Goal: Contribute content: Contribute content

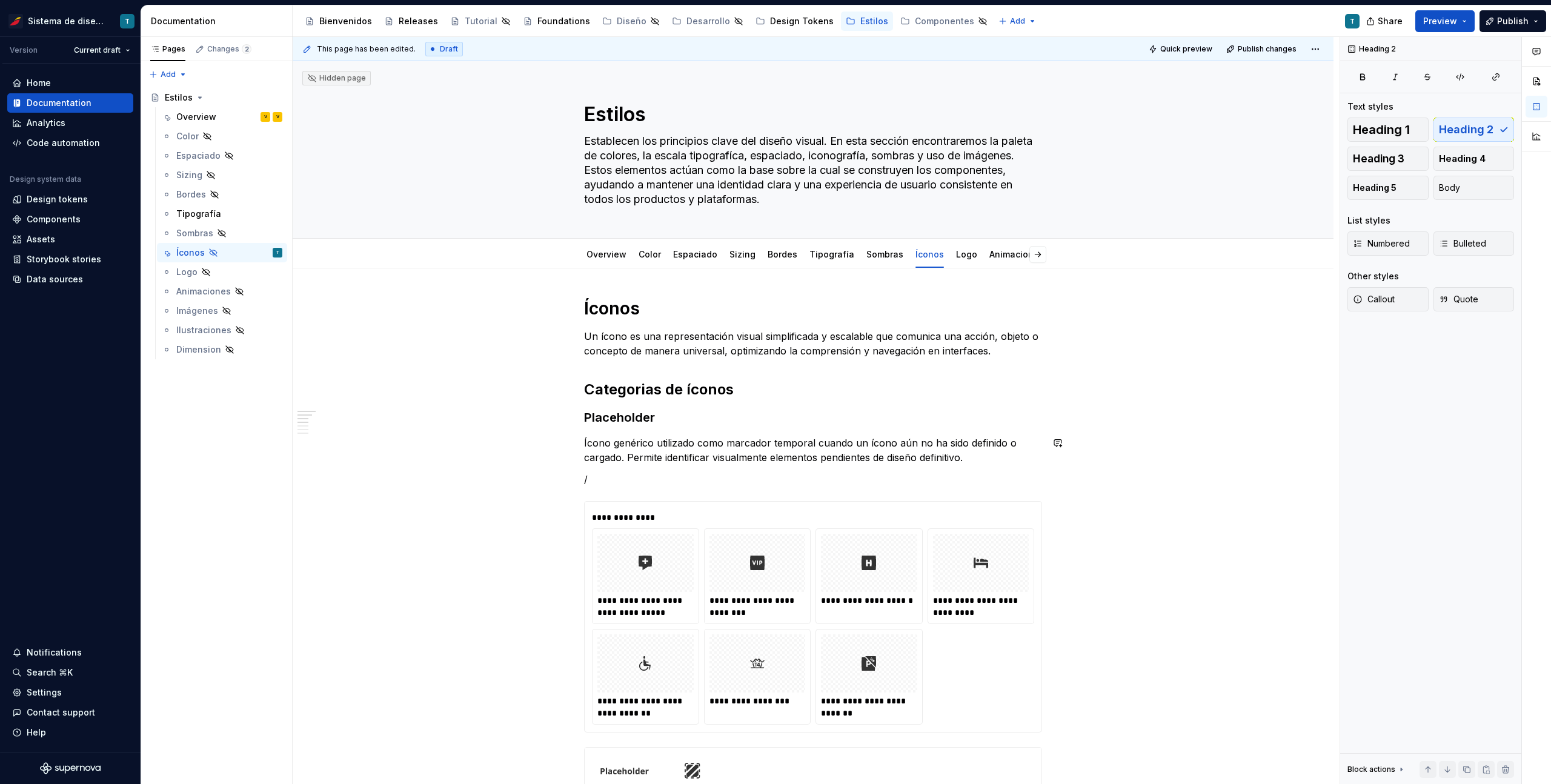
scroll to position [190, 0]
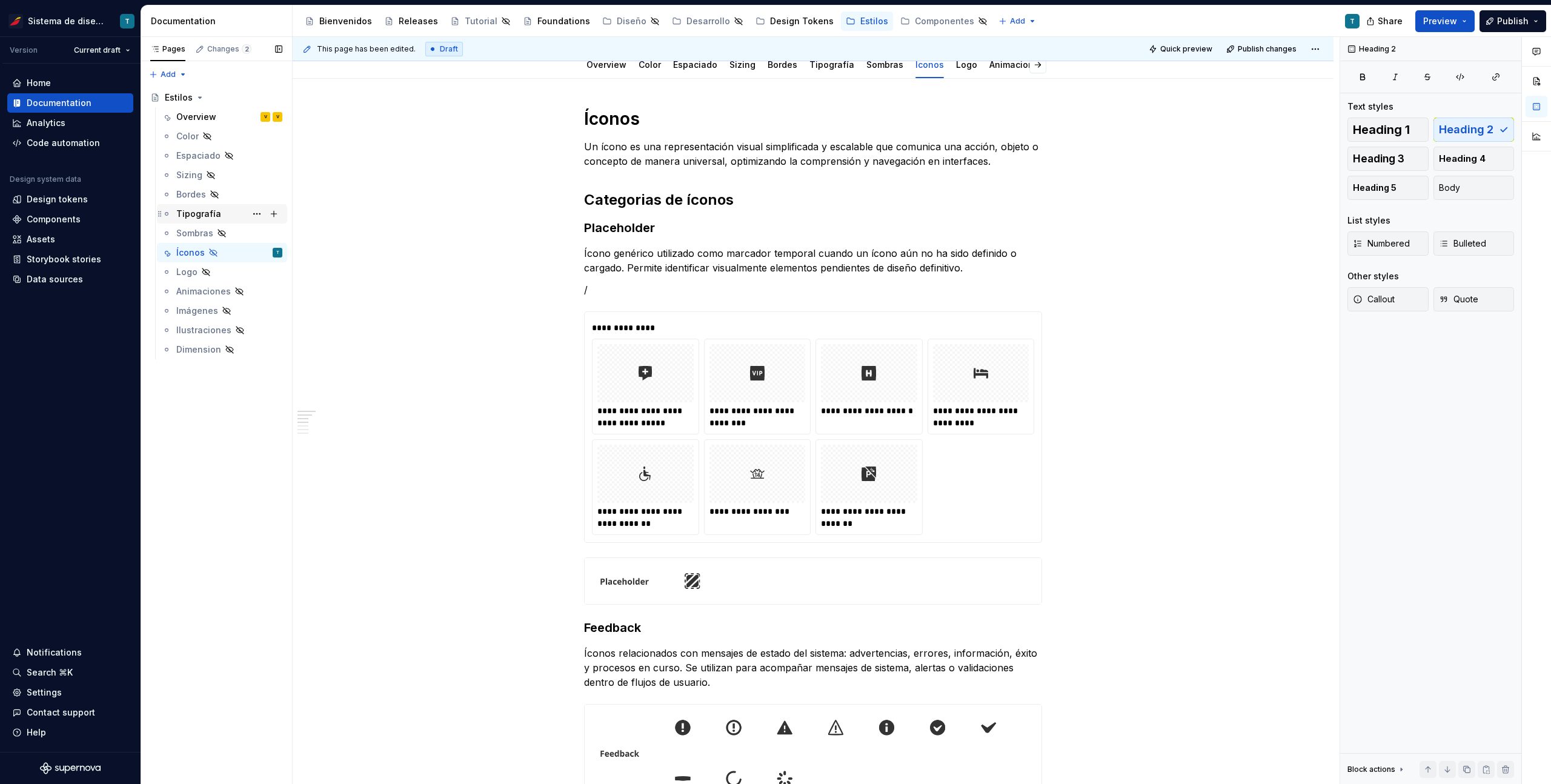
click at [243, 210] on div "Tipografía" at bounding box center [228, 214] width 106 height 17
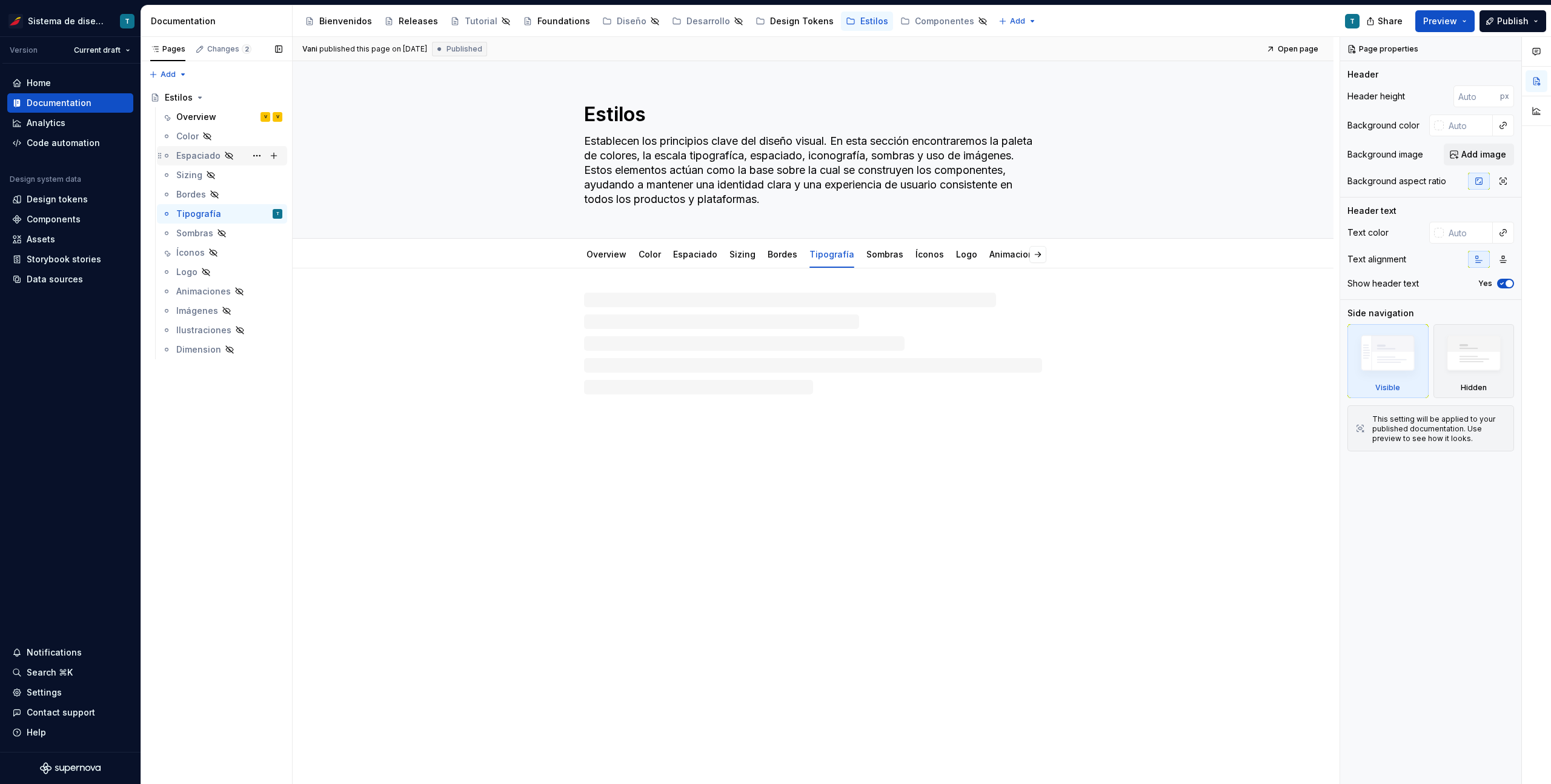
click at [210, 154] on div "Espaciado" at bounding box center [198, 155] width 44 height 12
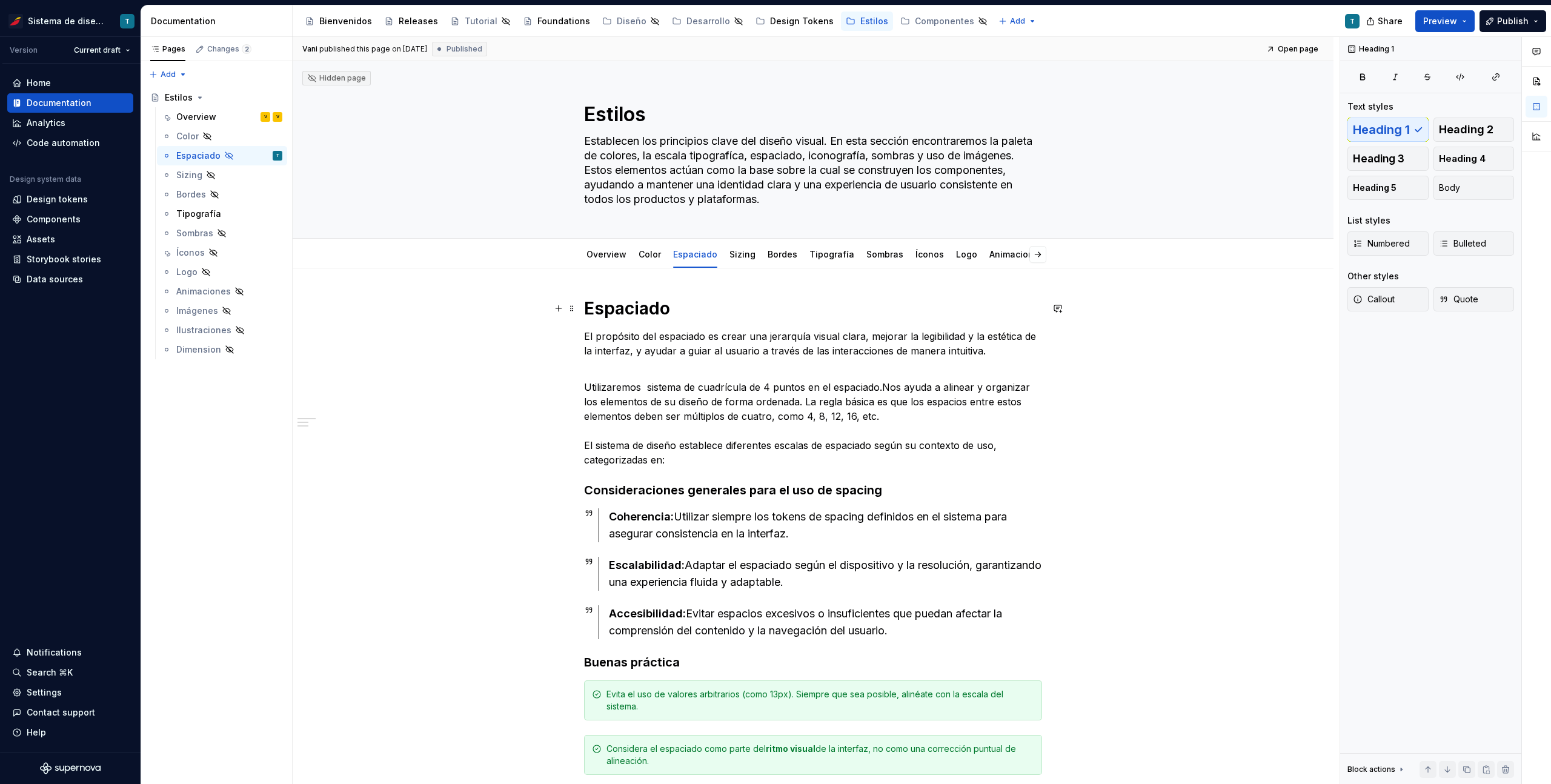
click at [620, 307] on h1 "Espaciado" at bounding box center [812, 308] width 458 height 22
click at [1377, 128] on span "Heading 1" at bounding box center [1381, 129] width 57 height 12
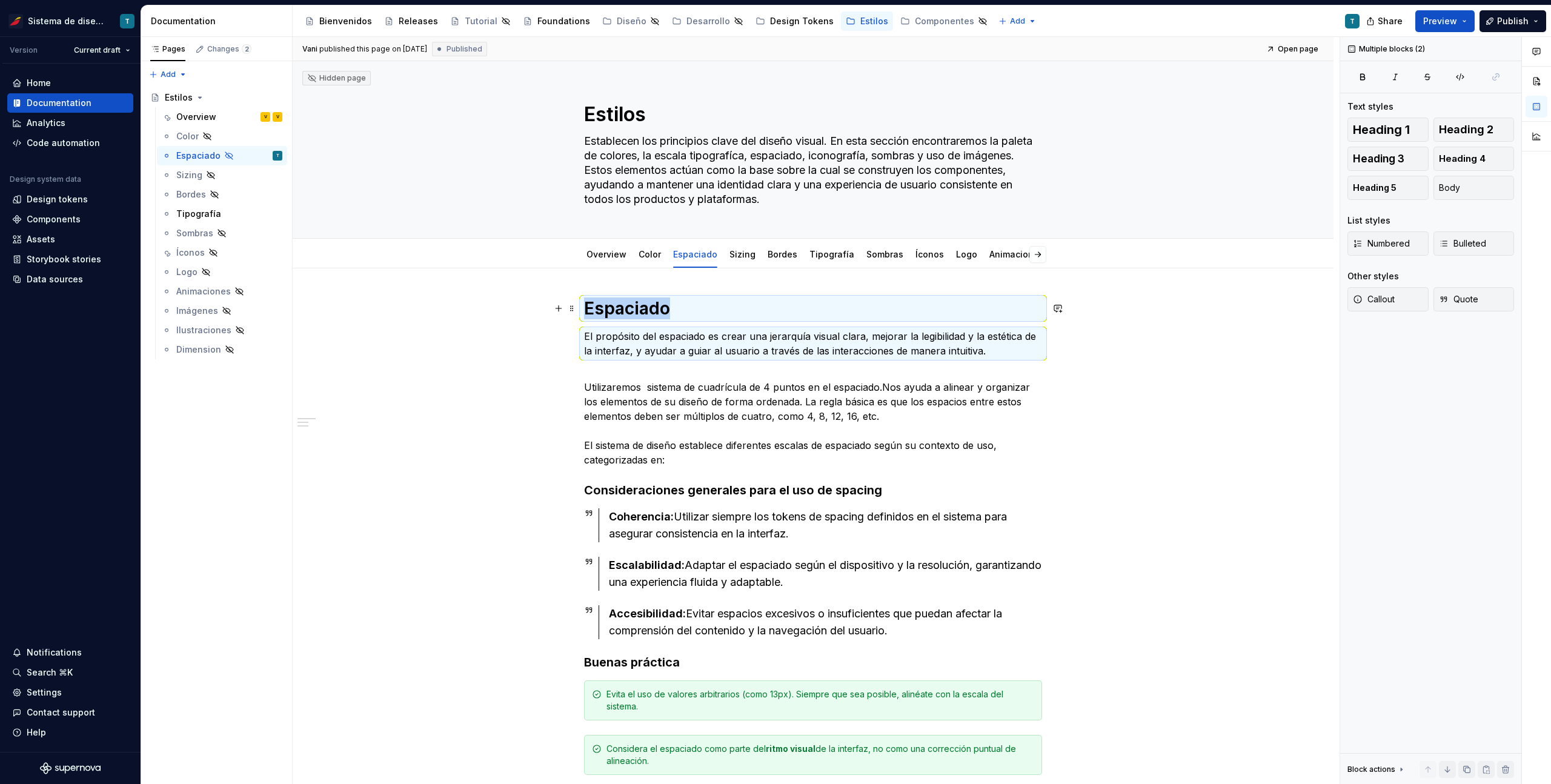
click at [658, 300] on h1 "Espaciado" at bounding box center [812, 308] width 458 height 22
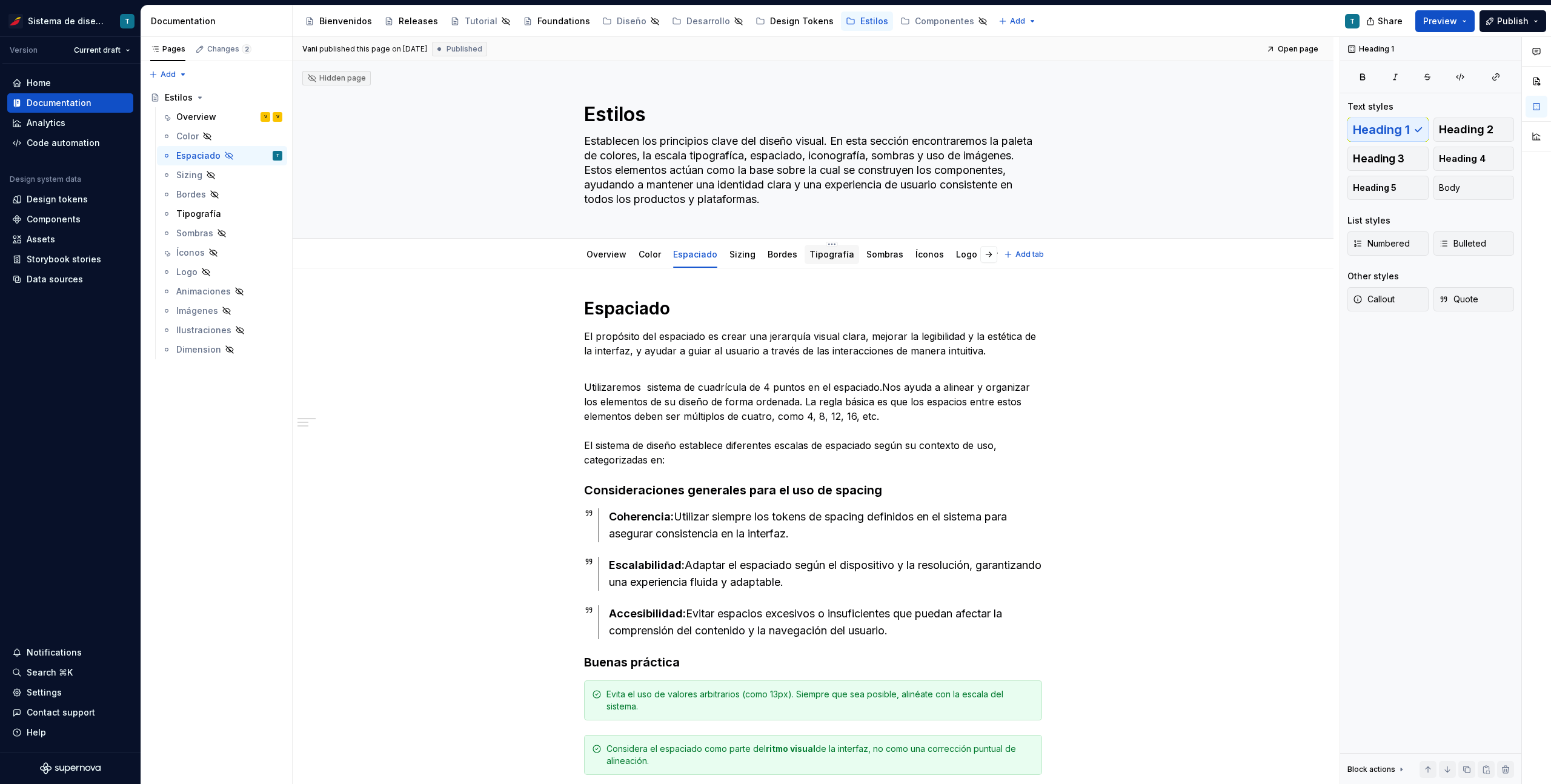
click at [811, 256] on link "Tipografía" at bounding box center [832, 254] width 45 height 11
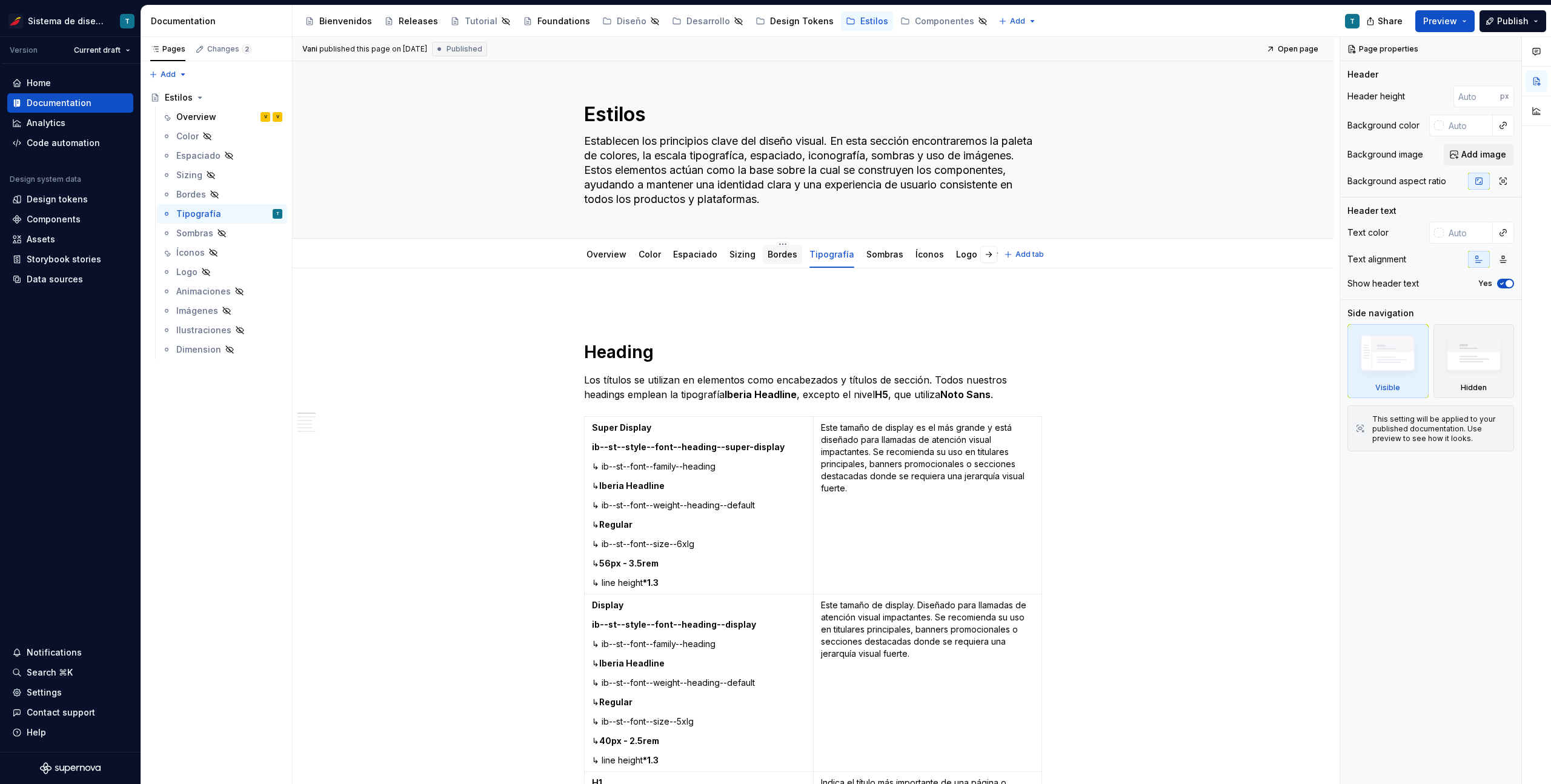
click at [763, 254] on div "Bordes" at bounding box center [782, 255] width 39 height 20
click at [738, 256] on link "Sizing" at bounding box center [742, 254] width 26 height 11
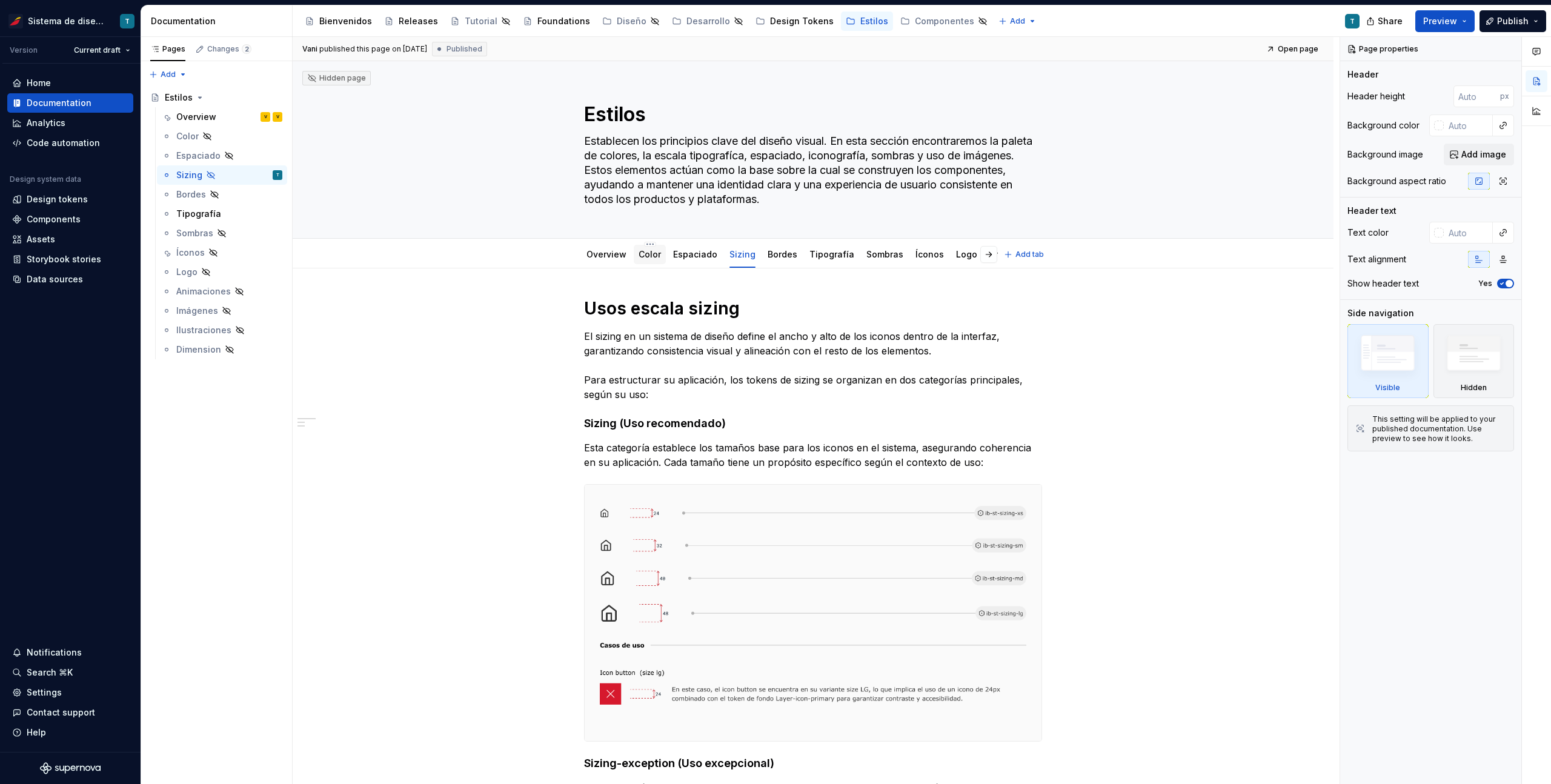
click at [643, 259] on link "Color" at bounding box center [649, 254] width 22 height 11
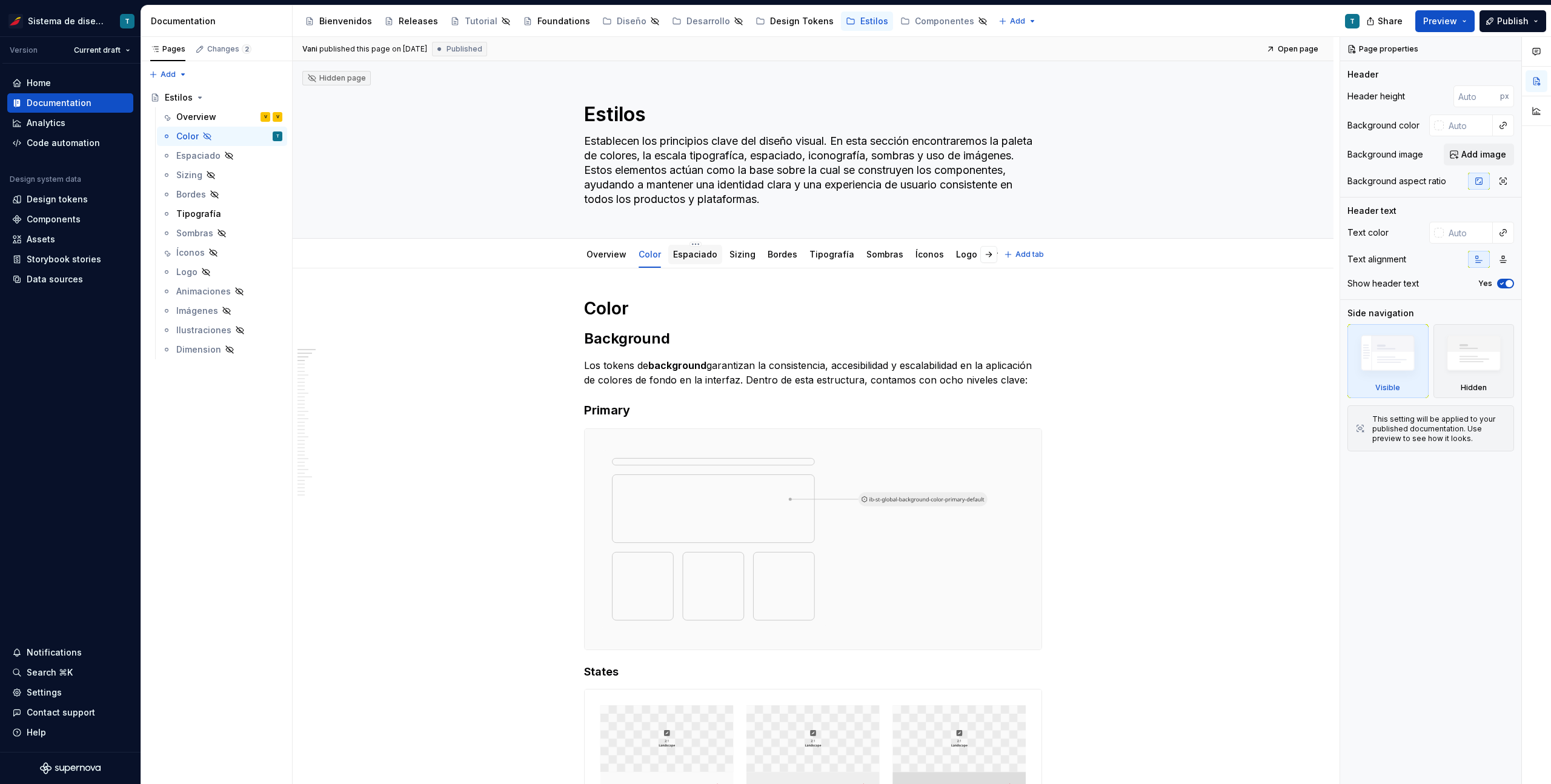
click at [705, 260] on div "Espaciado" at bounding box center [695, 254] width 44 height 12
click at [701, 256] on link "Espaciado" at bounding box center [695, 254] width 44 height 11
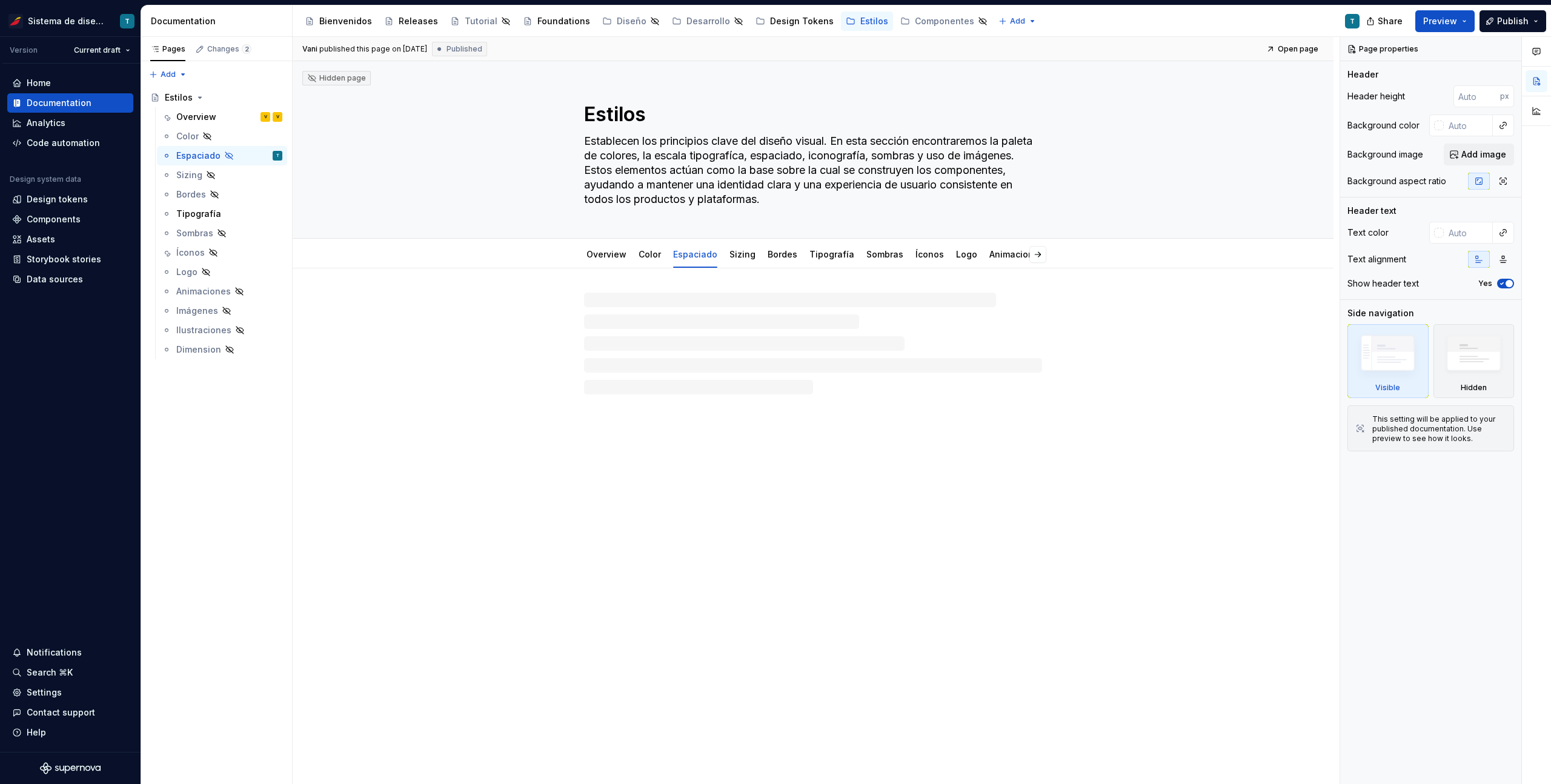
type textarea "*"
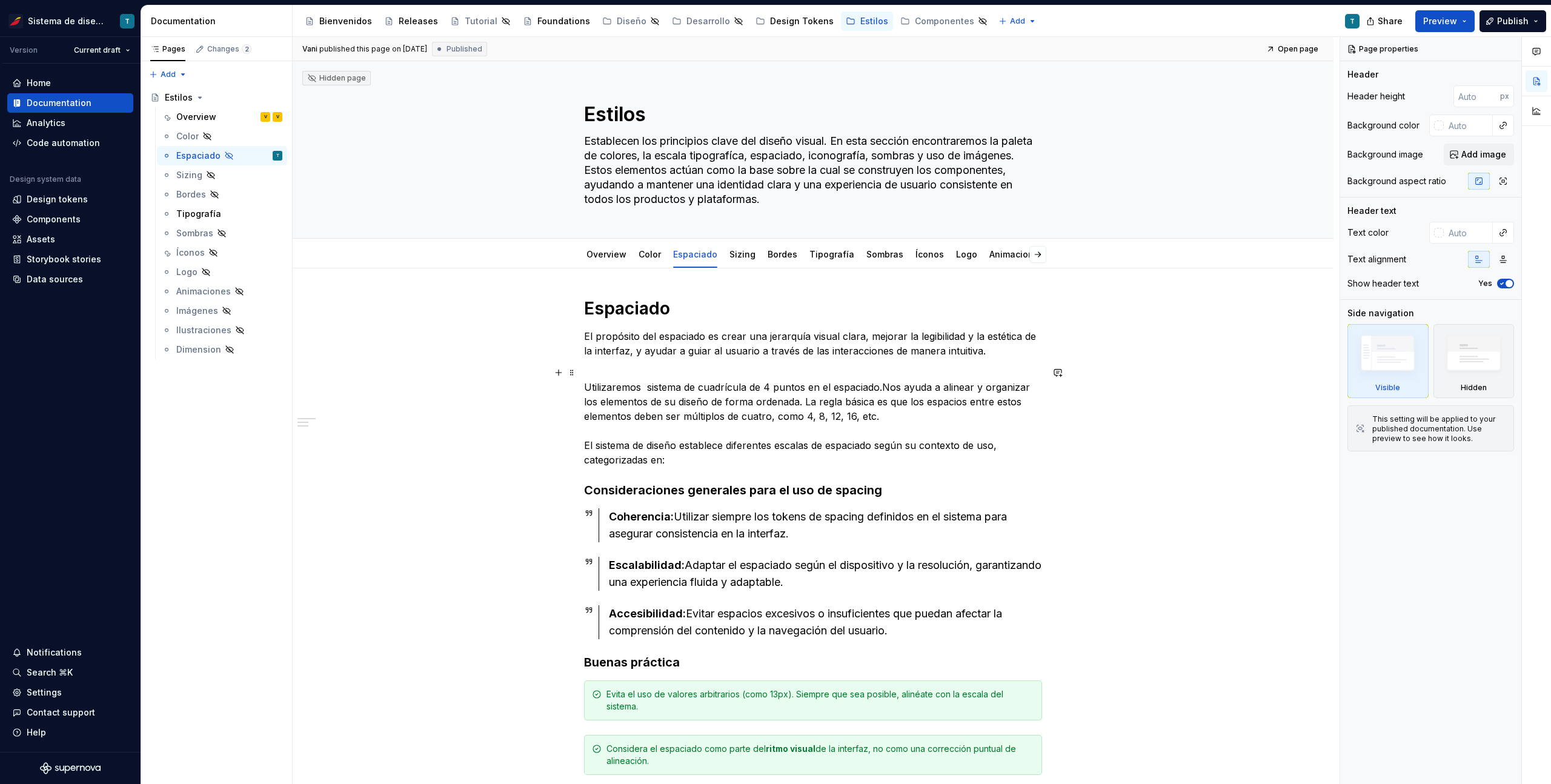
scroll to position [240, 0]
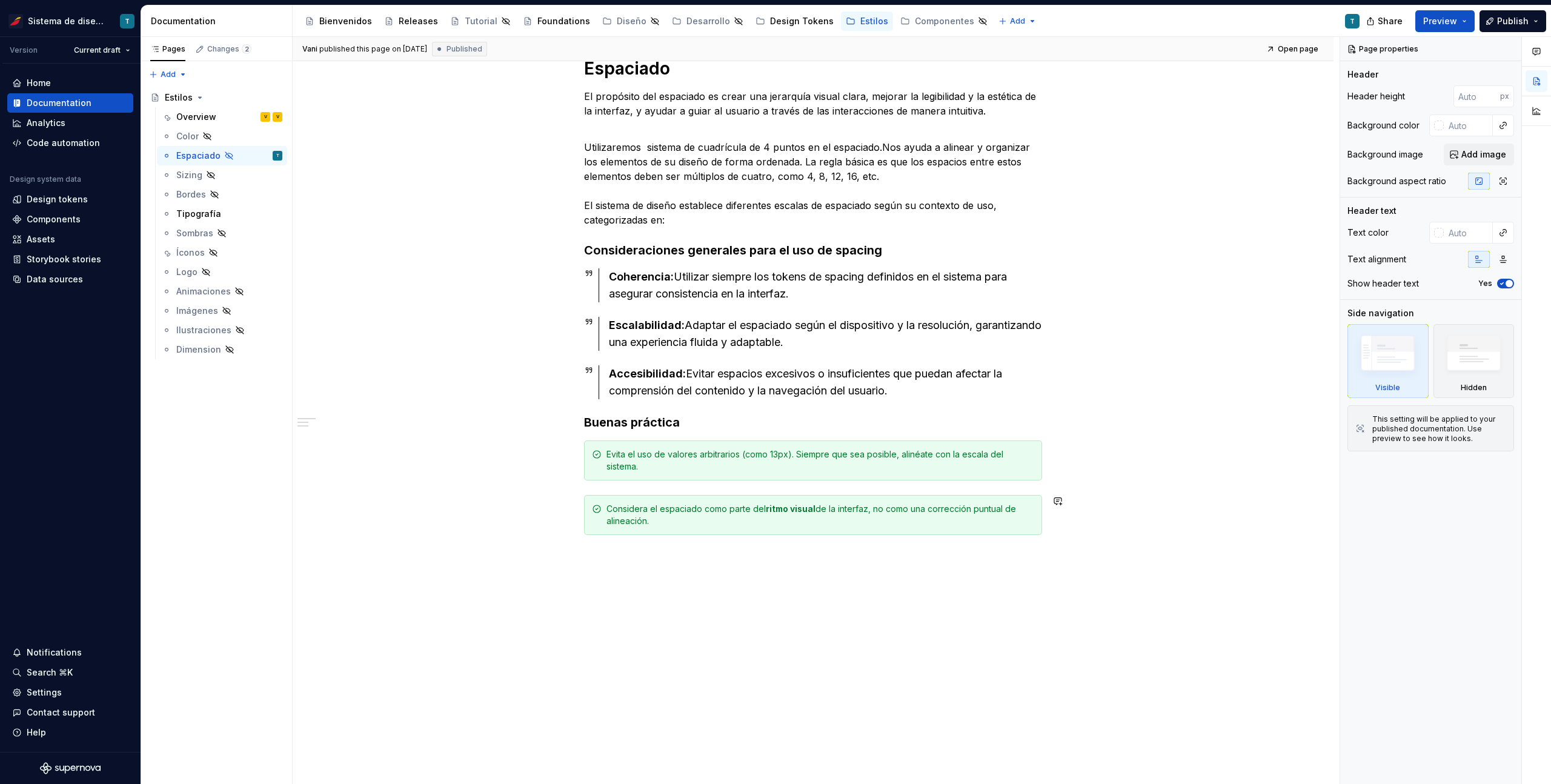
click at [643, 574] on div "Espaciado El propósito del espaciado es crear una jerarquía visual clara, mejor…" at bounding box center [813, 407] width 1041 height 756
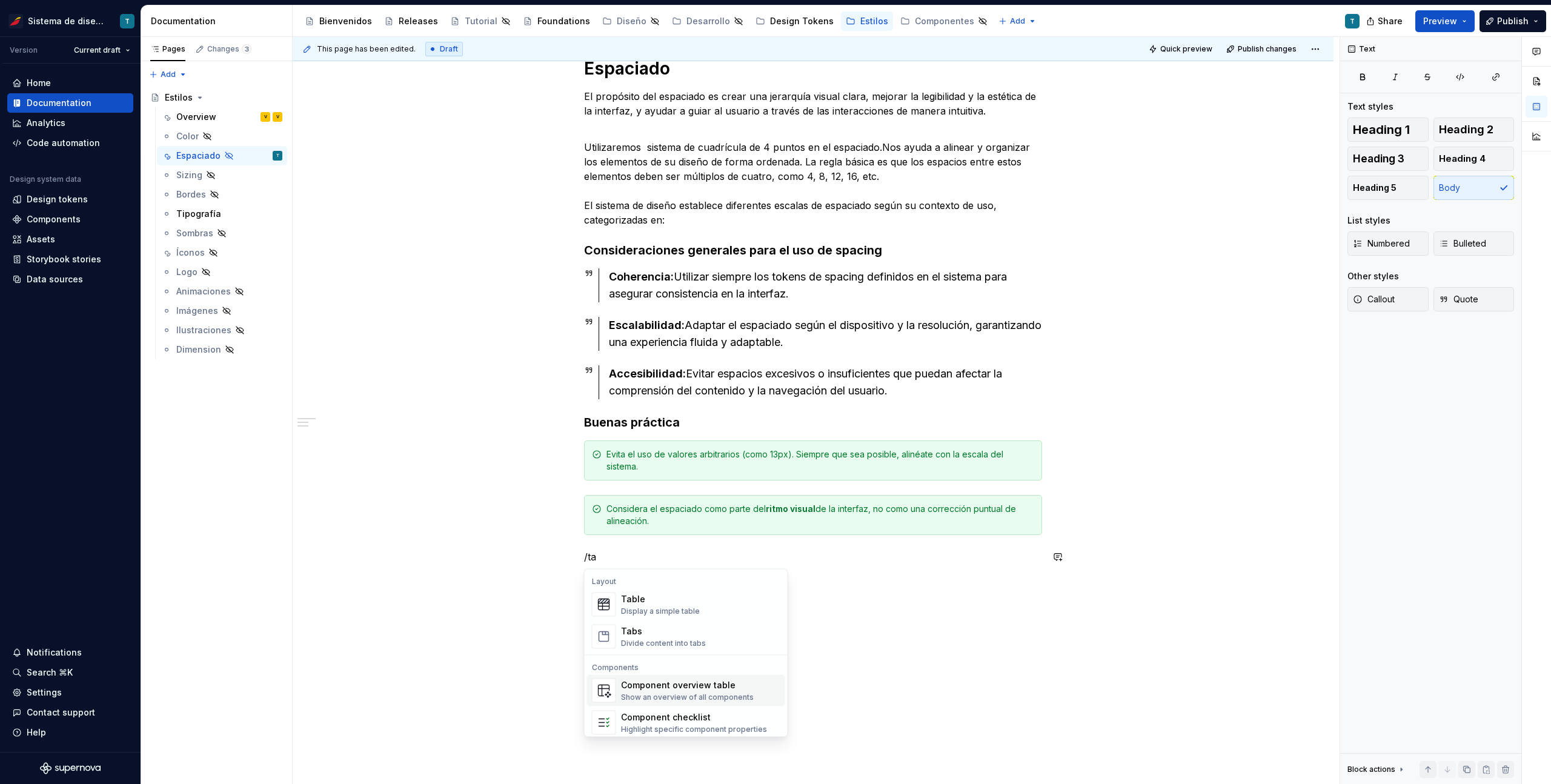
click at [692, 677] on span "Component overview table Show an overview of all components" at bounding box center [685, 690] width 198 height 31
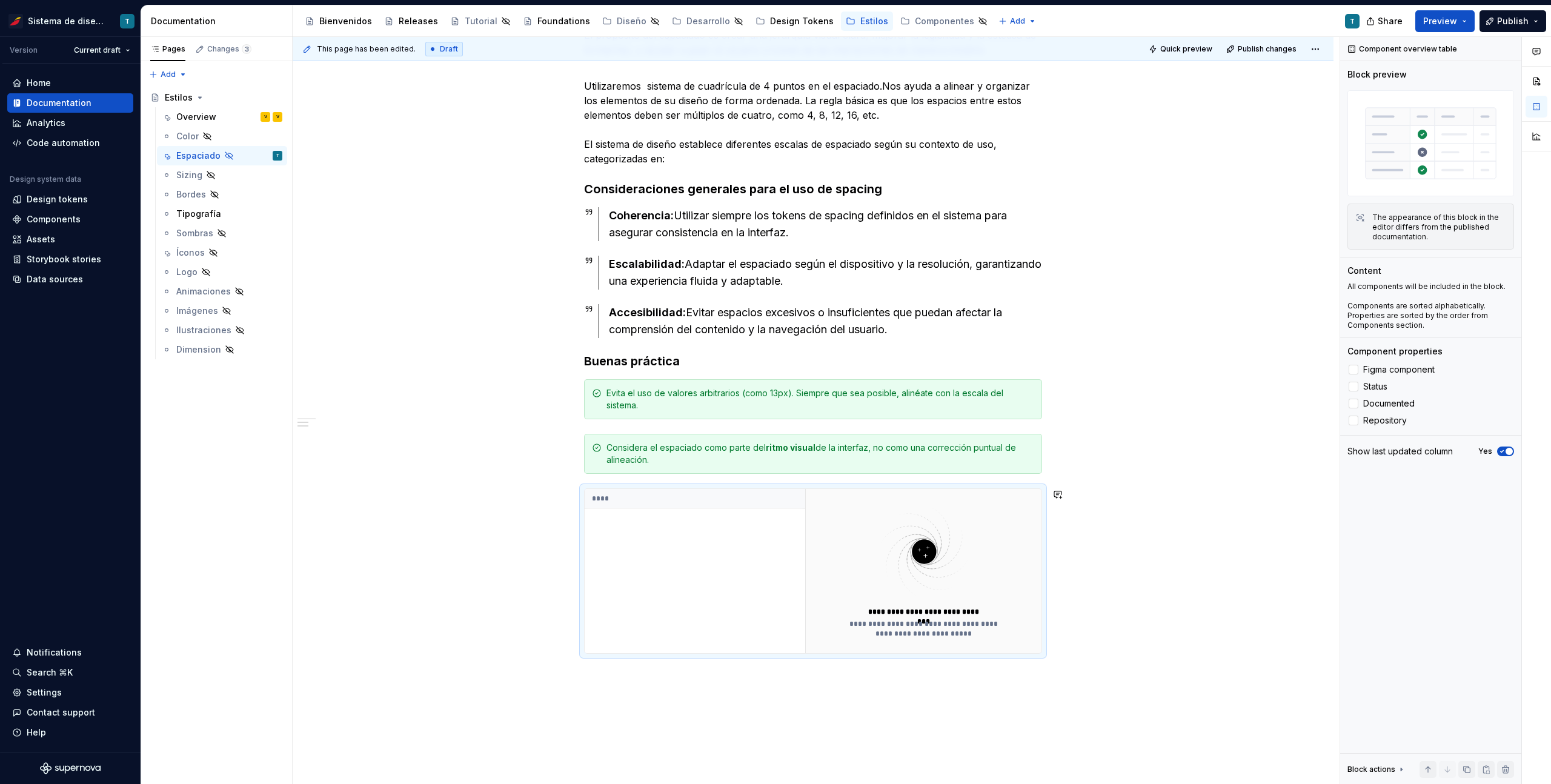
scroll to position [269, 0]
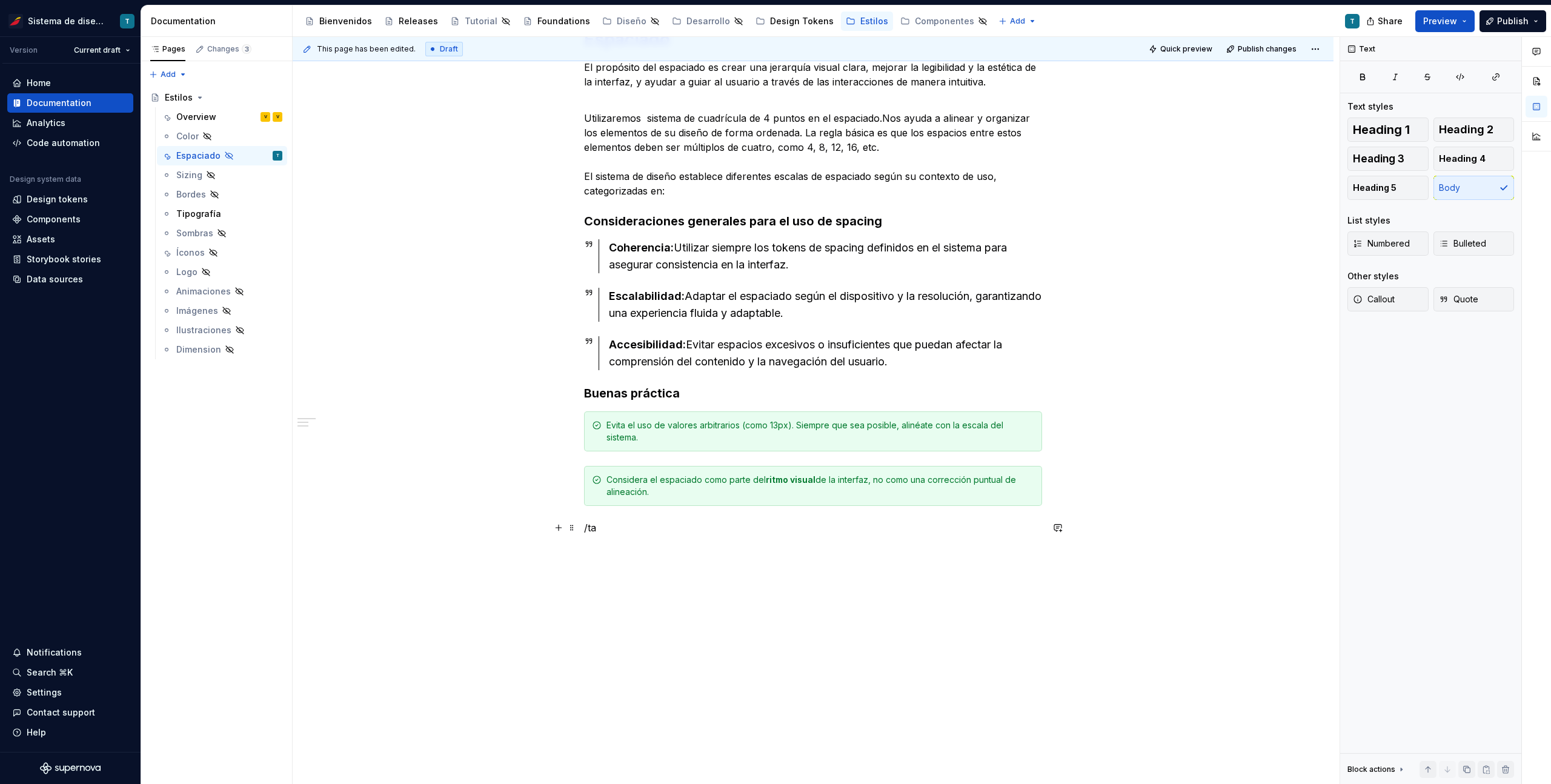
click at [617, 528] on p "/ta" at bounding box center [812, 528] width 458 height 15
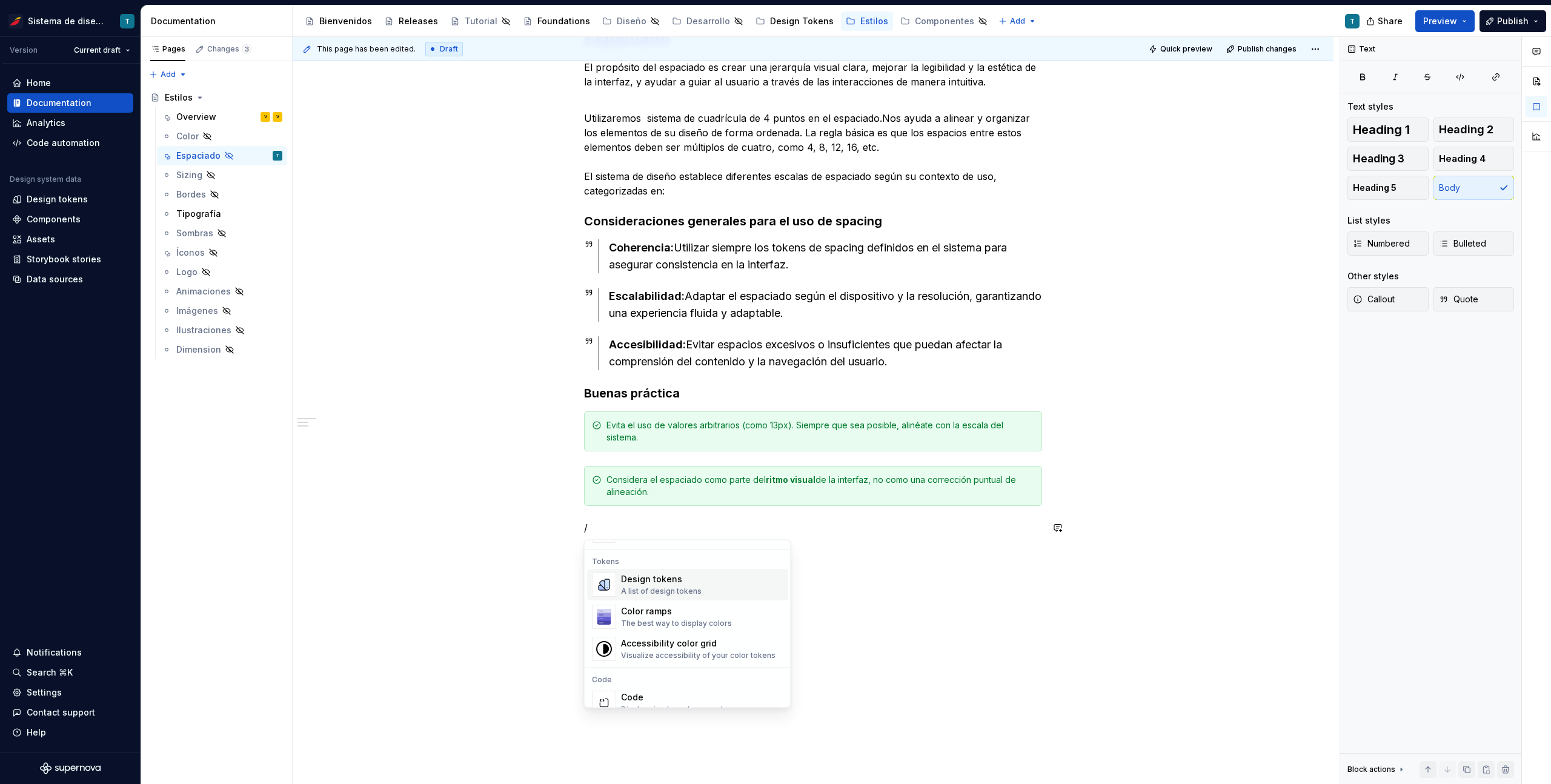
scroll to position [878, 0]
click at [656, 574] on div "Design tokens" at bounding box center [661, 571] width 81 height 12
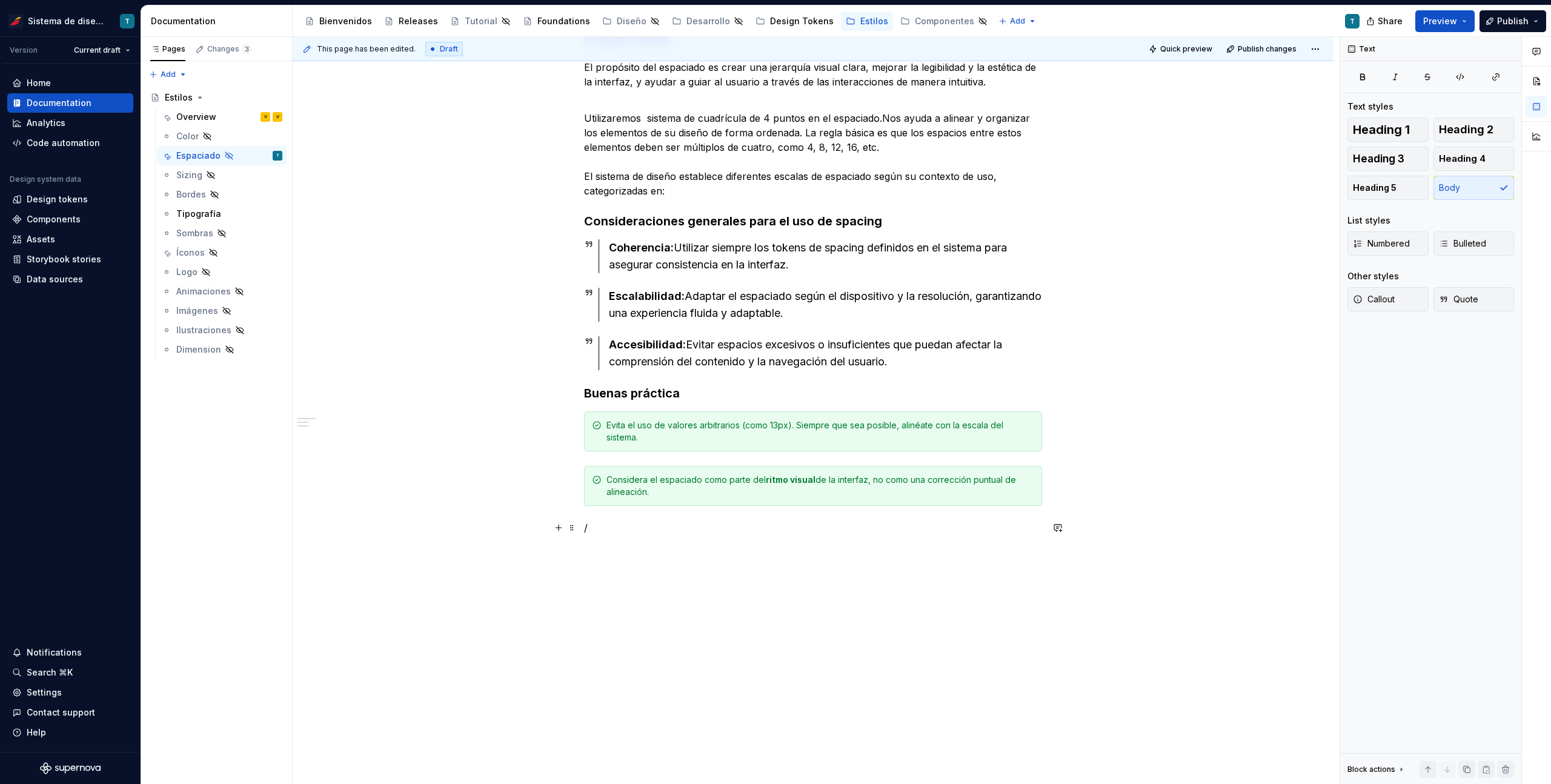
click at [591, 528] on p "/" at bounding box center [812, 528] width 458 height 15
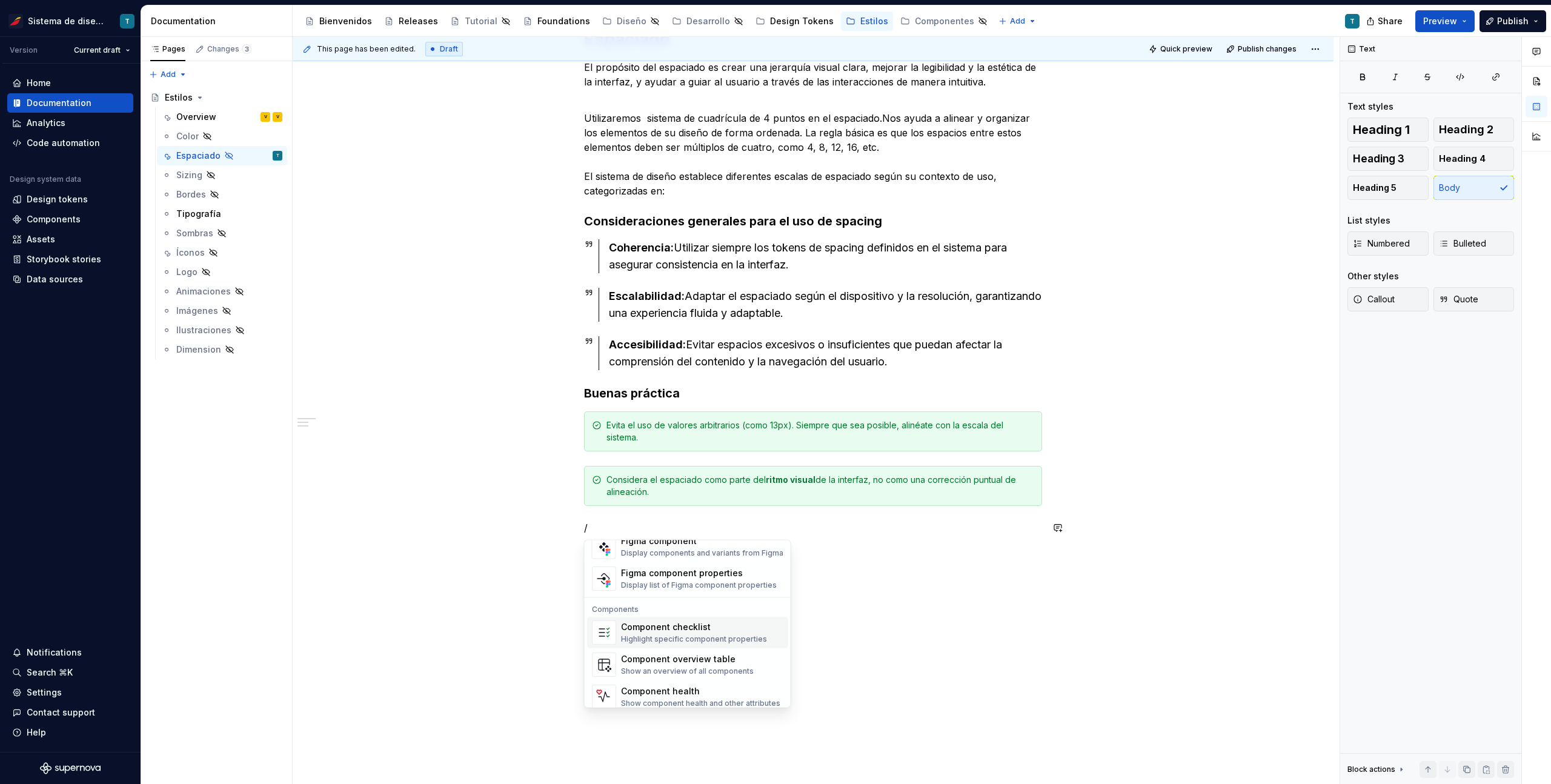
scroll to position [1206, 0]
click at [644, 655] on div "Component overview table" at bounding box center [686, 652] width 132 height 12
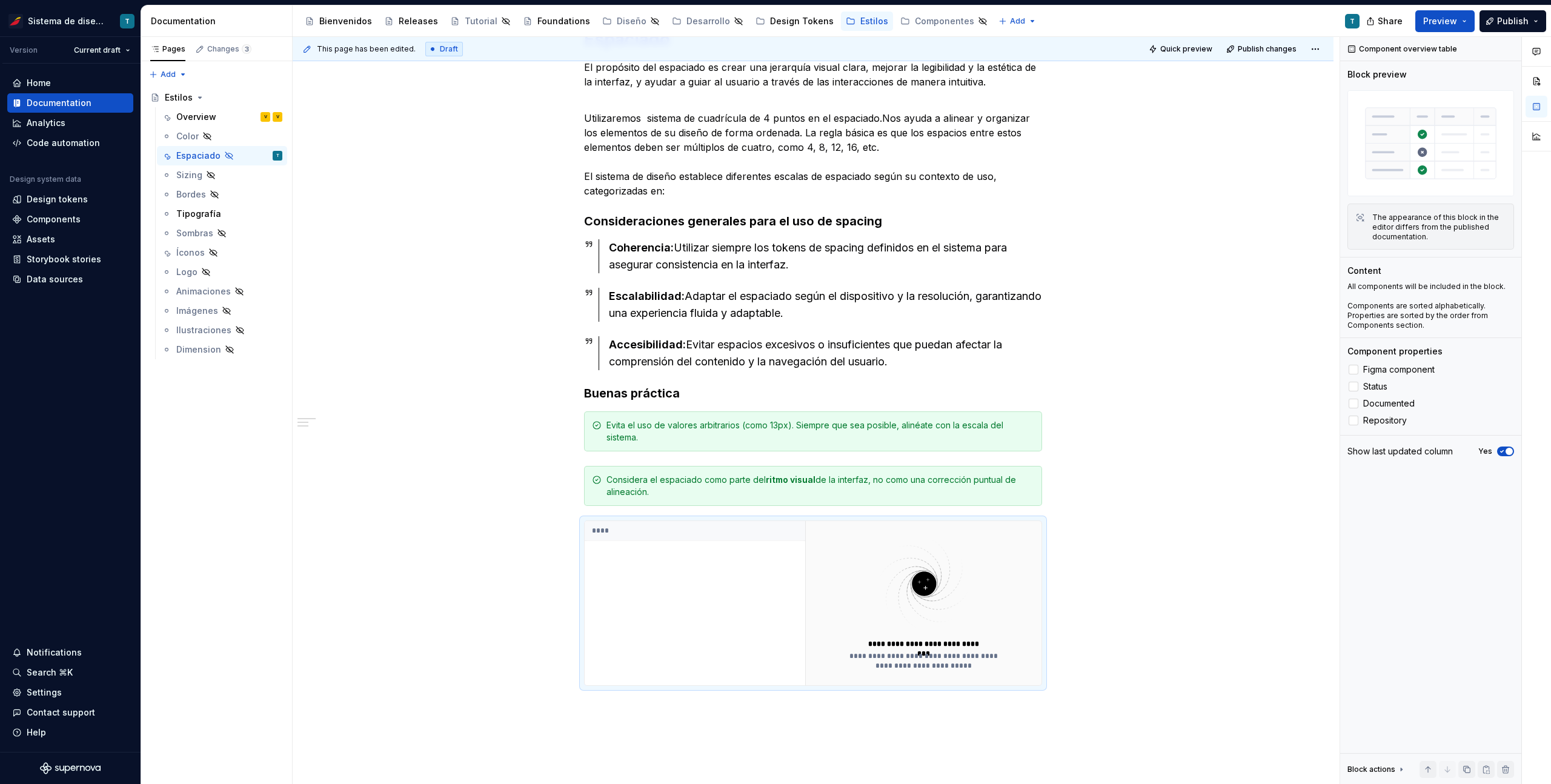
click at [644, 655] on div "****" at bounding box center [695, 603] width 220 height 164
click at [681, 579] on div "****" at bounding box center [695, 603] width 220 height 164
click at [569, 523] on span at bounding box center [572, 526] width 10 height 17
click at [1051, 553] on div "This page has been edited. Draft Quick preview Publish changes Hidden page Esti…" at bounding box center [815, 410] width 1046 height 747
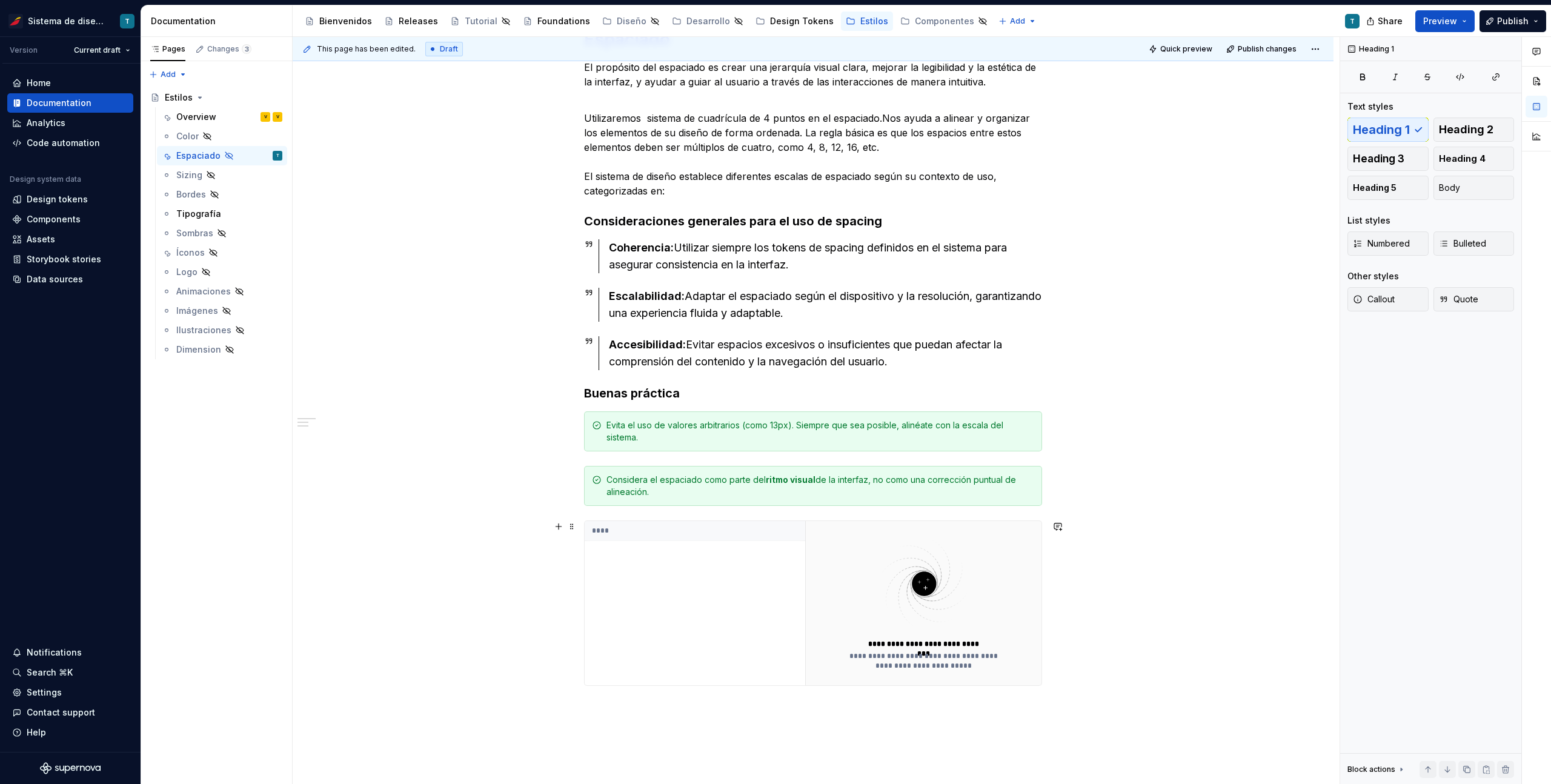
scroll to position [258, 0]
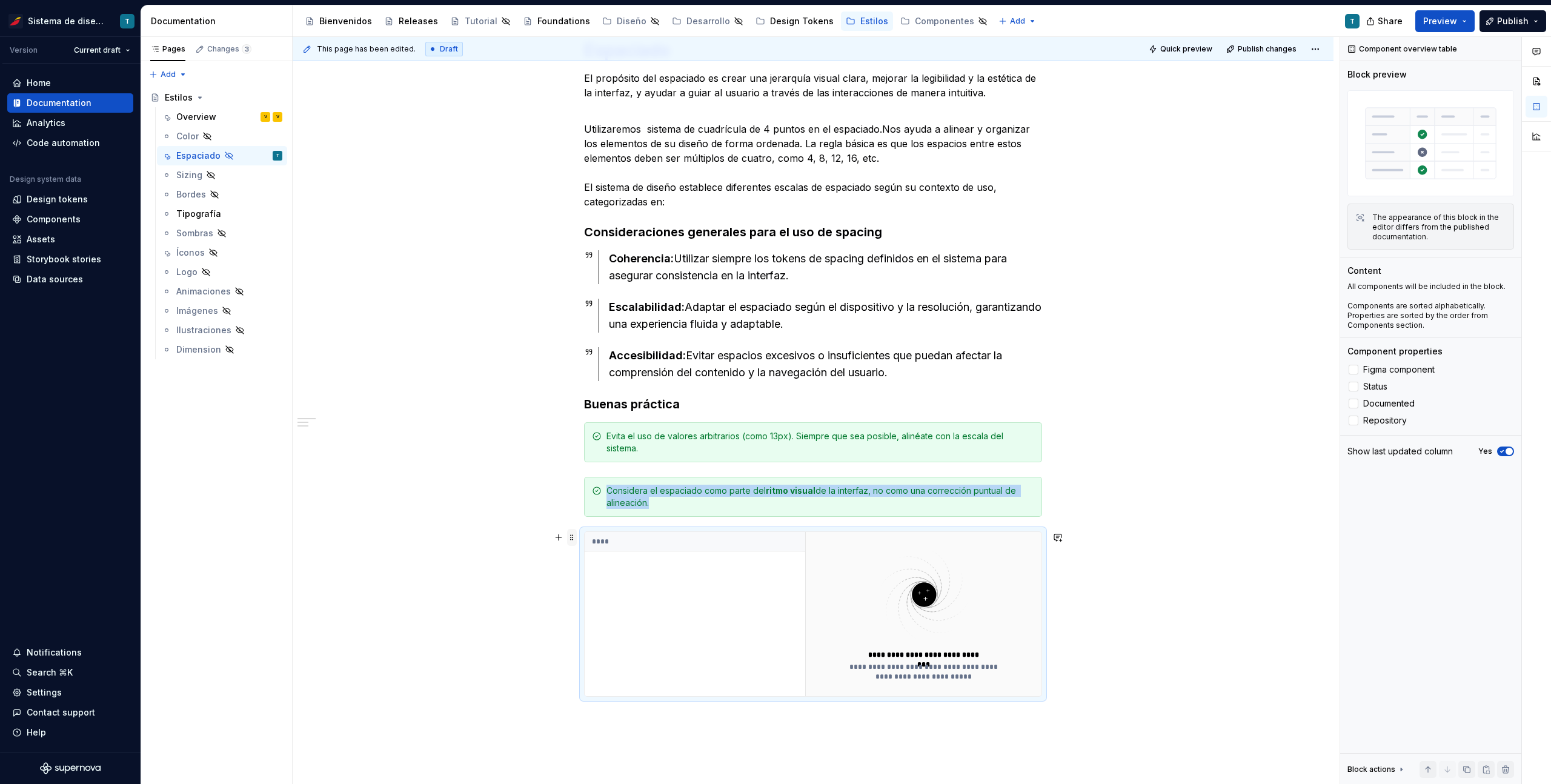
click at [568, 542] on span at bounding box center [572, 537] width 10 height 17
click at [606, 638] on div "Delete" at bounding box center [621, 644] width 103 height 20
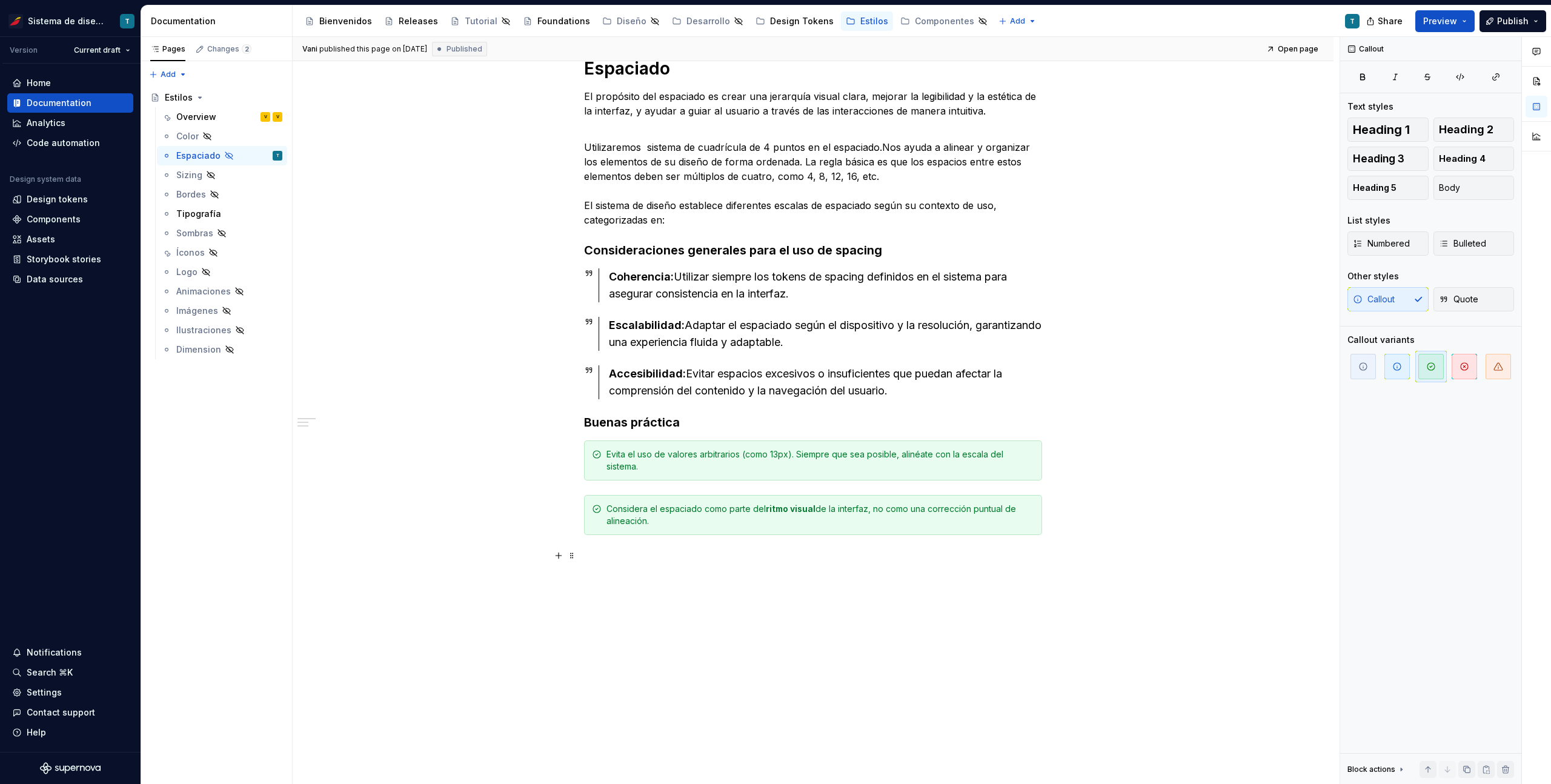
scroll to position [240, 0]
click at [591, 551] on div "Espaciado El propósito del espaciado es crear una jerarquía visual clara, mejor…" at bounding box center [813, 407] width 1041 height 756
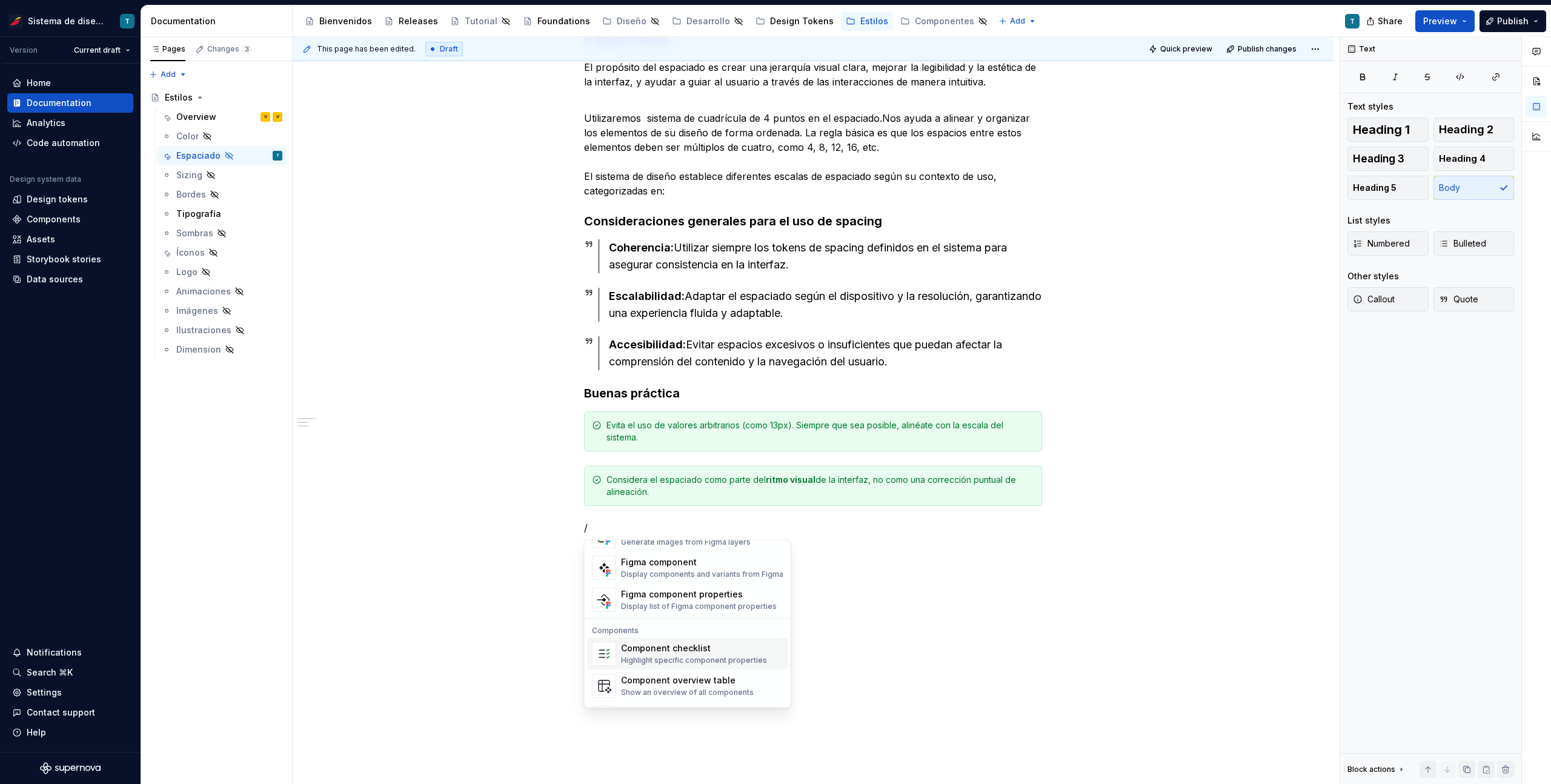
scroll to position [1105, 0]
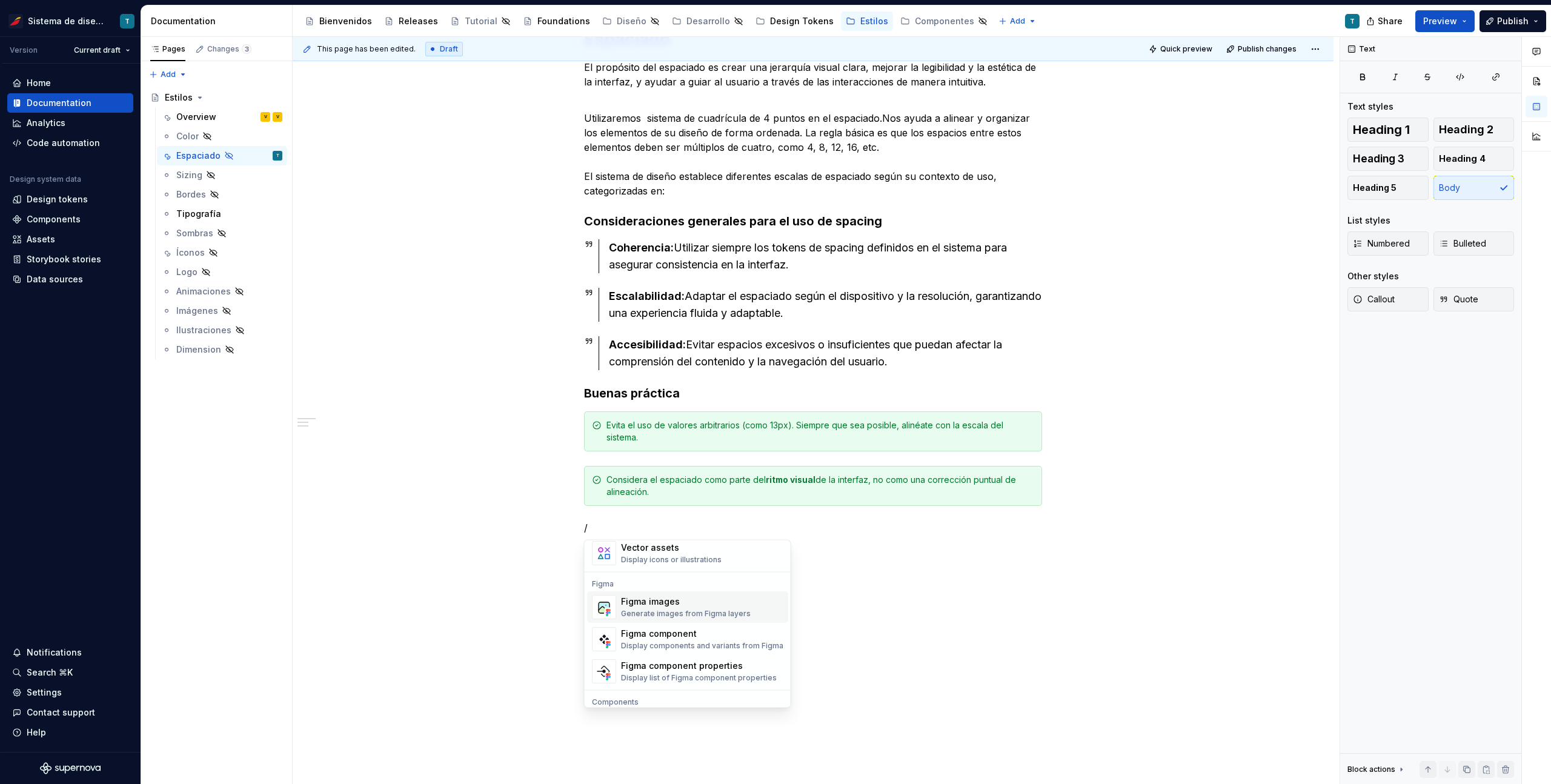
click at [672, 616] on div "Generate images from Figma layers" at bounding box center [685, 614] width 130 height 10
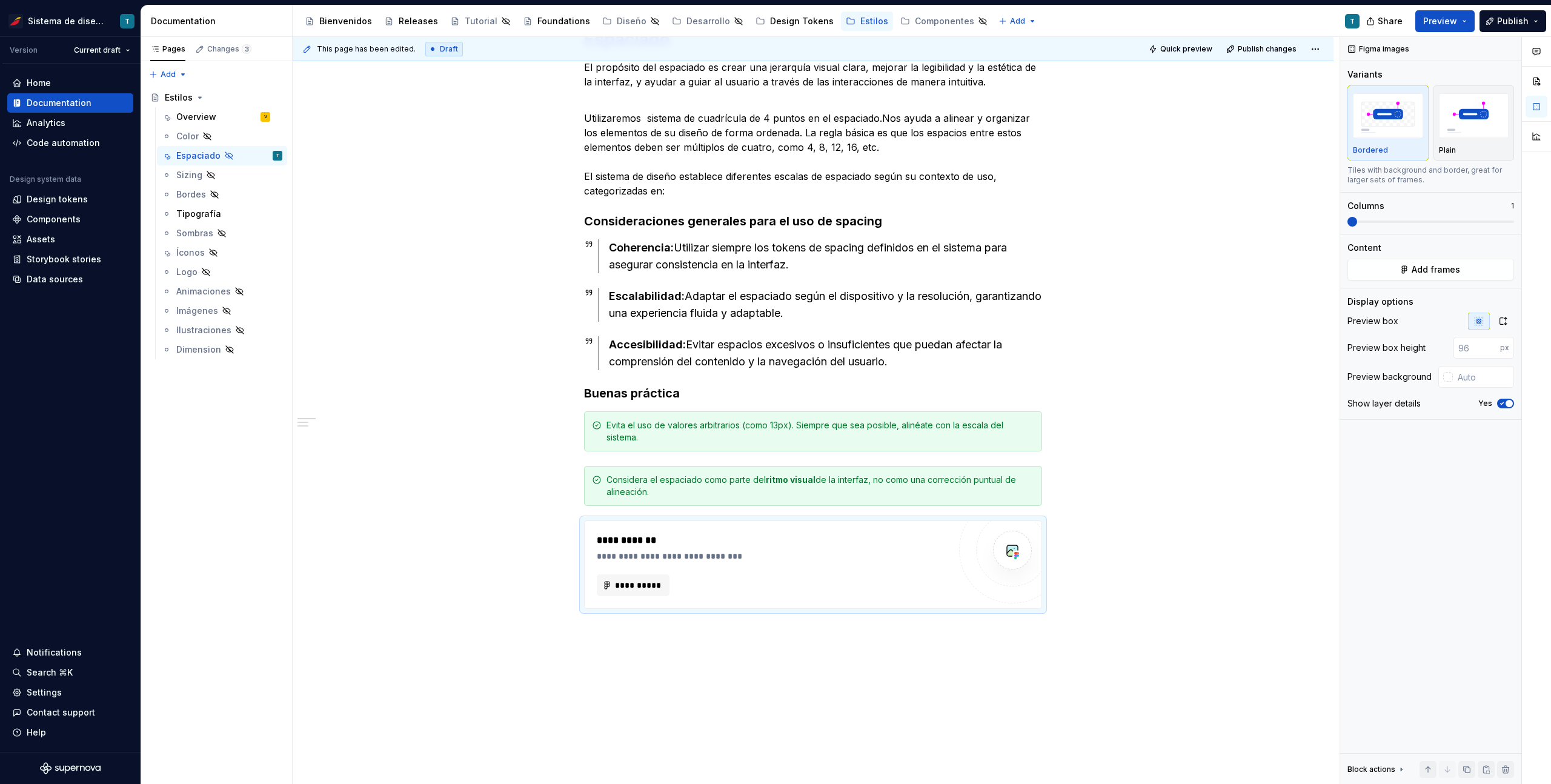
type textarea "*"
click at [650, 585] on span "**********" at bounding box center [637, 585] width 47 height 12
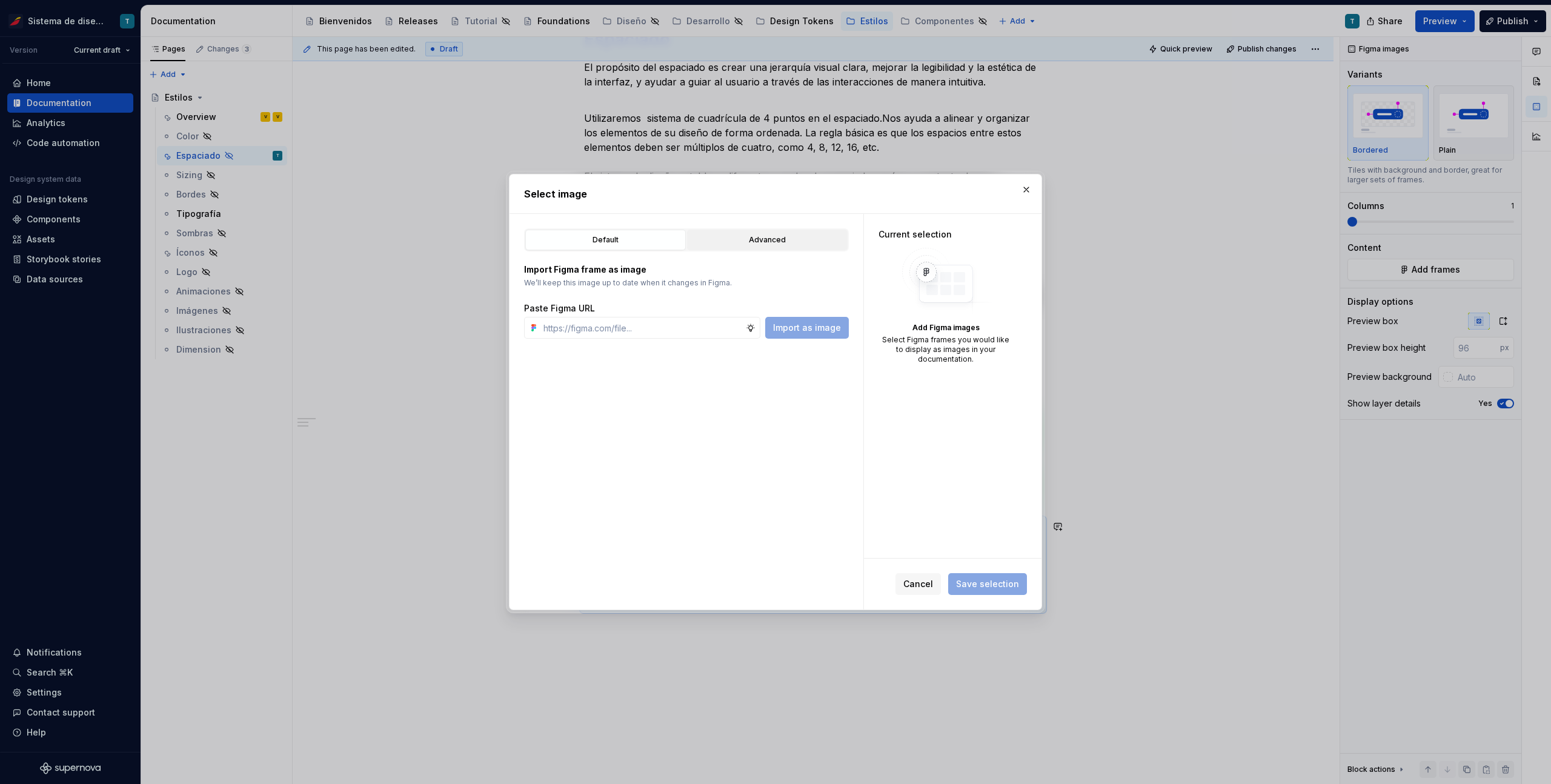
click at [769, 234] on div "Advanced" at bounding box center [767, 239] width 152 height 12
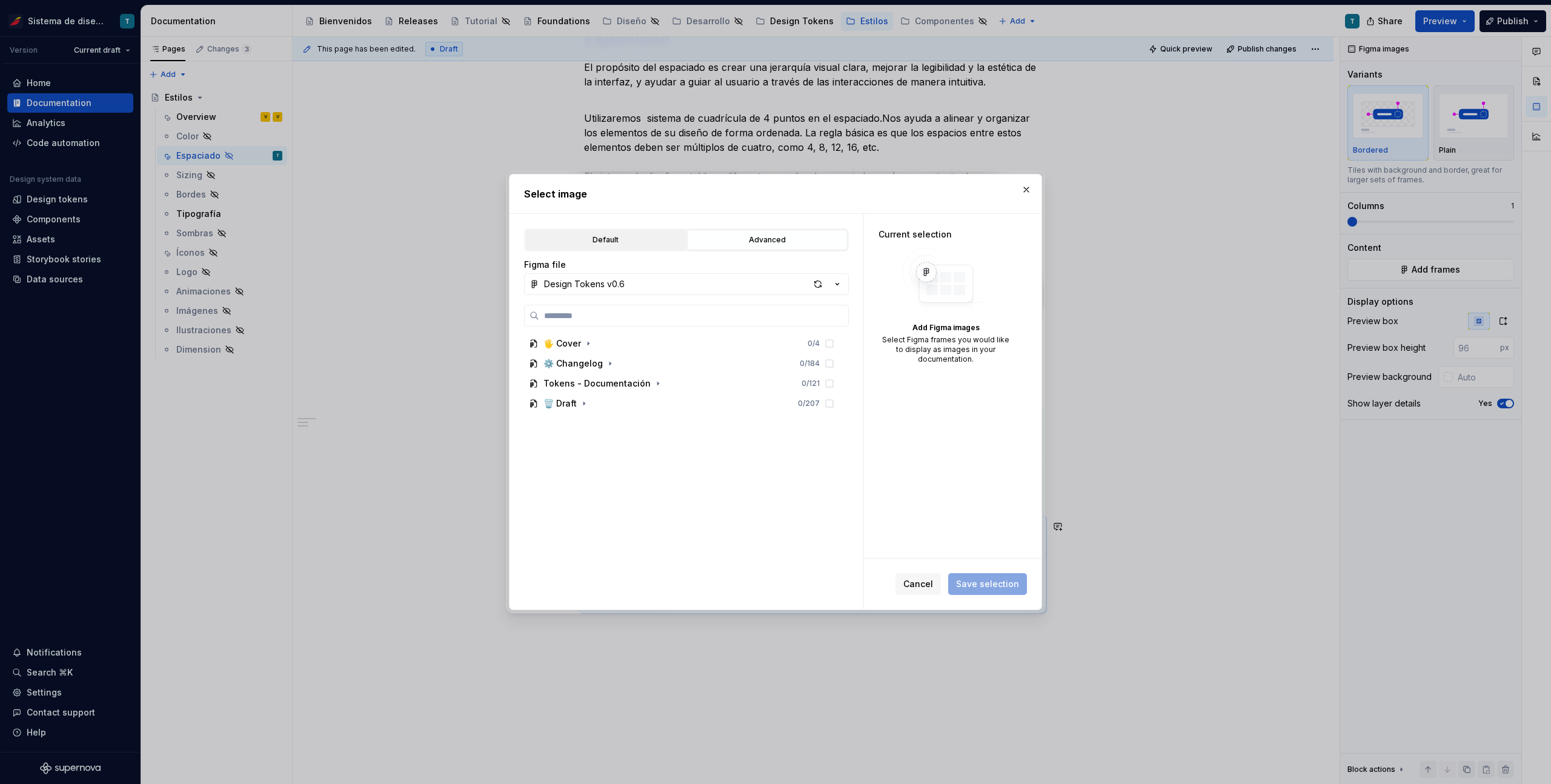
click at [628, 238] on div "Default" at bounding box center [605, 239] width 152 height 12
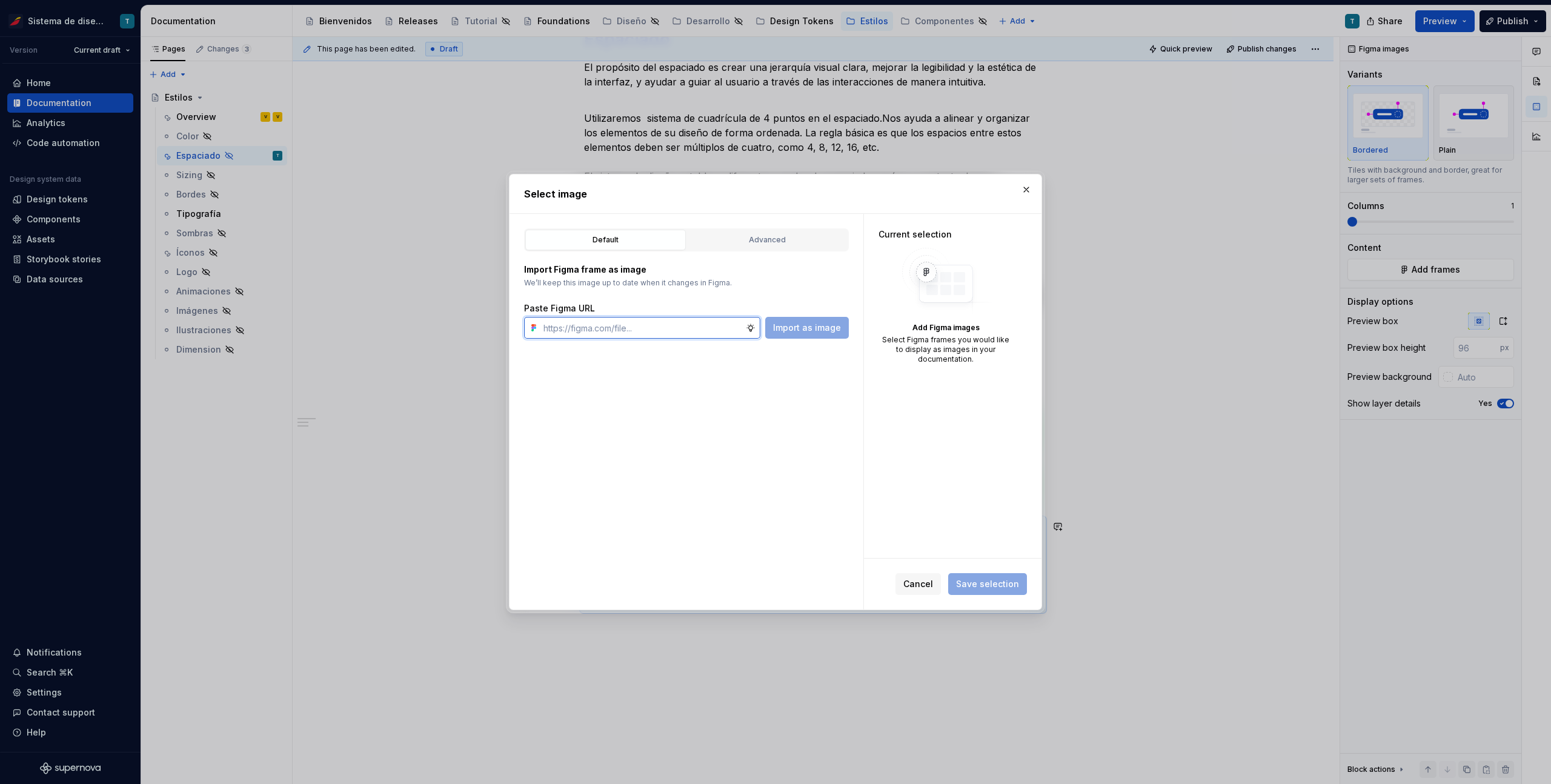
click at [702, 329] on input "text" at bounding box center [642, 327] width 207 height 22
paste input "[URL][DOMAIN_NAME]"
type input "[URL][DOMAIN_NAME]"
click at [827, 325] on span "Import as image" at bounding box center [806, 327] width 68 height 12
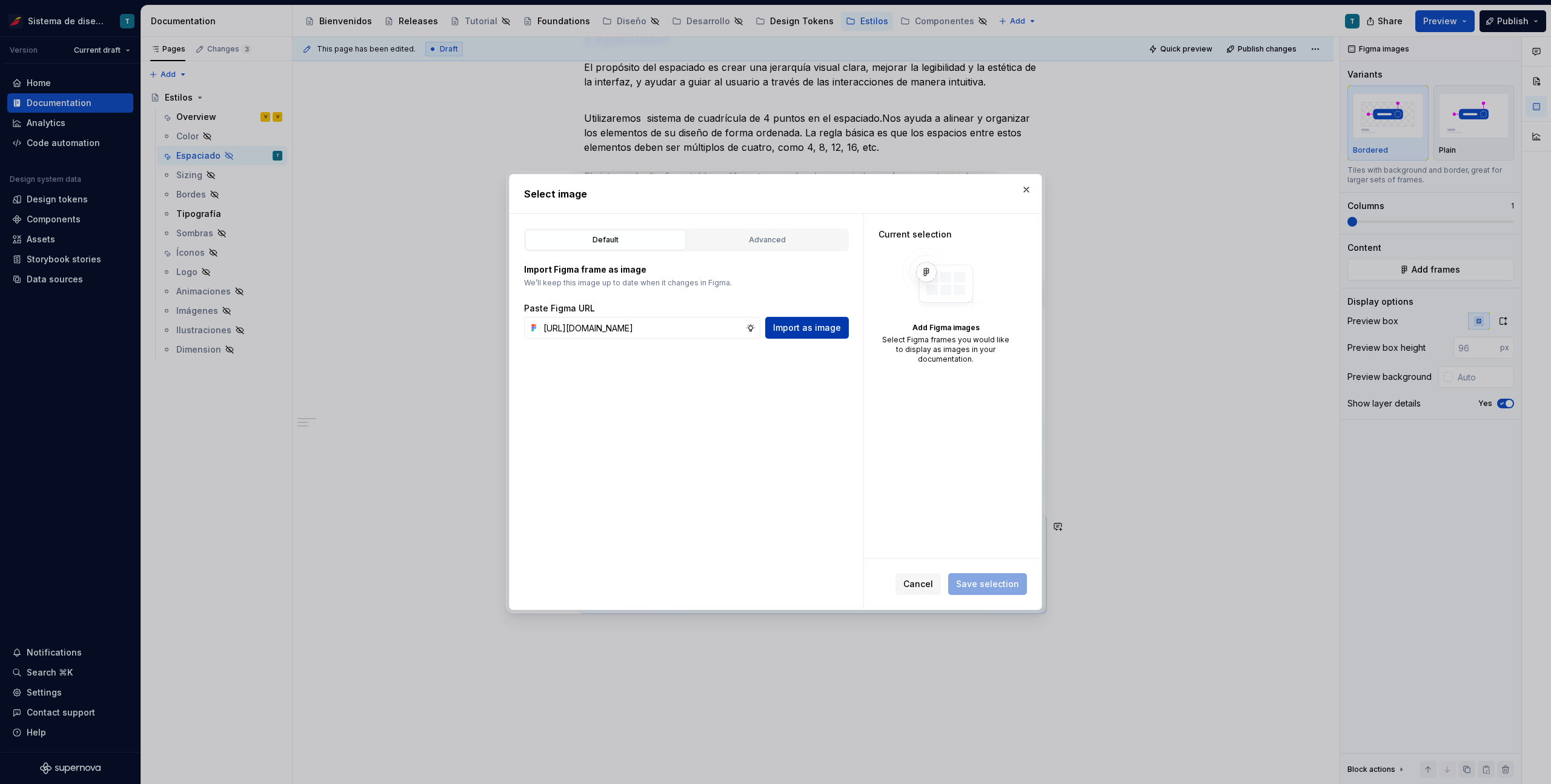
scroll to position [0, 0]
click at [992, 582] on span "Save selection" at bounding box center [987, 583] width 63 height 12
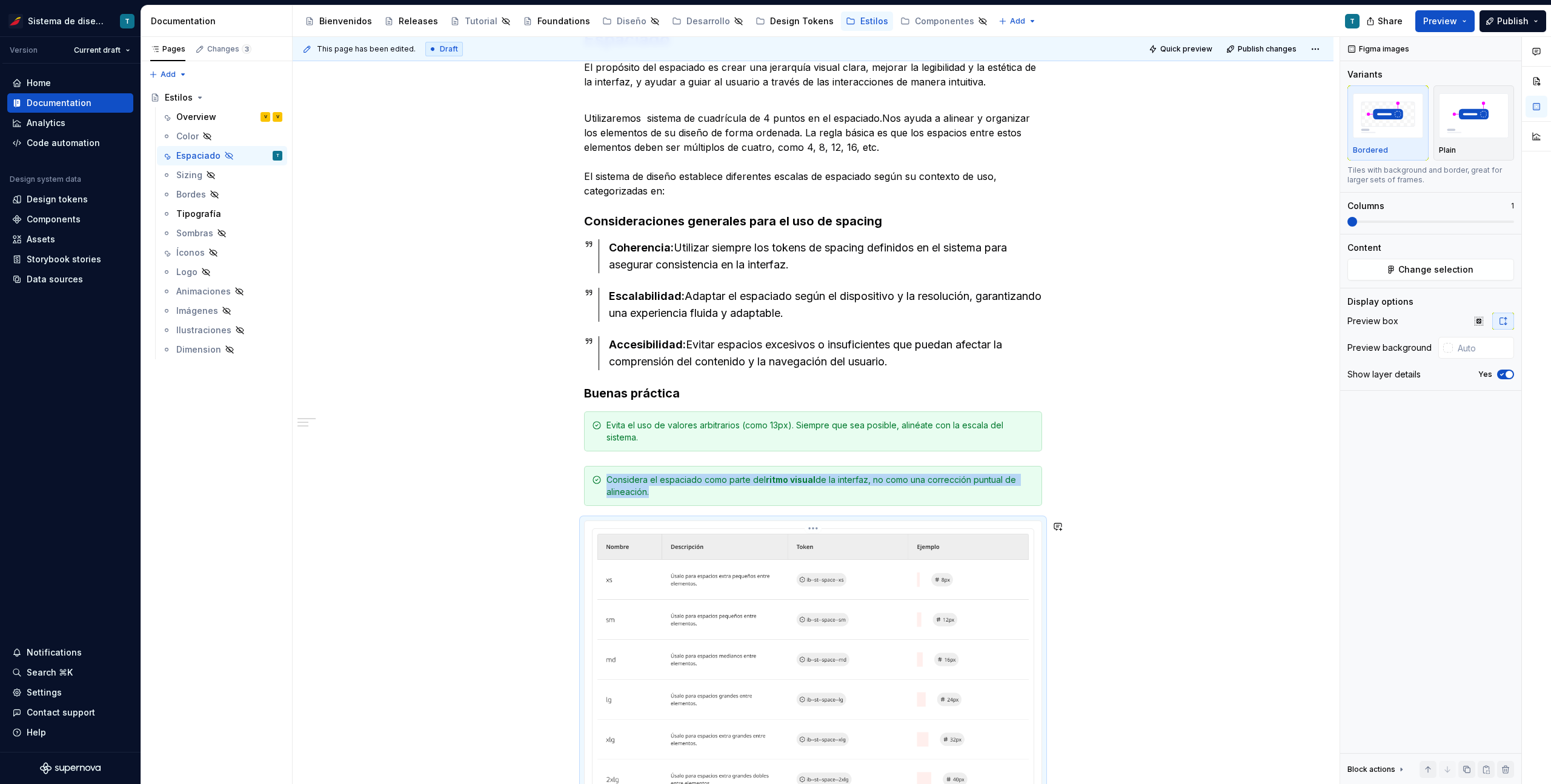
scroll to position [410, 0]
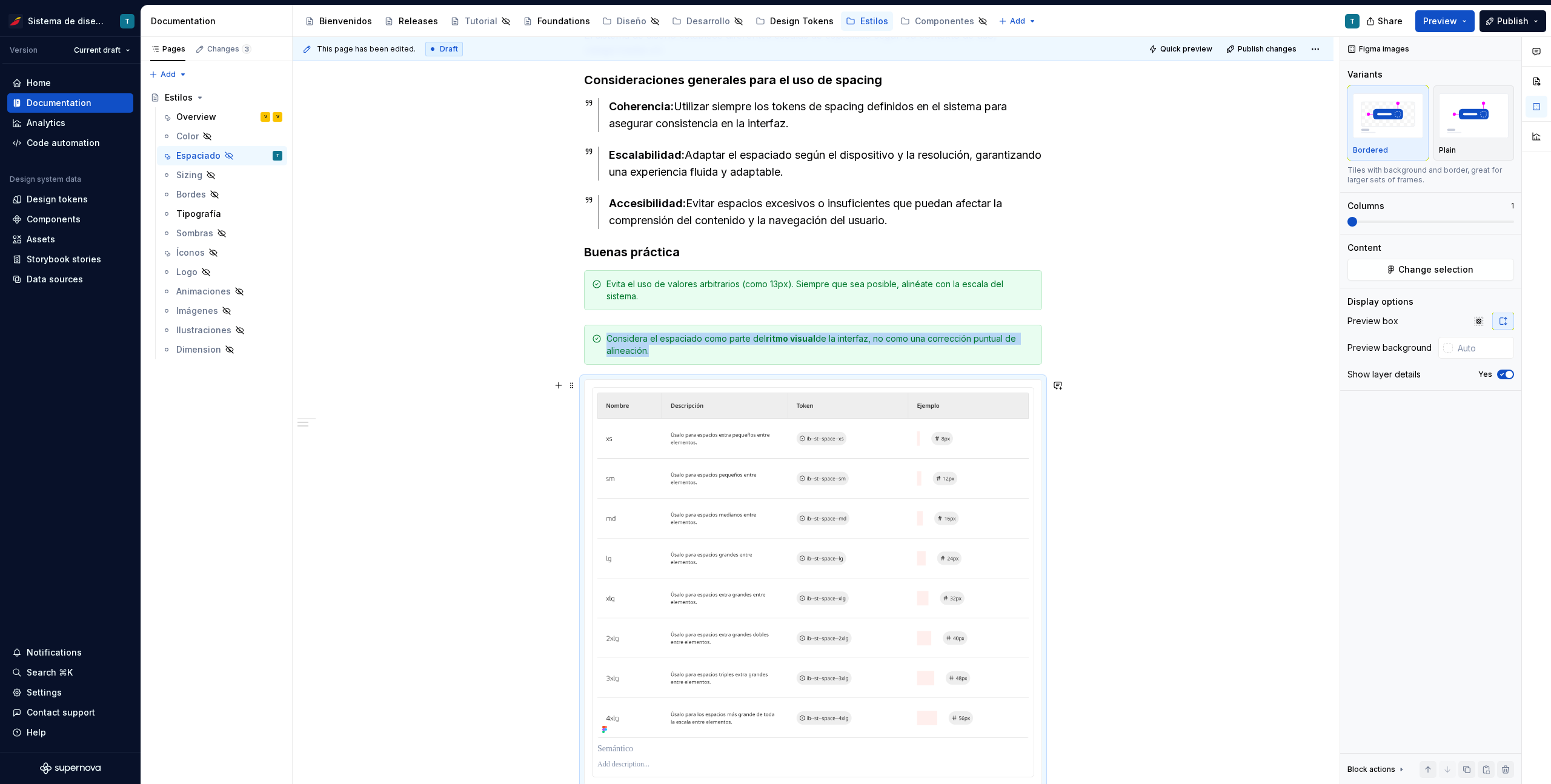
click at [1146, 542] on div "Espaciado El propósito del espaciado es crear una jerarquía visual clara, mejor…" at bounding box center [813, 446] width 1041 height 1176
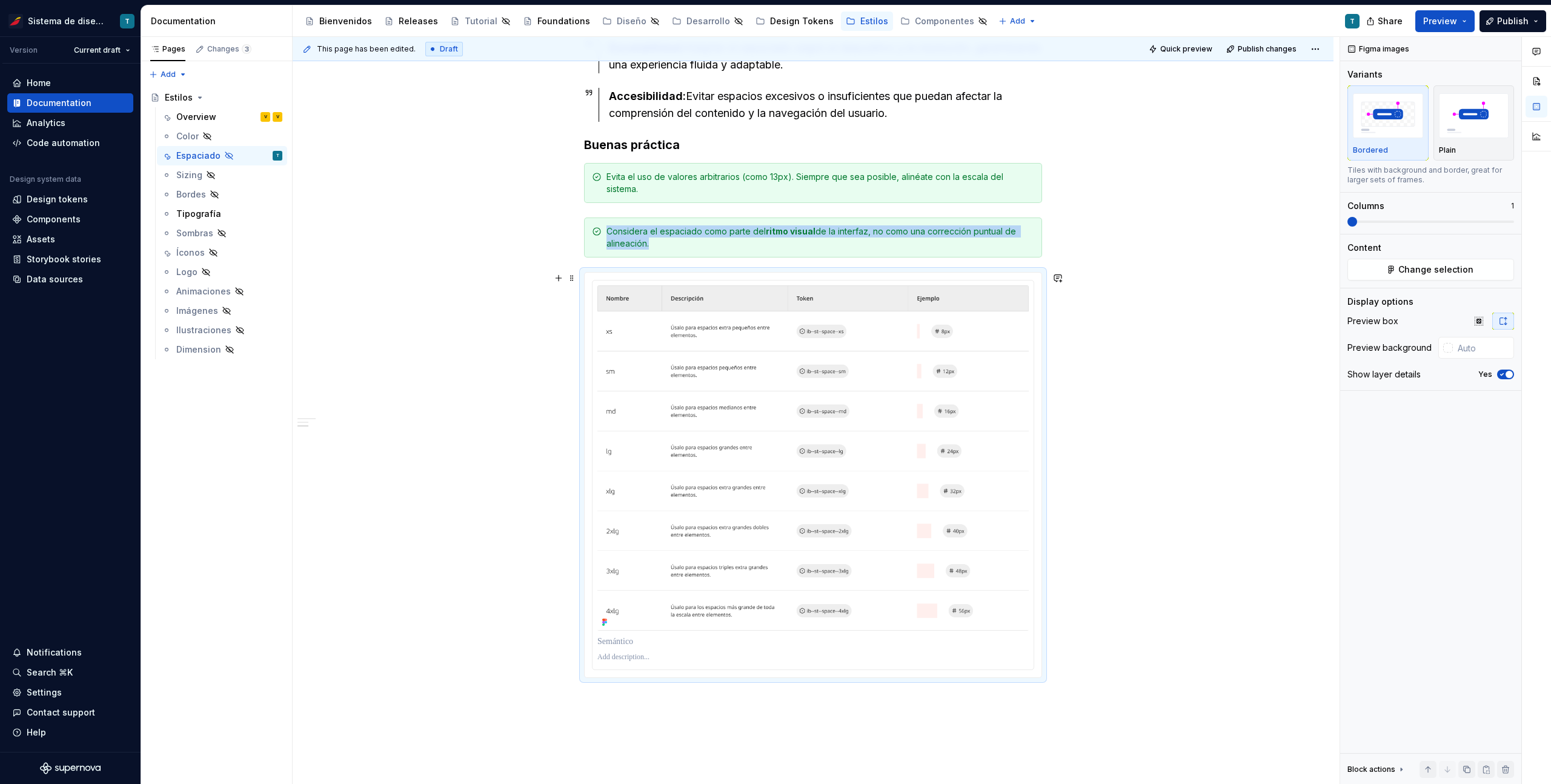
scroll to position [525, 0]
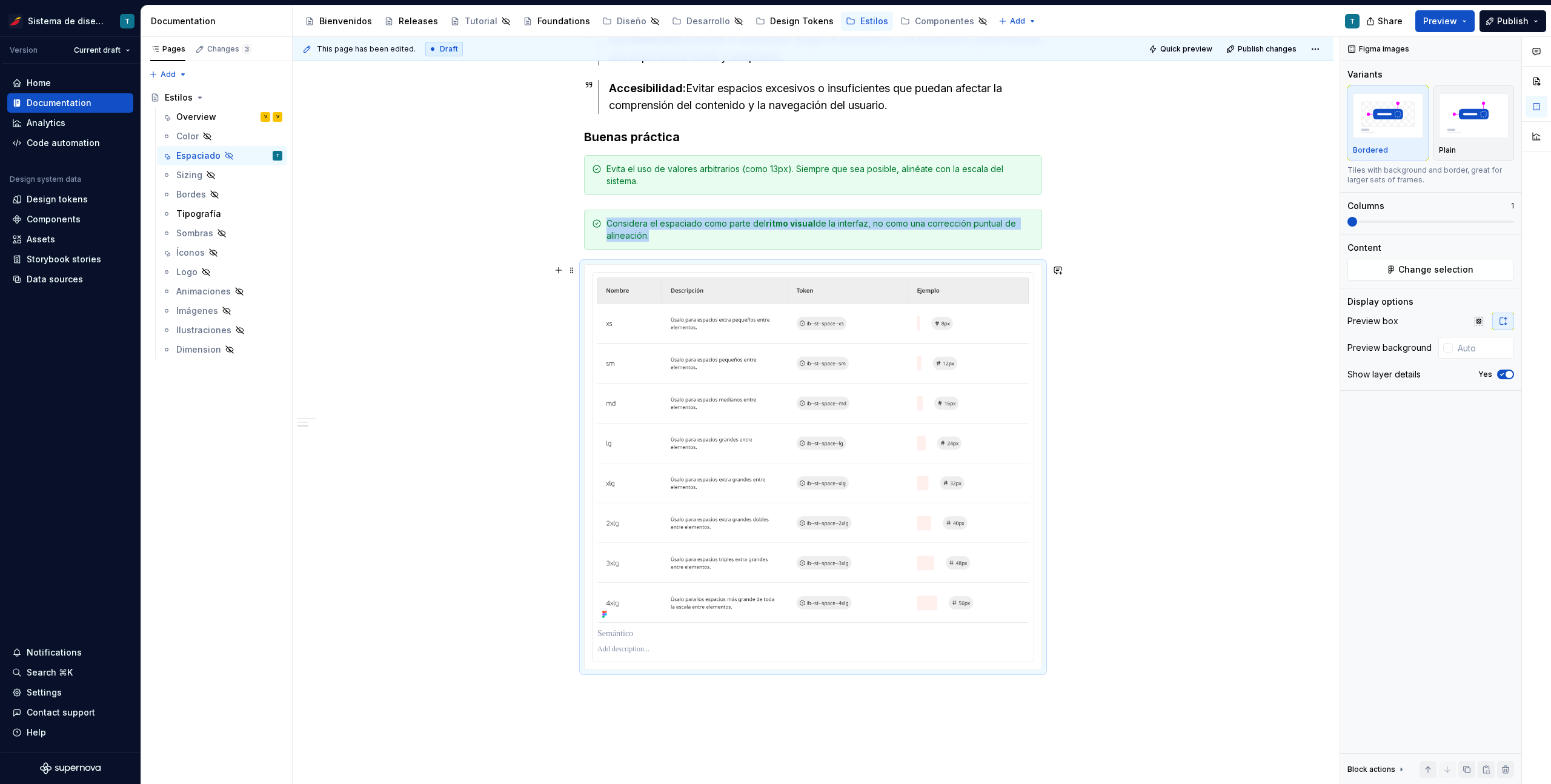
click at [1115, 535] on div "Espaciado El propósito del espaciado es crear una jerarquía visual clara, mejor…" at bounding box center [813, 331] width 1041 height 1176
click at [1067, 210] on div "This page has been edited. Draft Quick preview Publish changes Hidden page Esti…" at bounding box center [815, 410] width 1046 height 747
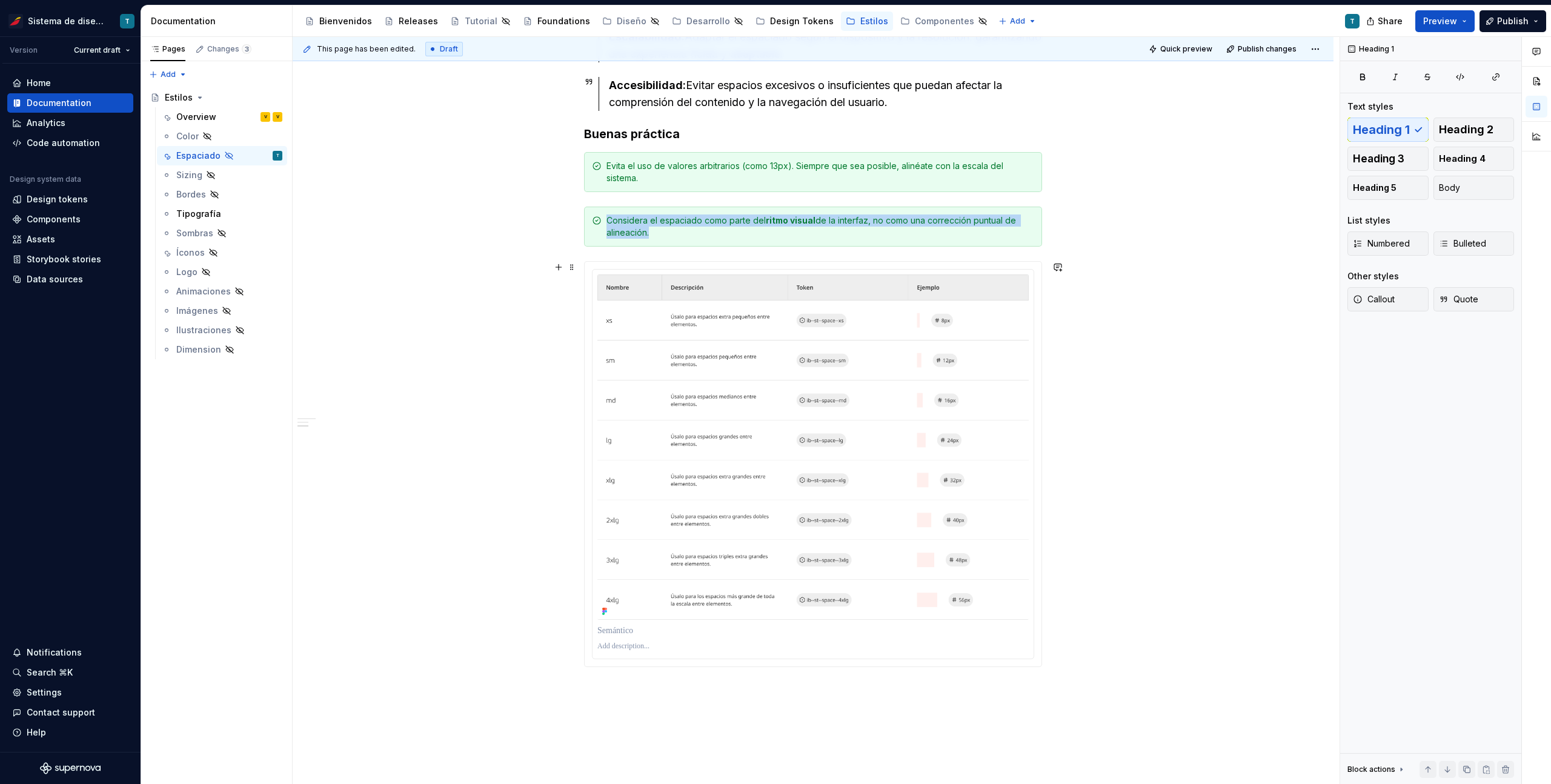
scroll to position [536, 0]
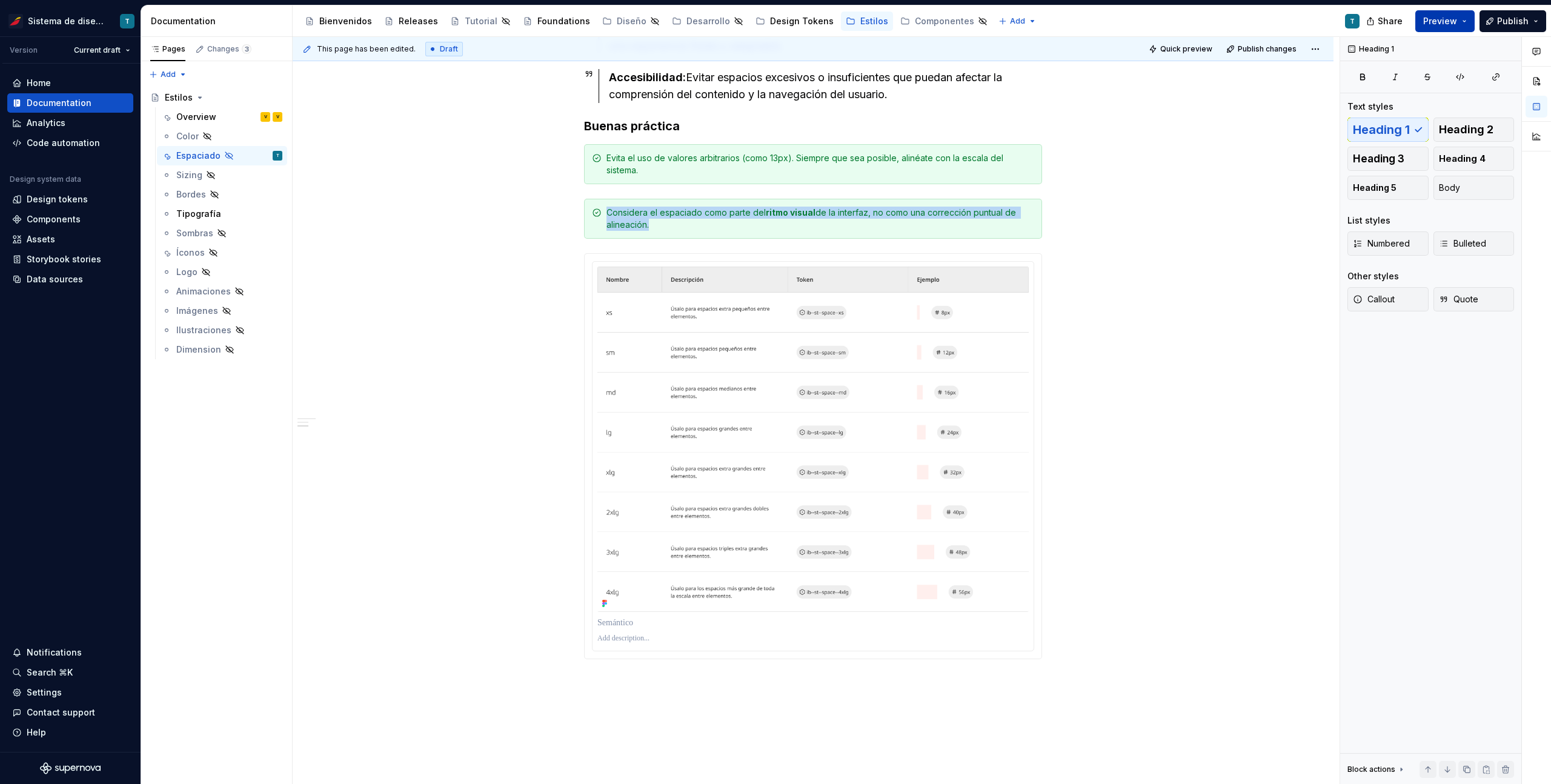
click at [1464, 19] on button "Preview" at bounding box center [1444, 21] width 59 height 22
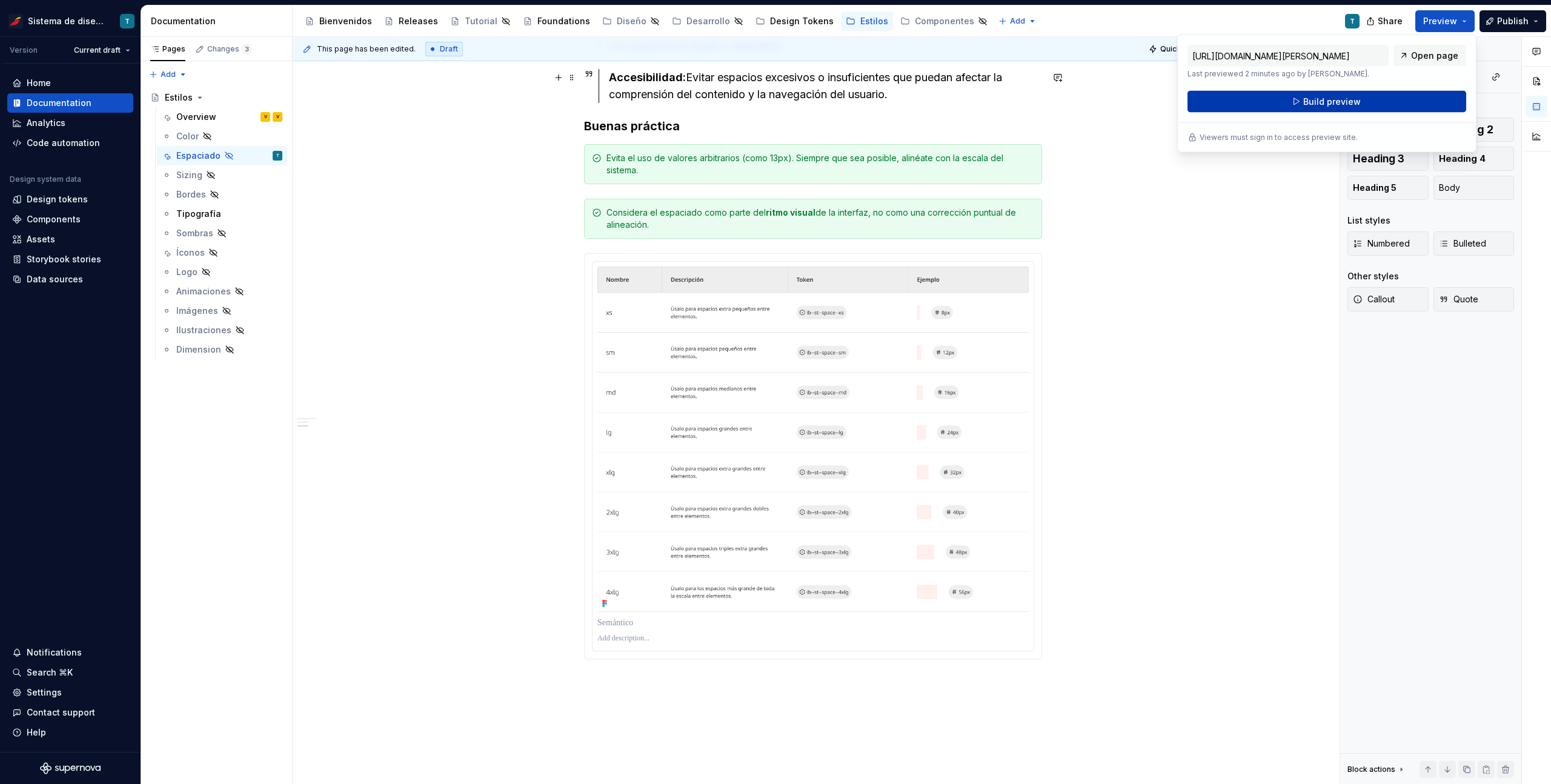
click at [1330, 98] on span "Build preview" at bounding box center [1332, 101] width 58 height 12
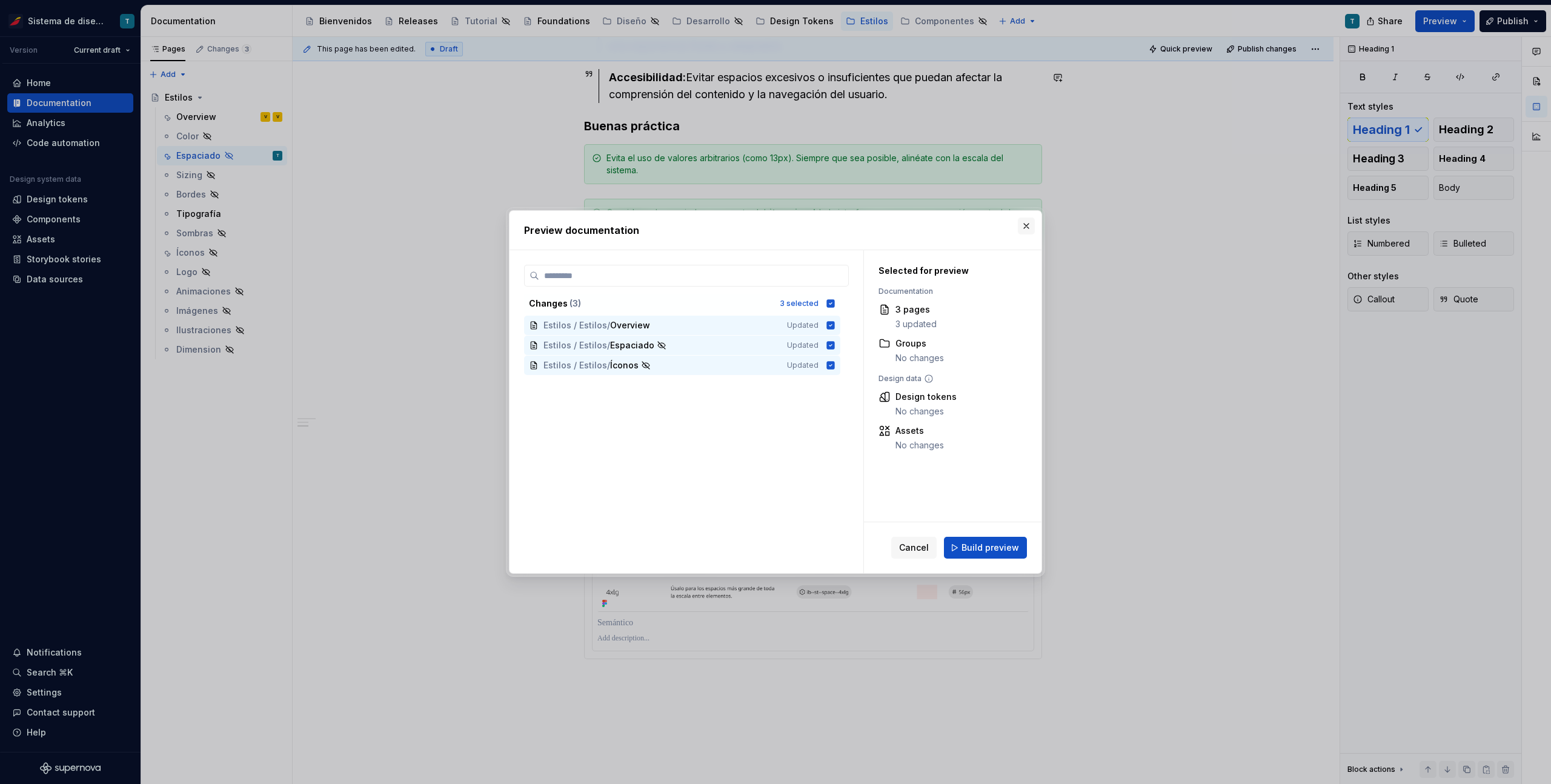
click at [1027, 222] on button "button" at bounding box center [1026, 226] width 17 height 17
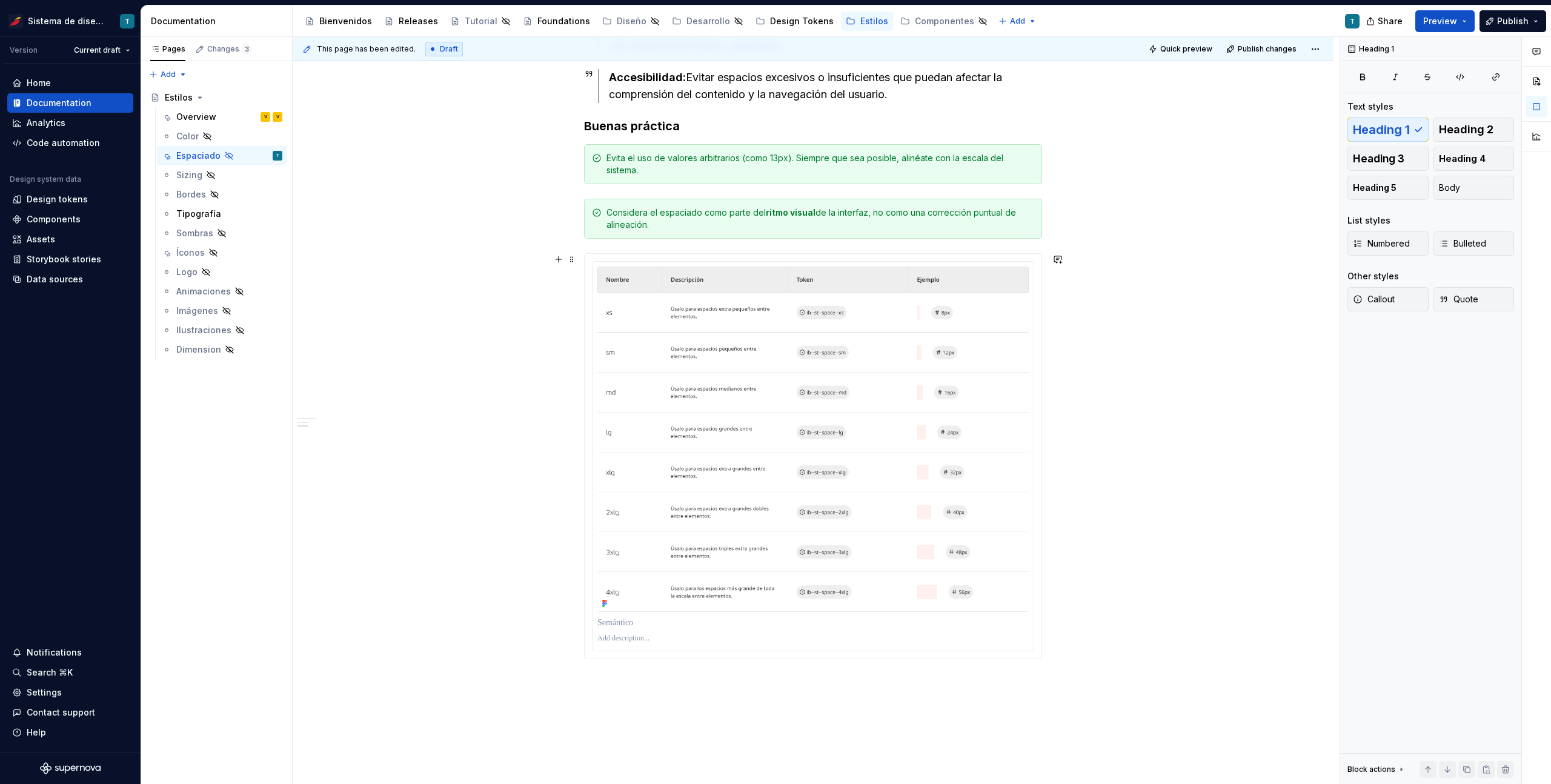
type textarea "*"
click at [1153, 505] on div "Espaciado El propósito del espaciado es crear una jerarquía visual clara, mejor…" at bounding box center [813, 320] width 1041 height 1176
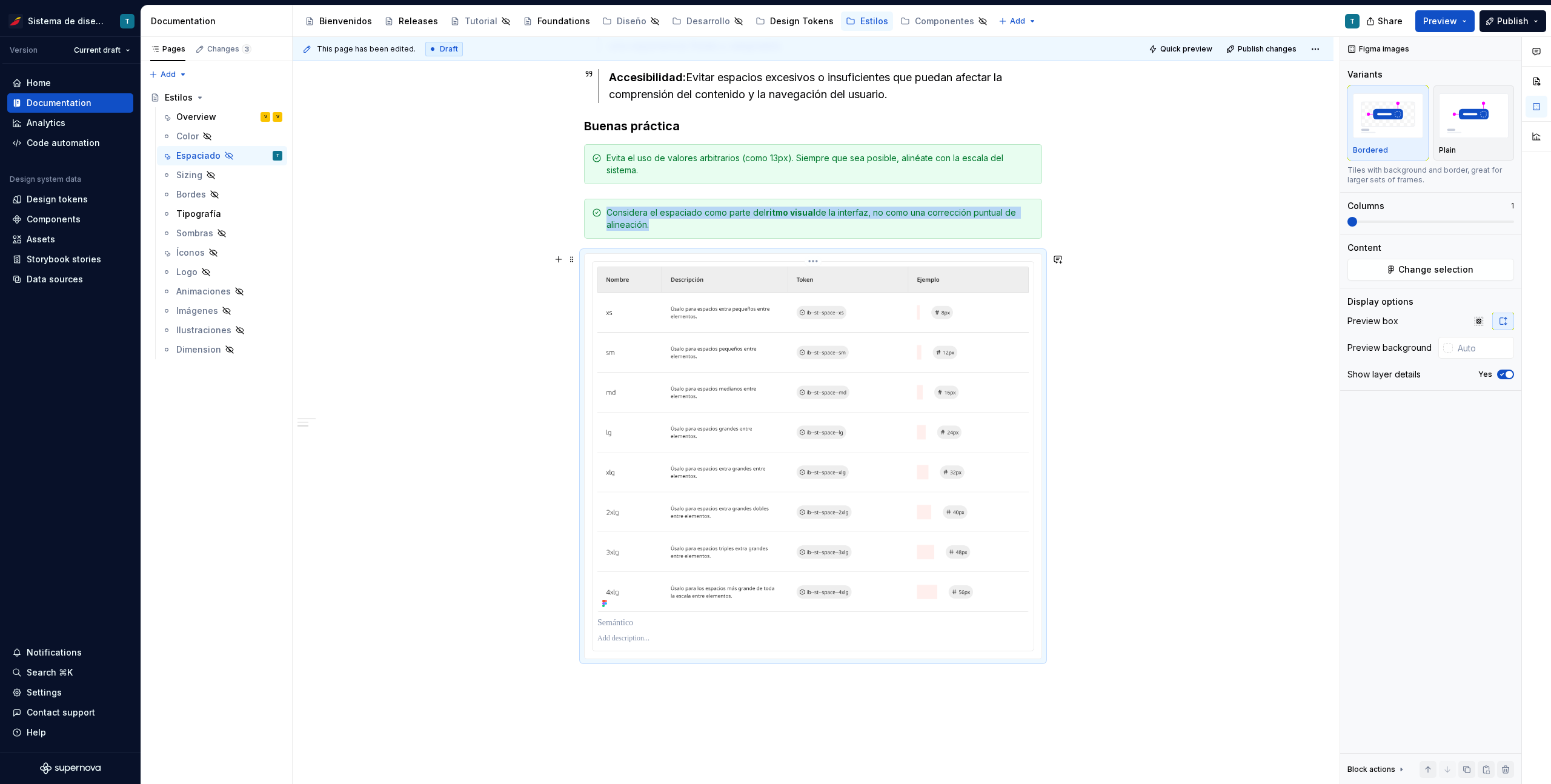
click at [800, 482] on img at bounding box center [813, 439] width 432 height 345
click at [1479, 316] on icon "button" at bounding box center [1479, 321] width 10 height 10
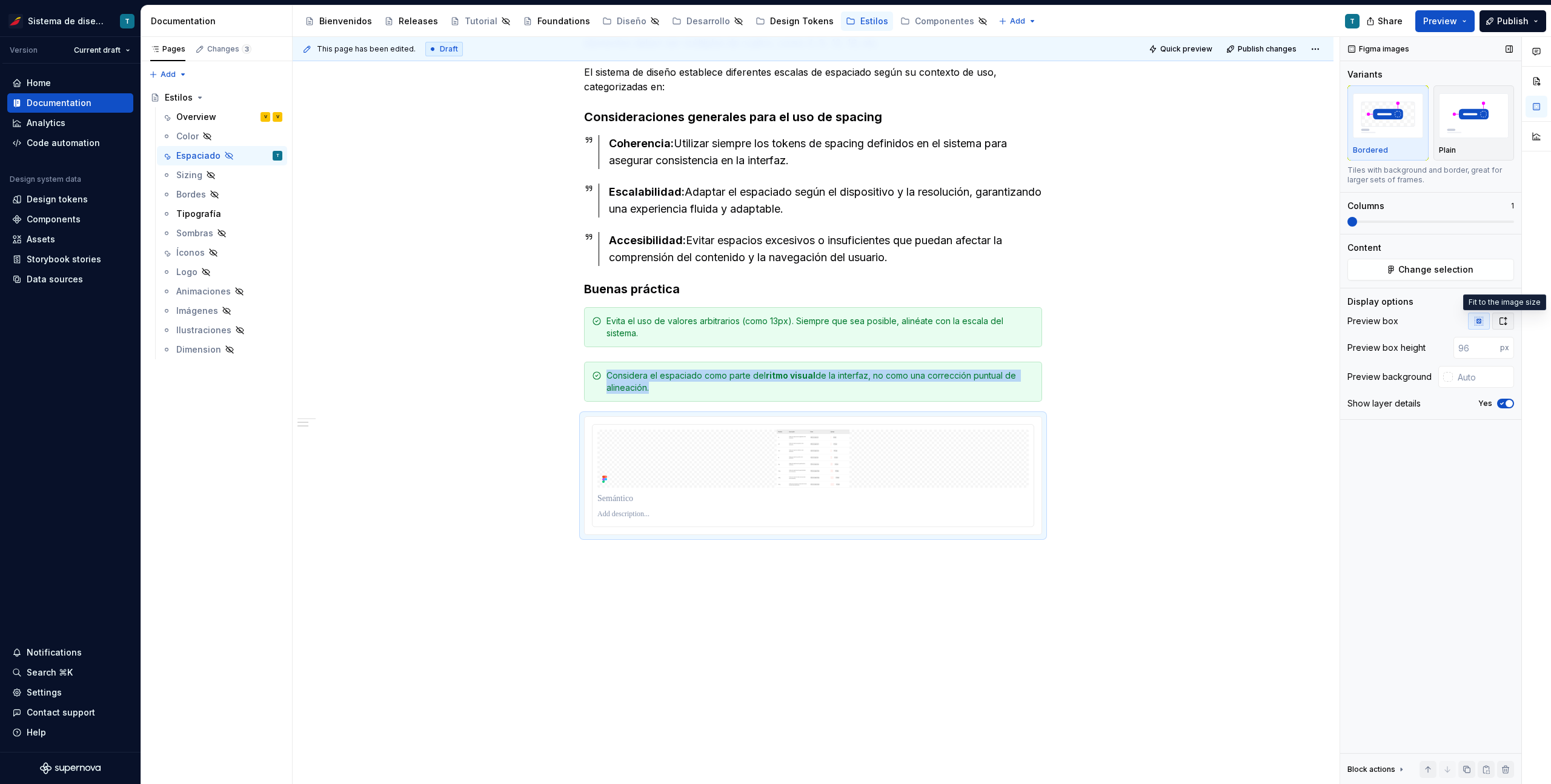
click at [1504, 319] on icon "button" at bounding box center [1503, 321] width 10 height 10
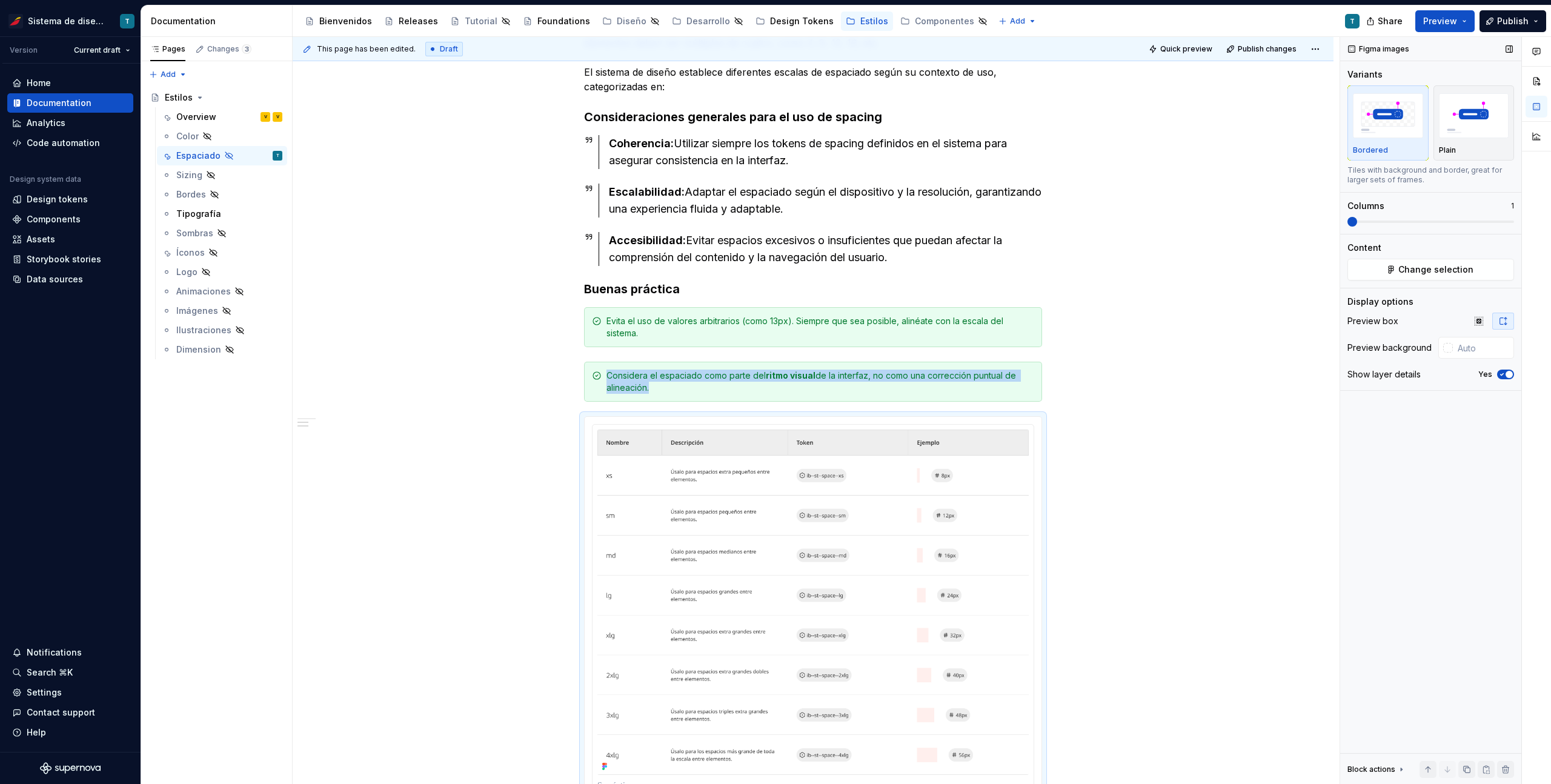
scroll to position [536, 0]
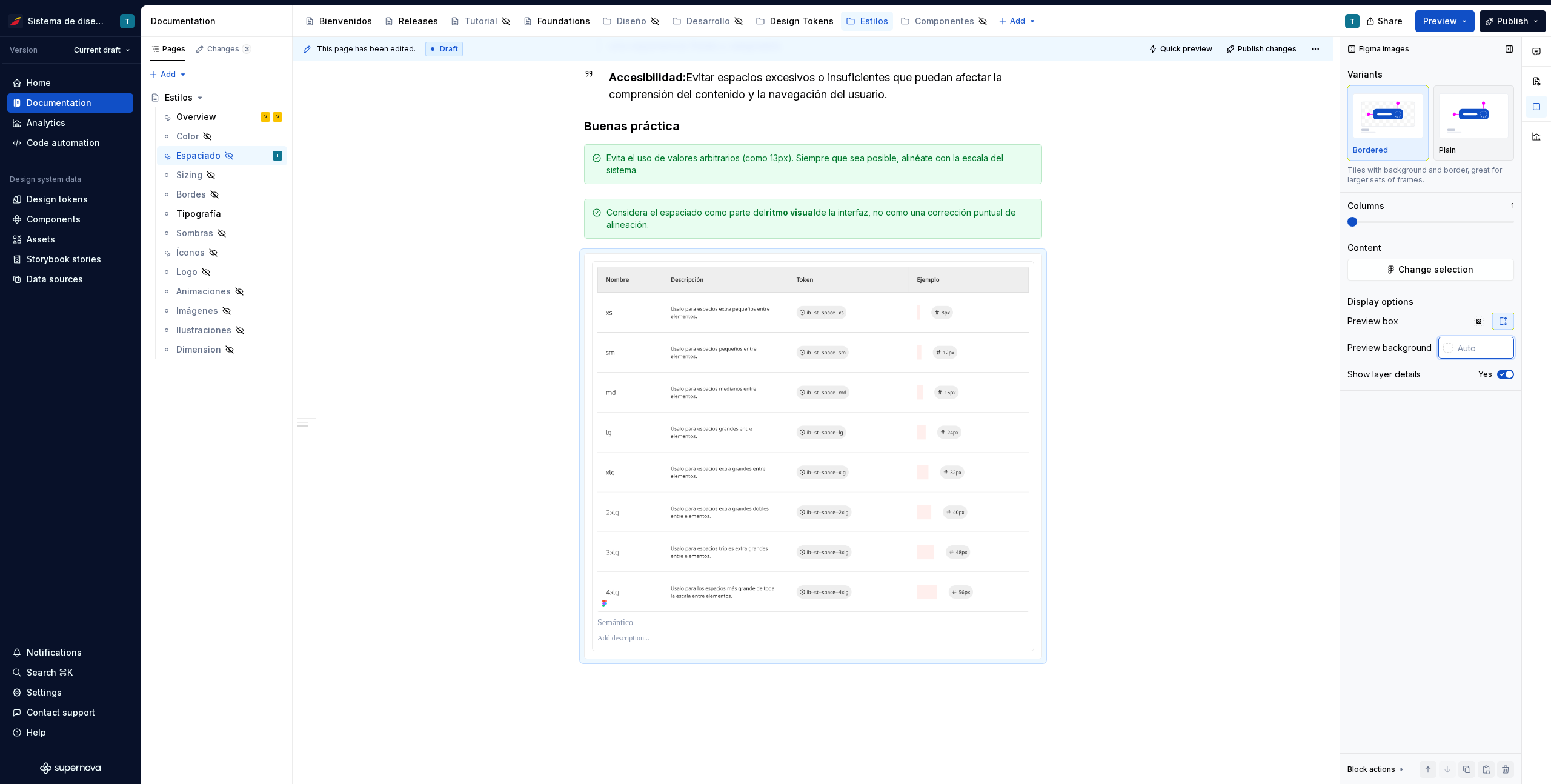
click at [1463, 348] on input "text" at bounding box center [1483, 348] width 61 height 22
click at [1449, 348] on div at bounding box center [1447, 348] width 10 height 10
type input "#674646"
type input "*******"
type input "#745252"
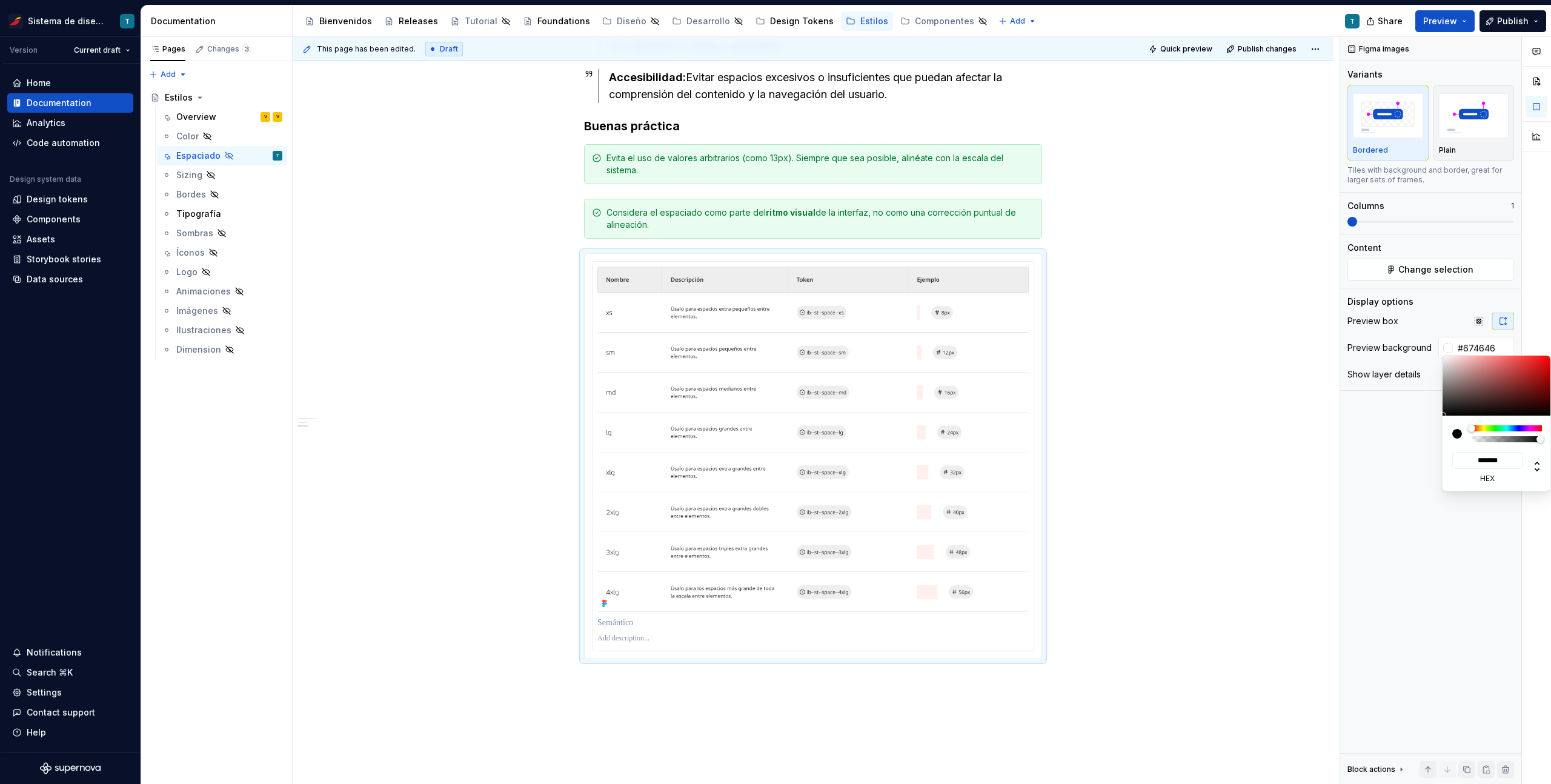
type input "*******"
type input "#8E6F6F"
type input "*******"
type input "#A08686"
type input "*******"
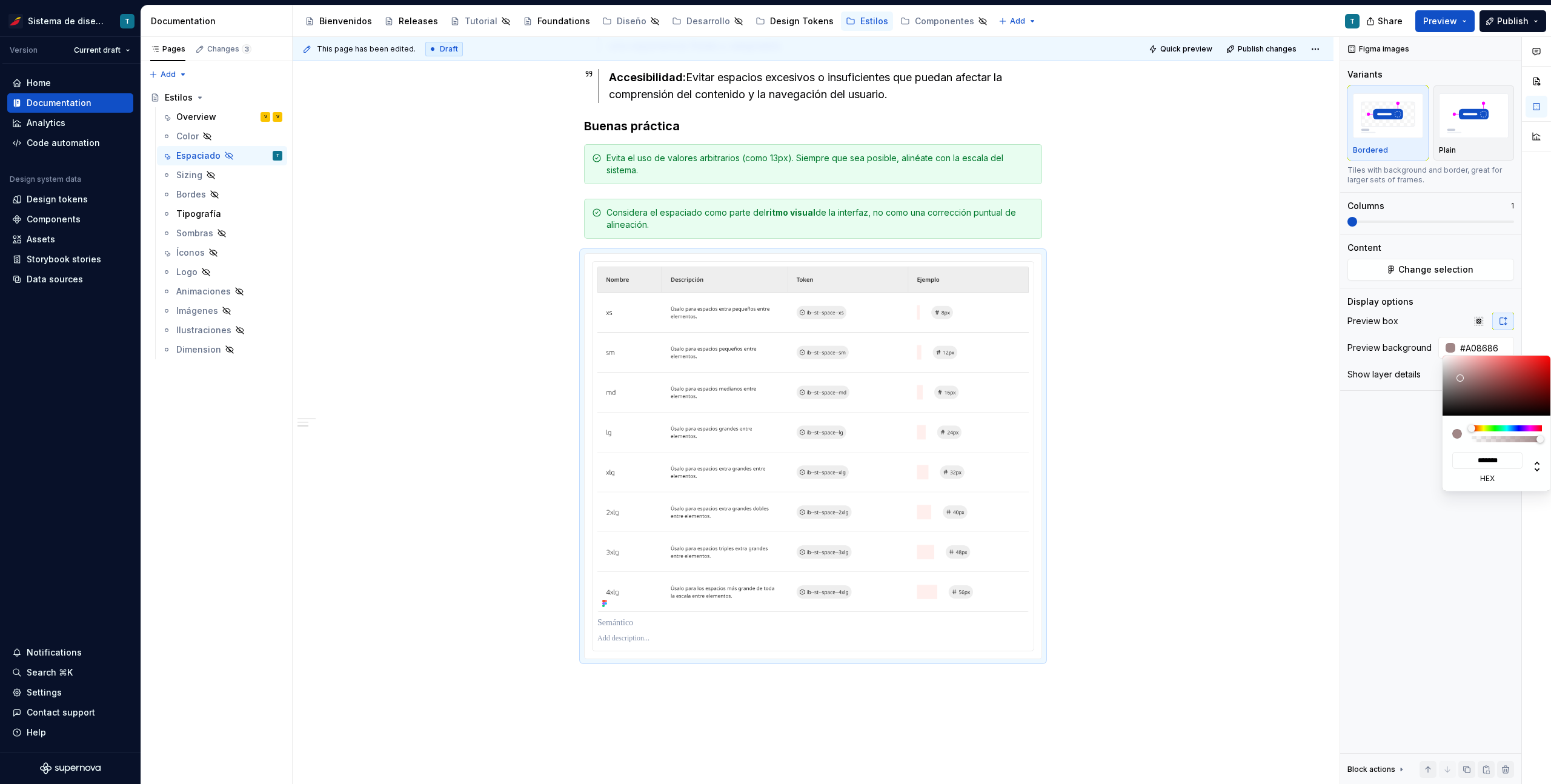
type input "#AD9898"
type input "*******"
type input "#AF9C9C"
type input "*******"
type input "#AF9A9A"
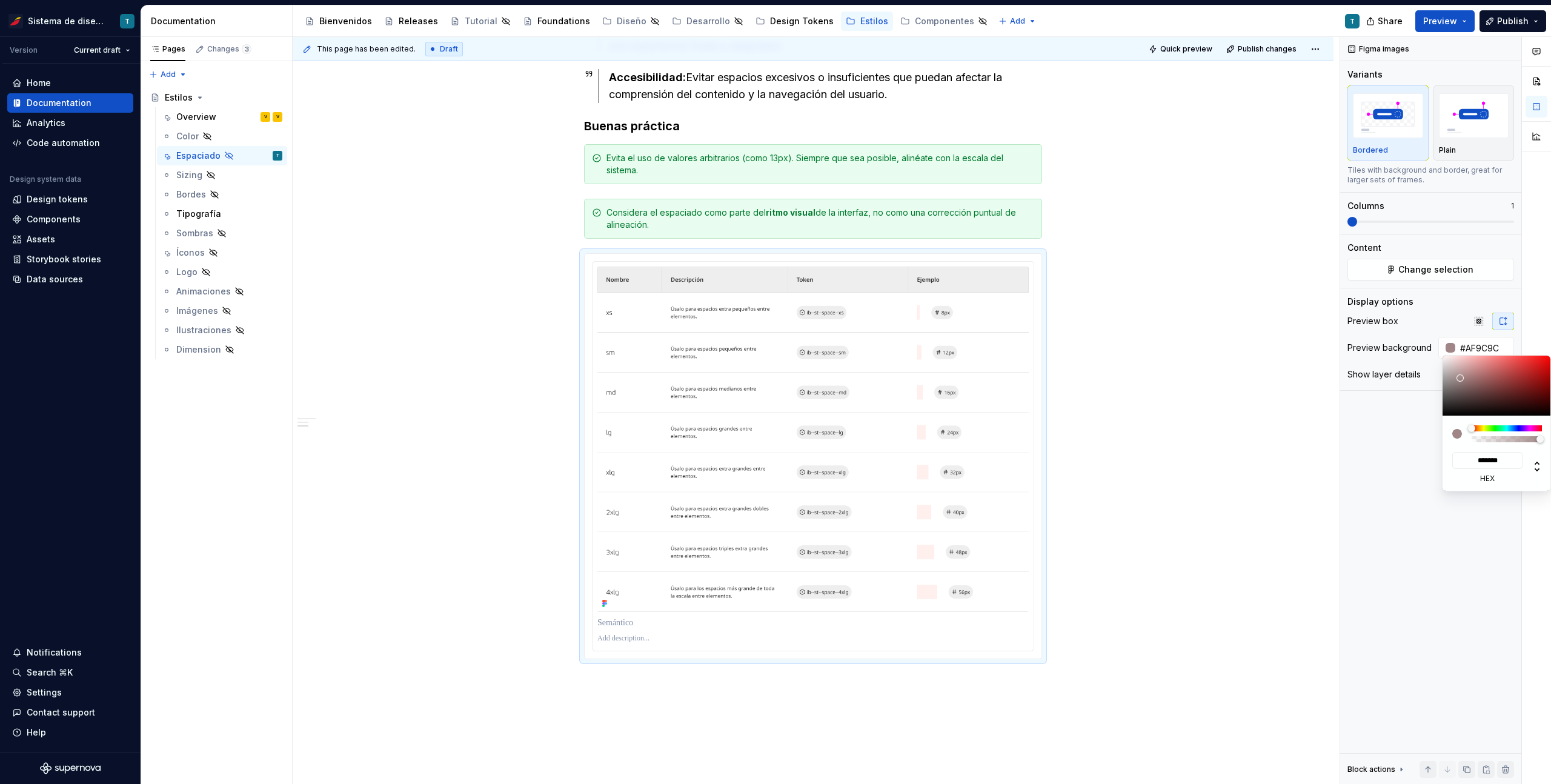
type input "*******"
drag, startPoint x: 1475, startPoint y: 389, endPoint x: 1456, endPoint y: 374, distance: 24.2
click at [1456, 374] on div at bounding box center [1497, 385] width 109 height 60
type input "#955555"
type input "*******"
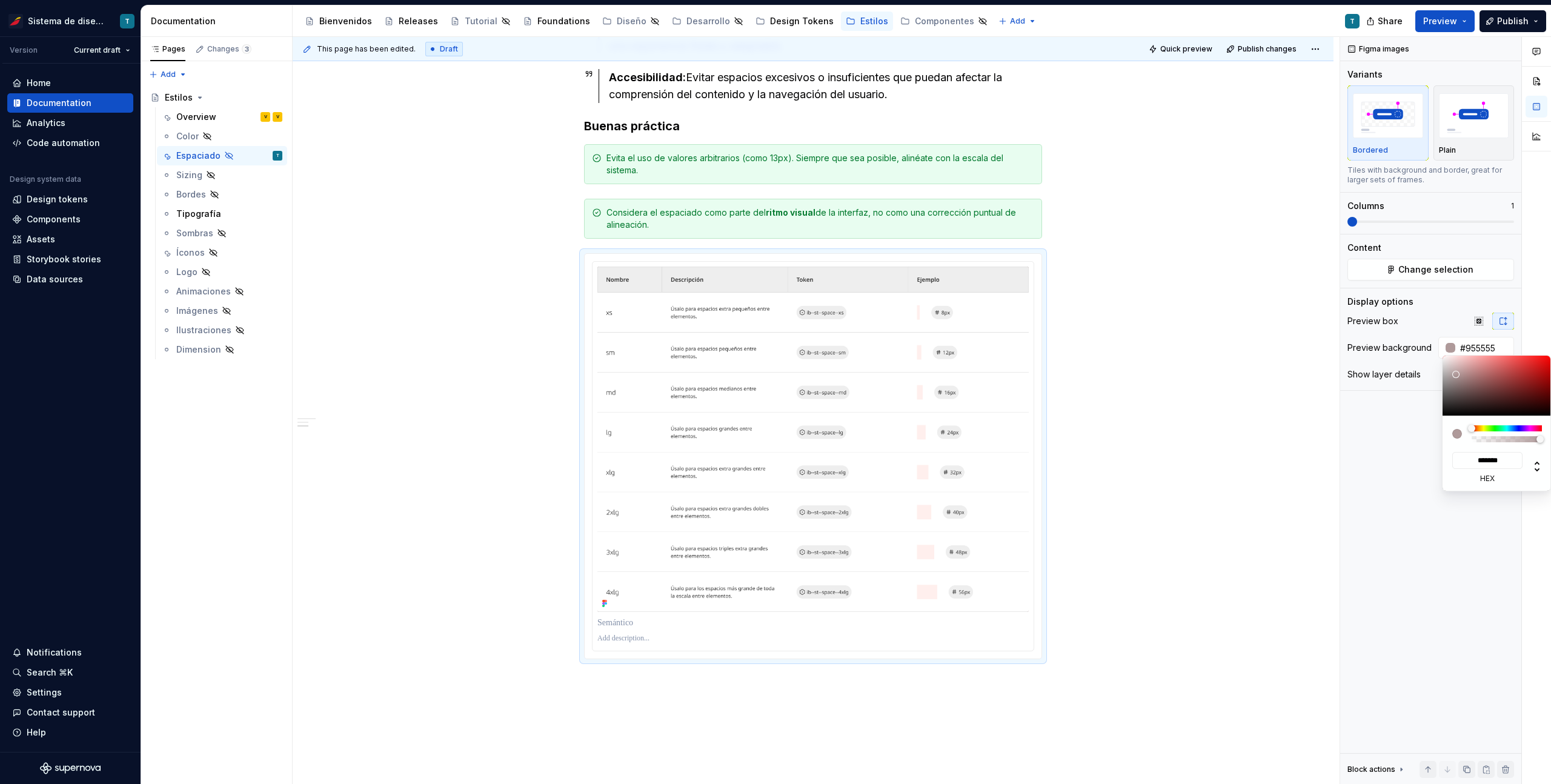
click at [1489, 380] on div at bounding box center [1497, 385] width 109 height 60
type input "#8B1F1F"
type input "*******"
click at [1527, 383] on div at bounding box center [1497, 385] width 109 height 60
type input "#891E1E"
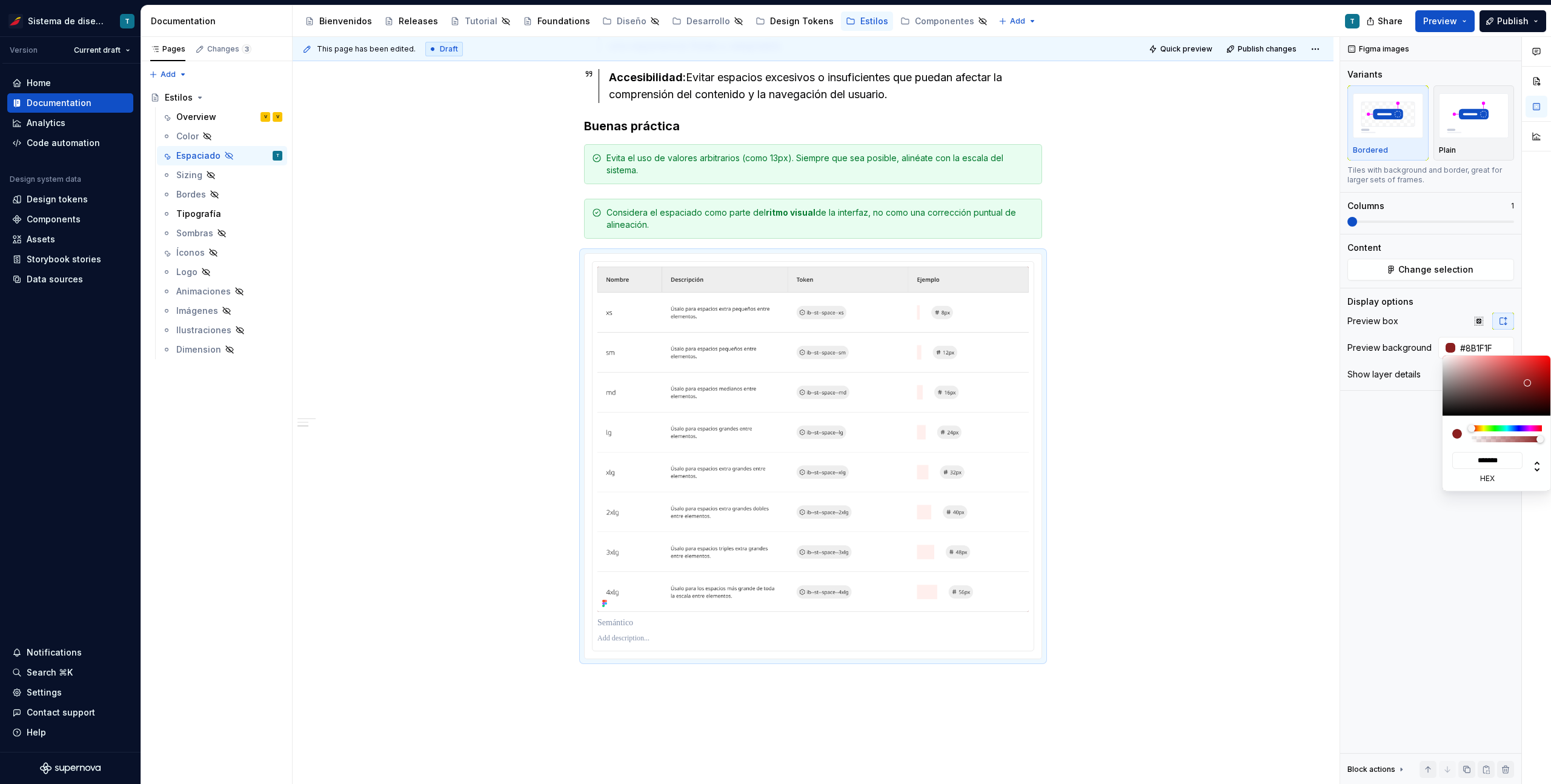
type input "*******"
click at [1527, 383] on div at bounding box center [1526, 382] width 7 height 7
click at [1527, 383] on div at bounding box center [1527, 383] width 7 height 7
type input "#D31414"
type input "*******"
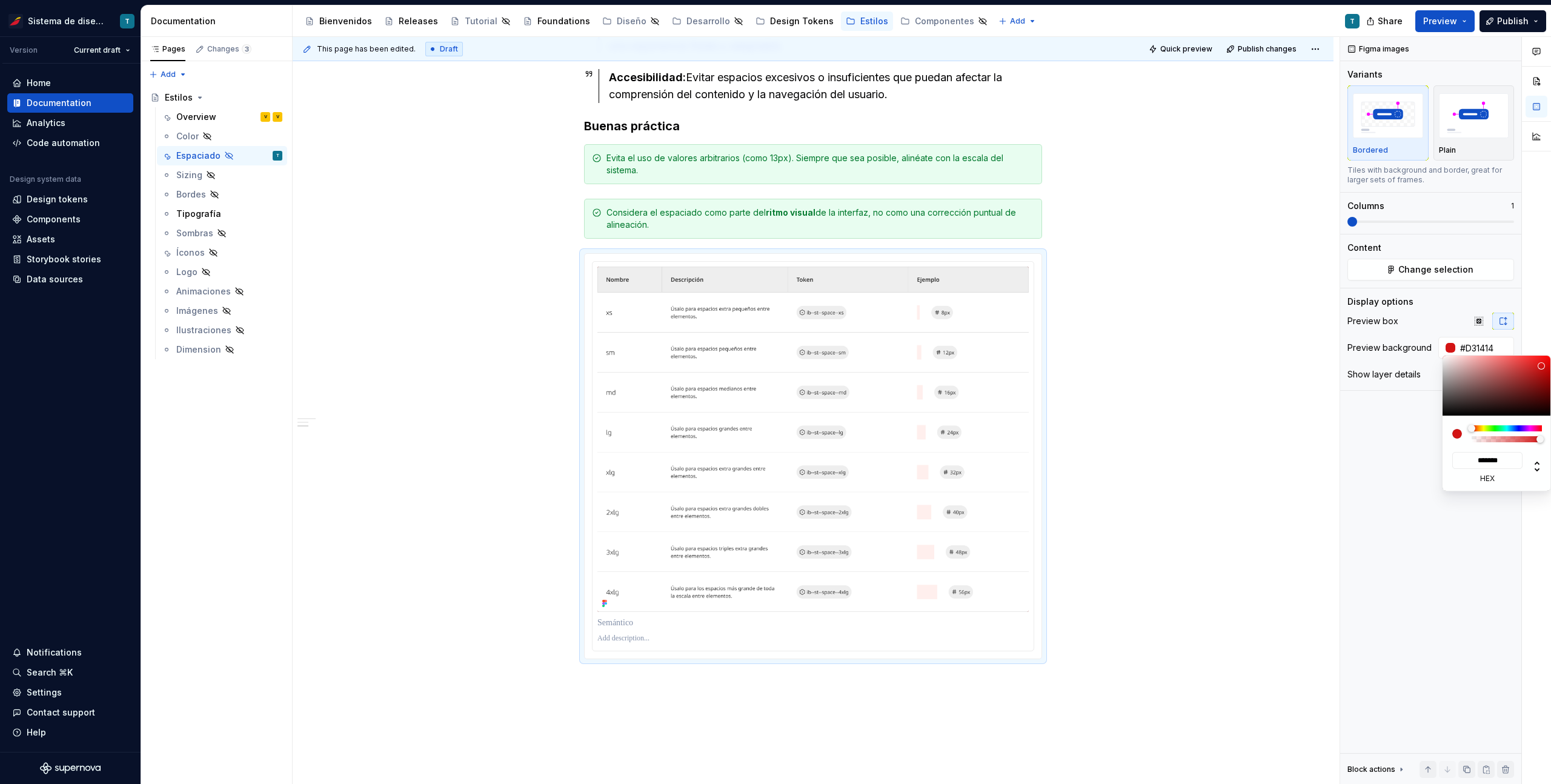
click at [1541, 365] on div at bounding box center [1497, 385] width 109 height 60
type input "#D61414"
click at [1400, 468] on div "Comments Open comments No comments yet Select ‘Comment’ from the block context …" at bounding box center [1445, 410] width 210 height 747
click at [1507, 458] on input "*******" at bounding box center [1486, 460] width 70 height 17
click at [1534, 459] on icon at bounding box center [1537, 467] width 15 height 15
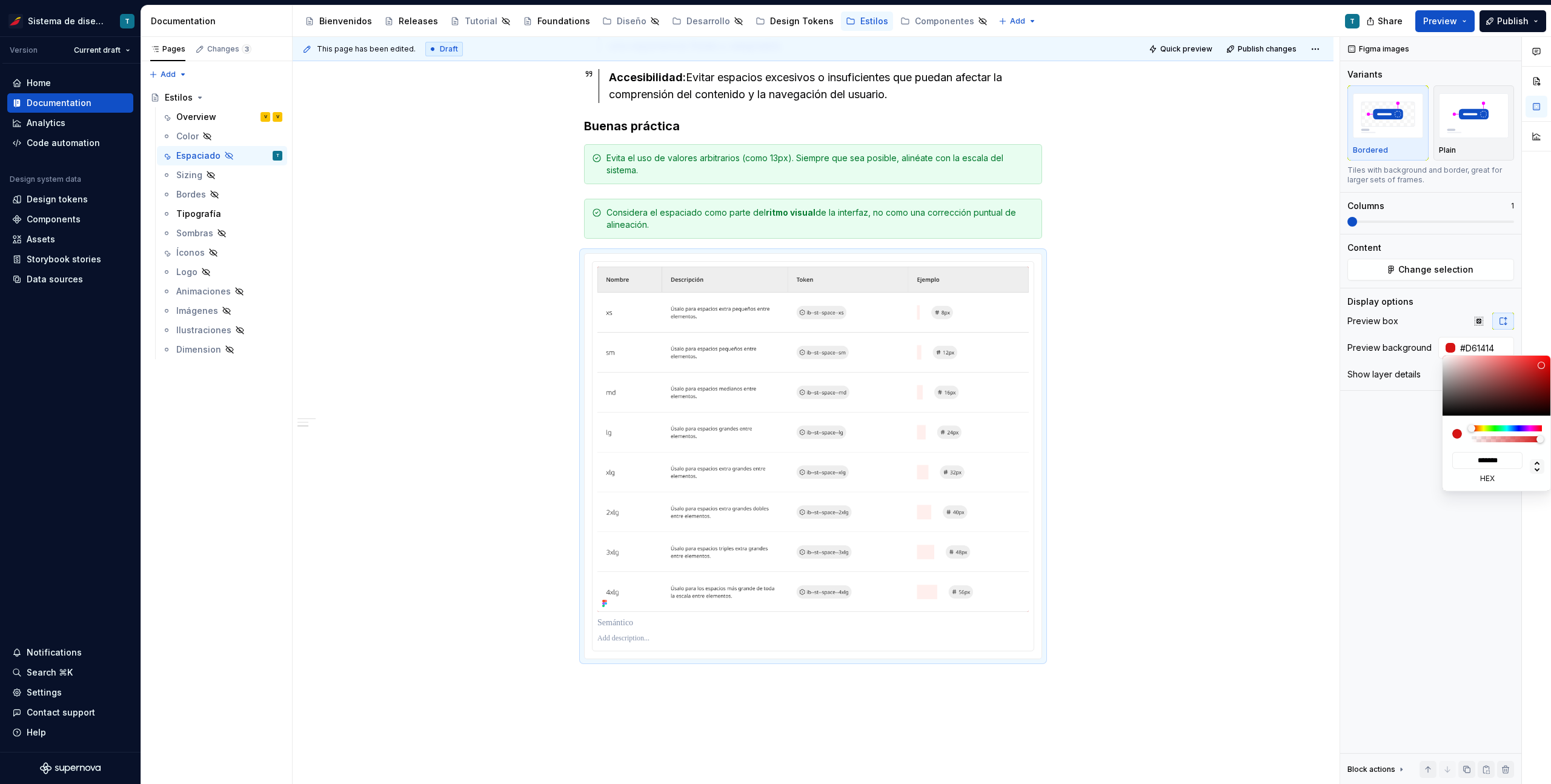
type input "***"
click at [1428, 413] on div "Comments Open comments No comments yet Select ‘Comment’ from the block context …" at bounding box center [1445, 410] width 210 height 747
click at [1390, 362] on div "Comments Open comments No comments yet Select ‘Comment’ from the block context …" at bounding box center [1445, 410] width 210 height 747
click at [1503, 374] on icon "button" at bounding box center [1502, 375] width 3 height 2
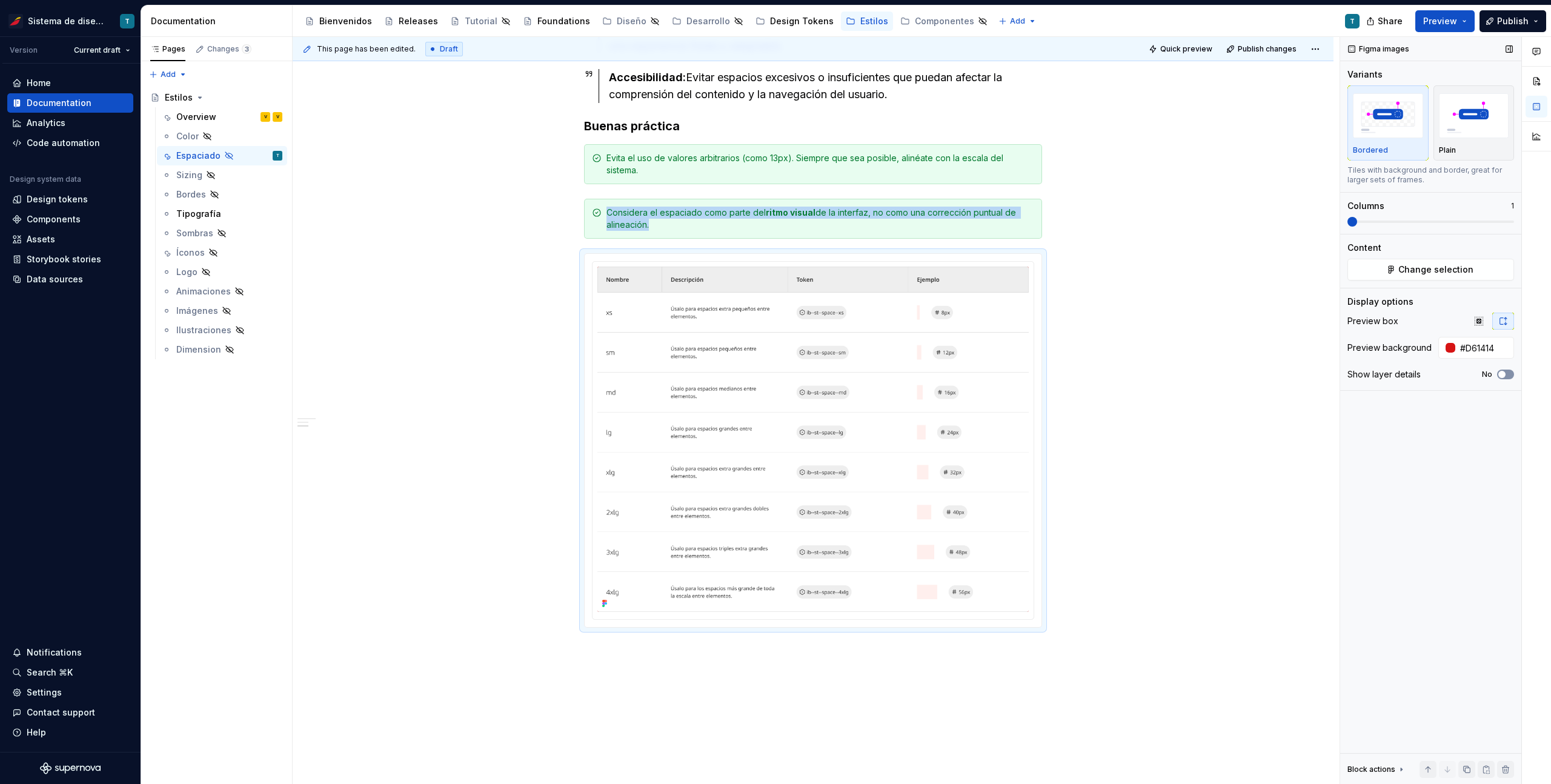
click at [1503, 373] on span "button" at bounding box center [1501, 374] width 7 height 7
click at [1507, 373] on span "button" at bounding box center [1508, 374] width 7 height 7
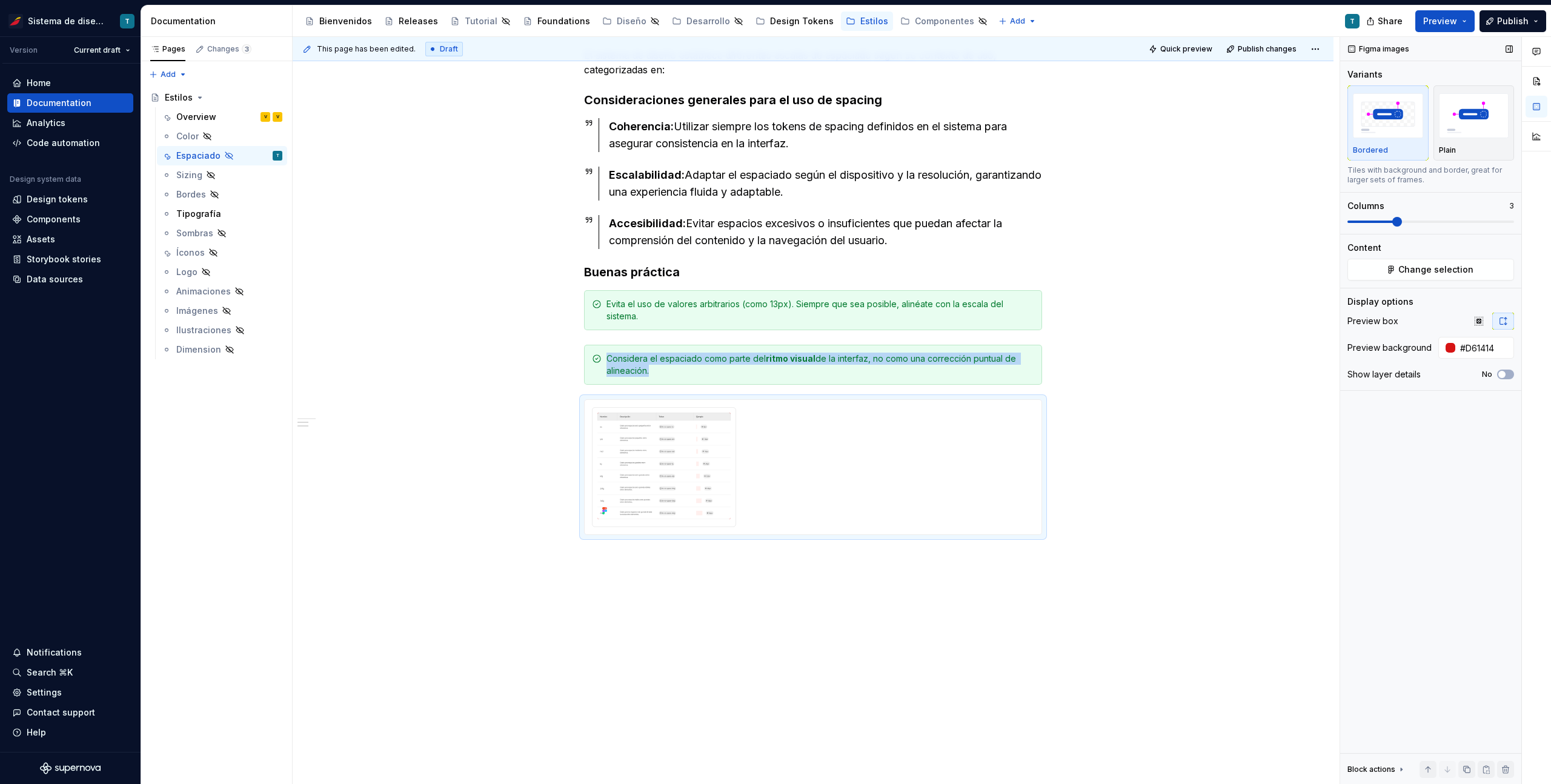
click at [1392, 221] on span at bounding box center [1430, 222] width 167 height 10
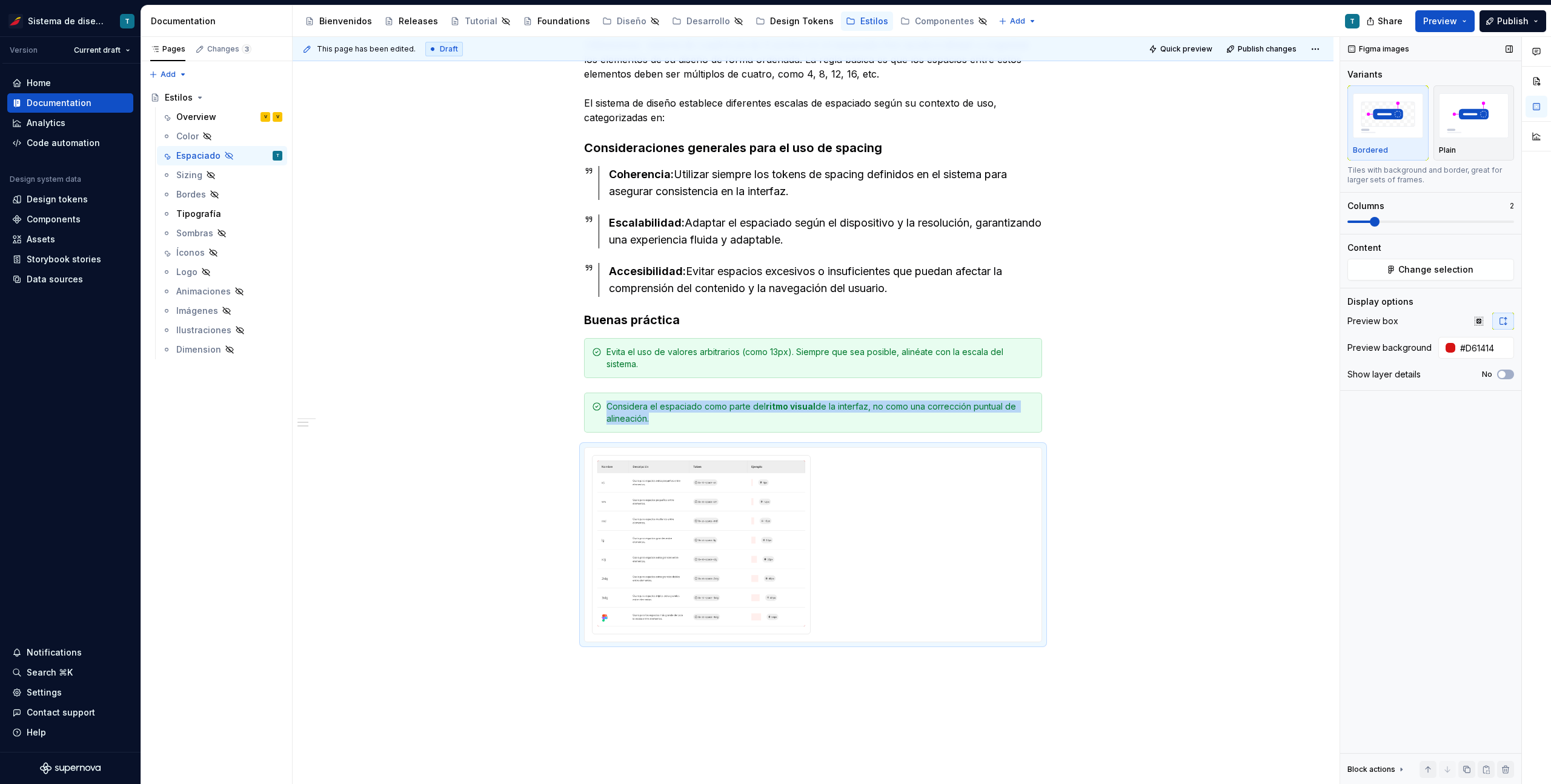
scroll to position [379, 0]
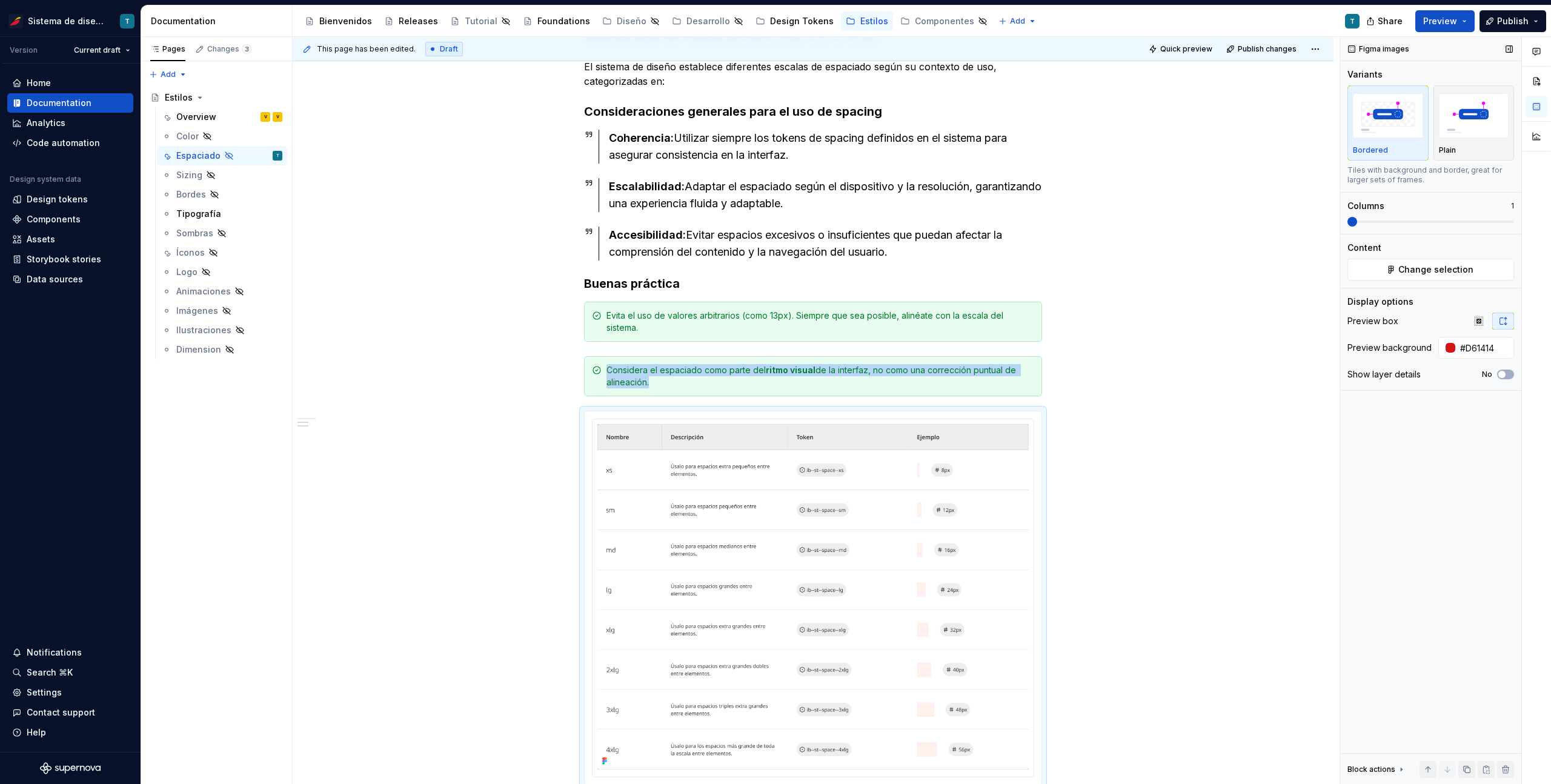
click at [1347, 224] on span at bounding box center [1352, 222] width 10 height 10
click at [1477, 126] on img "button" at bounding box center [1473, 115] width 70 height 44
click at [1265, 407] on div "Espaciado El propósito del espaciado es crear una jerarquía visual clara, mejor…" at bounding box center [813, 462] width 1041 height 1145
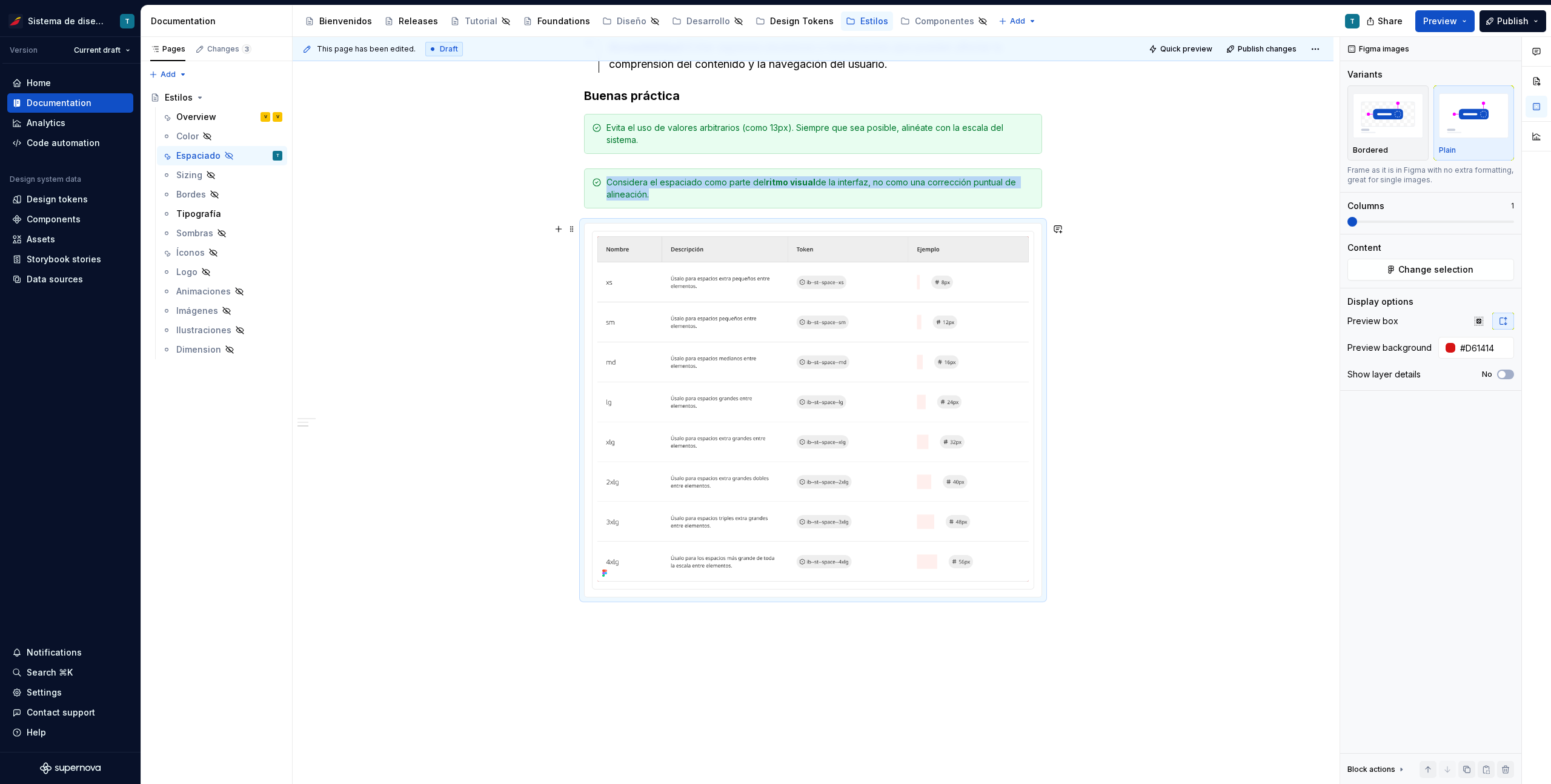
scroll to position [629, 0]
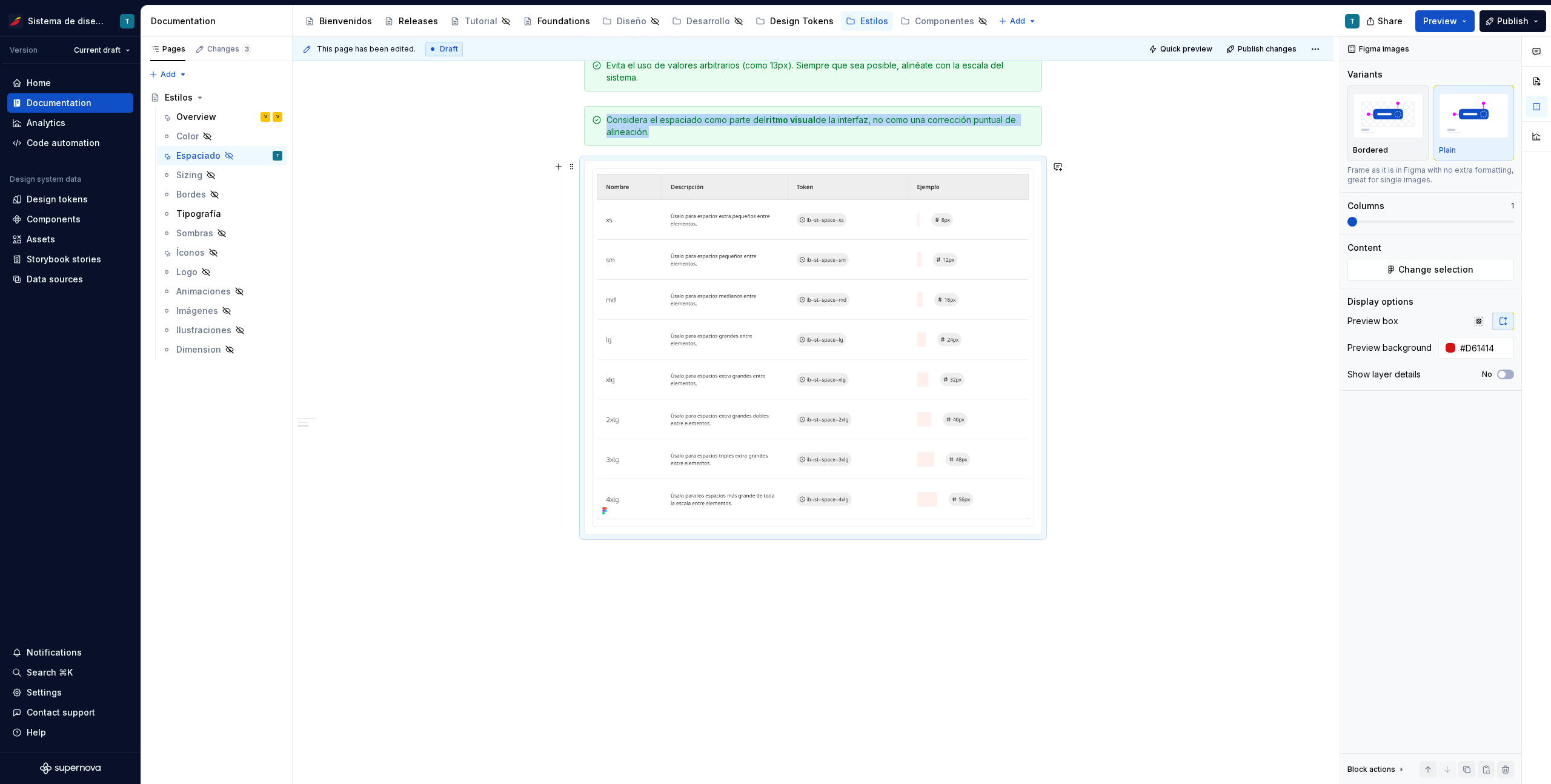
click at [919, 565] on div "This page has been edited. Draft Quick preview Publish changes Hidden page Esti…" at bounding box center [815, 410] width 1046 height 747
click at [885, 316] on img at bounding box center [813, 346] width 432 height 345
click at [1387, 121] on img "button" at bounding box center [1387, 115] width 70 height 44
click at [1152, 325] on div "Espaciado El propósito del espaciado es crear una jerarquía visual clara, mejor…" at bounding box center [813, 212] width 1041 height 1145
click at [988, 129] on div "Considera el espaciado como parte del ritmo visual de la interfaz, no como una …" at bounding box center [820, 126] width 427 height 24
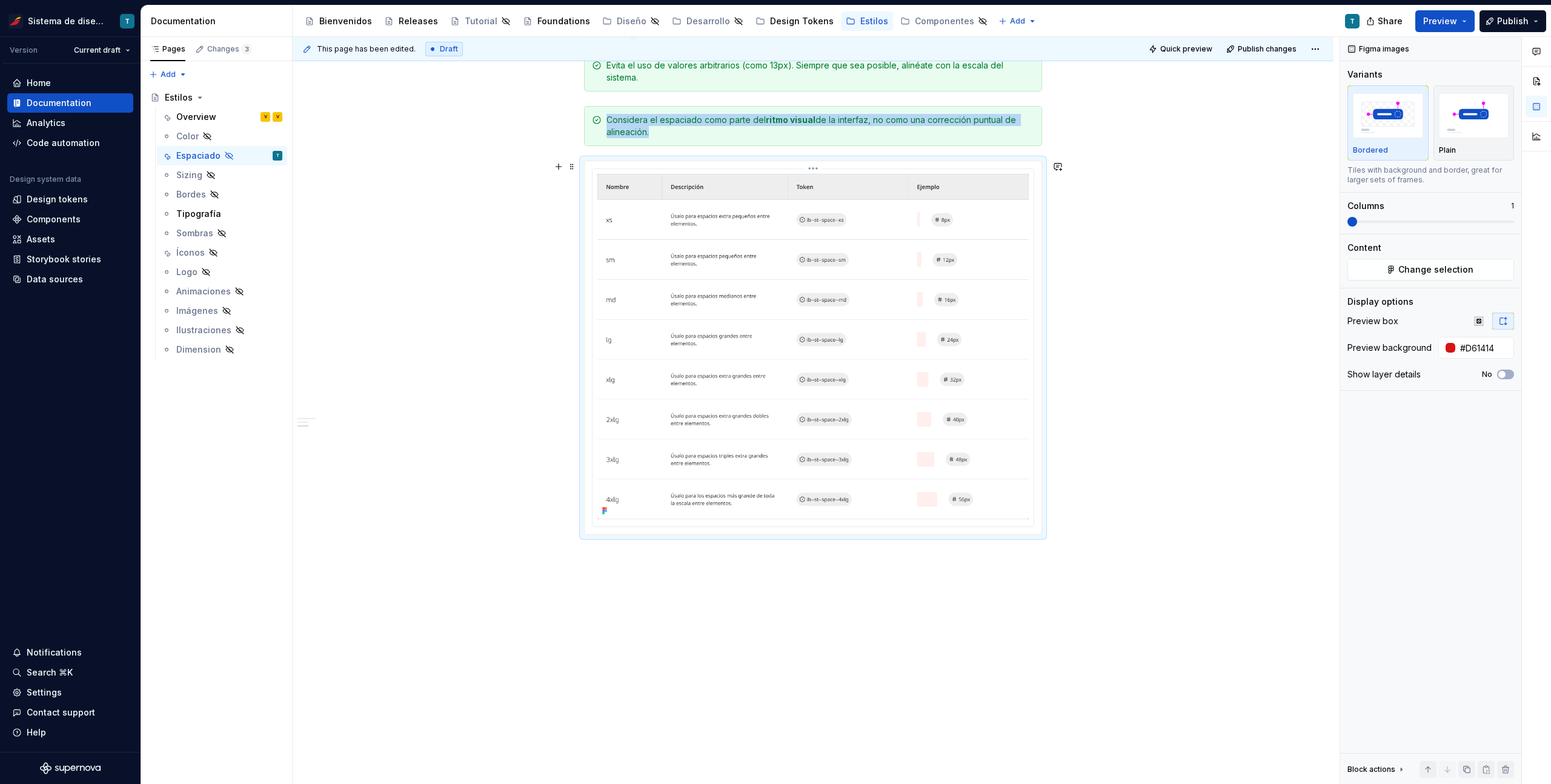
click at [989, 219] on img at bounding box center [813, 346] width 432 height 345
click at [1448, 348] on div at bounding box center [1450, 348] width 10 height 10
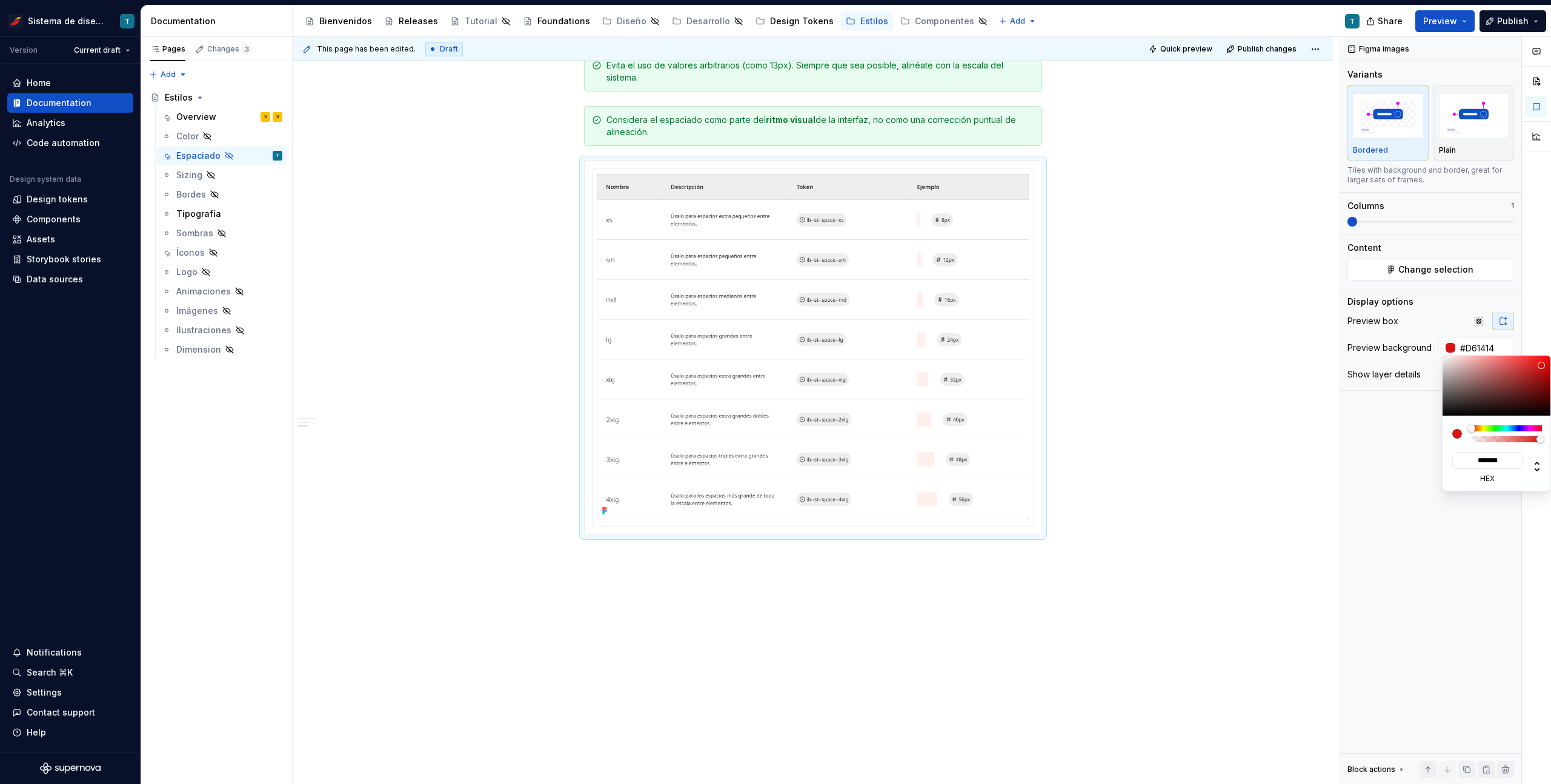
click at [1474, 445] on div "******* hex" at bounding box center [1496, 463] width 90 height 41
type input "#D6141412"
type input "***"
type input "#D6141400"
drag, startPoint x: 1477, startPoint y: 439, endPoint x: 1461, endPoint y: 441, distance: 16.1
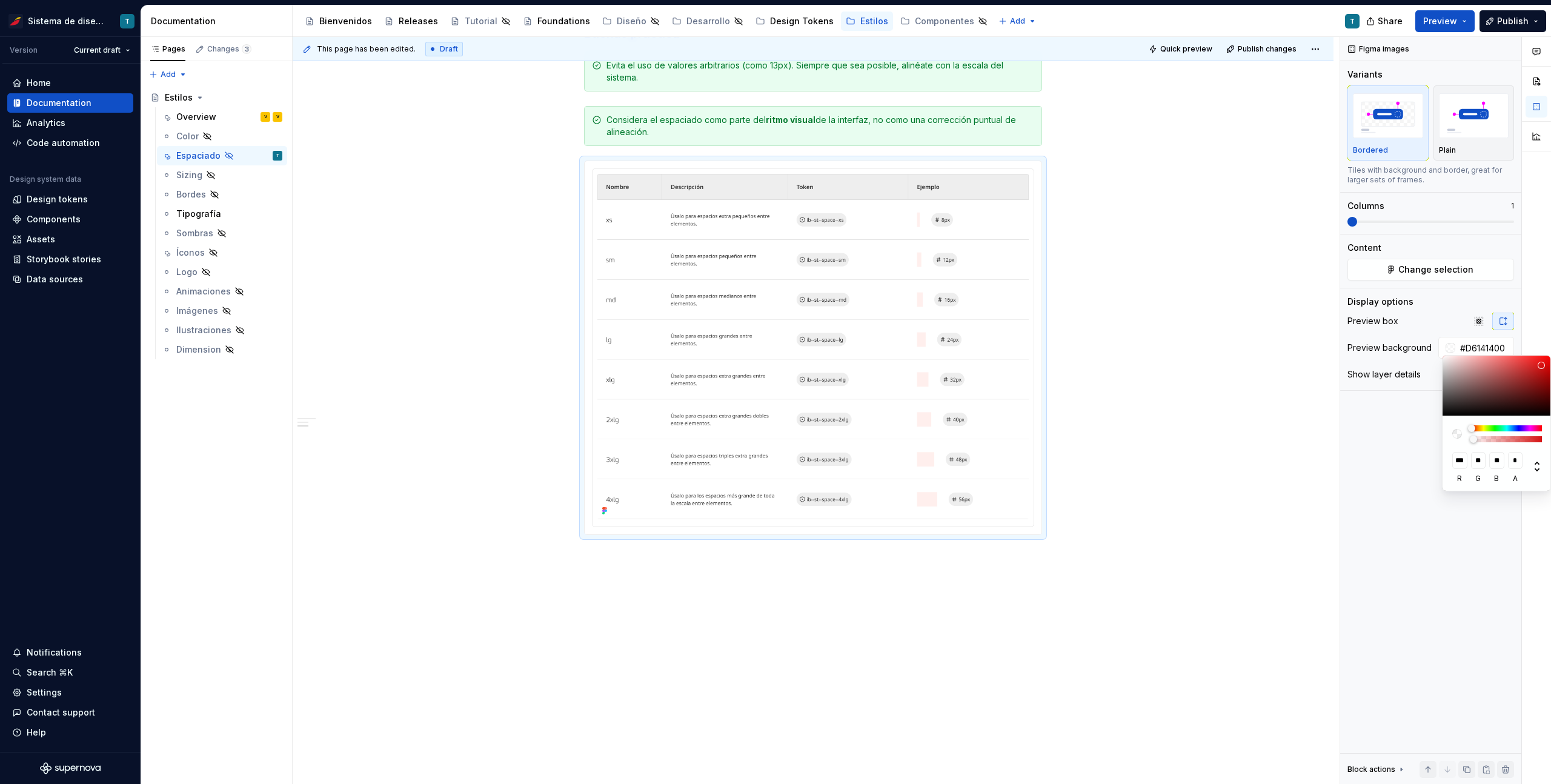
click at [1461, 441] on div at bounding box center [1496, 433] width 90 height 17
click at [1384, 463] on div "Comments Open comments No comments yet Select ‘Comment’ from the block context …" at bounding box center [1445, 410] width 210 height 747
click at [1411, 443] on div "Comments Open comments No comments yet Select ‘Comment’ from the block context …" at bounding box center [1445, 410] width 210 height 747
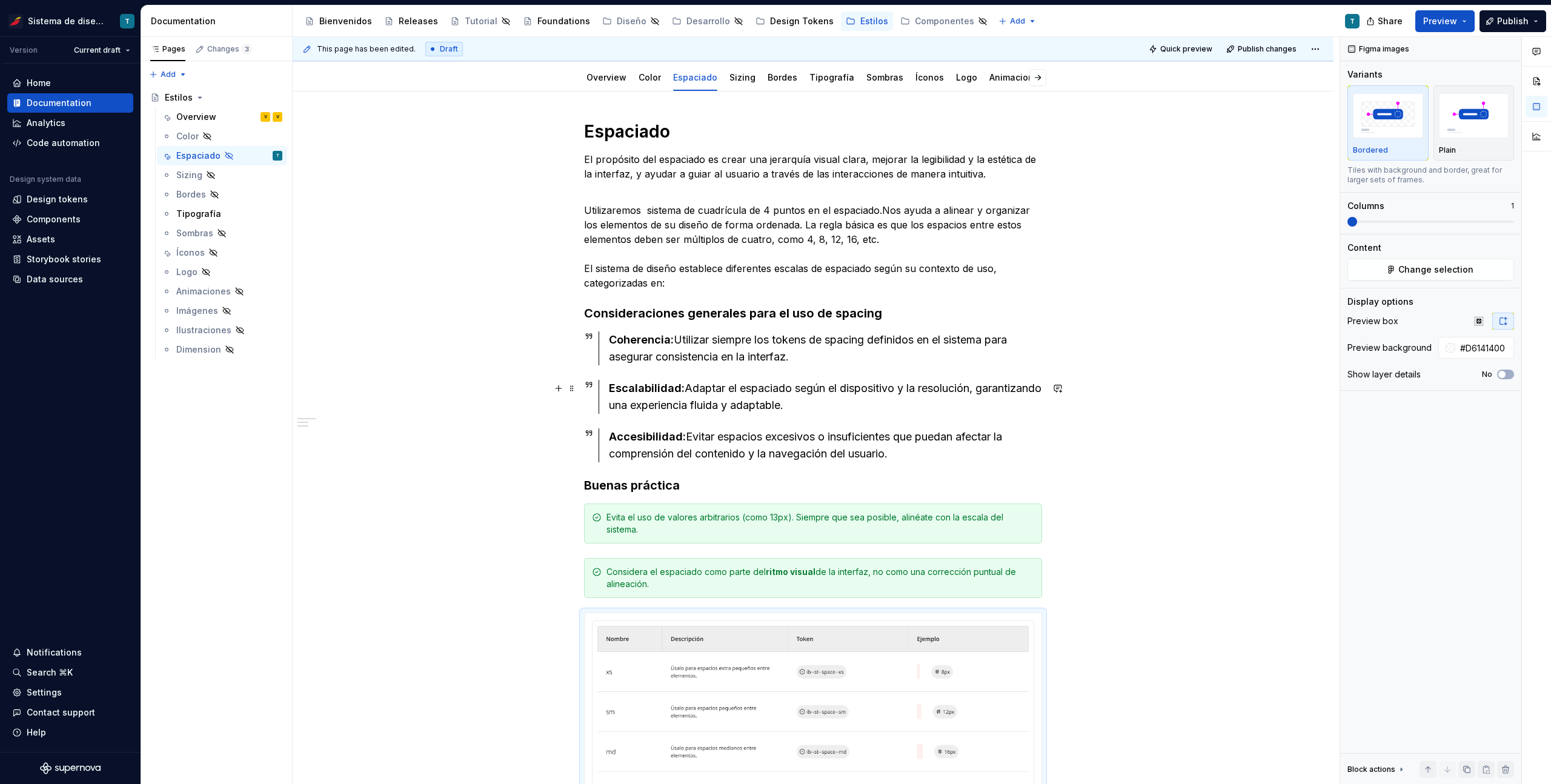
scroll to position [169, 0]
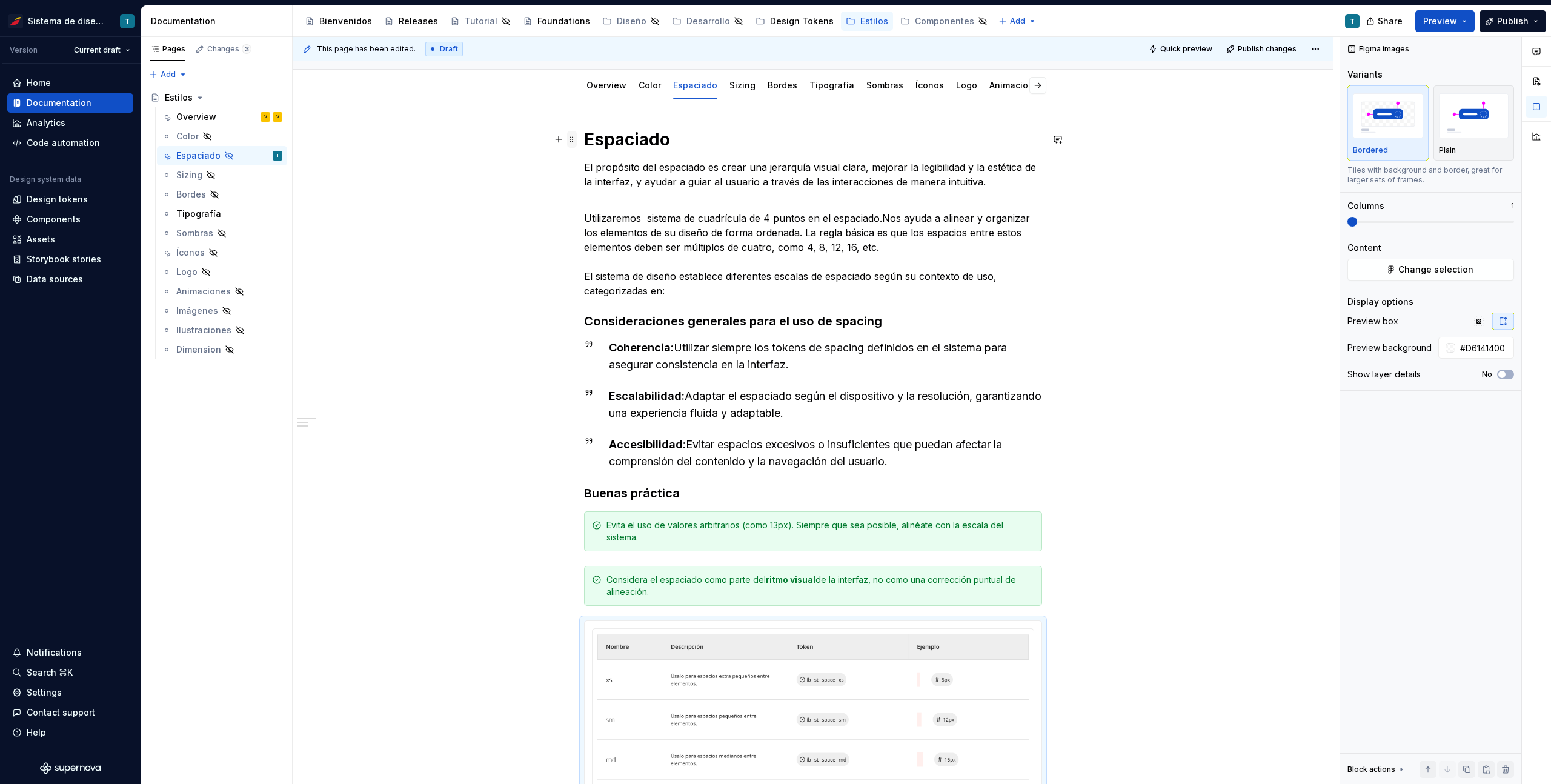
click at [570, 141] on span at bounding box center [572, 139] width 10 height 17
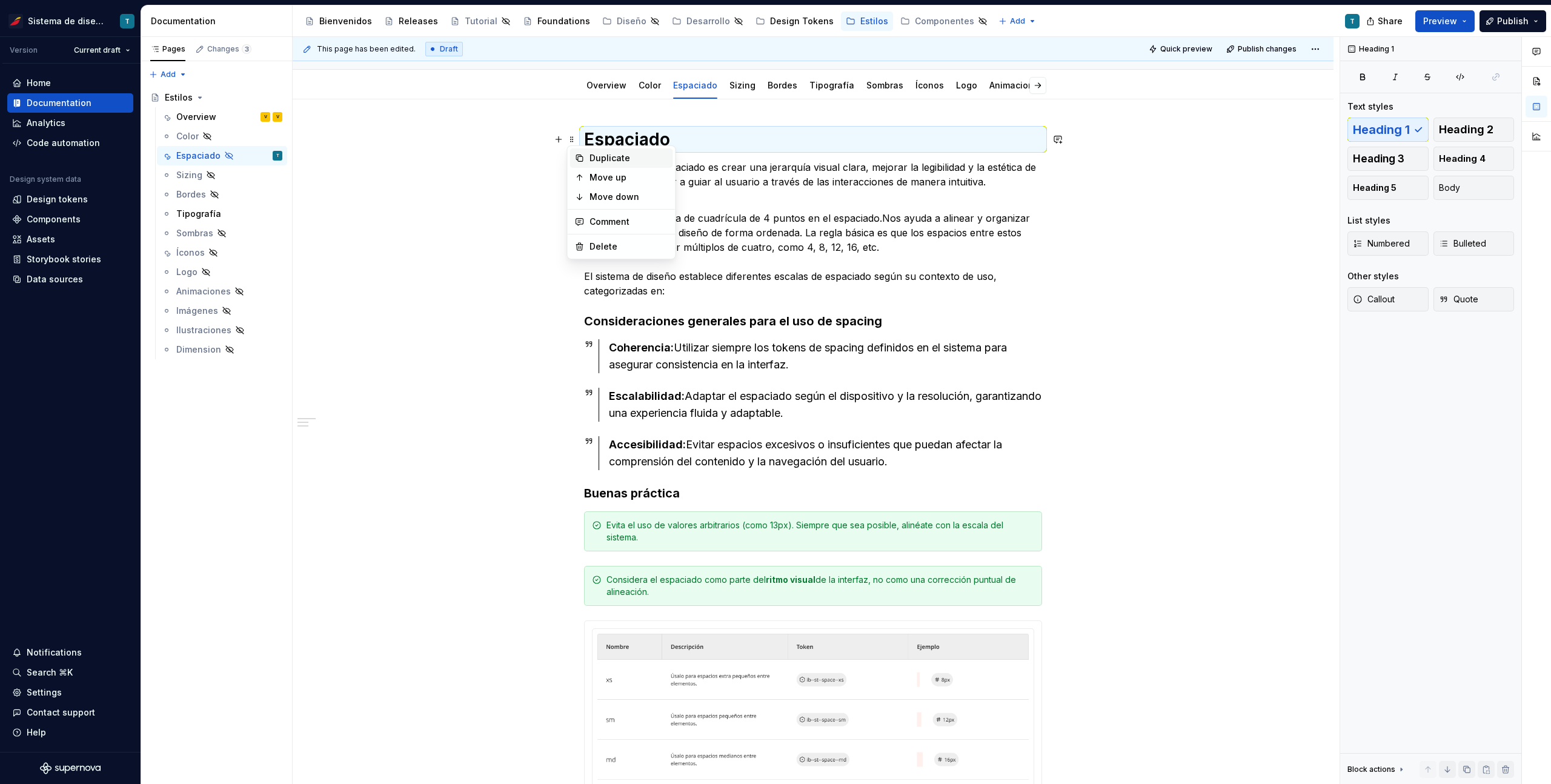
click at [593, 154] on div "Duplicate" at bounding box center [629, 158] width 79 height 12
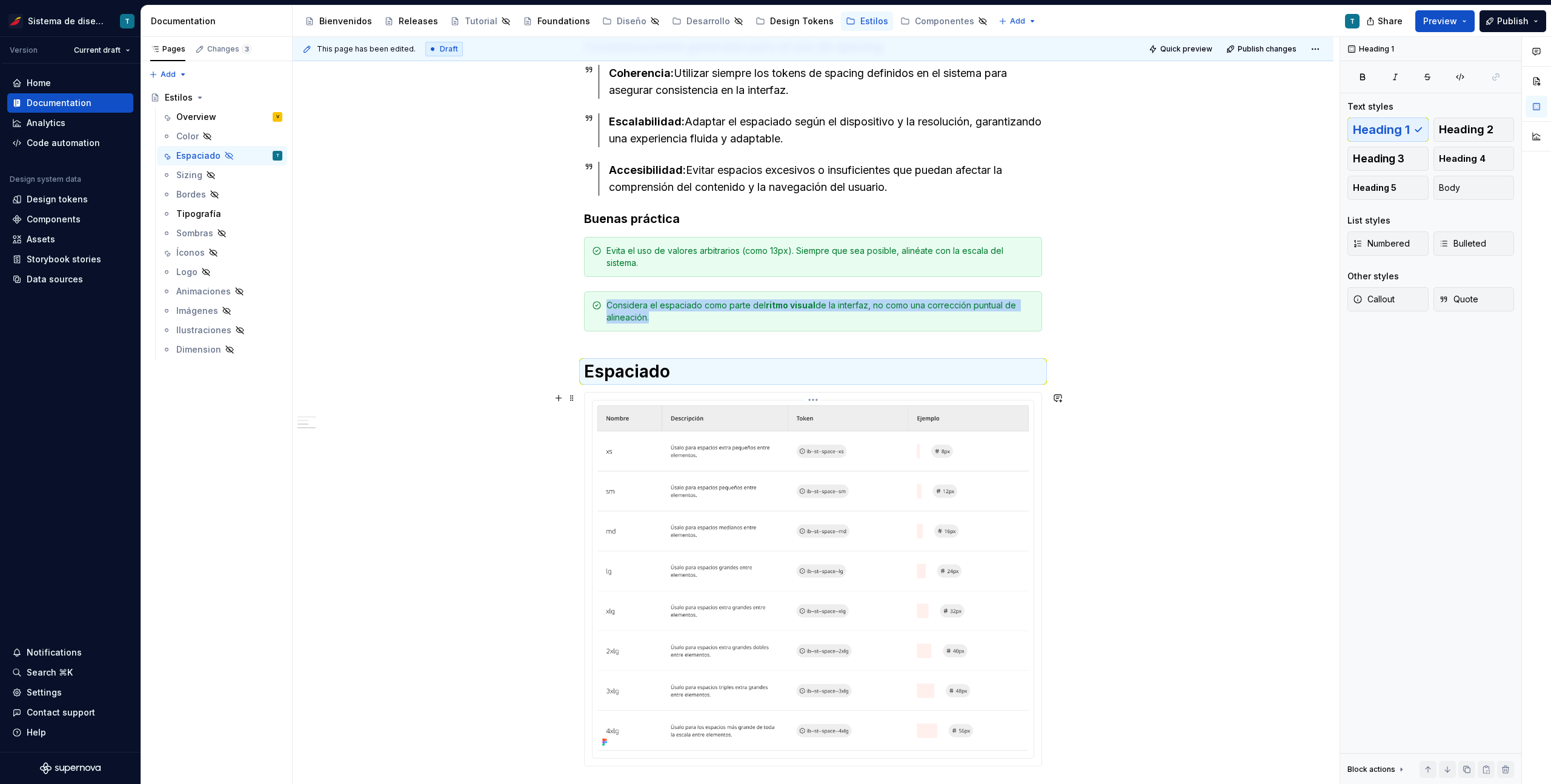
scroll to position [505, 0]
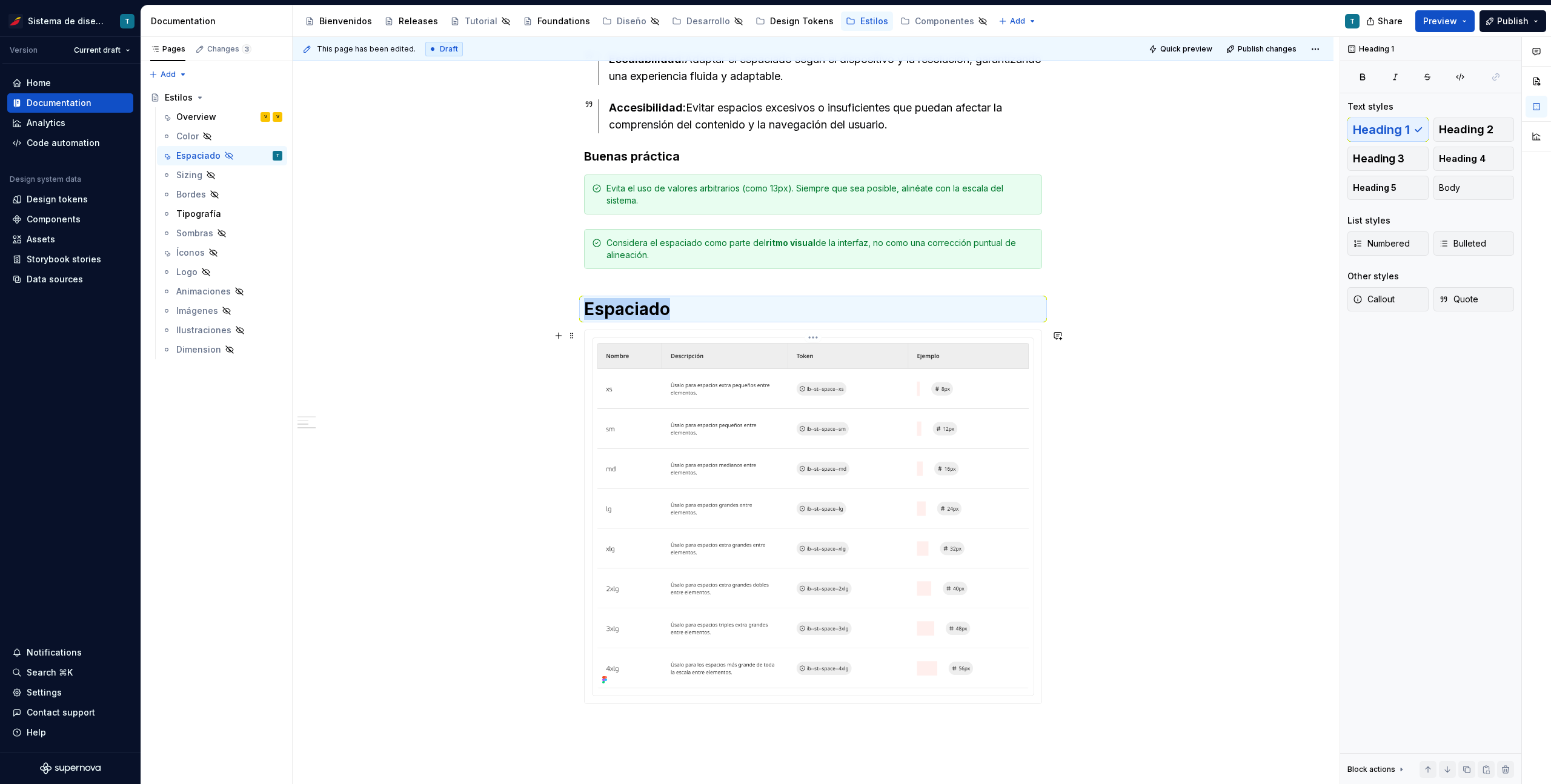
click at [609, 342] on div at bounding box center [813, 516] width 441 height 357
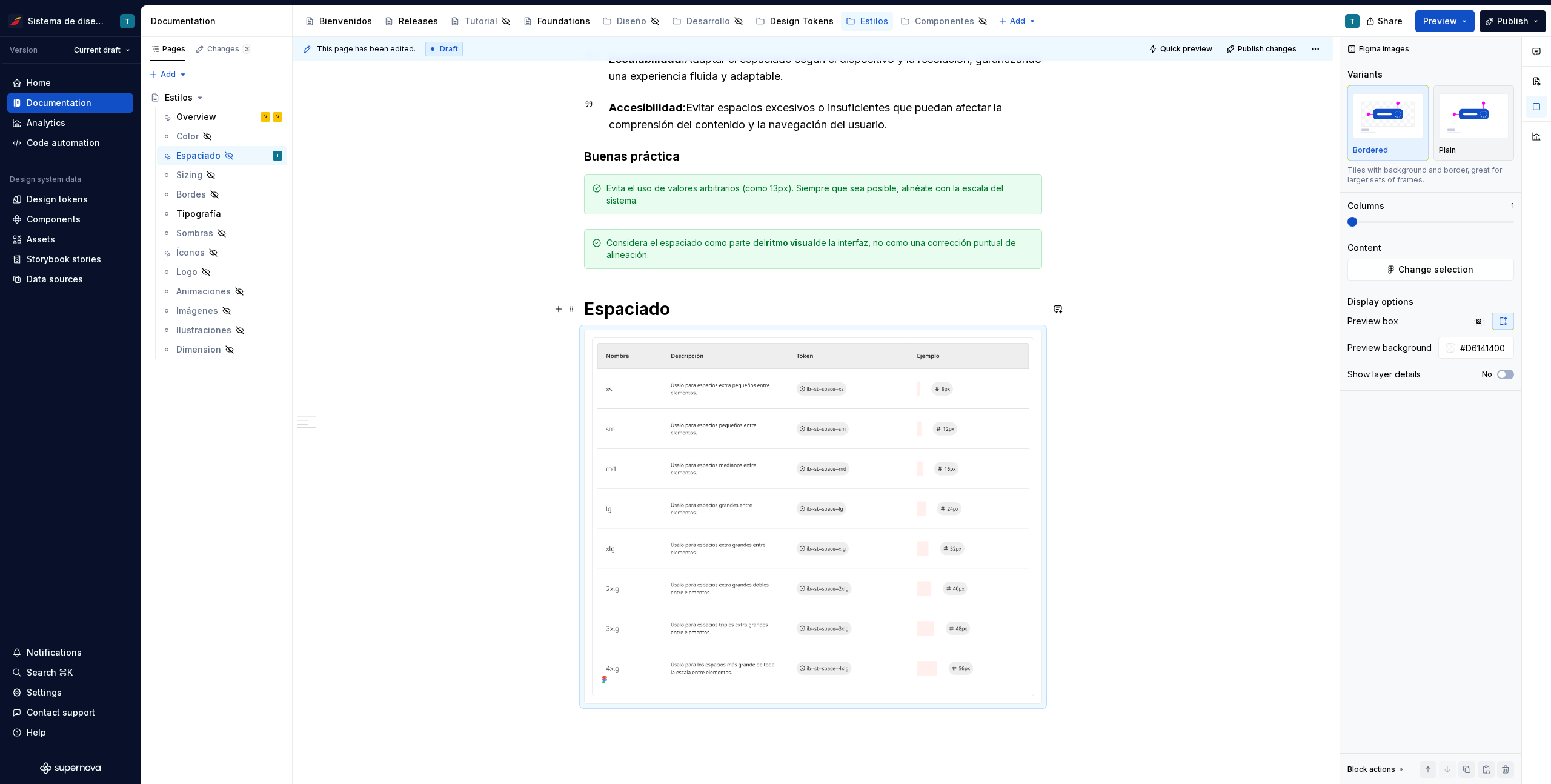
click at [600, 303] on h1 "Espaciado" at bounding box center [812, 309] width 458 height 22
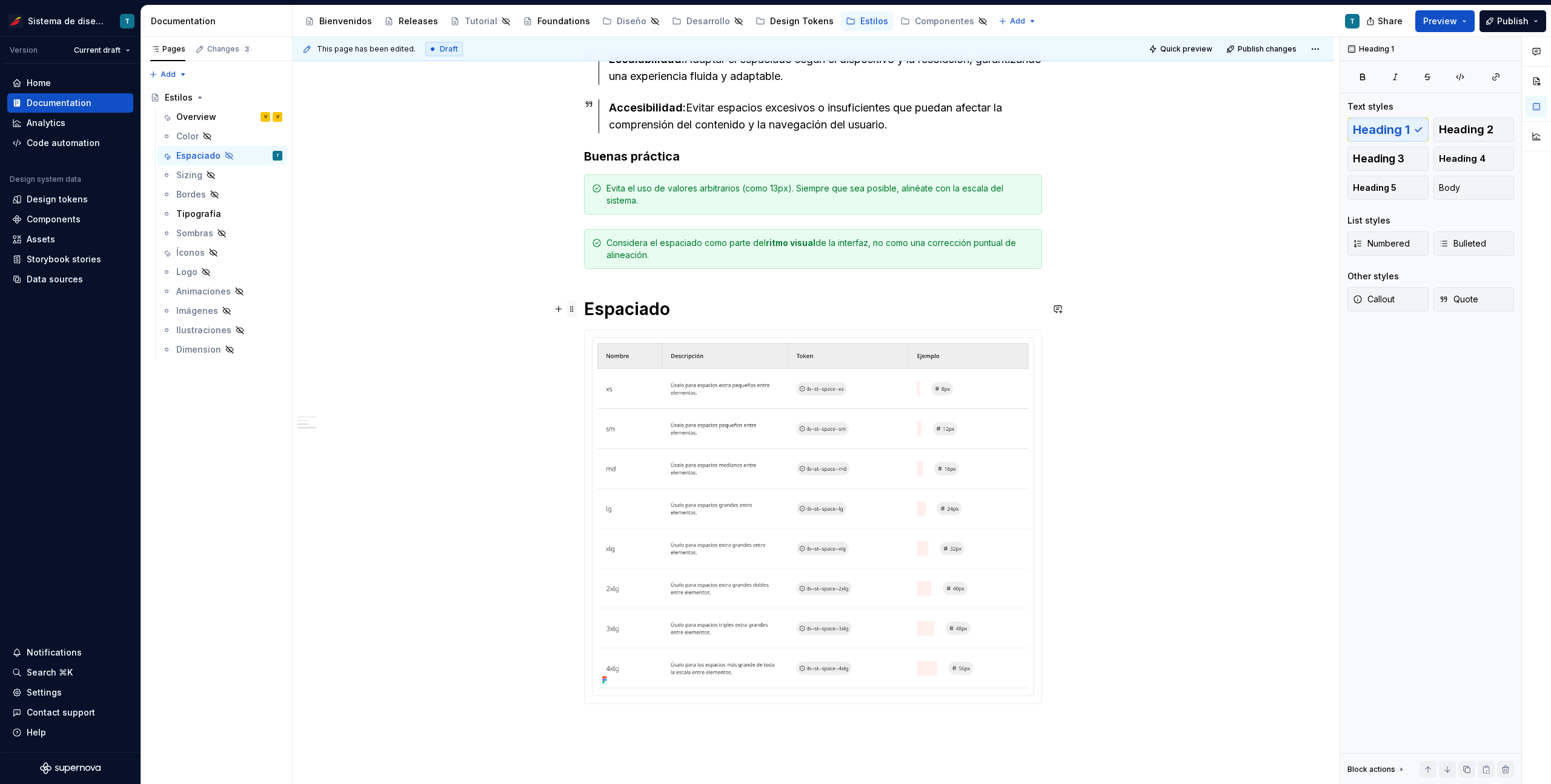
click at [574, 307] on span at bounding box center [572, 309] width 10 height 17
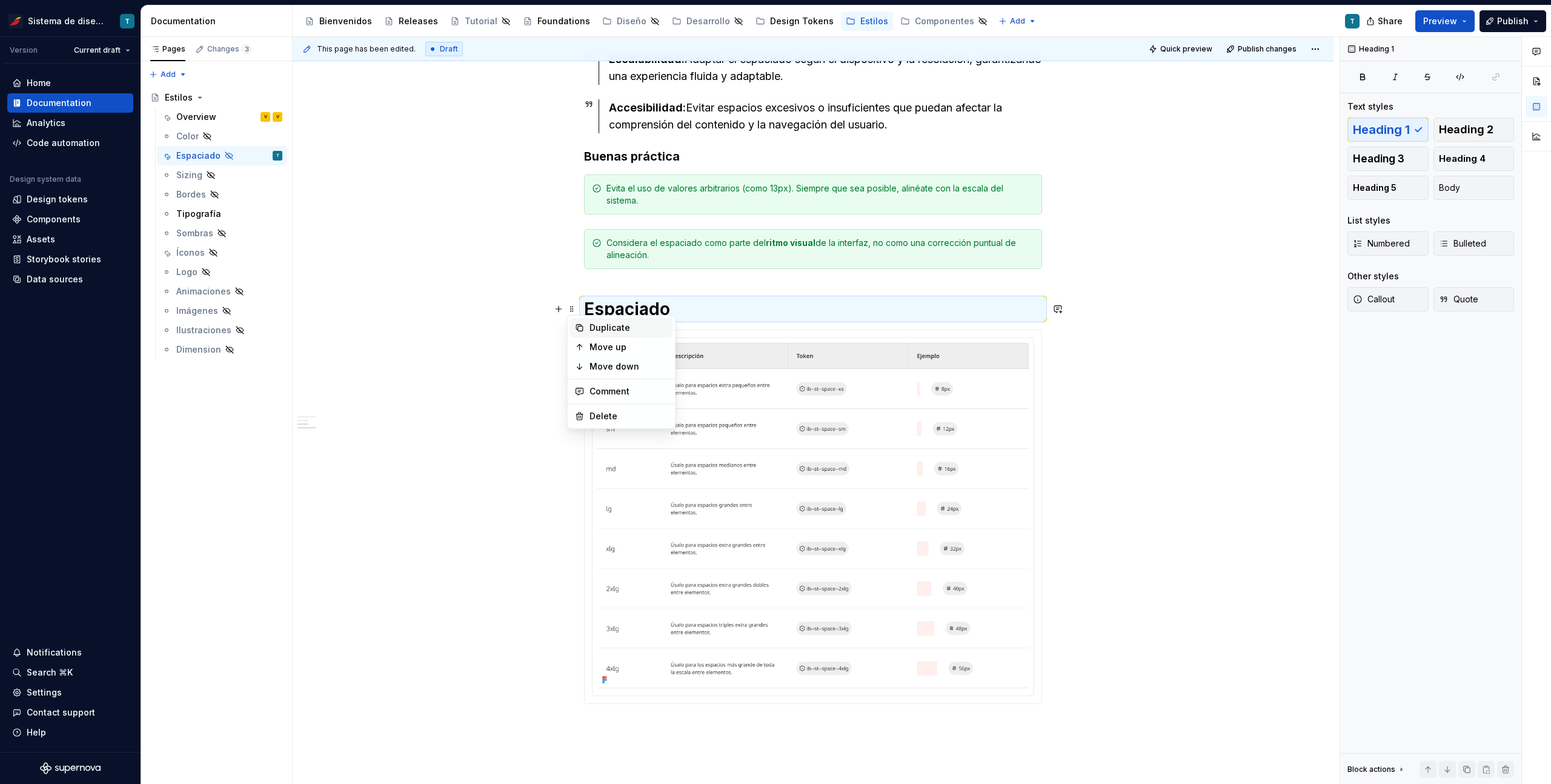
click at [600, 327] on div "Duplicate" at bounding box center [629, 327] width 79 height 12
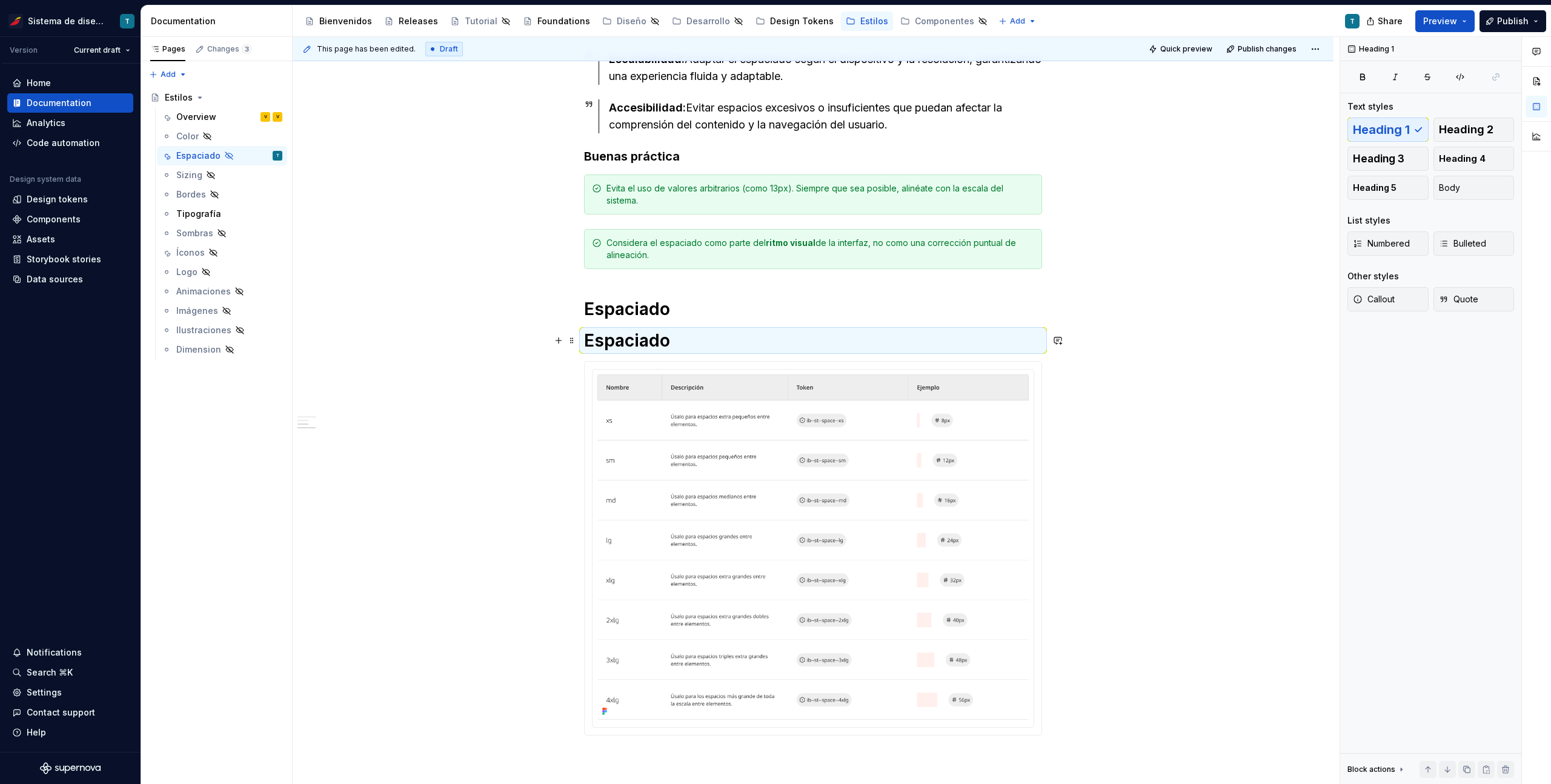
click at [625, 335] on h1 "Espaciado" at bounding box center [812, 340] width 458 height 22
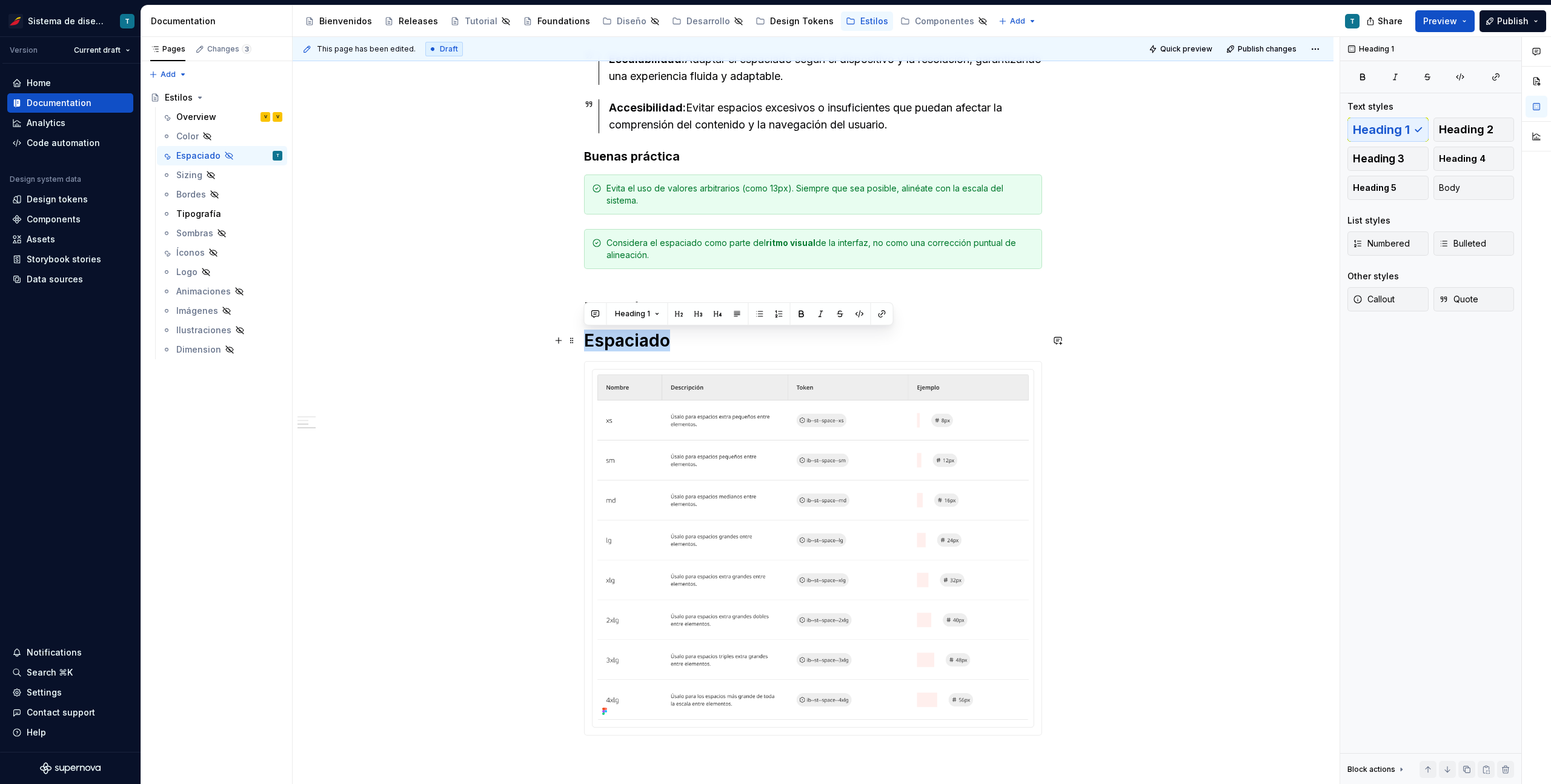
click at [625, 335] on h1 "Espaciado" at bounding box center [812, 340] width 458 height 22
click at [1459, 192] on button "Body" at bounding box center [1474, 187] width 81 height 24
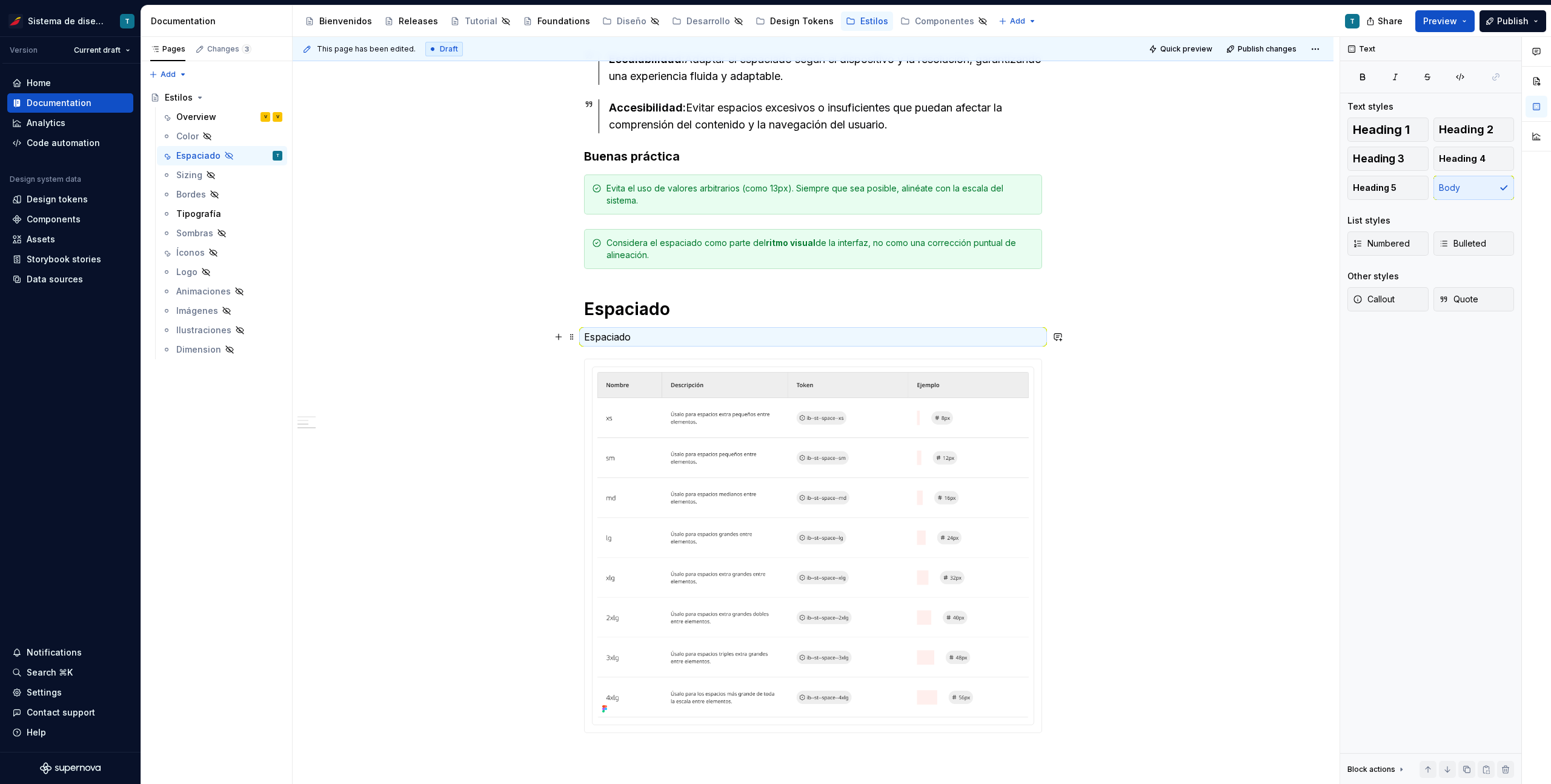
click at [614, 331] on p "Espaciado" at bounding box center [812, 337] width 458 height 15
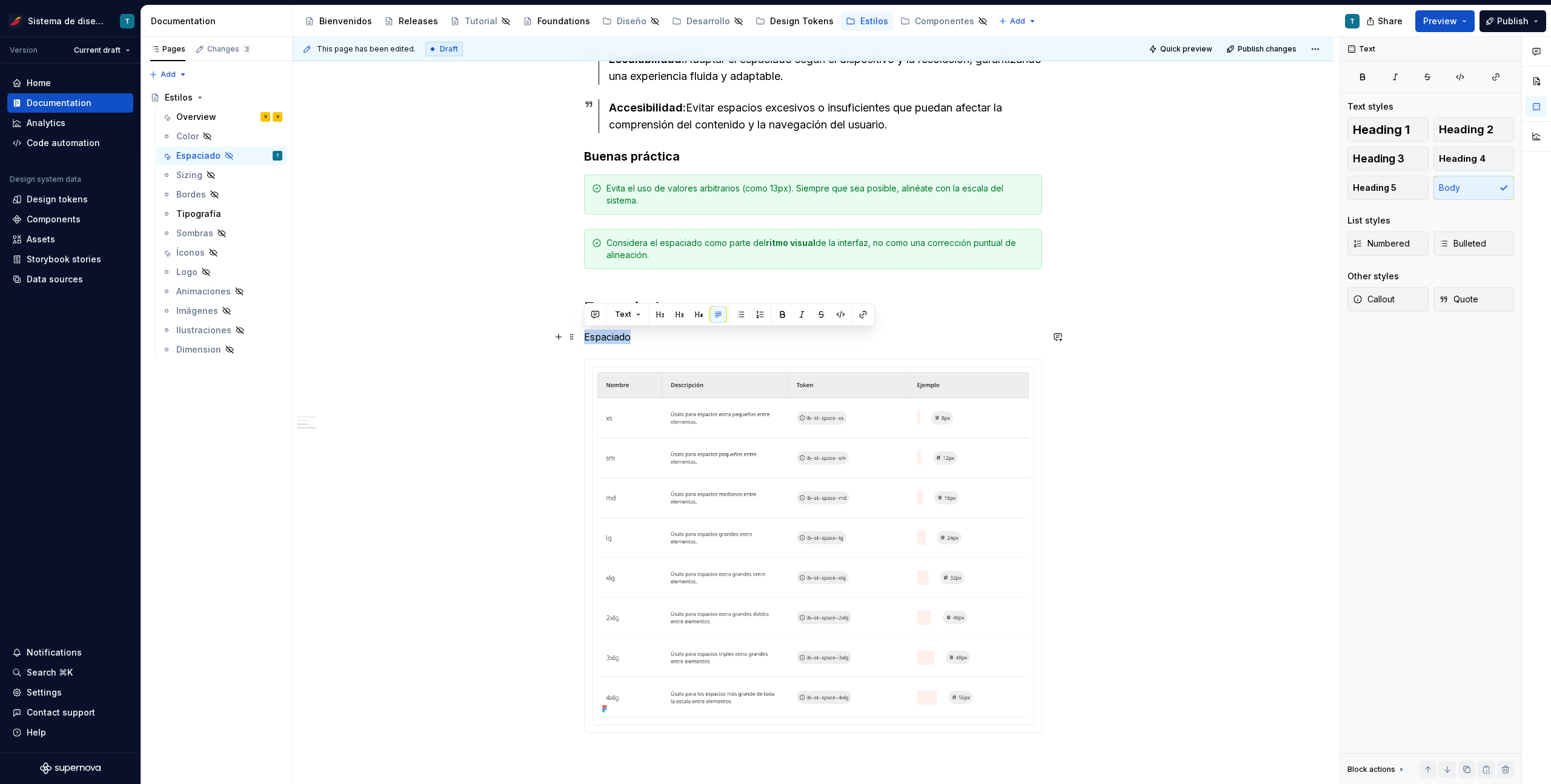
click at [614, 331] on p "Espaciado" at bounding box center [812, 337] width 458 height 15
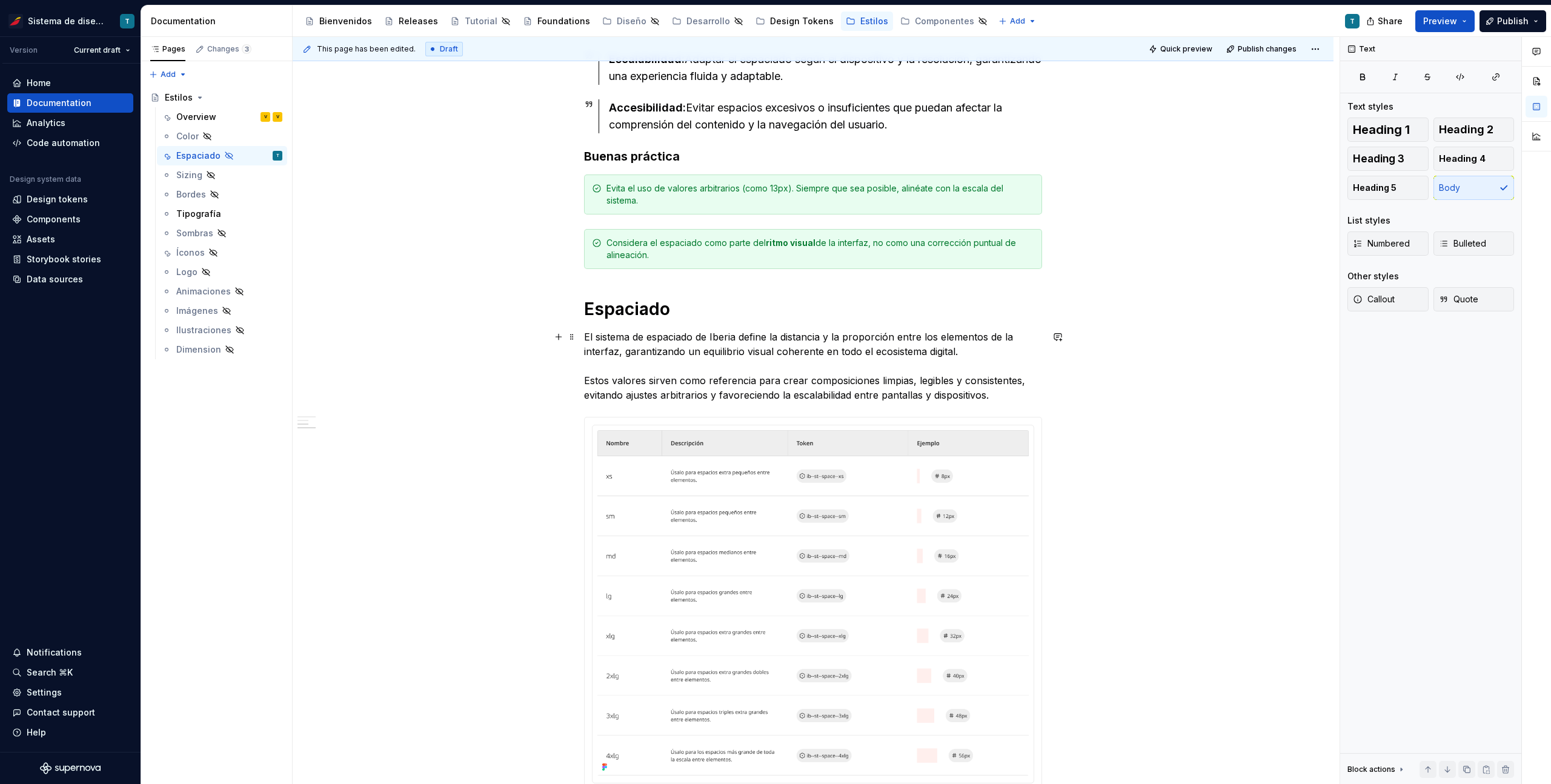
click at [999, 394] on p "El sistema de espaciado de Iberia define la distancia y la proporción entre los…" at bounding box center [812, 366] width 458 height 72
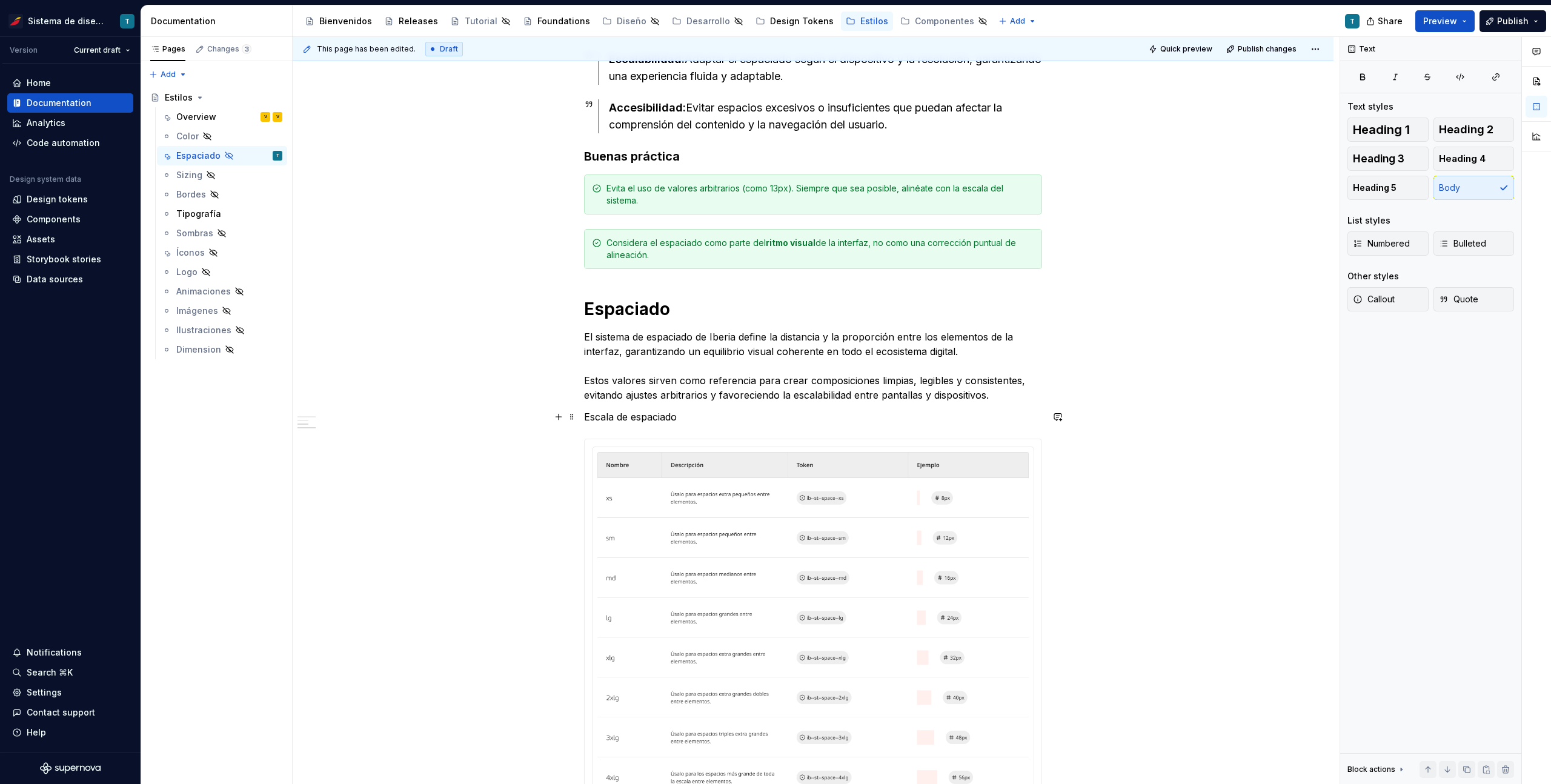
click at [661, 415] on p "Escala de espaciado" at bounding box center [812, 417] width 458 height 15
click at [661, 414] on p "Escala de espaciado" at bounding box center [812, 417] width 458 height 15
click at [1482, 130] on span "Heading 2" at bounding box center [1466, 129] width 54 height 12
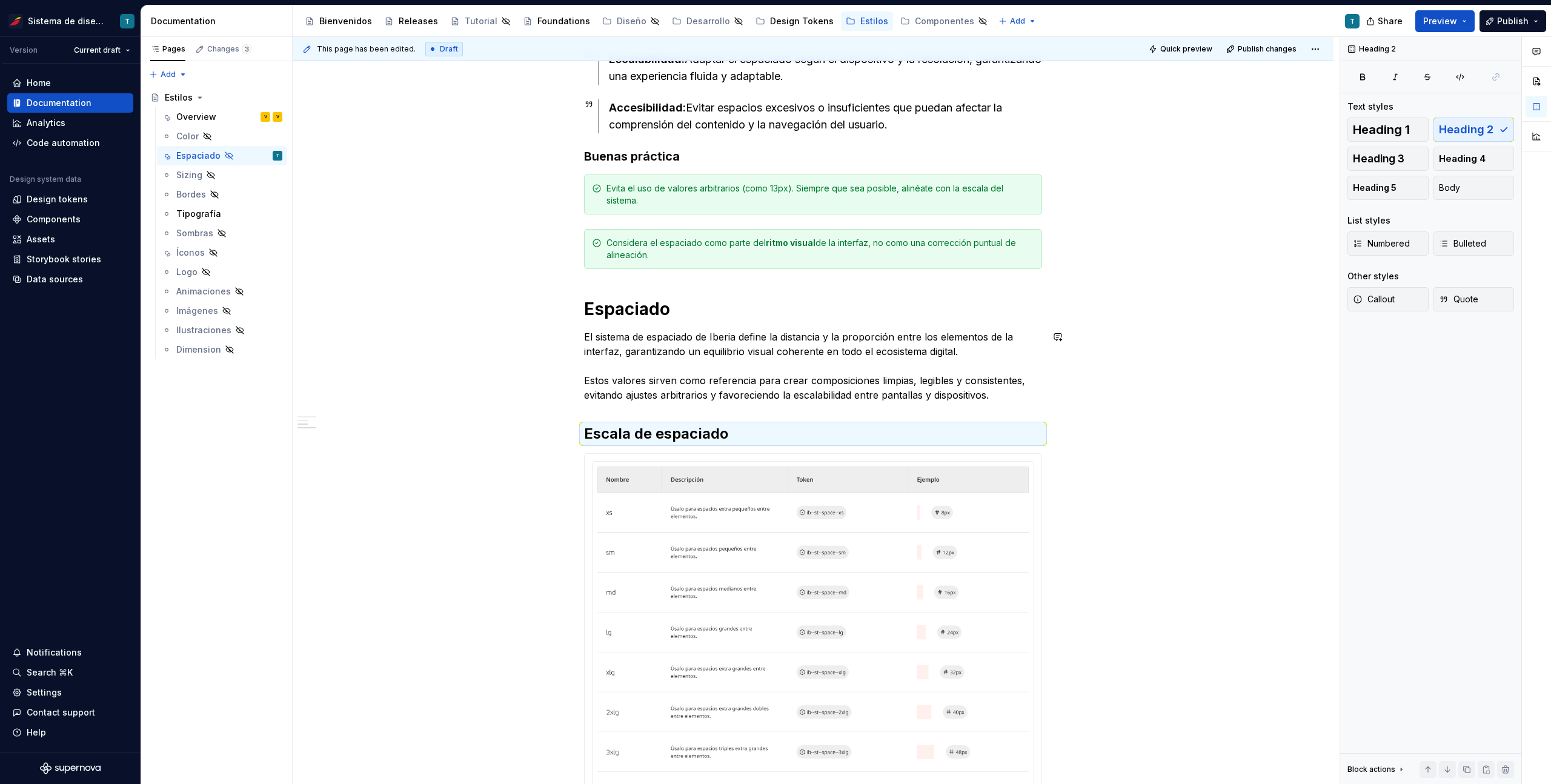
click at [1152, 417] on div "Espaciado El propósito del espaciado es crear una jerarquía visual clara, mejor…" at bounding box center [813, 419] width 1041 height 1314
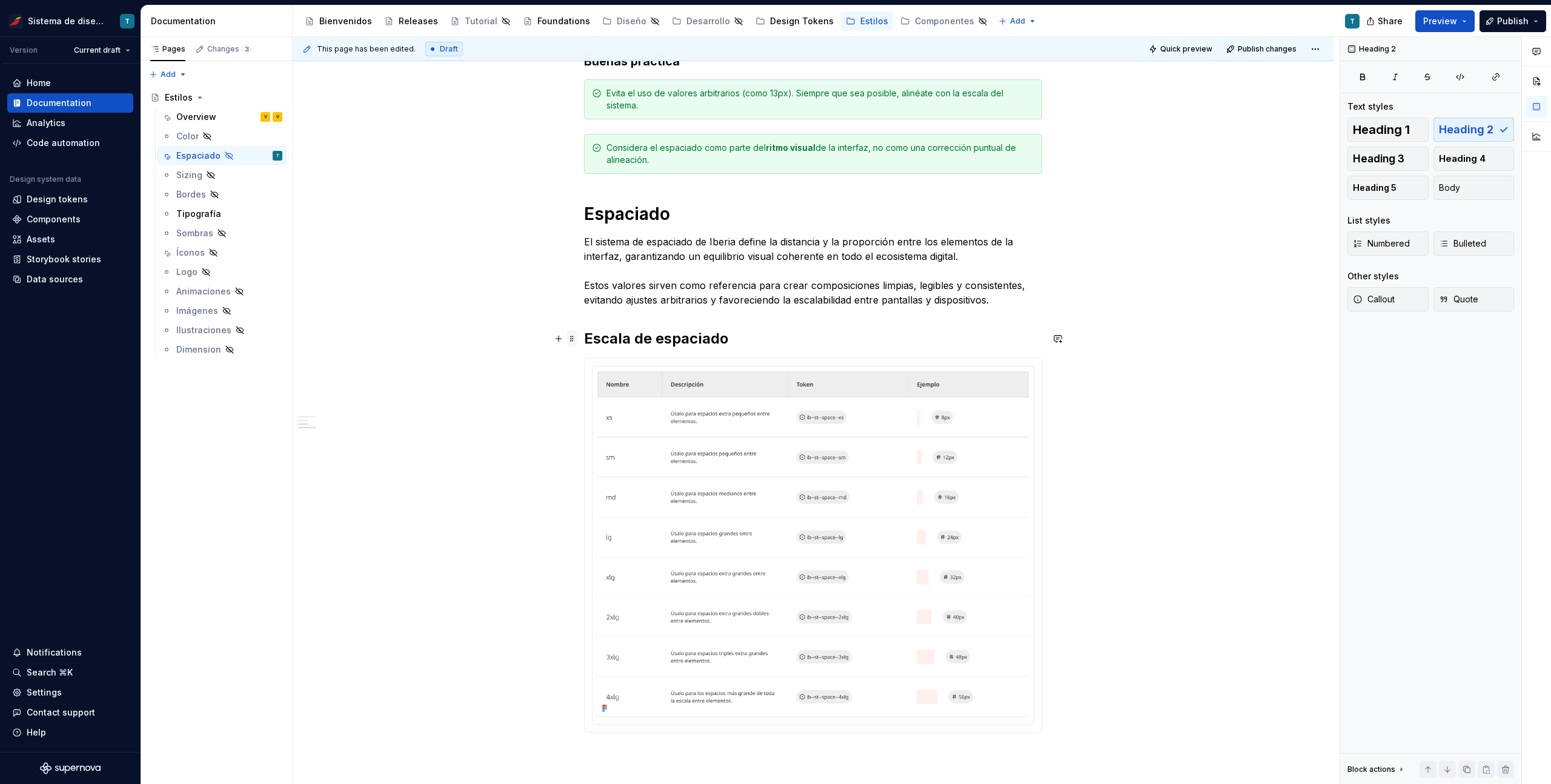
click at [575, 339] on span at bounding box center [572, 339] width 10 height 17
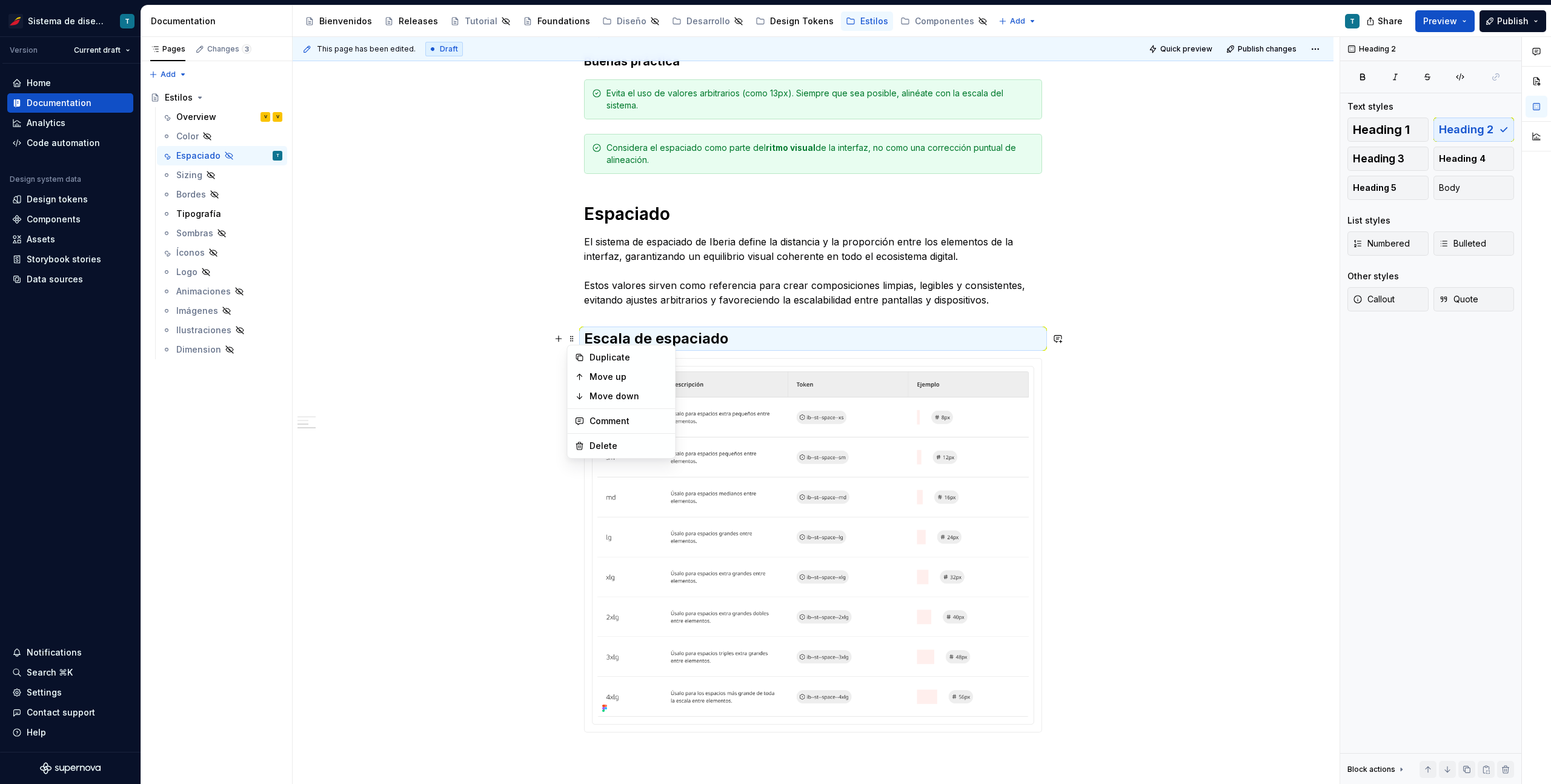
click at [598, 358] on div "Duplicate" at bounding box center [629, 357] width 79 height 12
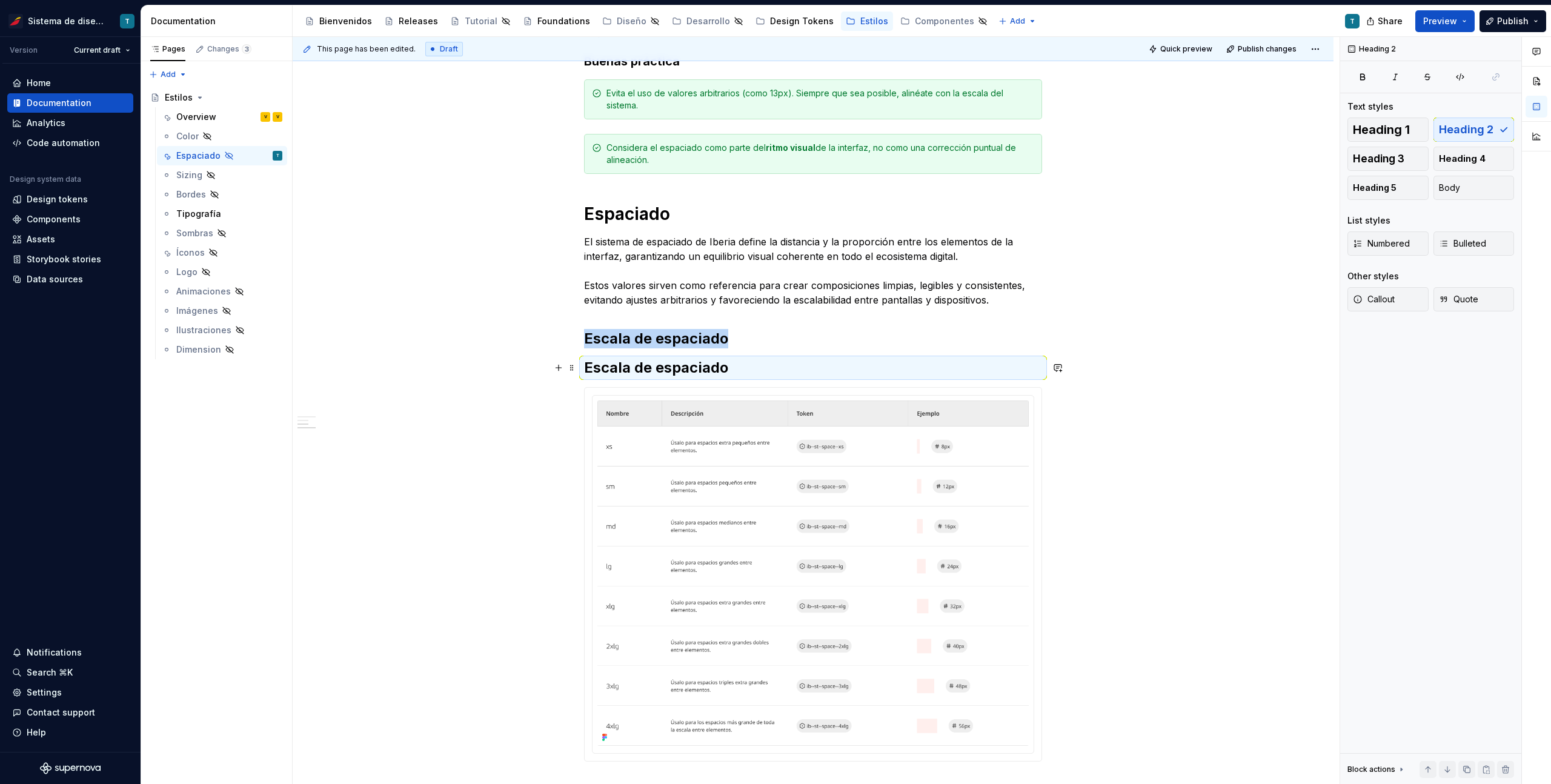
click at [719, 368] on h2 "Escala de espaciado" at bounding box center [812, 368] width 458 height 20
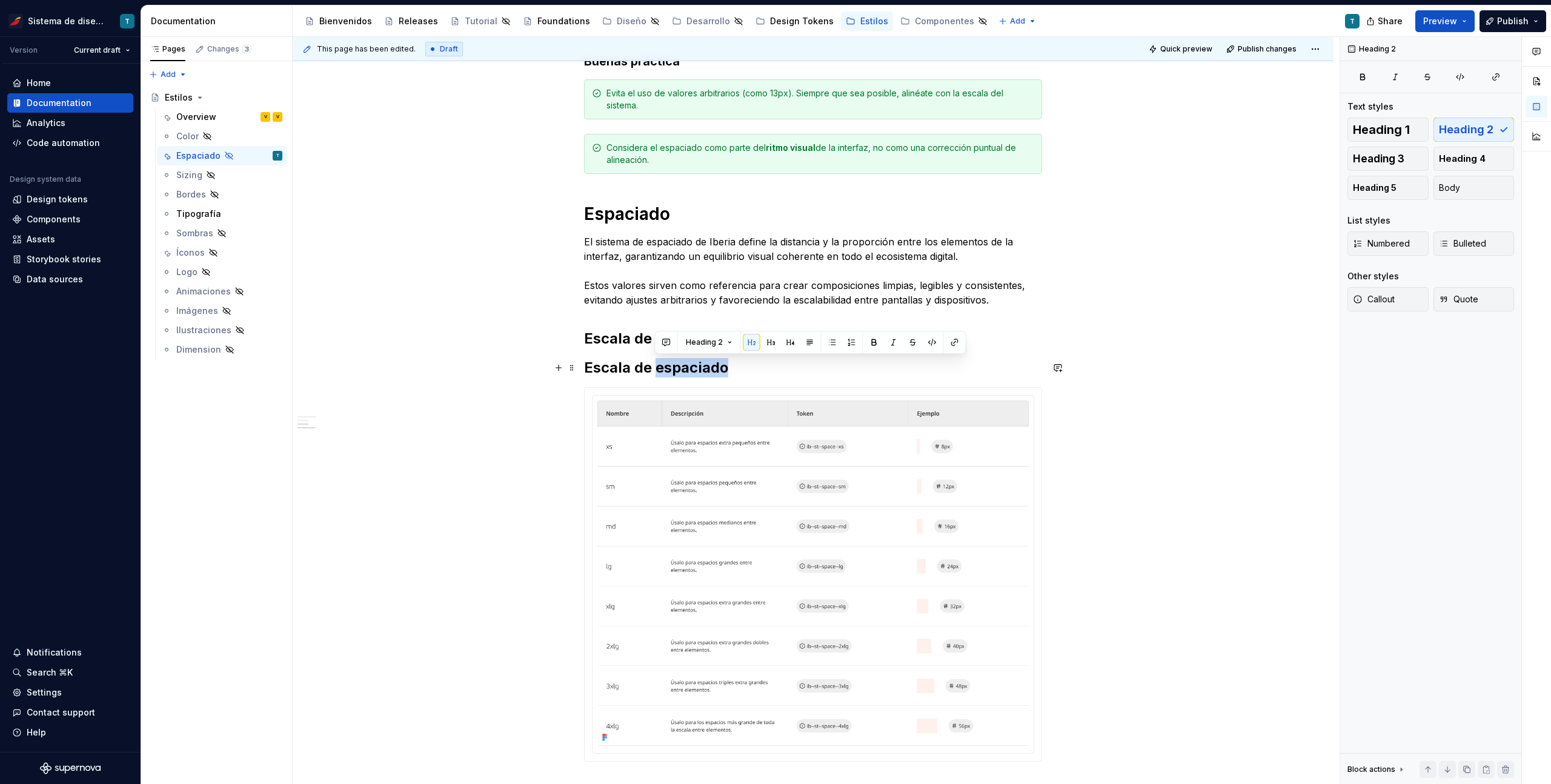
click at [719, 368] on h2 "Escala de espaciado" at bounding box center [812, 368] width 458 height 20
click at [661, 342] on button "Heading 2" at bounding box center [638, 342] width 58 height 17
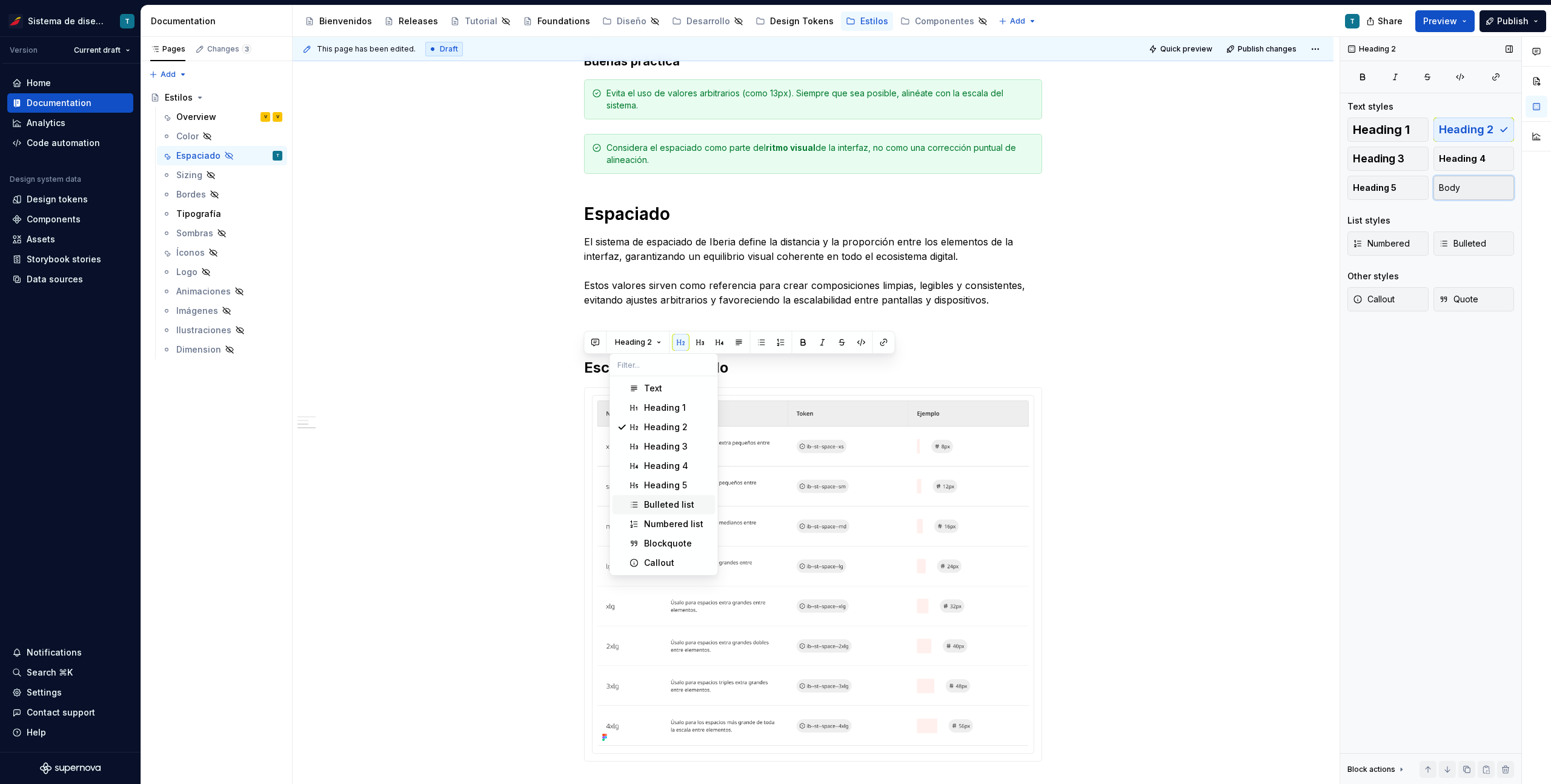
click at [1490, 191] on button "Body" at bounding box center [1474, 187] width 81 height 24
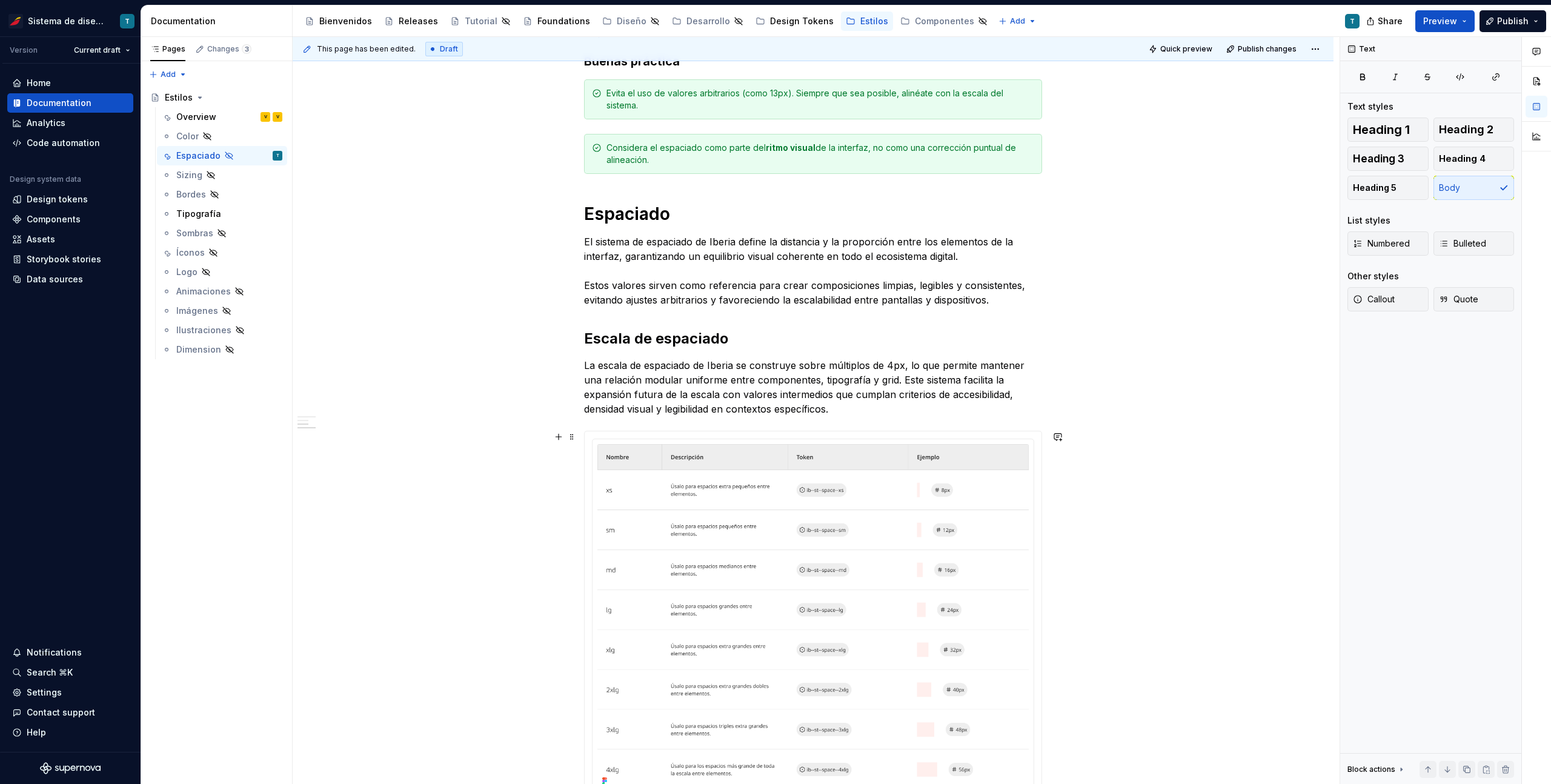
click at [1183, 454] on div "Espaciado El propósito del espaciado es crear una jerarquía visual clara, mejor…" at bounding box center [813, 361] width 1041 height 1387
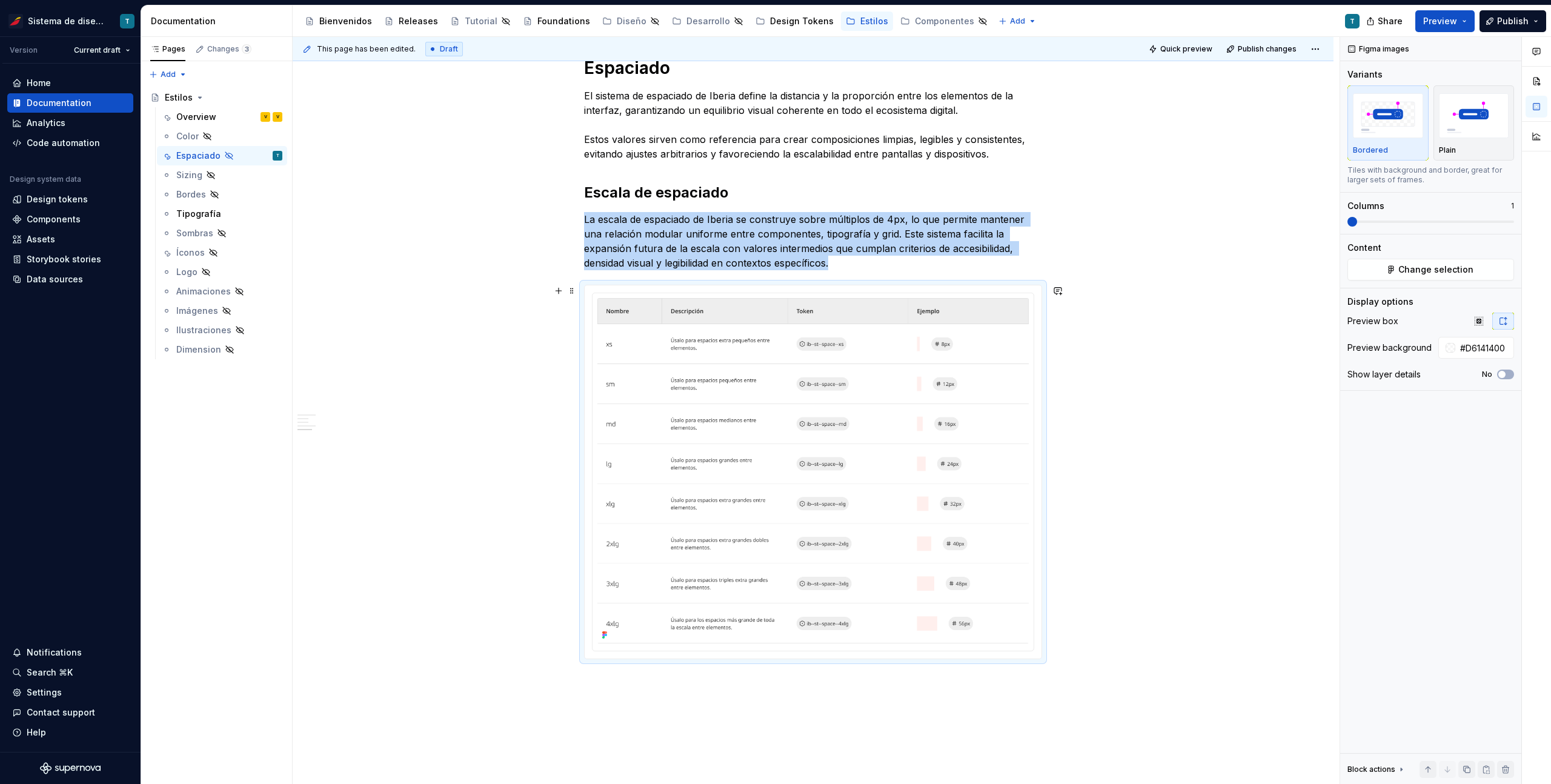
scroll to position [825, 0]
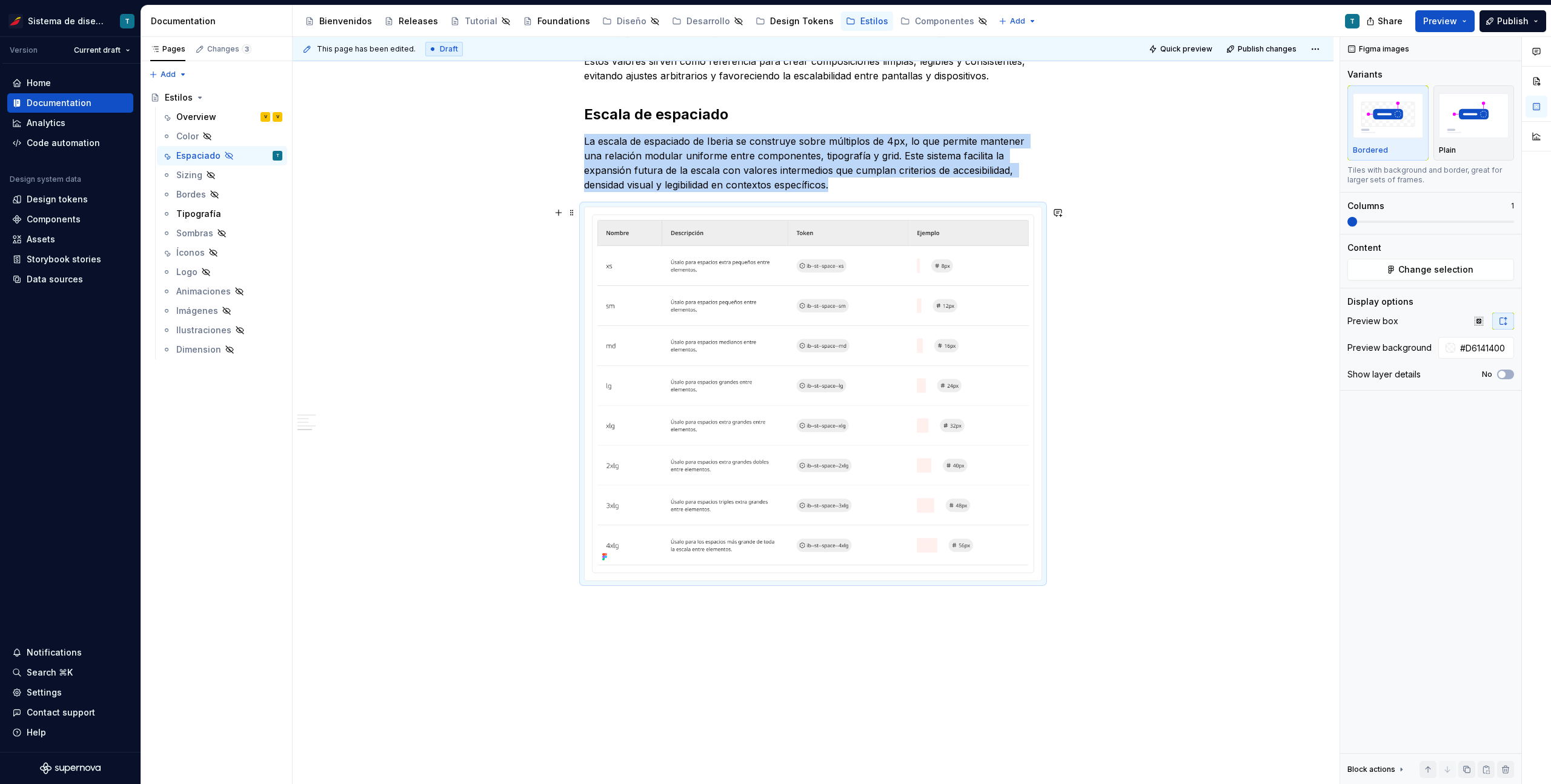
click at [1182, 454] on div "Espaciado El propósito del espaciado es crear una jerarquía visual clara, mejor…" at bounding box center [813, 137] width 1041 height 1387
click at [1182, 450] on div "Espaciado El propósito del espaciado es crear una jerarquía visual clara, mejor…" at bounding box center [813, 137] width 1041 height 1387
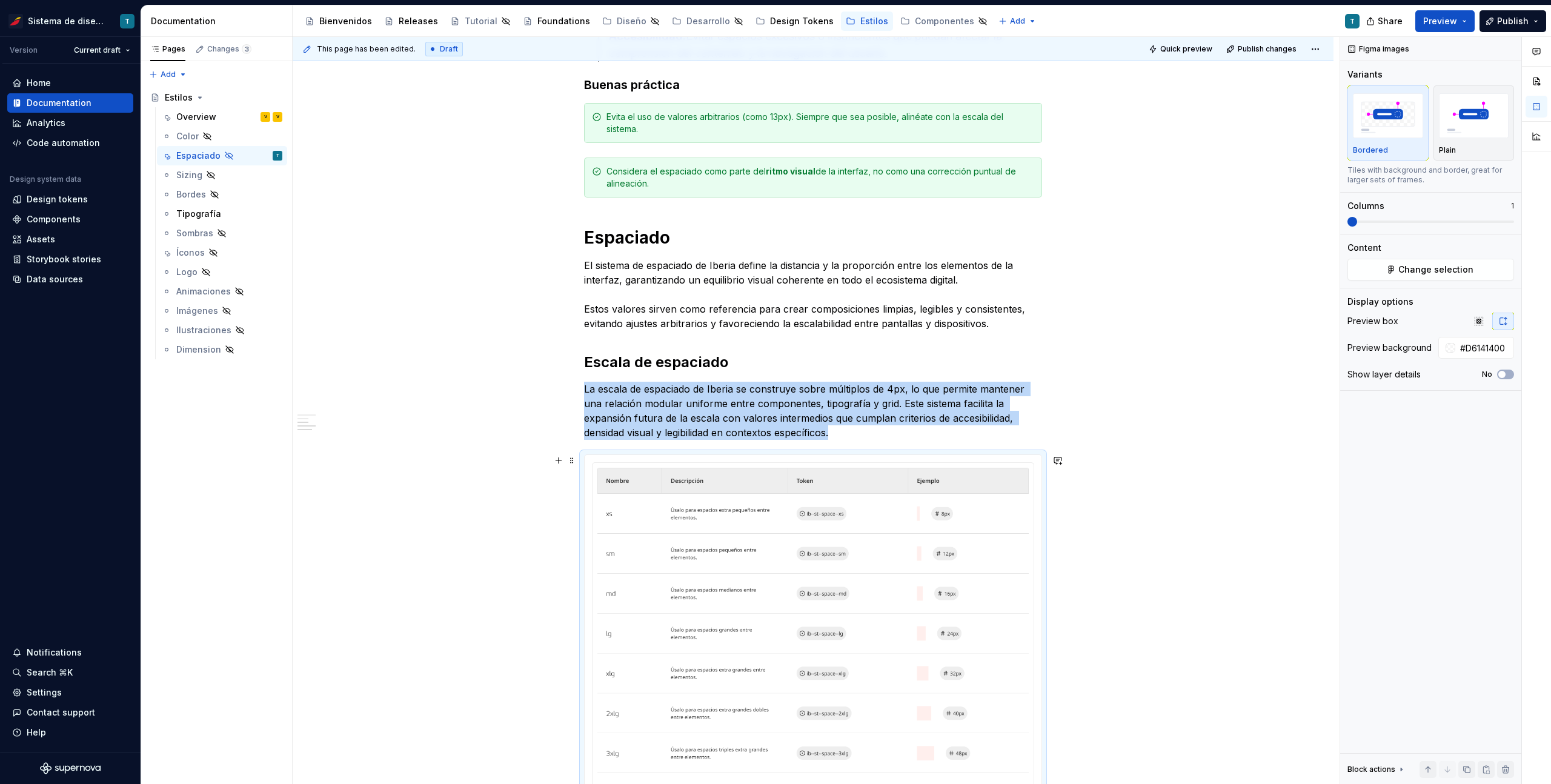
scroll to position [584, 0]
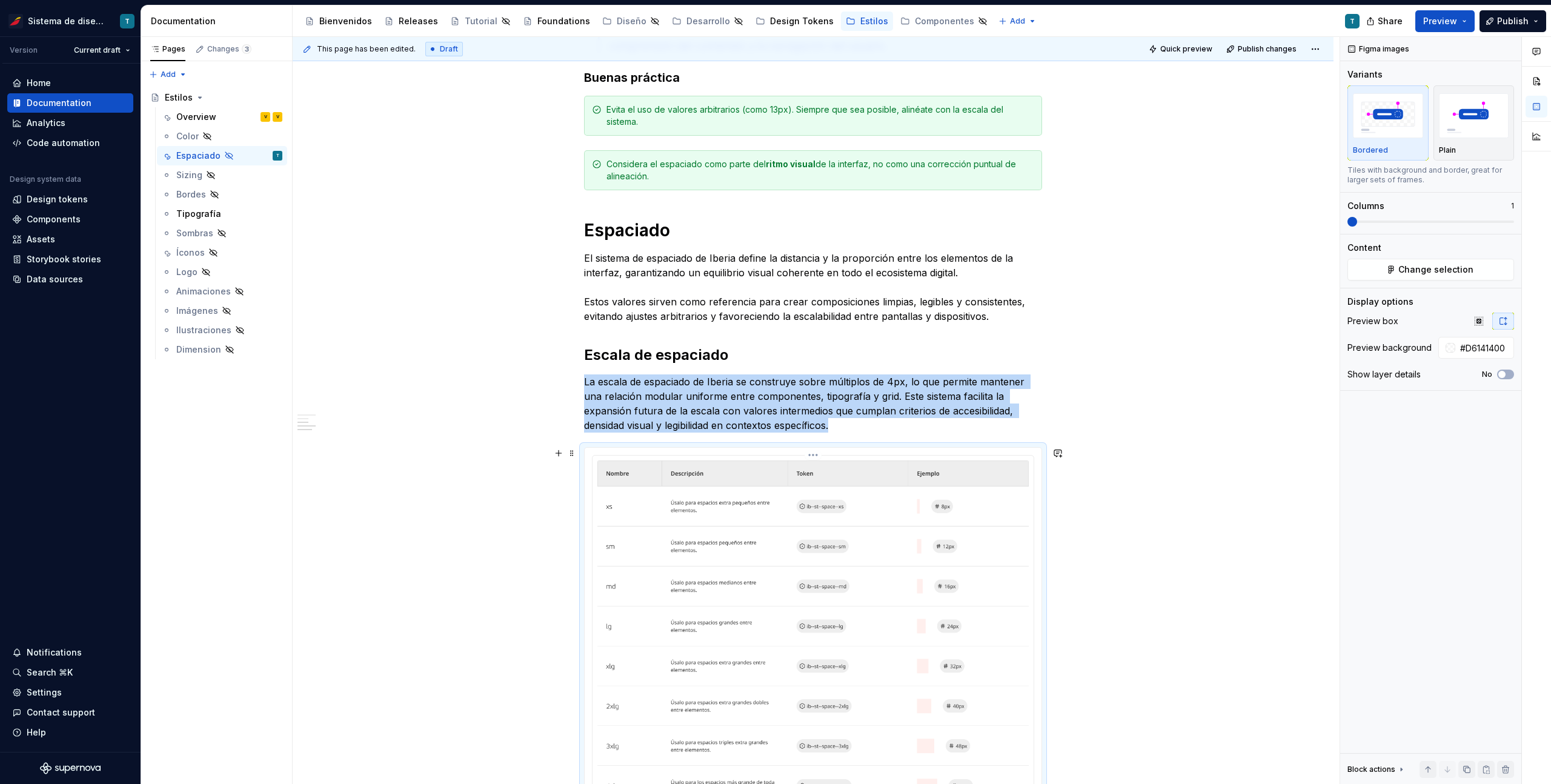
click at [839, 565] on img at bounding box center [813, 633] width 432 height 345
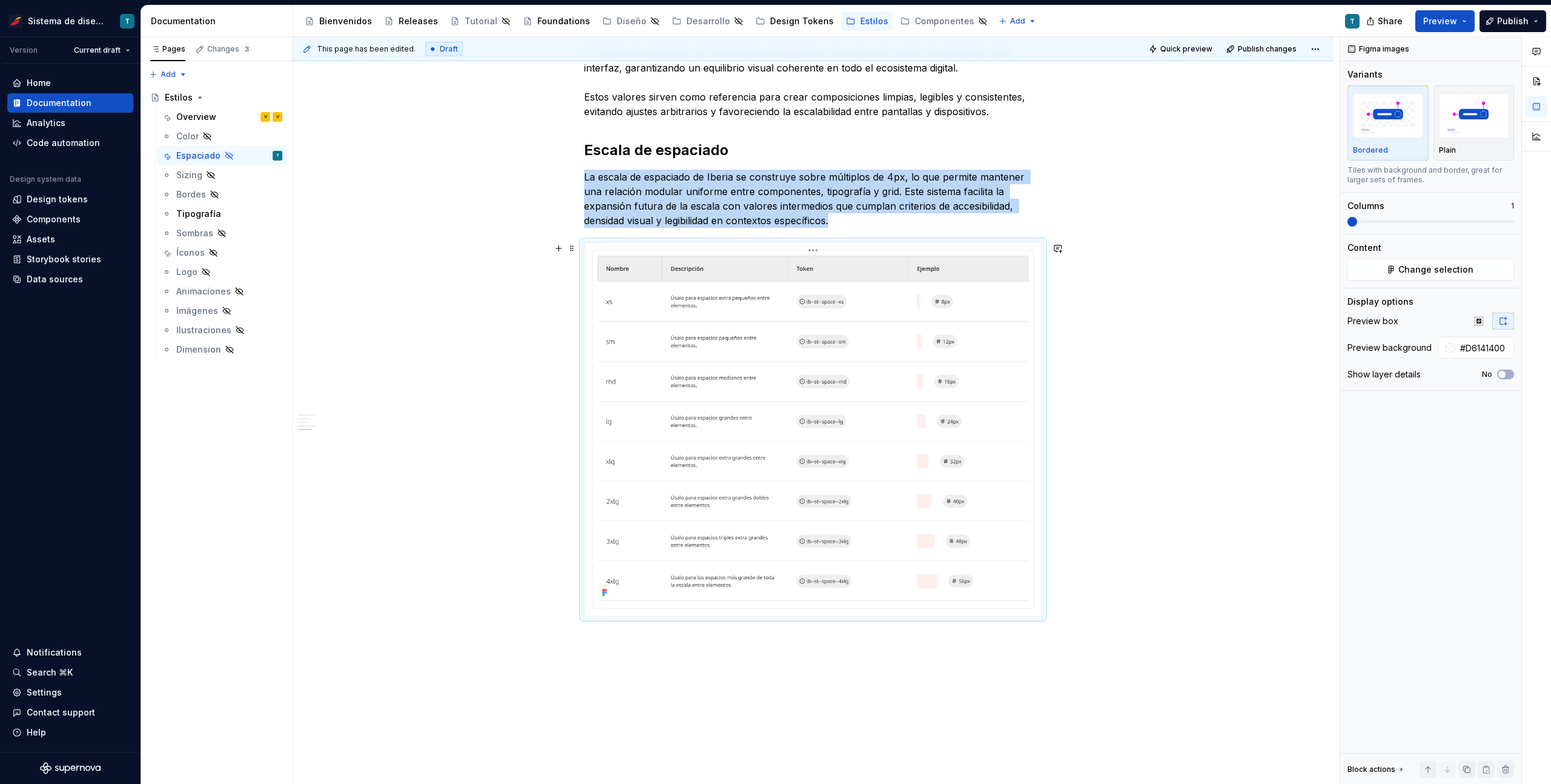
scroll to position [797, 0]
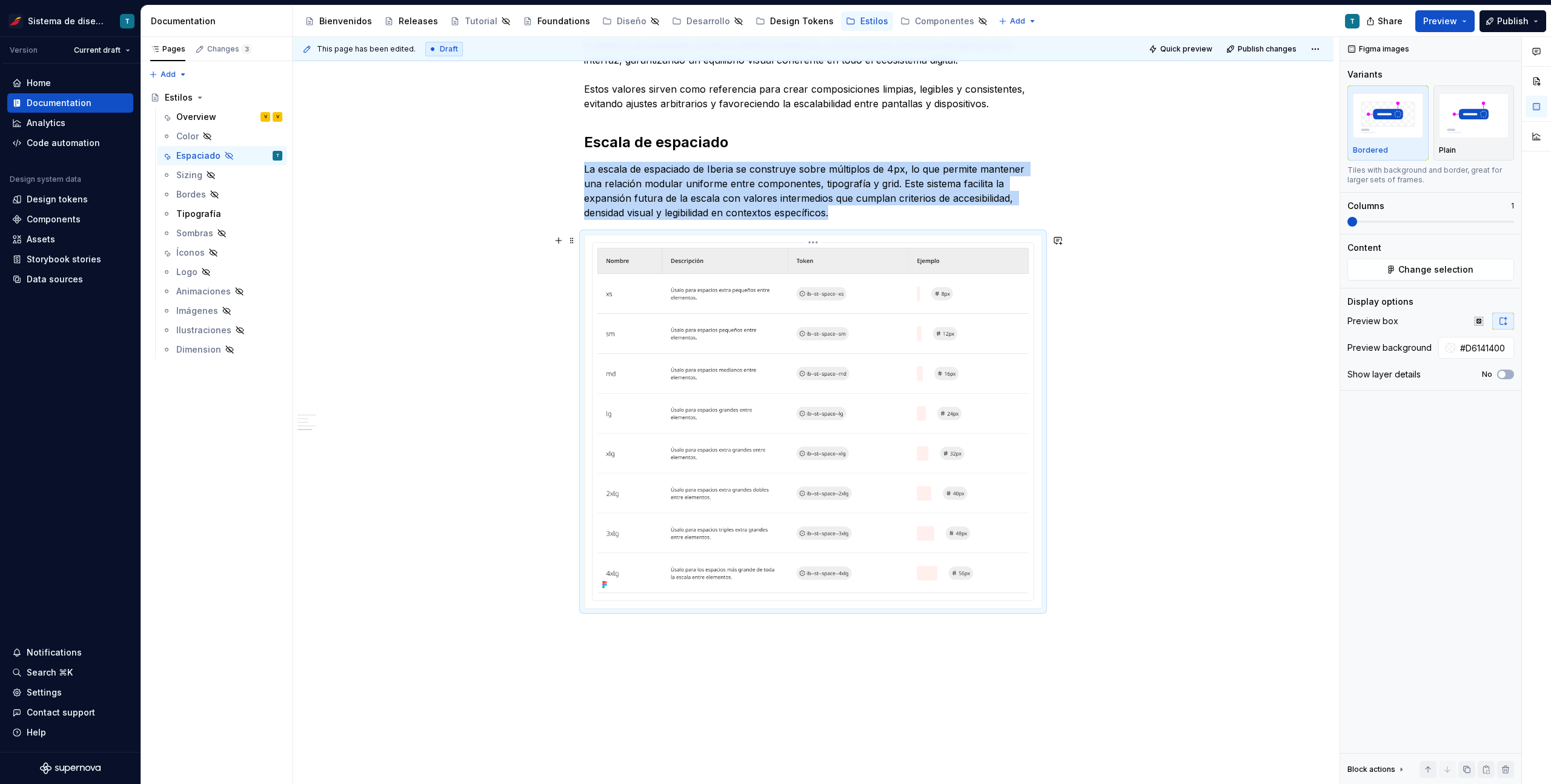
click at [902, 459] on img at bounding box center [813, 420] width 432 height 345
click at [1424, 266] on span "Change selection" at bounding box center [1435, 270] width 75 height 12
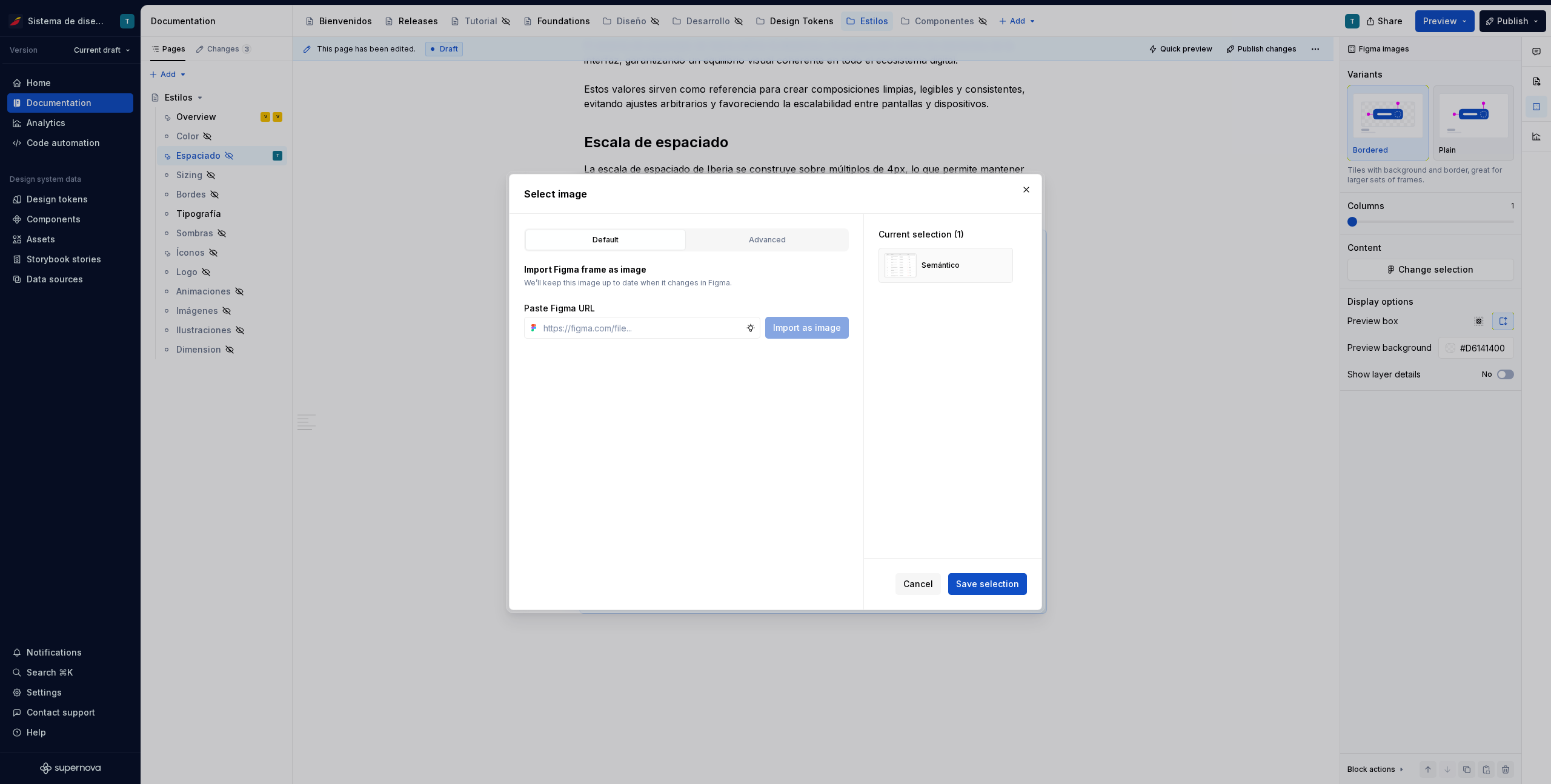
type textarea "*"
click at [787, 240] on div "Advanced" at bounding box center [767, 239] width 152 height 12
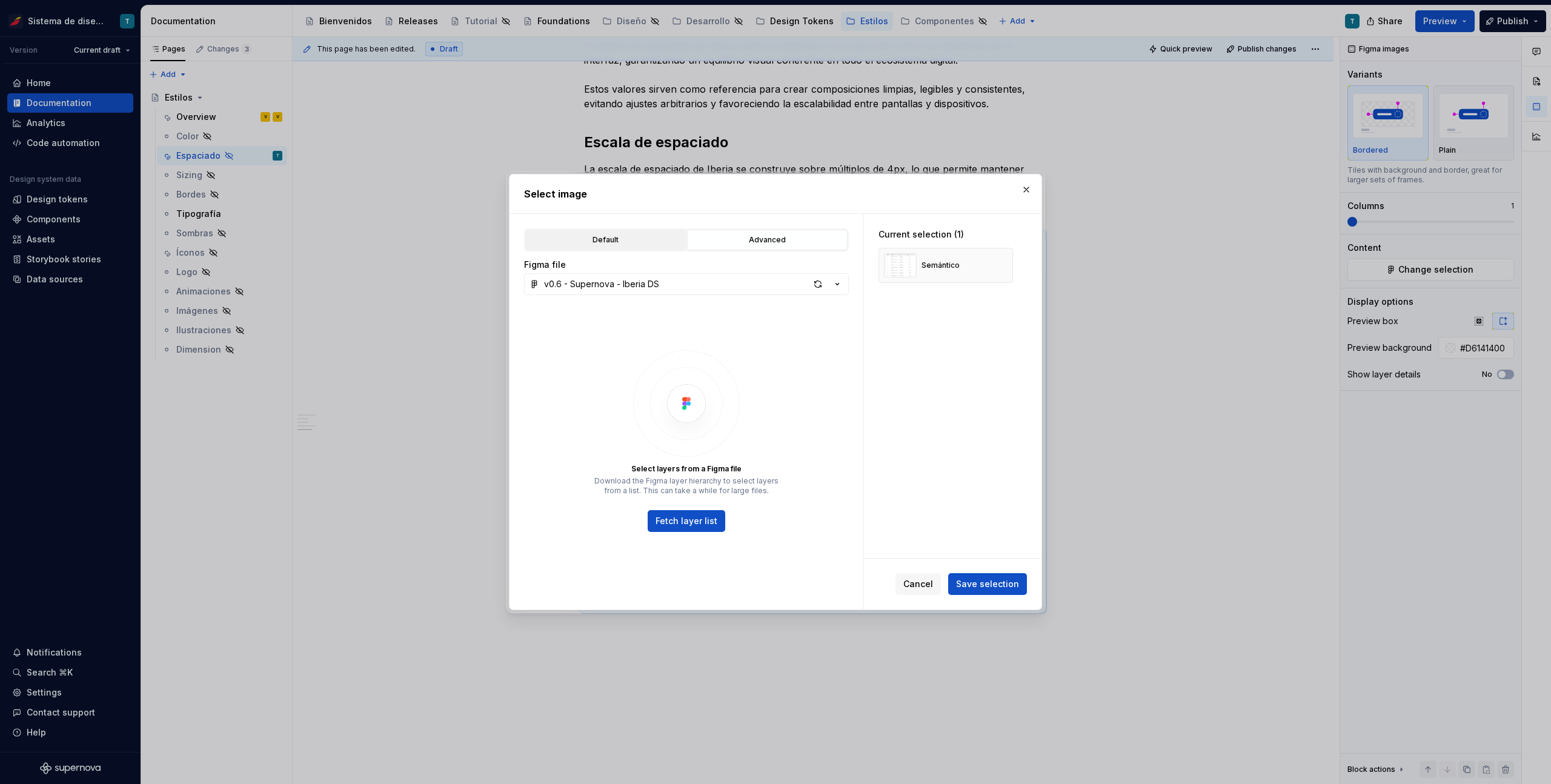
click at [582, 235] on div "Default" at bounding box center [605, 239] width 152 height 12
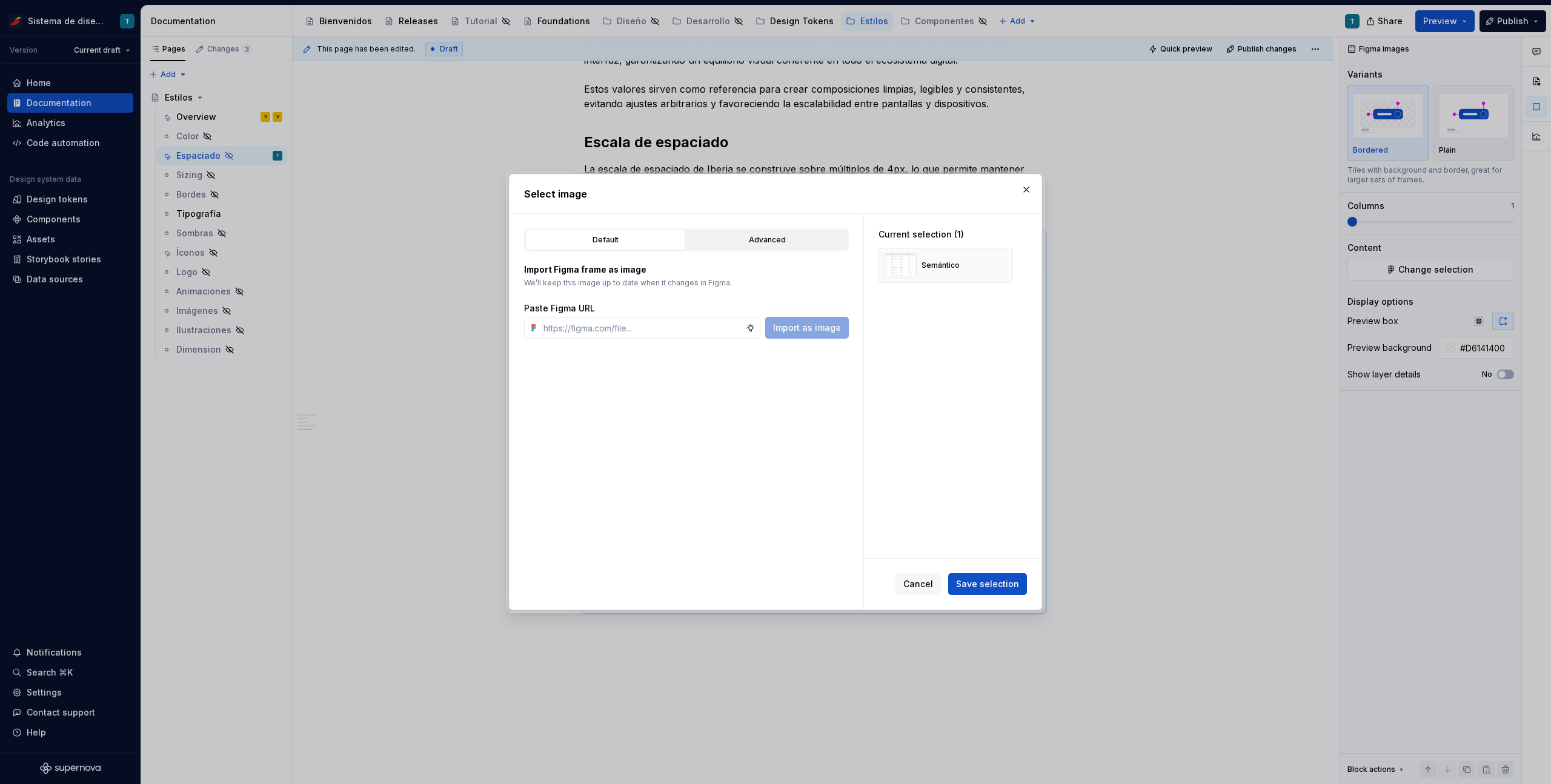
click at [760, 238] on div "Advanced" at bounding box center [767, 239] width 152 height 12
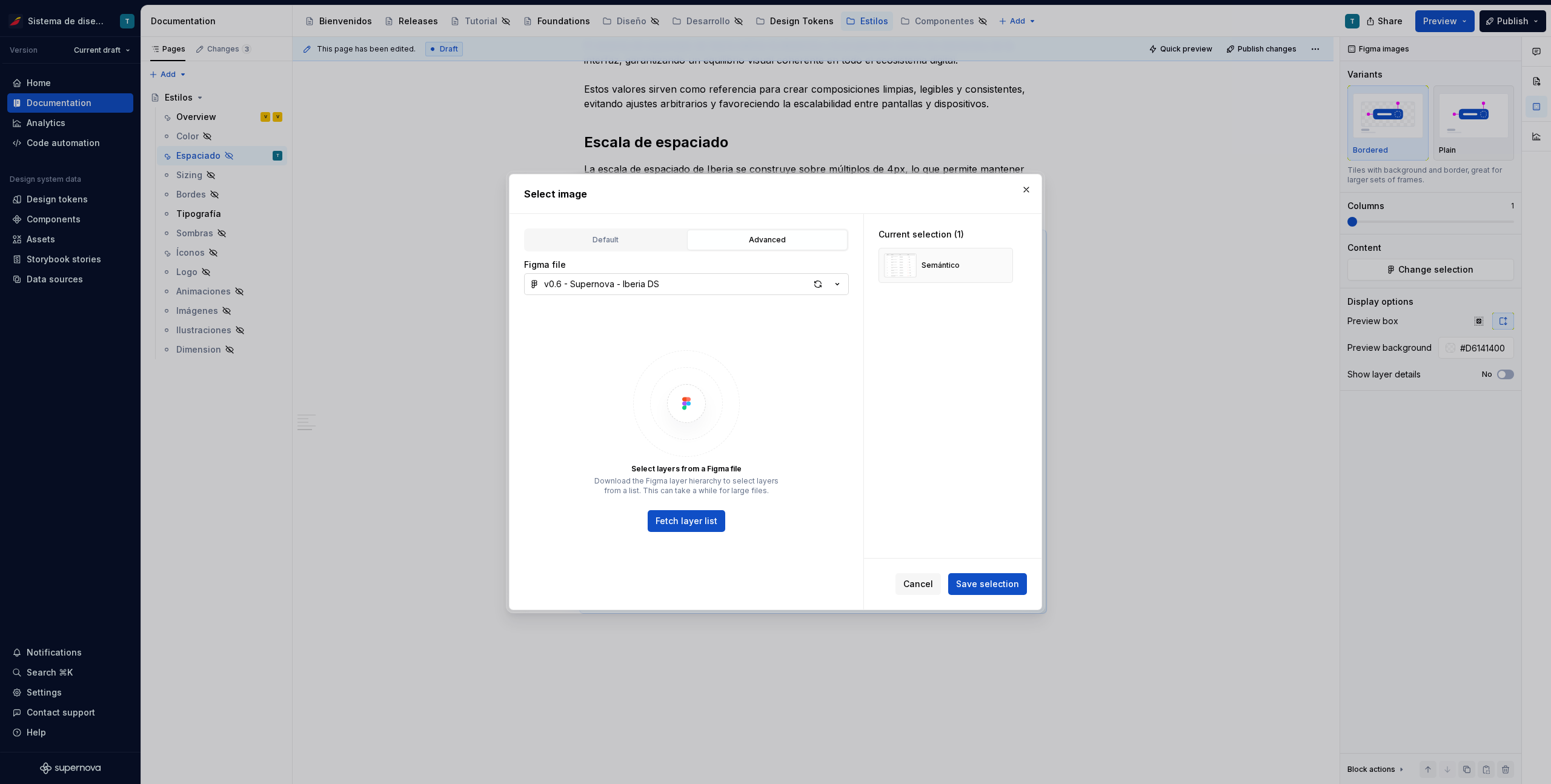
click at [653, 289] on div "v0.6 - Supernova - Iberia DS" at bounding box center [602, 284] width 115 height 12
click at [638, 243] on div "Select image Default Advanced Import Figma frame as image We’ll keep this image…" at bounding box center [775, 392] width 1551 height 784
click at [976, 269] on div "Semántico" at bounding box center [946, 265] width 135 height 35
click at [596, 236] on div "Default" at bounding box center [605, 239] width 152 height 12
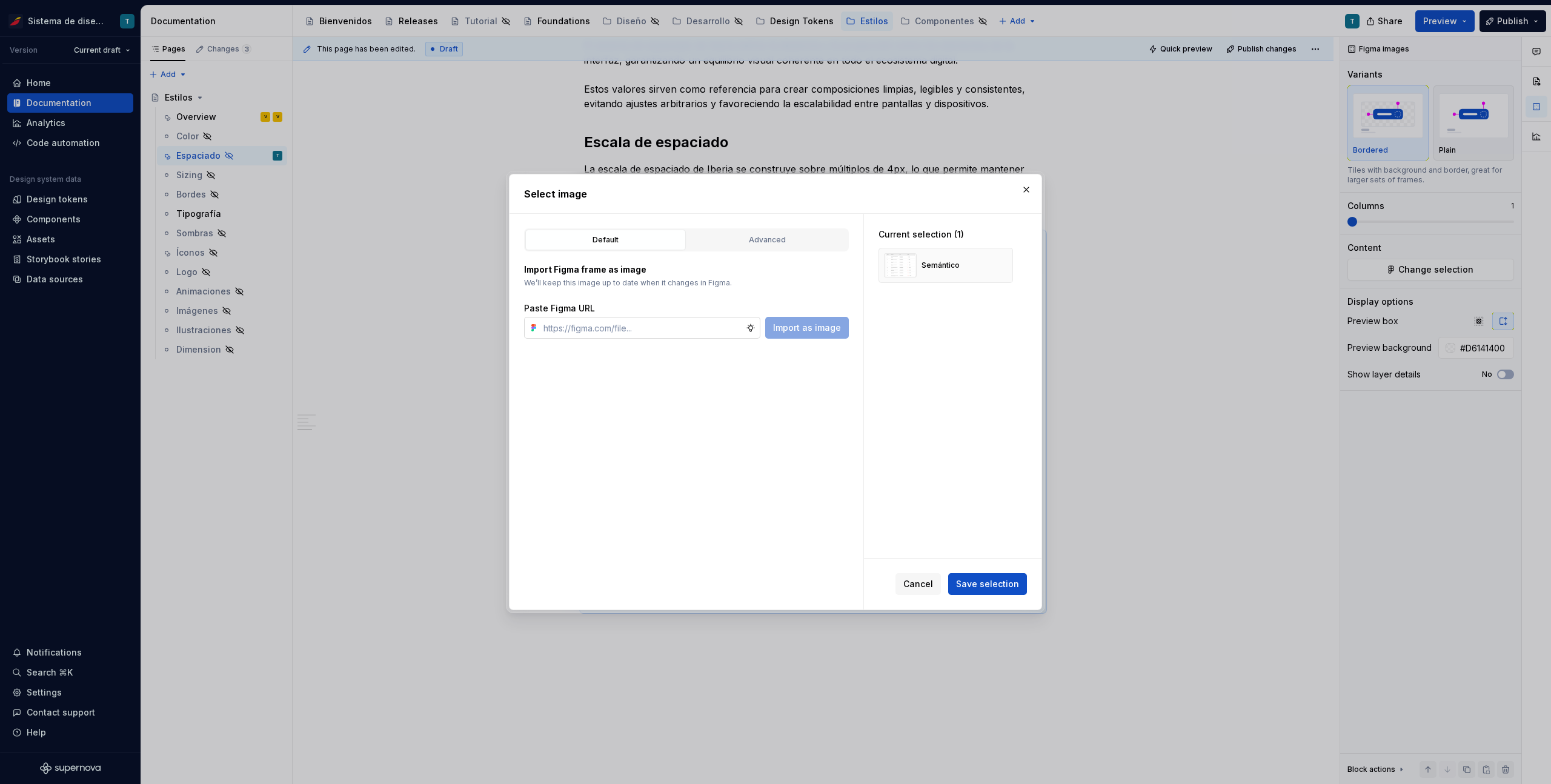
click at [649, 323] on input "text" at bounding box center [642, 327] width 207 height 22
paste input "[URL][DOMAIN_NAME]"
type input "[URL][DOMAIN_NAME]"
click at [815, 328] on span "Import as image" at bounding box center [806, 327] width 68 height 12
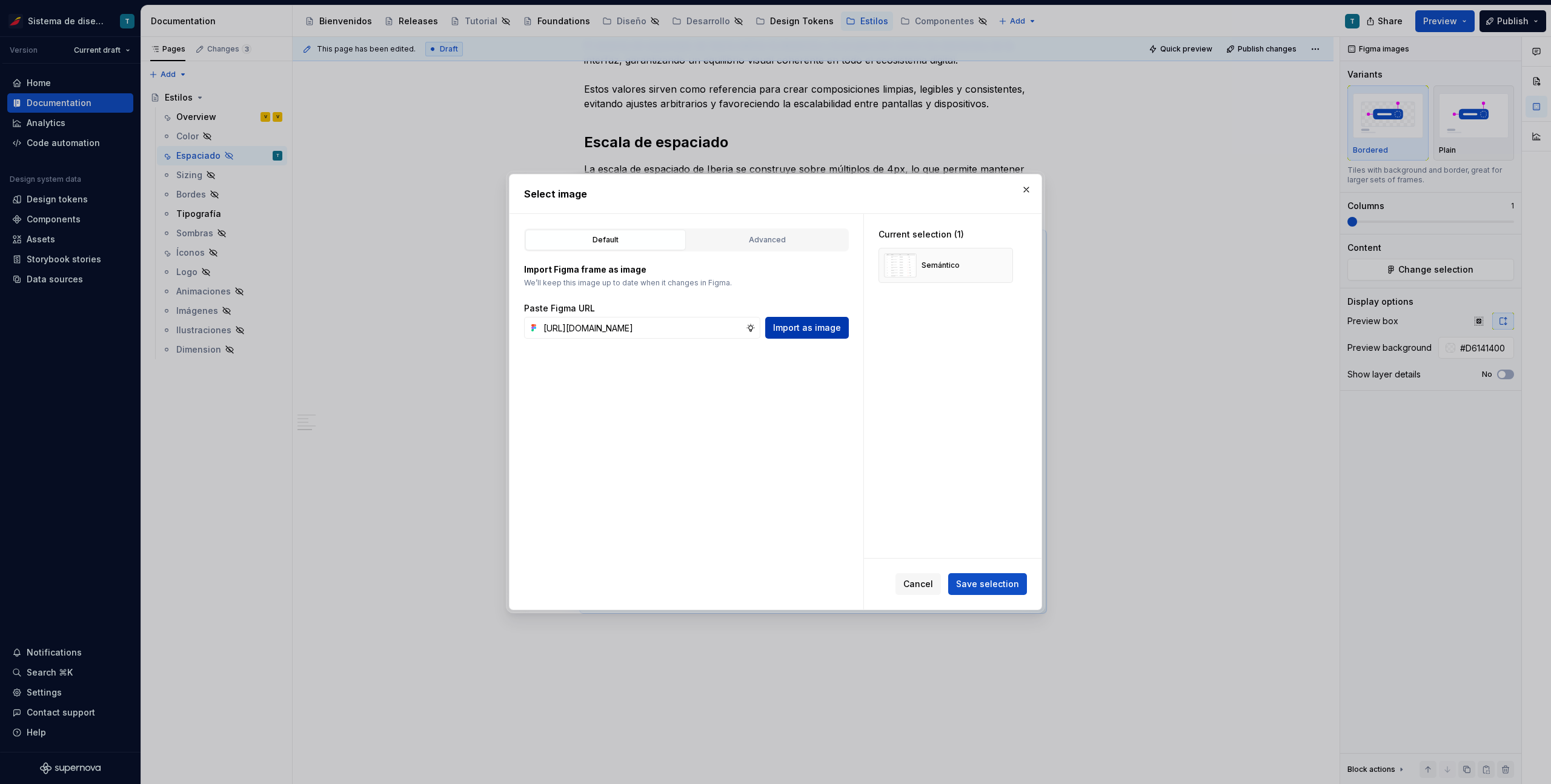
scroll to position [0, 0]
click at [994, 299] on button "button" at bounding box center [999, 302] width 17 height 17
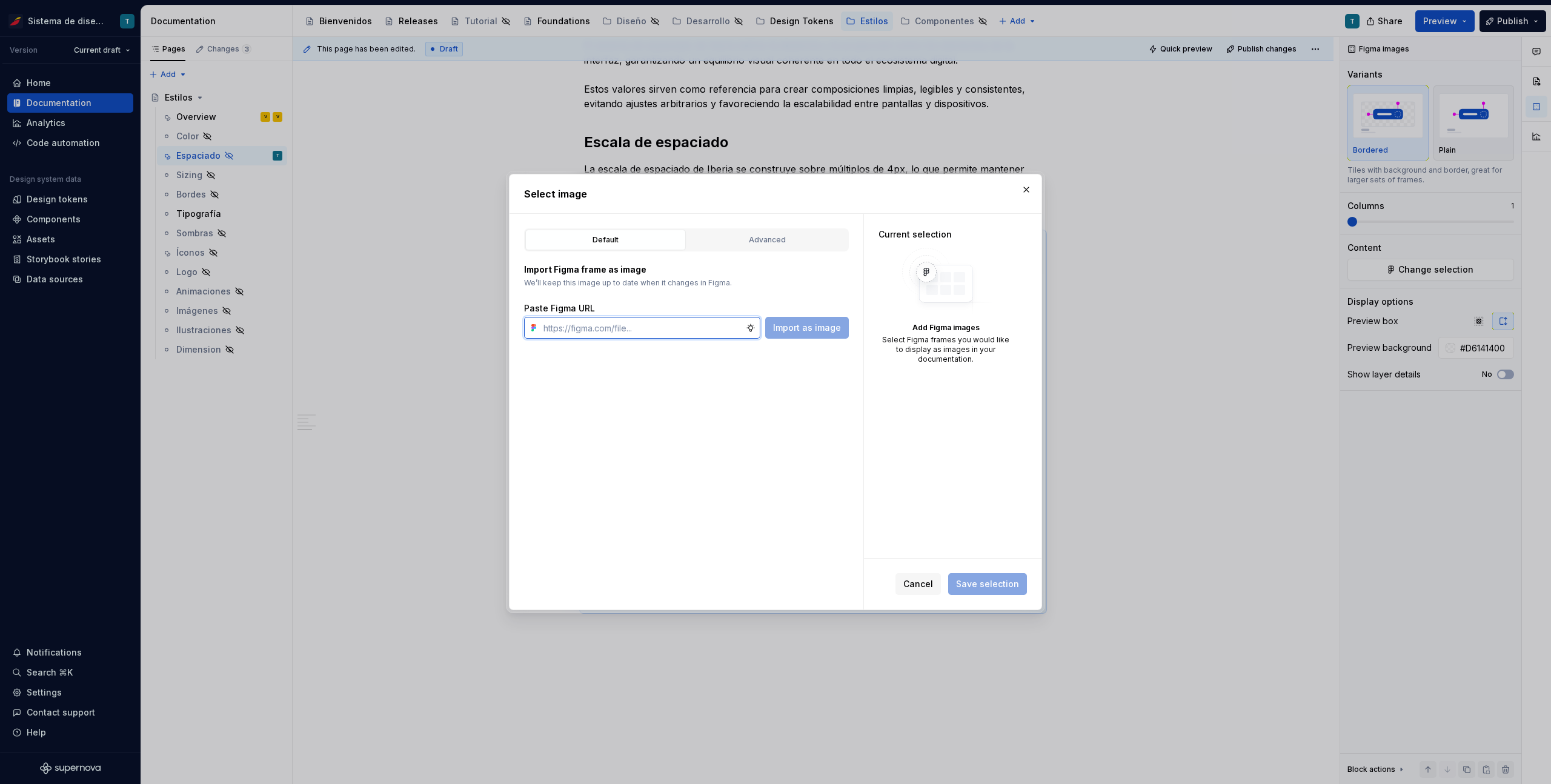
click at [652, 323] on input "text" at bounding box center [642, 327] width 207 height 22
paste input "[URL][DOMAIN_NAME]"
type input "[URL][DOMAIN_NAME]"
drag, startPoint x: 799, startPoint y: 344, endPoint x: 810, endPoint y: 317, distance: 29.2
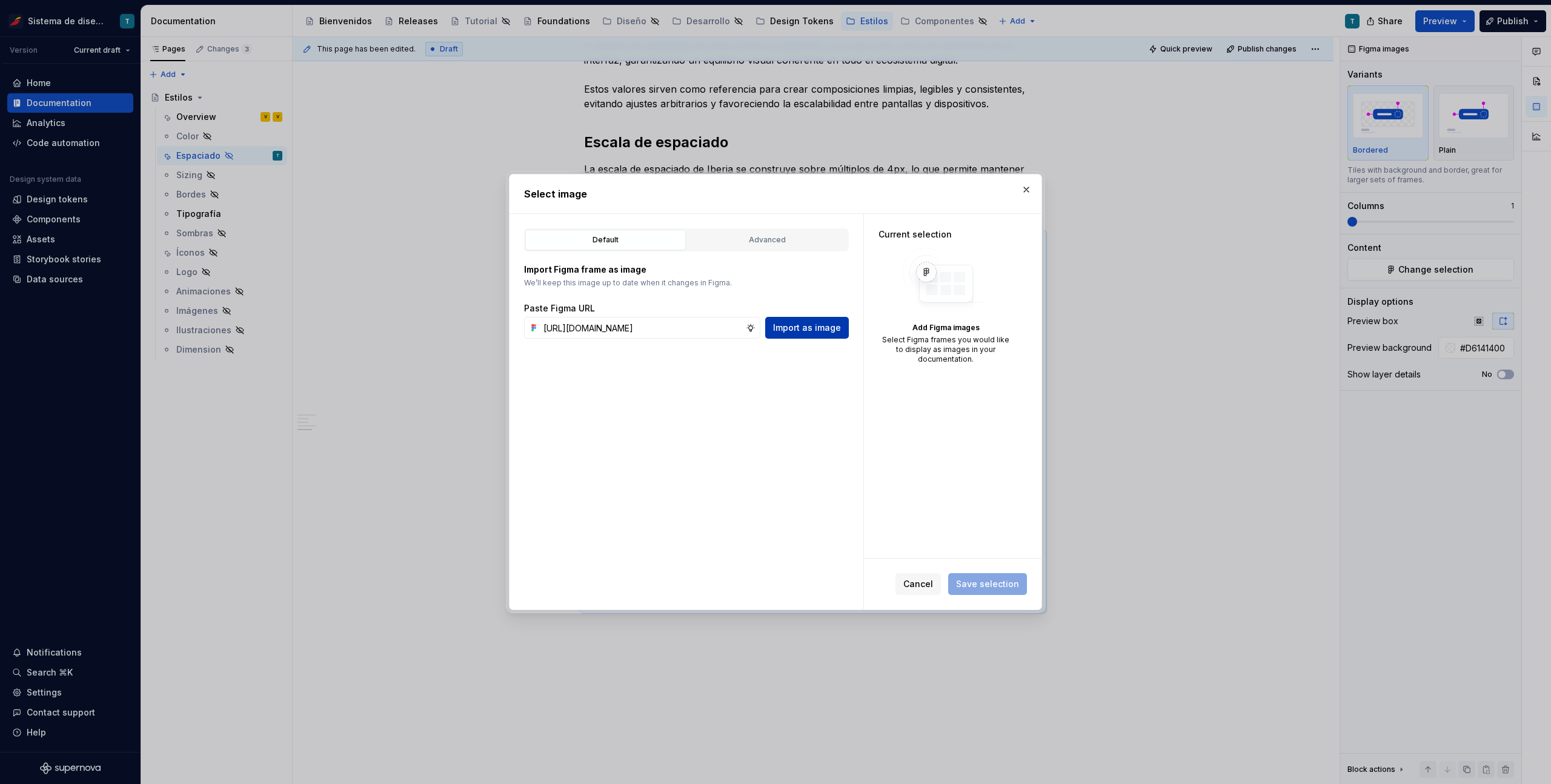
click at [799, 344] on div "Default Advanced Import Figma frame as image We’ll keep this image up to date w…" at bounding box center [686, 411] width 353 height 395
click at [810, 317] on button "Import as image" at bounding box center [807, 327] width 84 height 22
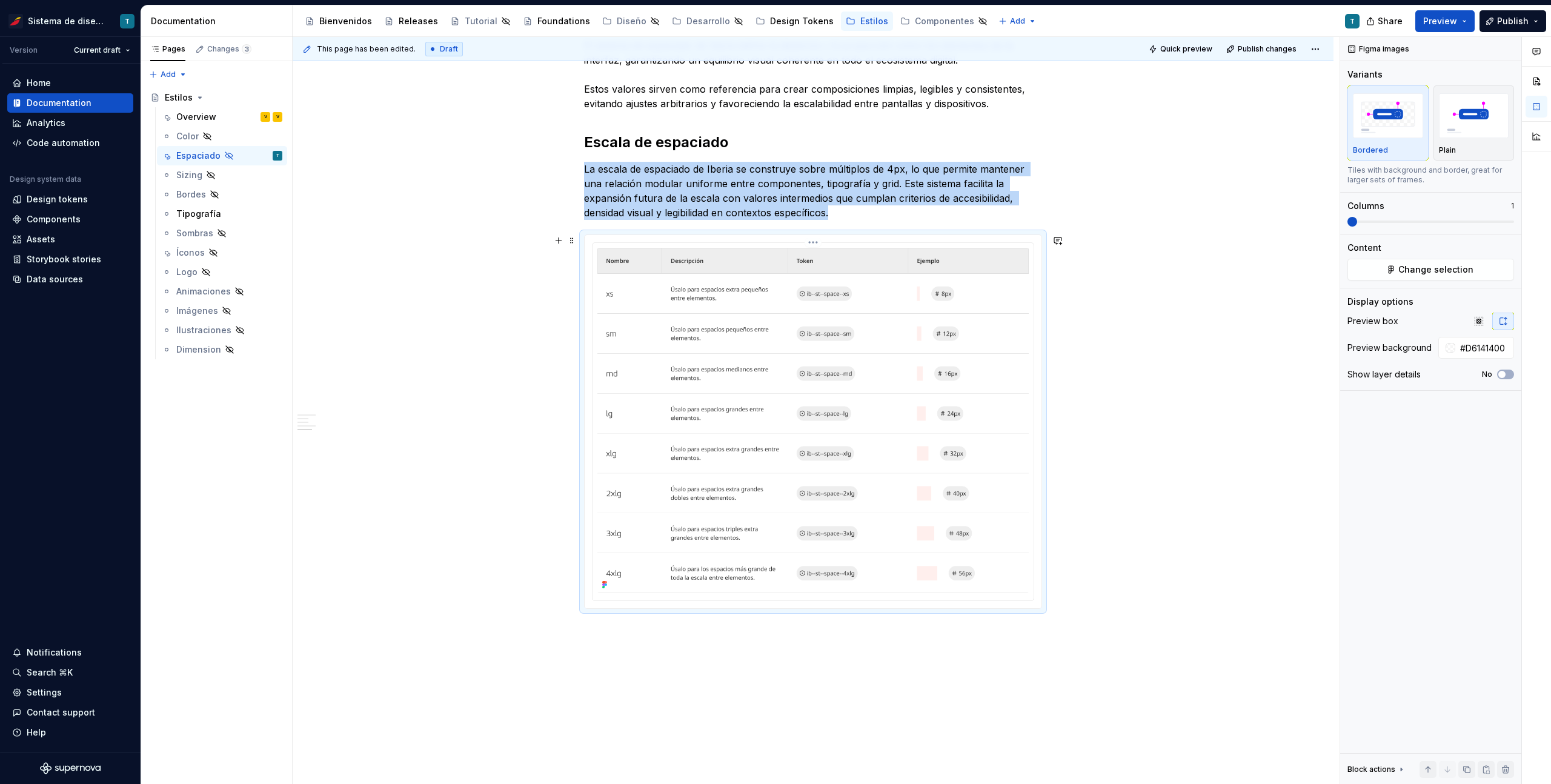
click at [944, 383] on img at bounding box center [813, 420] width 432 height 345
click at [938, 394] on img at bounding box center [813, 420] width 432 height 345
click at [1468, 118] on img "button" at bounding box center [1473, 115] width 70 height 44
click at [1459, 273] on span "Change selection" at bounding box center [1435, 270] width 75 height 12
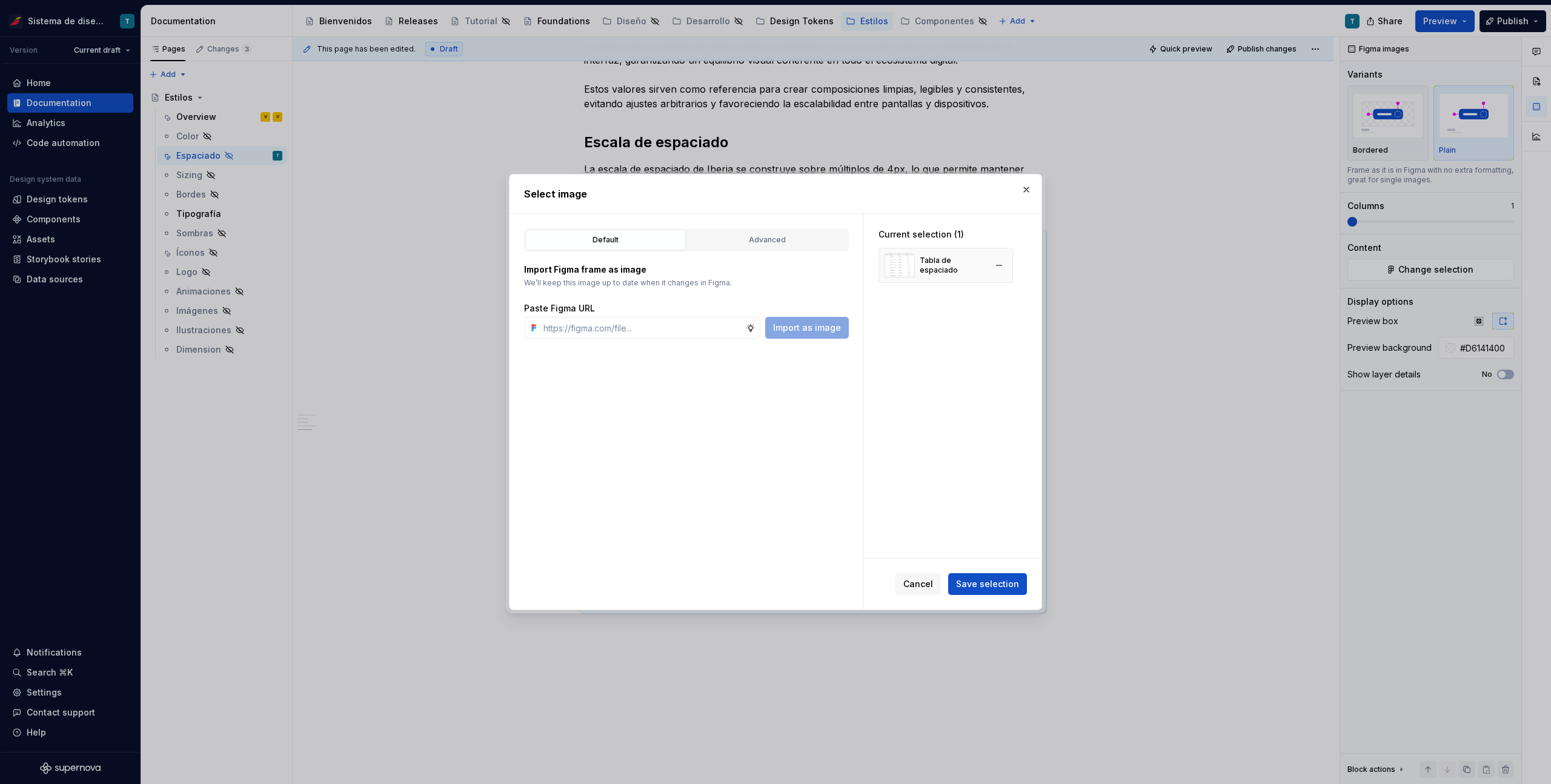
click at [898, 263] on img at bounding box center [898, 265] width 30 height 24
click at [912, 596] on div "Cancel Save selection" at bounding box center [953, 583] width 178 height 51
click at [919, 585] on span "Cancel" at bounding box center [918, 583] width 30 height 12
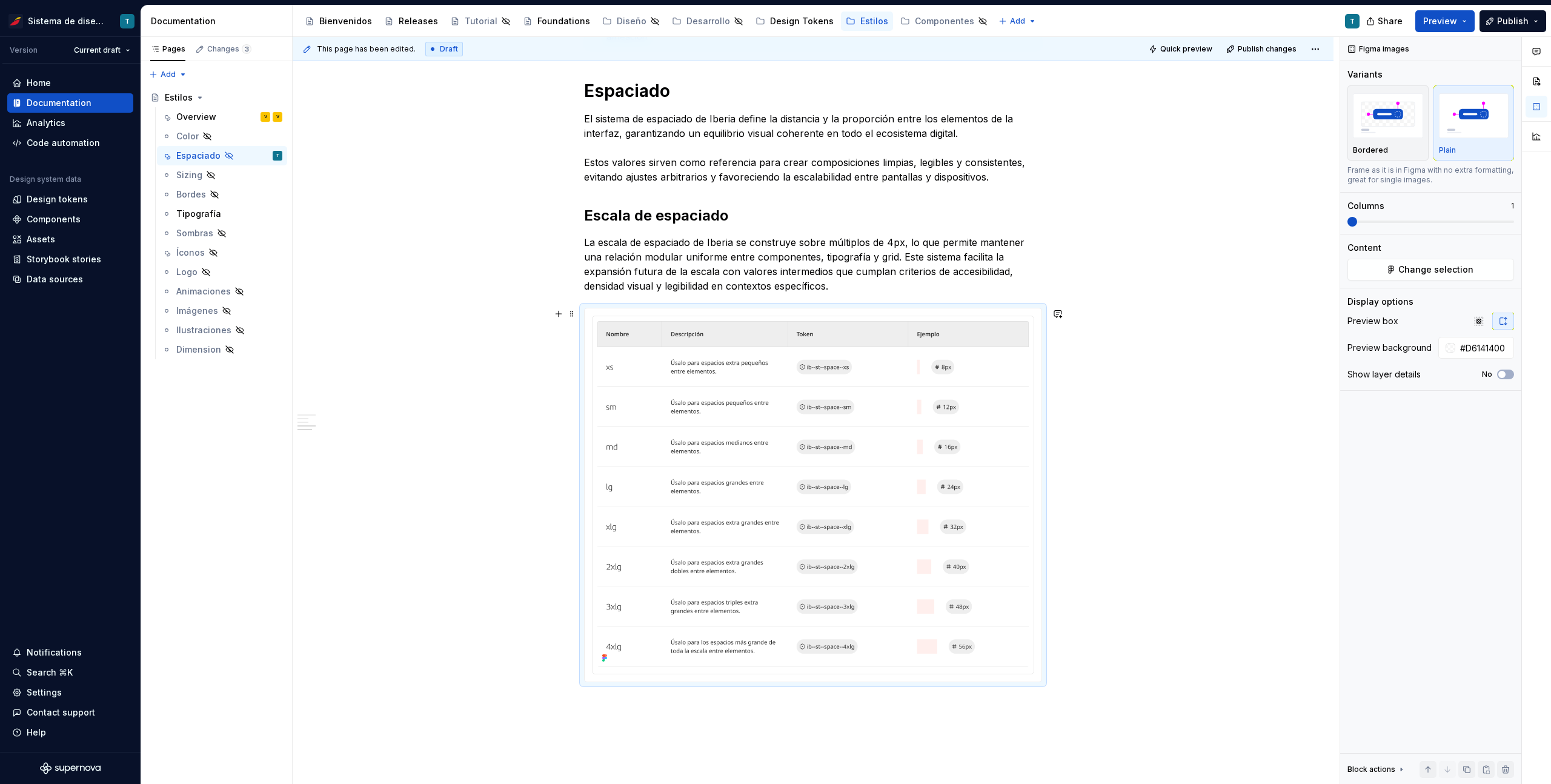
click at [1136, 462] on div "Espaciado El propósito del espaciado es crear una jerarquía visual clara, mejor…" at bounding box center [813, 238] width 1041 height 1387
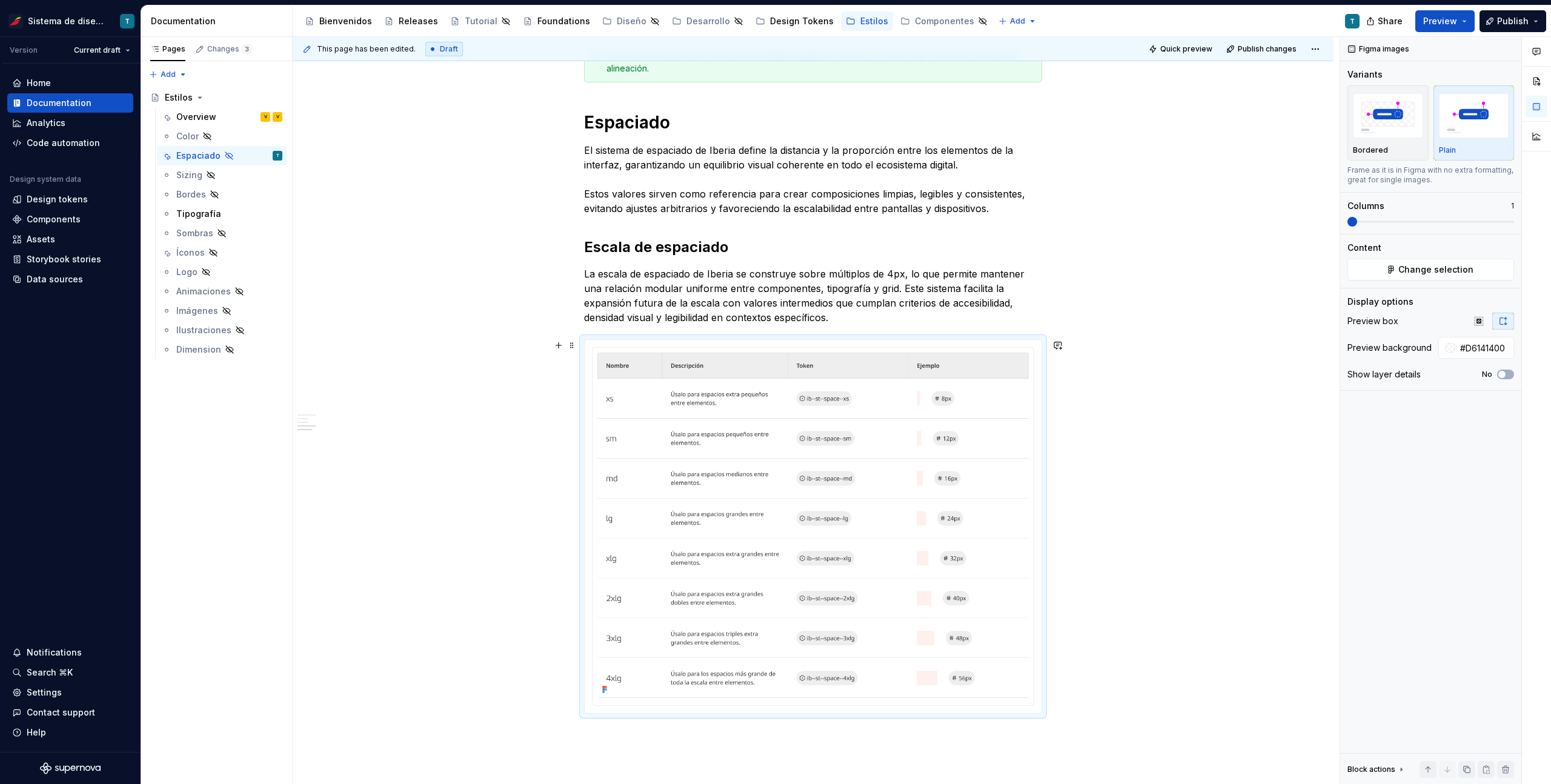
scroll to position [676, 0]
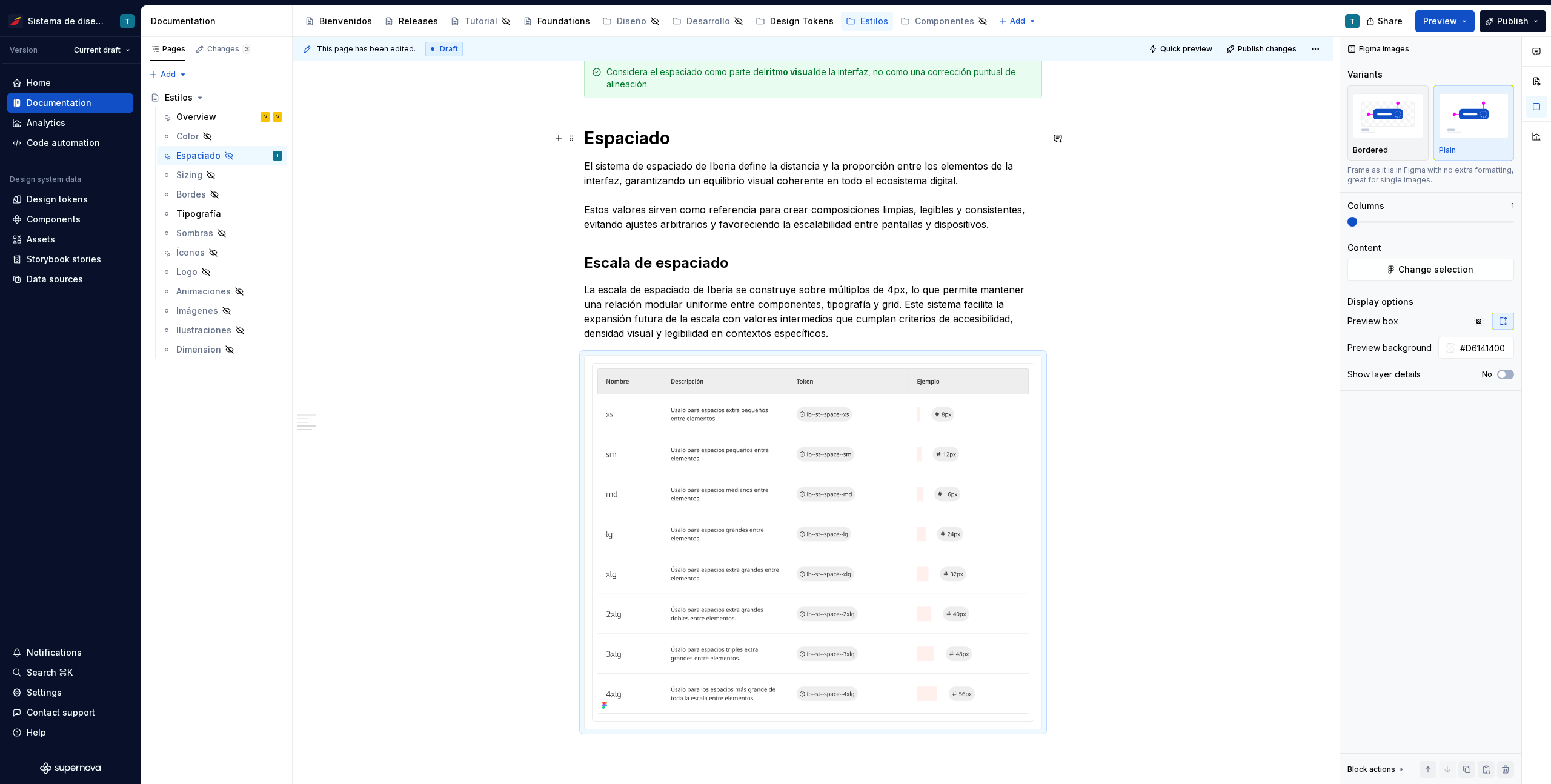
click at [625, 136] on h1 "Espaciado" at bounding box center [812, 138] width 458 height 22
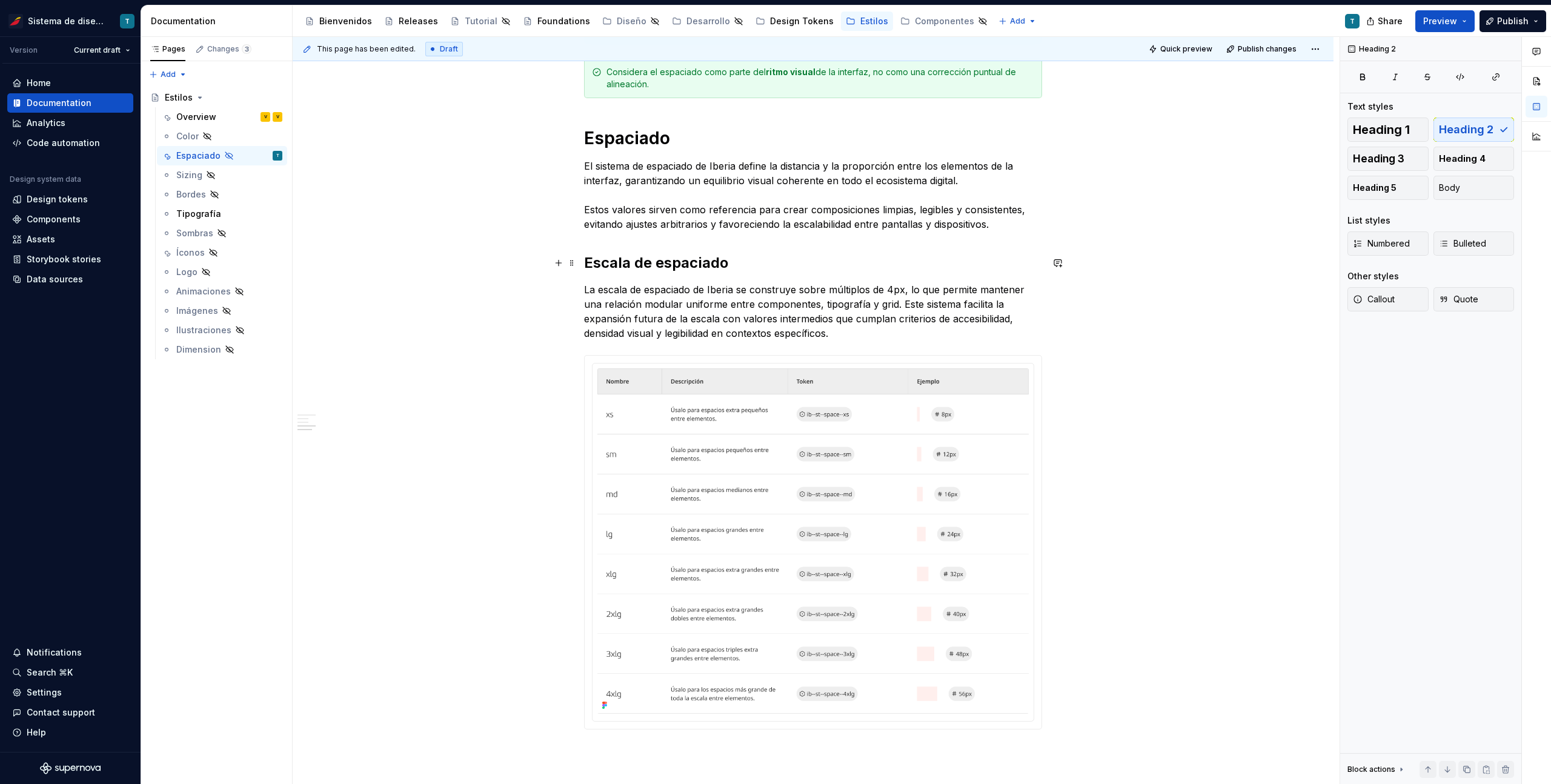
click at [673, 268] on h2 "Escala de espaciado" at bounding box center [812, 263] width 458 height 20
click at [645, 137] on h1 "Espaciado" at bounding box center [812, 138] width 458 height 22
click at [650, 262] on h2 "Escala de espaciado" at bounding box center [812, 263] width 458 height 20
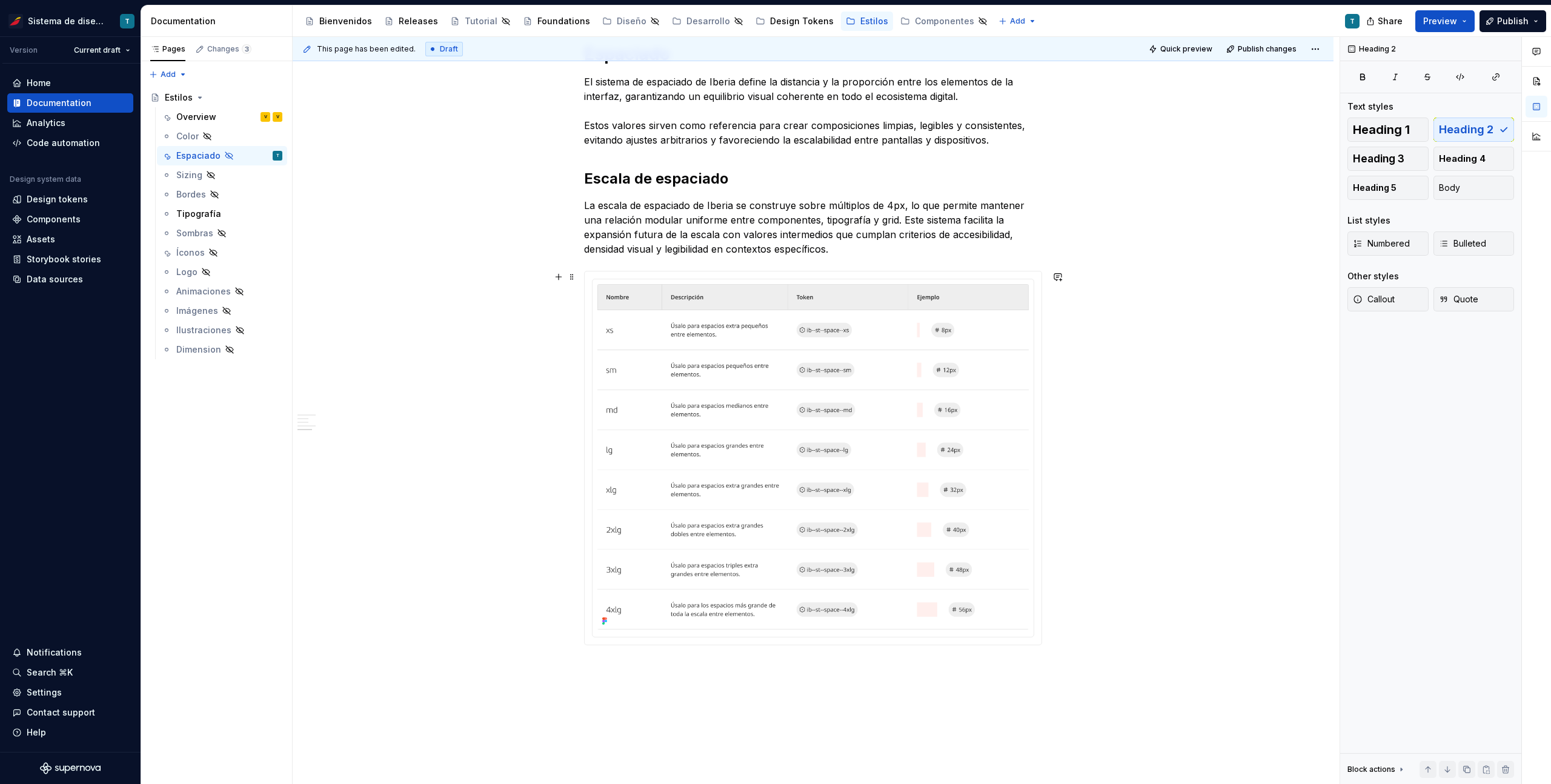
scroll to position [849, 0]
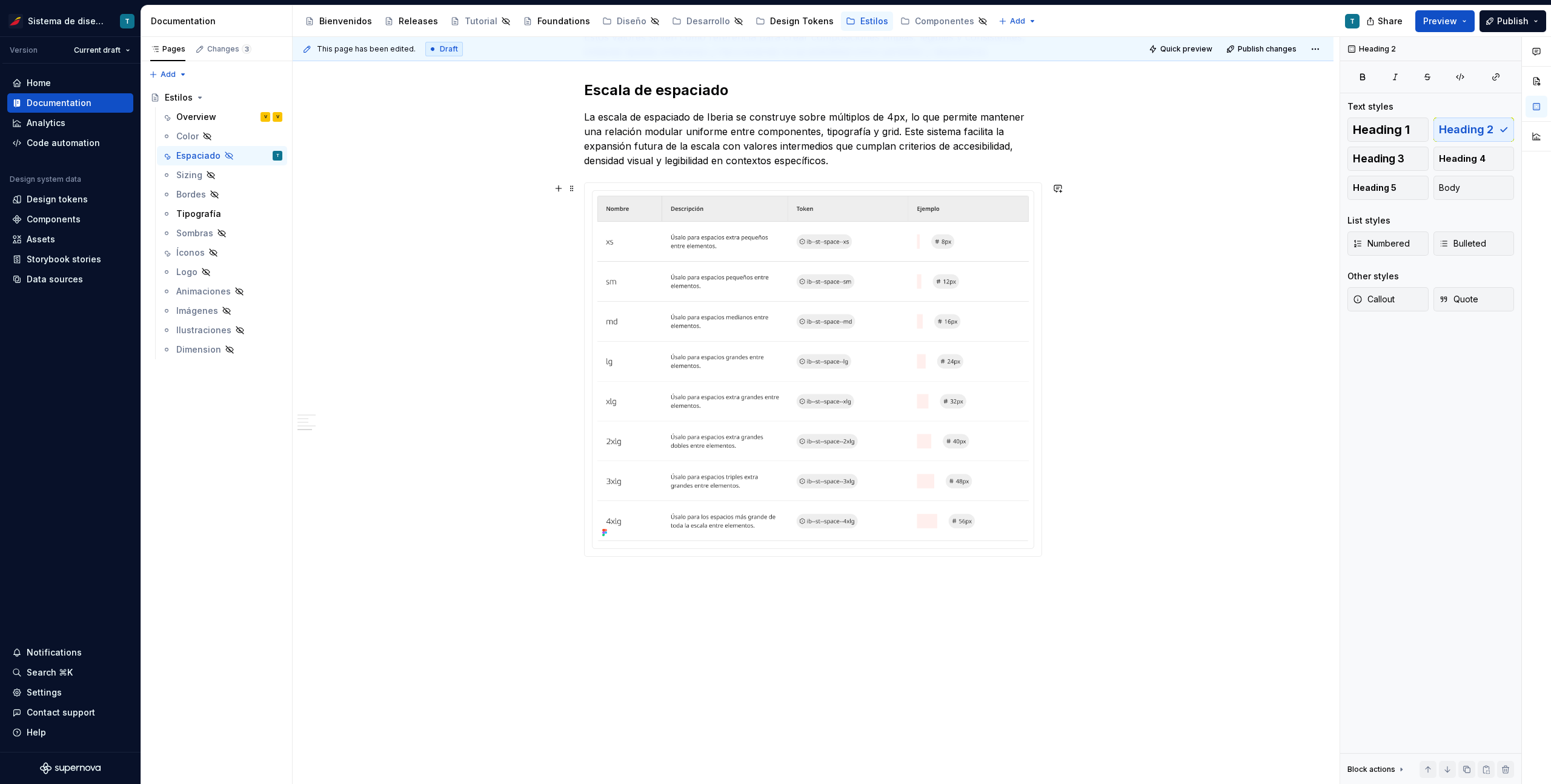
click at [1146, 339] on div "Espaciado El propósito del espaciado es crear una jerarquía visual clara, mejor…" at bounding box center [813, 113] width 1041 height 1387
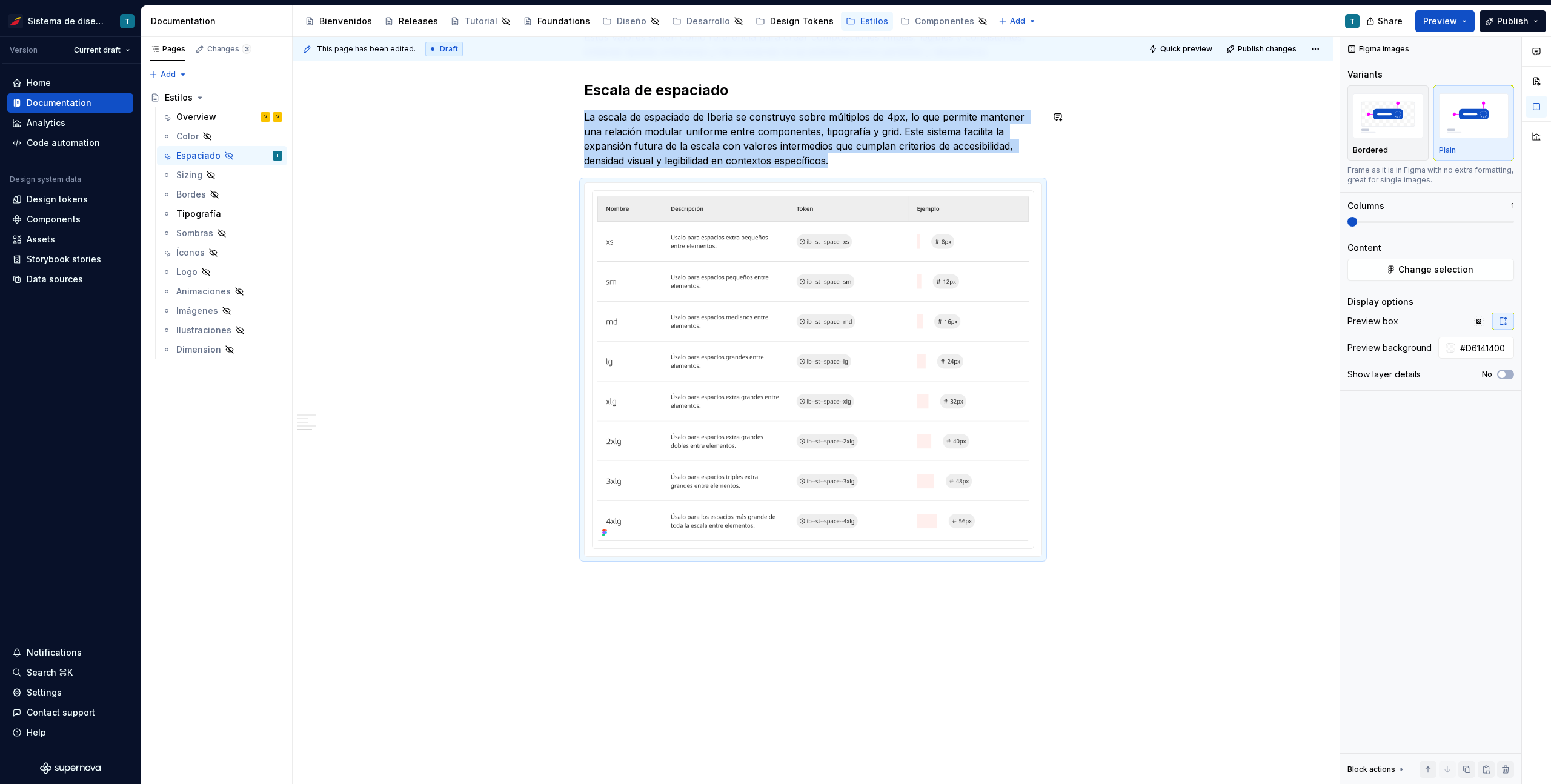
click at [622, 576] on div "Espaciado El propósito del espaciado es crear una jerarquía visual clara, mejor…" at bounding box center [813, 113] width 1041 height 1387
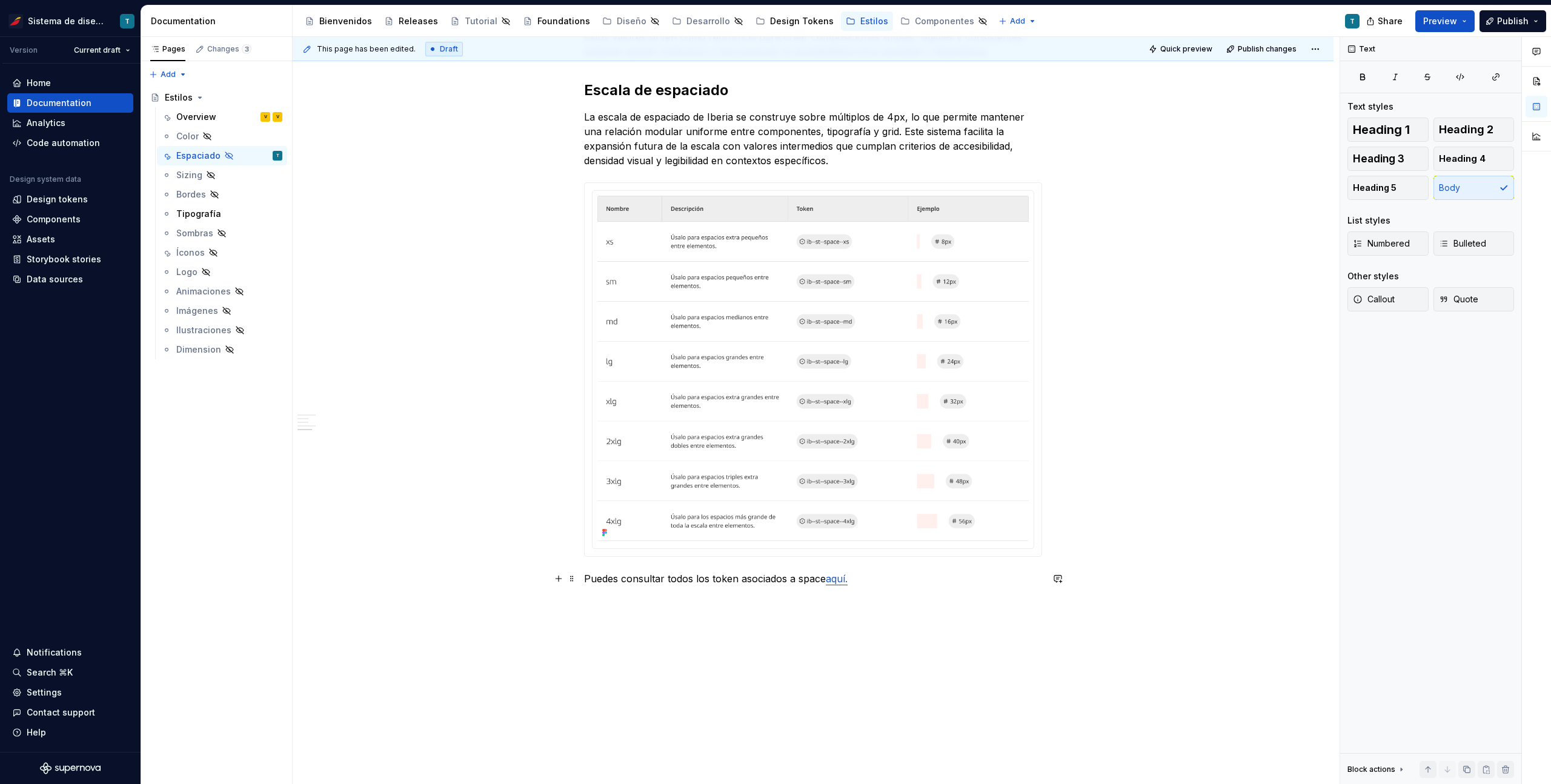
click at [880, 577] on p "Puedes consultar todos los token asociados a space aquí." at bounding box center [812, 579] width 458 height 15
click at [833, 579] on link "aquí." at bounding box center [836, 578] width 22 height 12
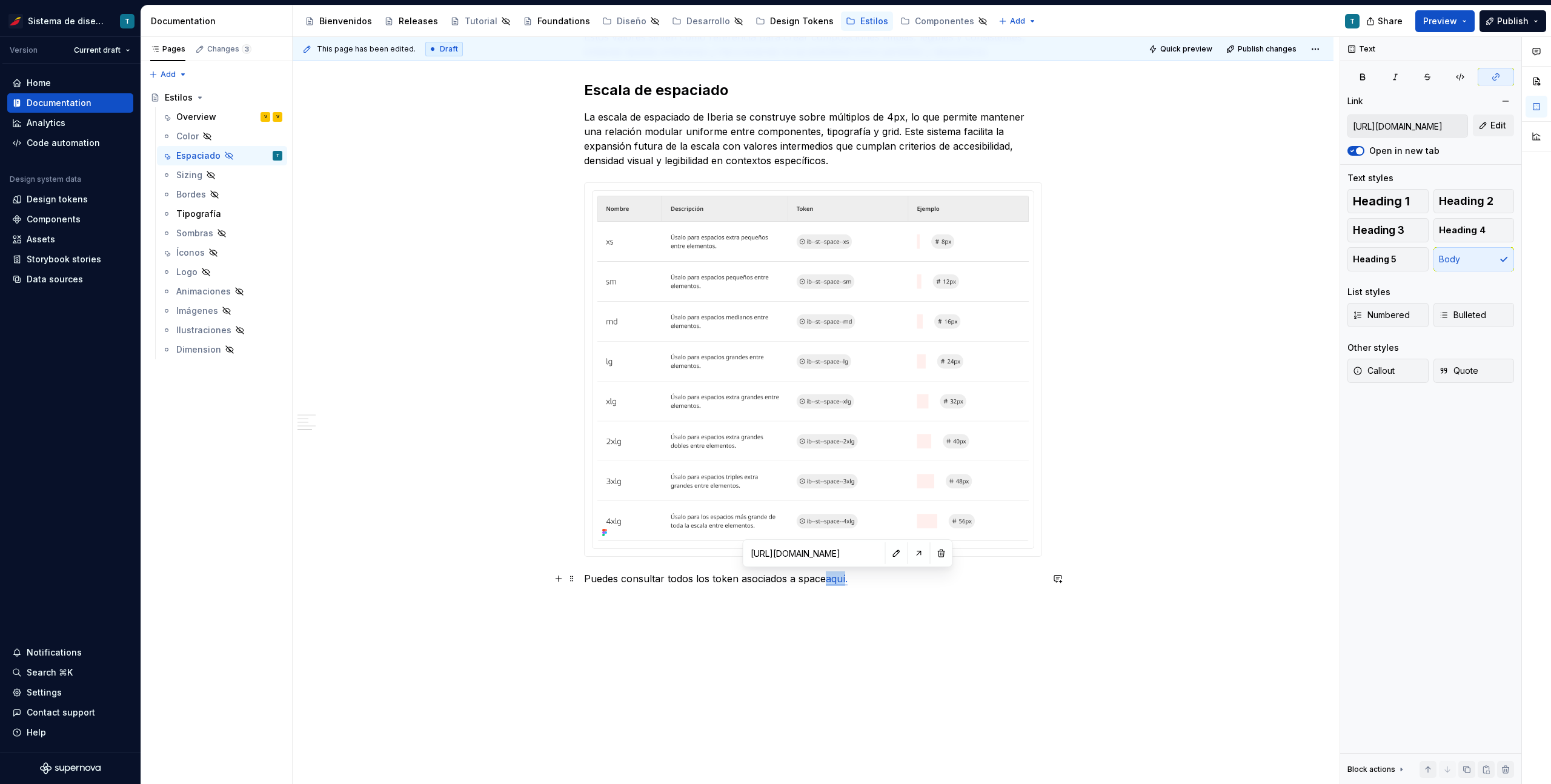
click at [833, 579] on link "aquí." at bounding box center [836, 578] width 22 height 12
click at [1106, 557] on button "button" at bounding box center [1106, 555] width 17 height 17
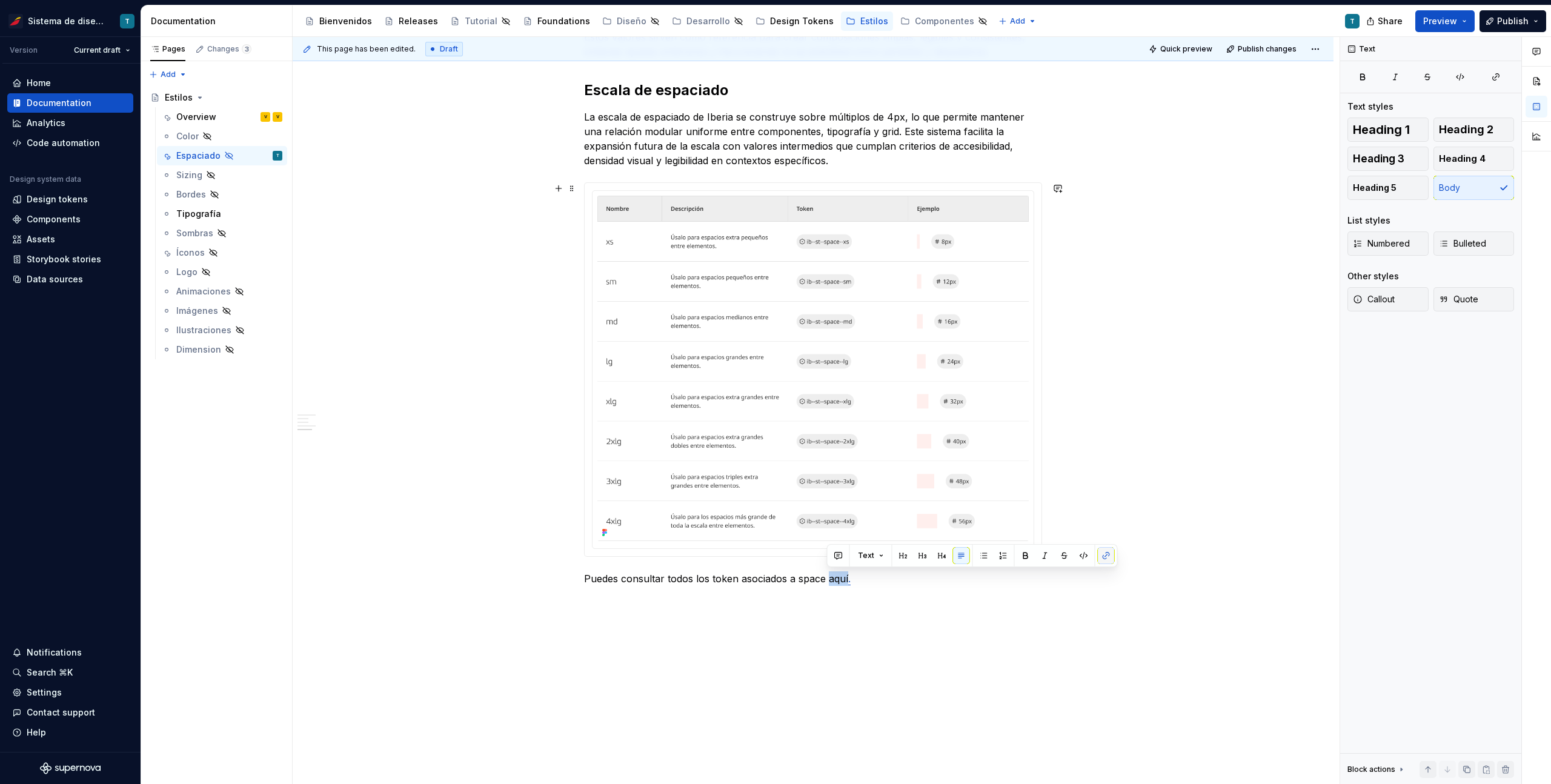
click at [1106, 557] on button "button" at bounding box center [1106, 555] width 17 height 17
click at [996, 595] on div "Espaciado El propósito del espaciado es crear una jerarquía visual clara, mejor…" at bounding box center [812, 25] width 458 height 1152
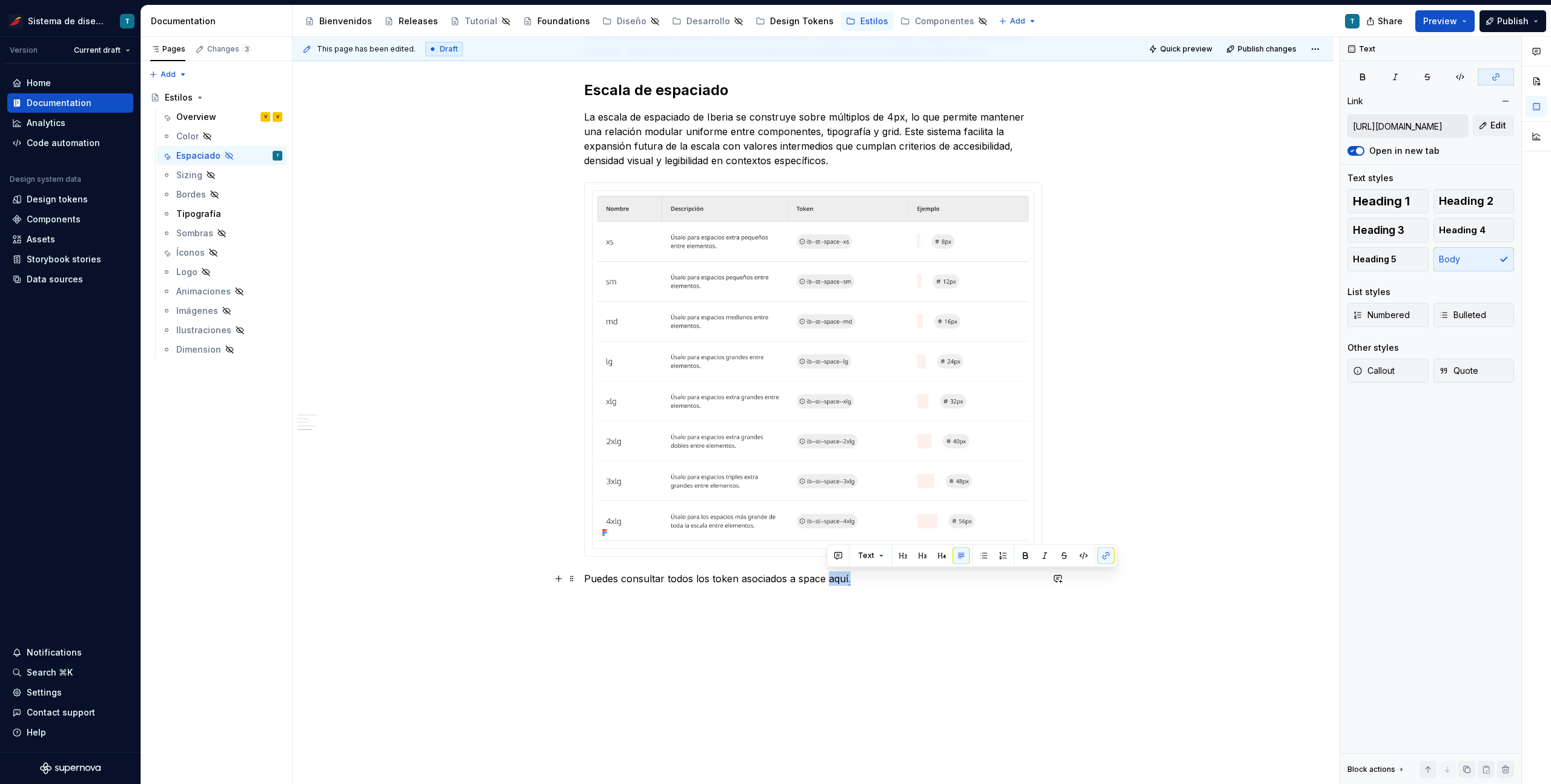
drag, startPoint x: 826, startPoint y: 577, endPoint x: 848, endPoint y: 577, distance: 22.0
click at [848, 577] on p "Puedes consultar todos los token asociados a space aquí ." at bounding box center [812, 579] width 458 height 15
click at [1098, 556] on button "button" at bounding box center [1106, 555] width 17 height 17
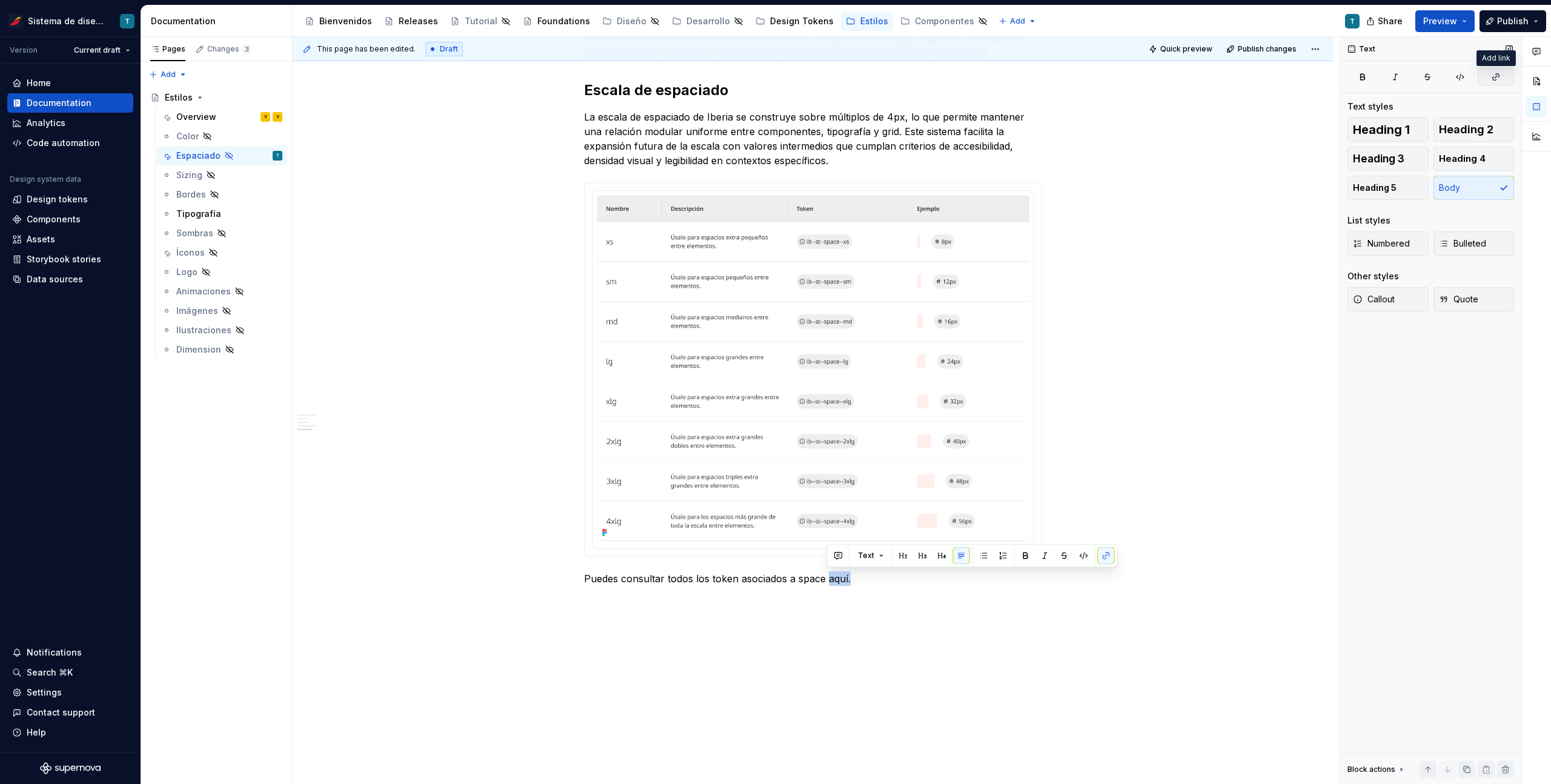
click at [1495, 72] on icon "button" at bounding box center [1496, 77] width 10 height 10
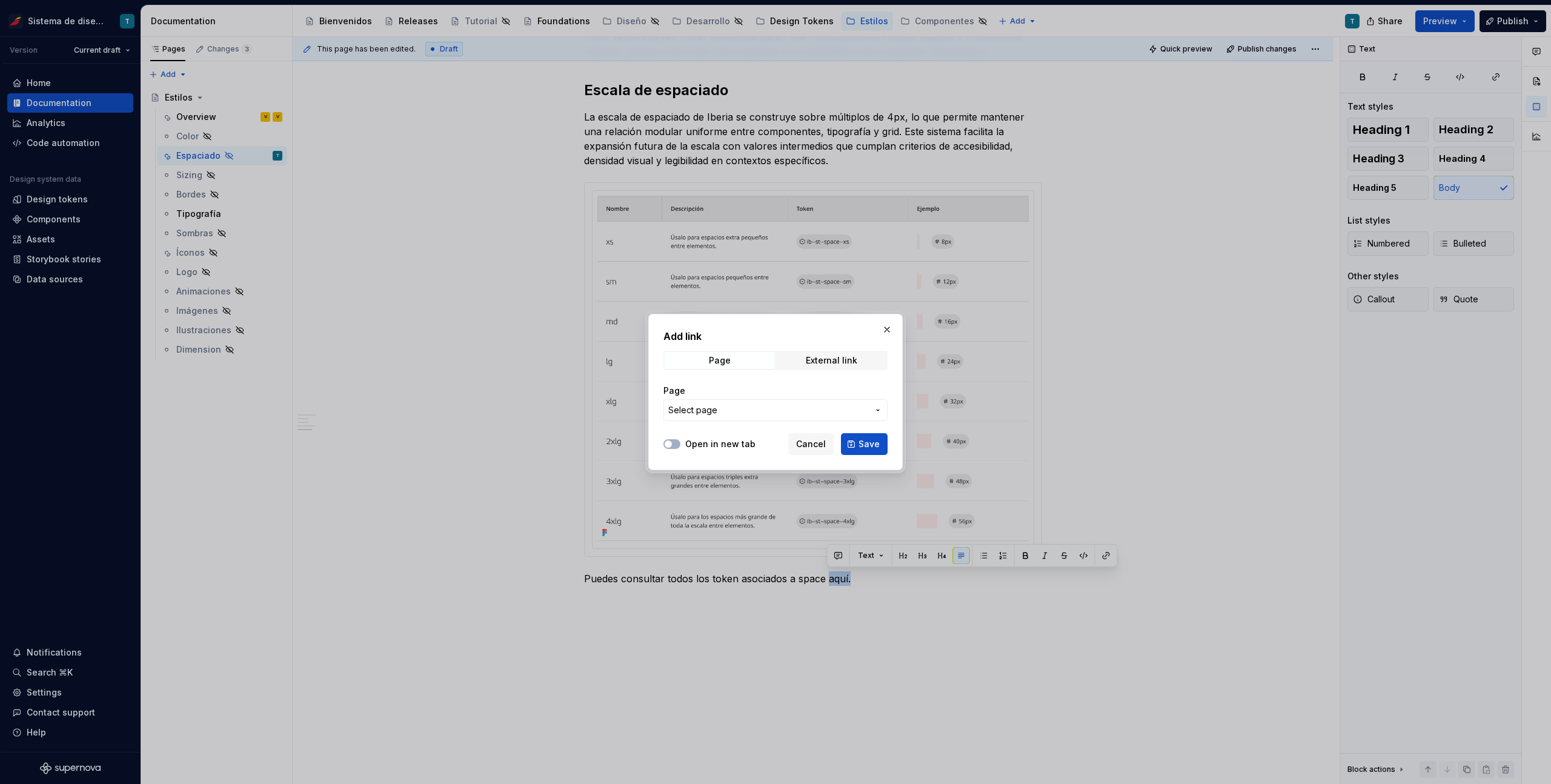
click at [767, 413] on span "Select page" at bounding box center [768, 410] width 200 height 12
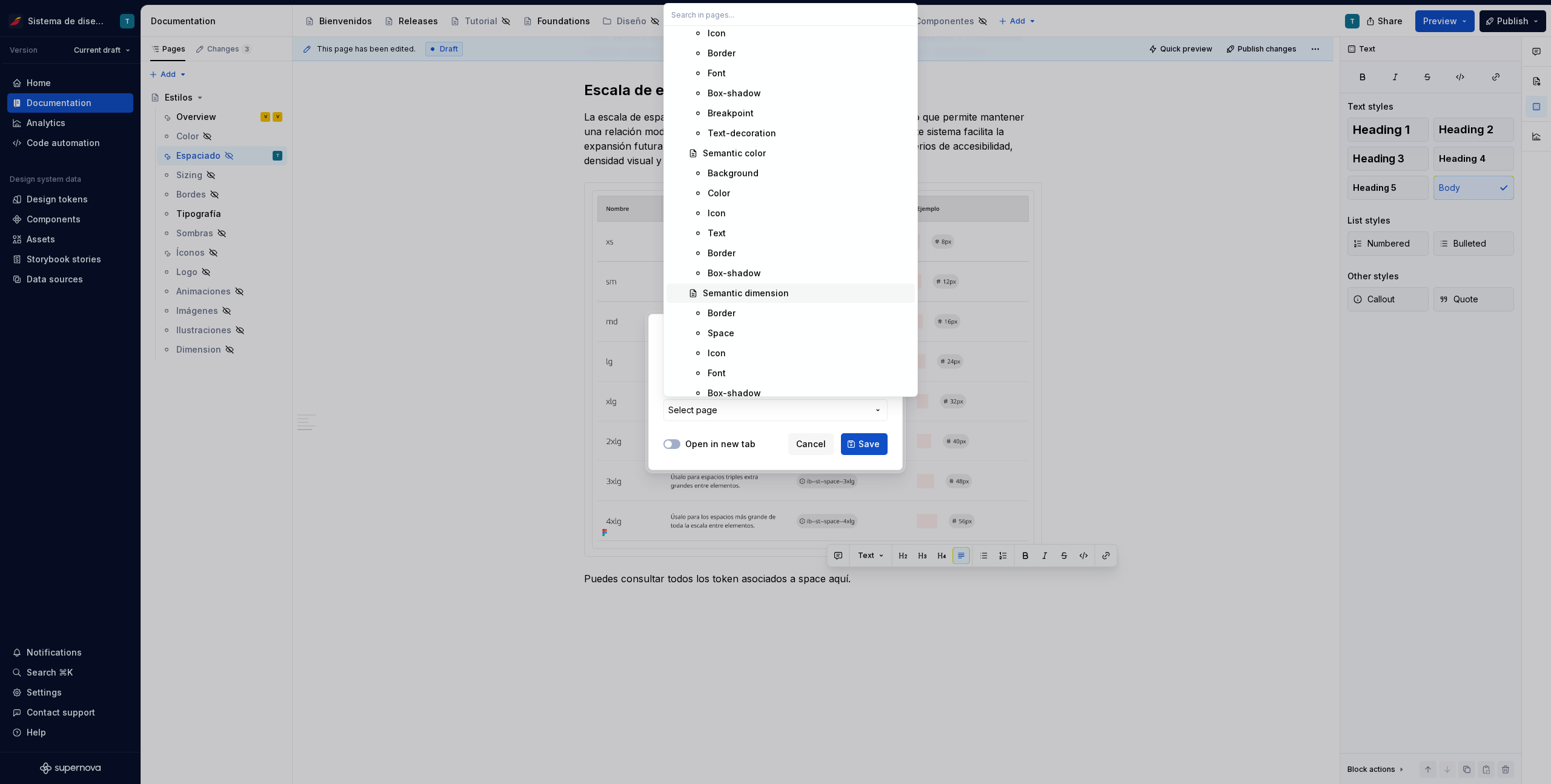
scroll to position [1292, 0]
click at [756, 284] on div "Semantic dimension" at bounding box center [745, 285] width 86 height 12
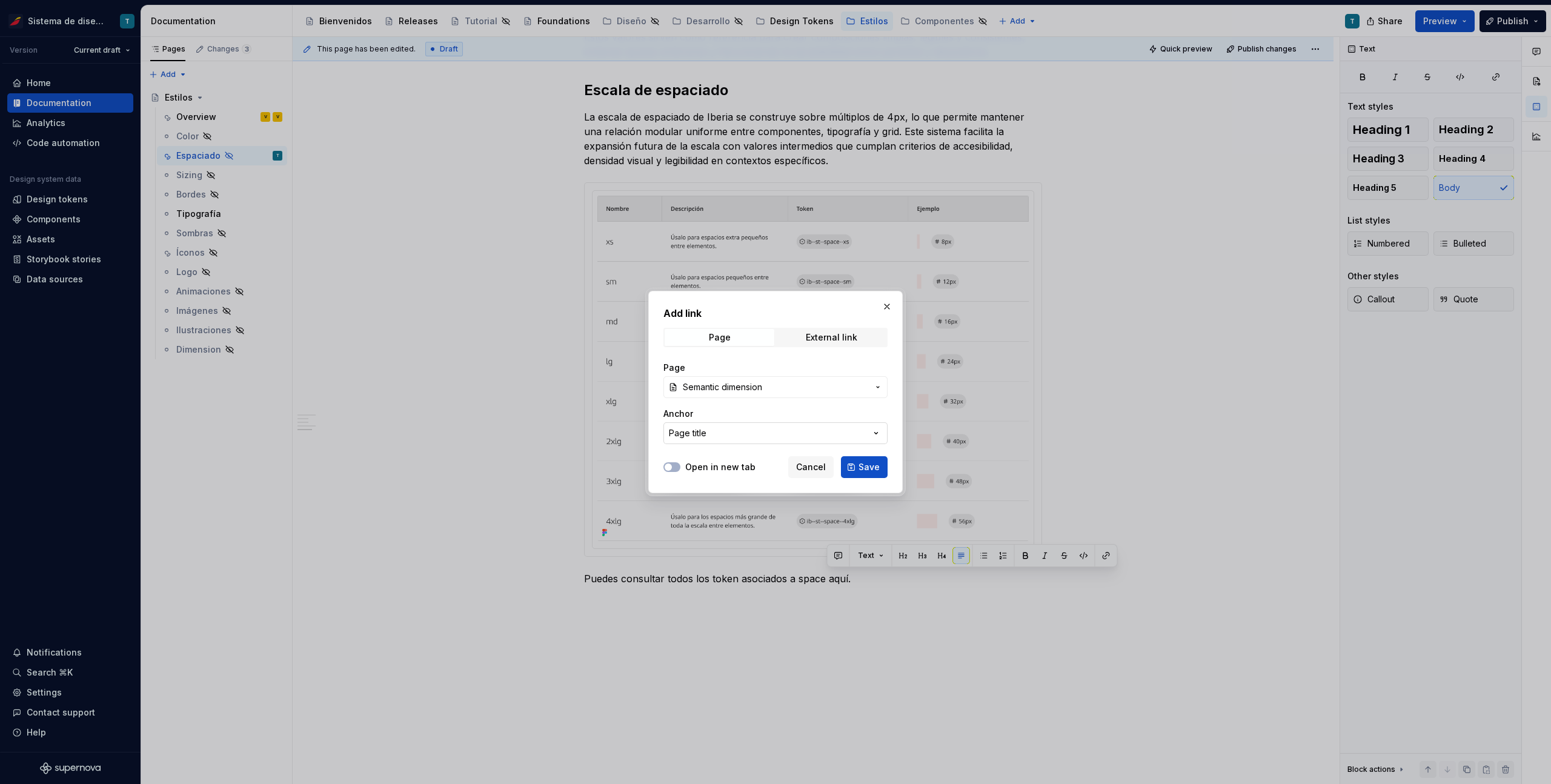
click at [871, 432] on icon "button" at bounding box center [875, 433] width 12 height 12
click at [796, 421] on div "Add link Page External link Page Semantic dimension Anchor Page title Open in n…" at bounding box center [775, 392] width 1551 height 784
click at [673, 465] on button "Open in new tab" at bounding box center [672, 467] width 17 height 10
click at [868, 466] on span "Save" at bounding box center [869, 467] width 21 height 12
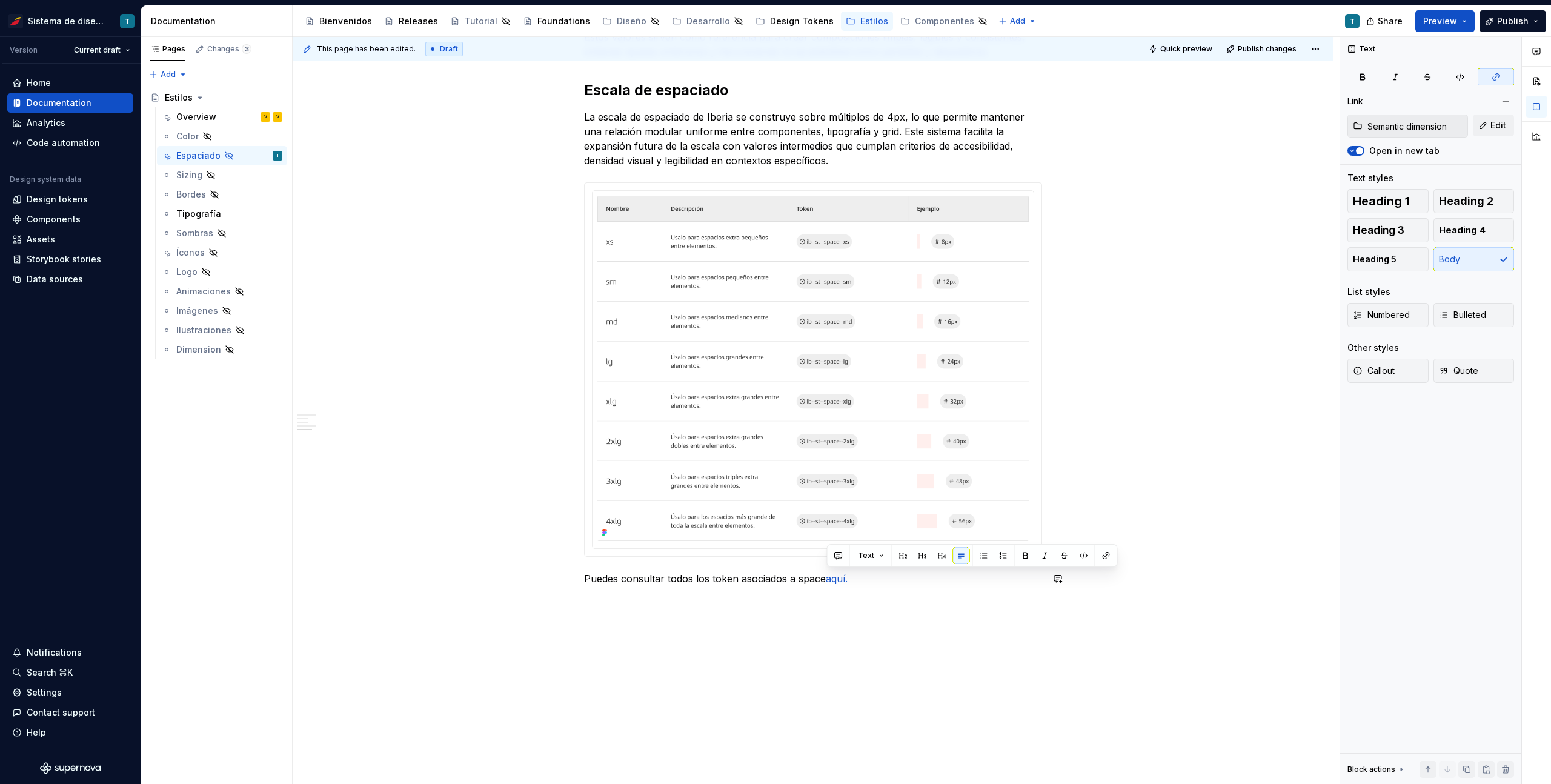
click at [1170, 651] on div "Espaciado El propósito del espaciado es crear una jerarquía visual clara, mejor…" at bounding box center [813, 127] width 1041 height 1416
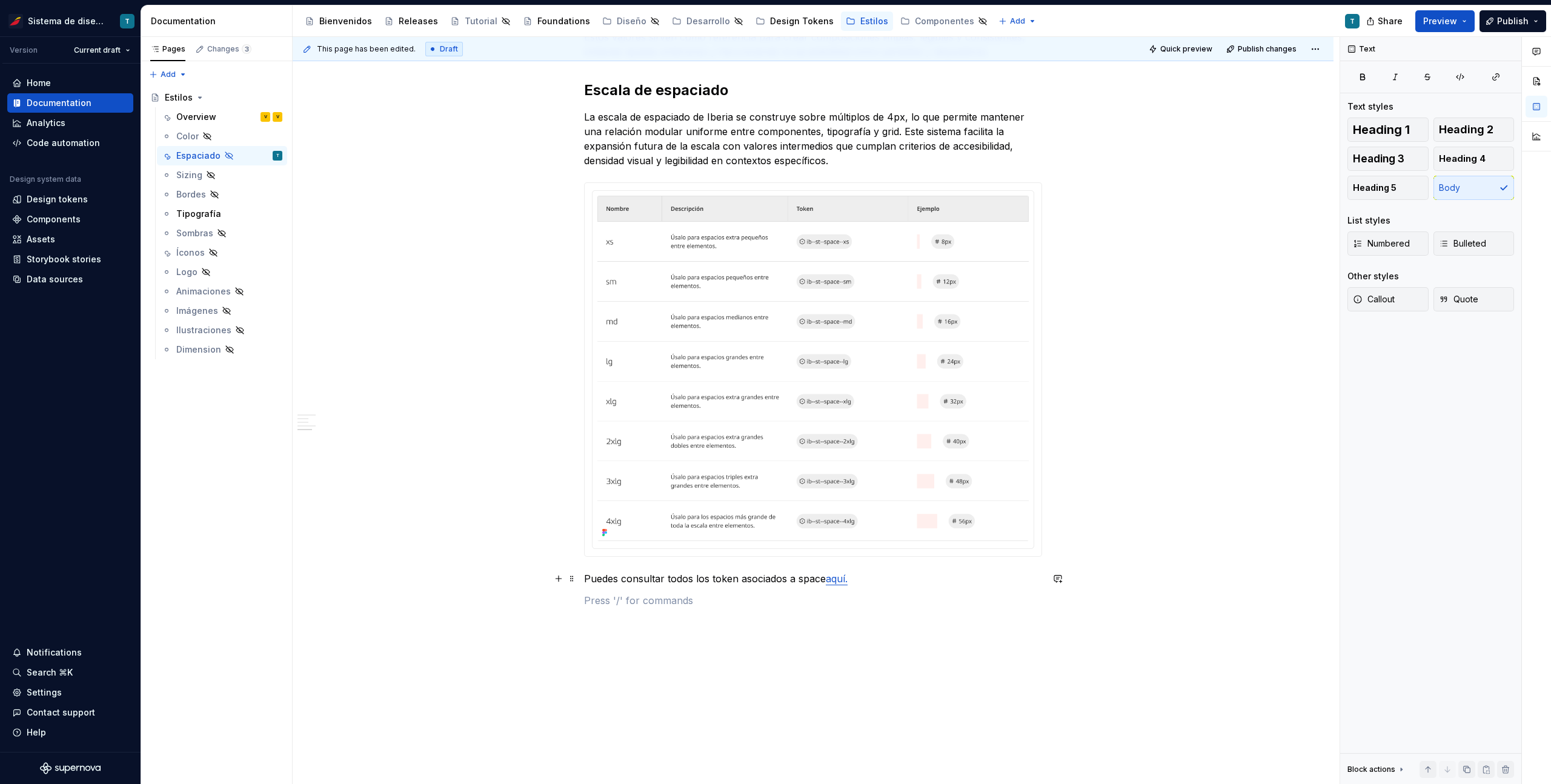
click at [796, 577] on p "Puedes consultar todos los token asociados a space aquí." at bounding box center [812, 579] width 458 height 15
click at [621, 85] on h2 "Escala de espaciado" at bounding box center [812, 90] width 458 height 20
click at [575, 89] on span at bounding box center [572, 90] width 10 height 17
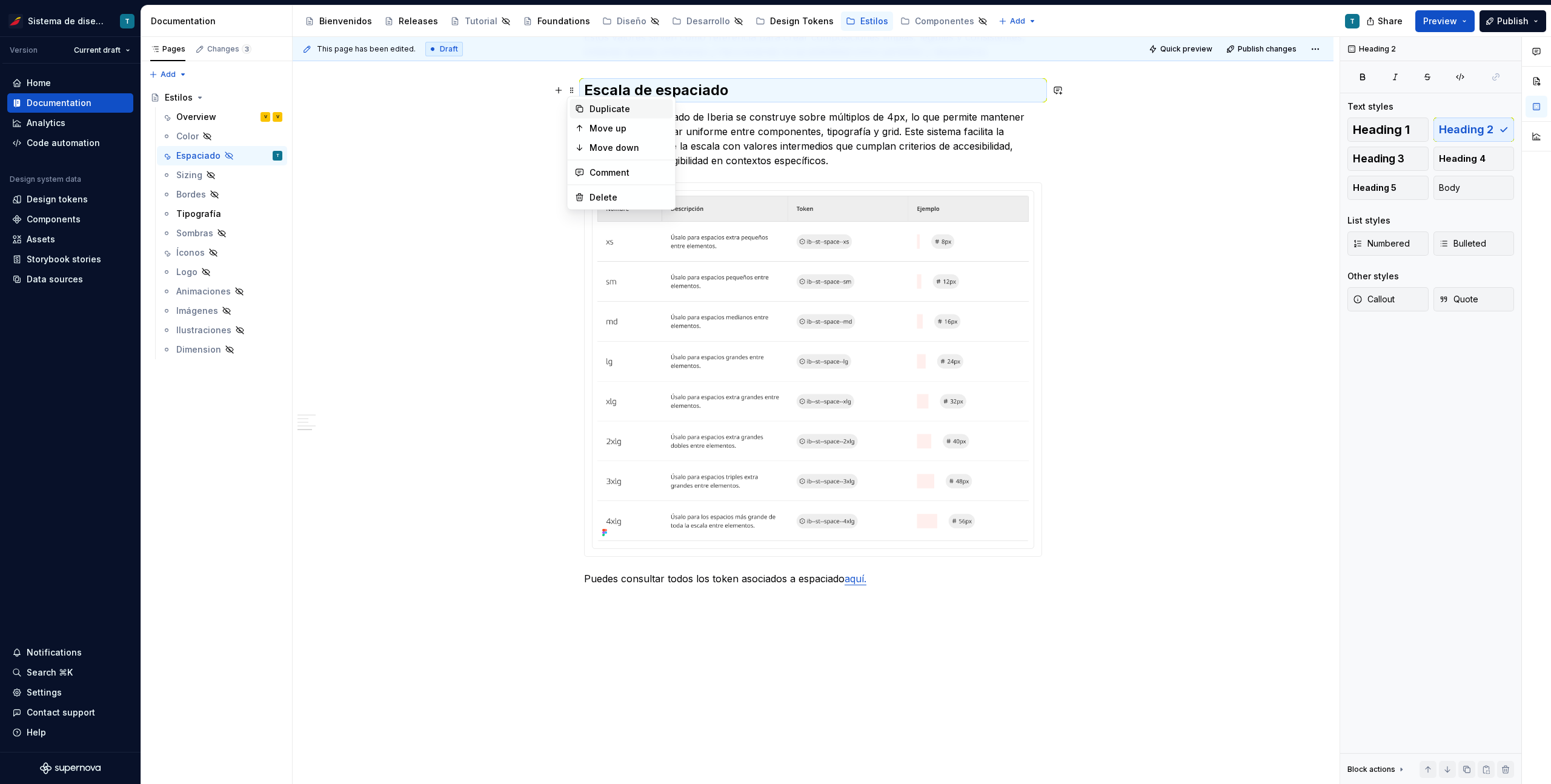
click at [589, 107] on div "Duplicate" at bounding box center [629, 108] width 79 height 12
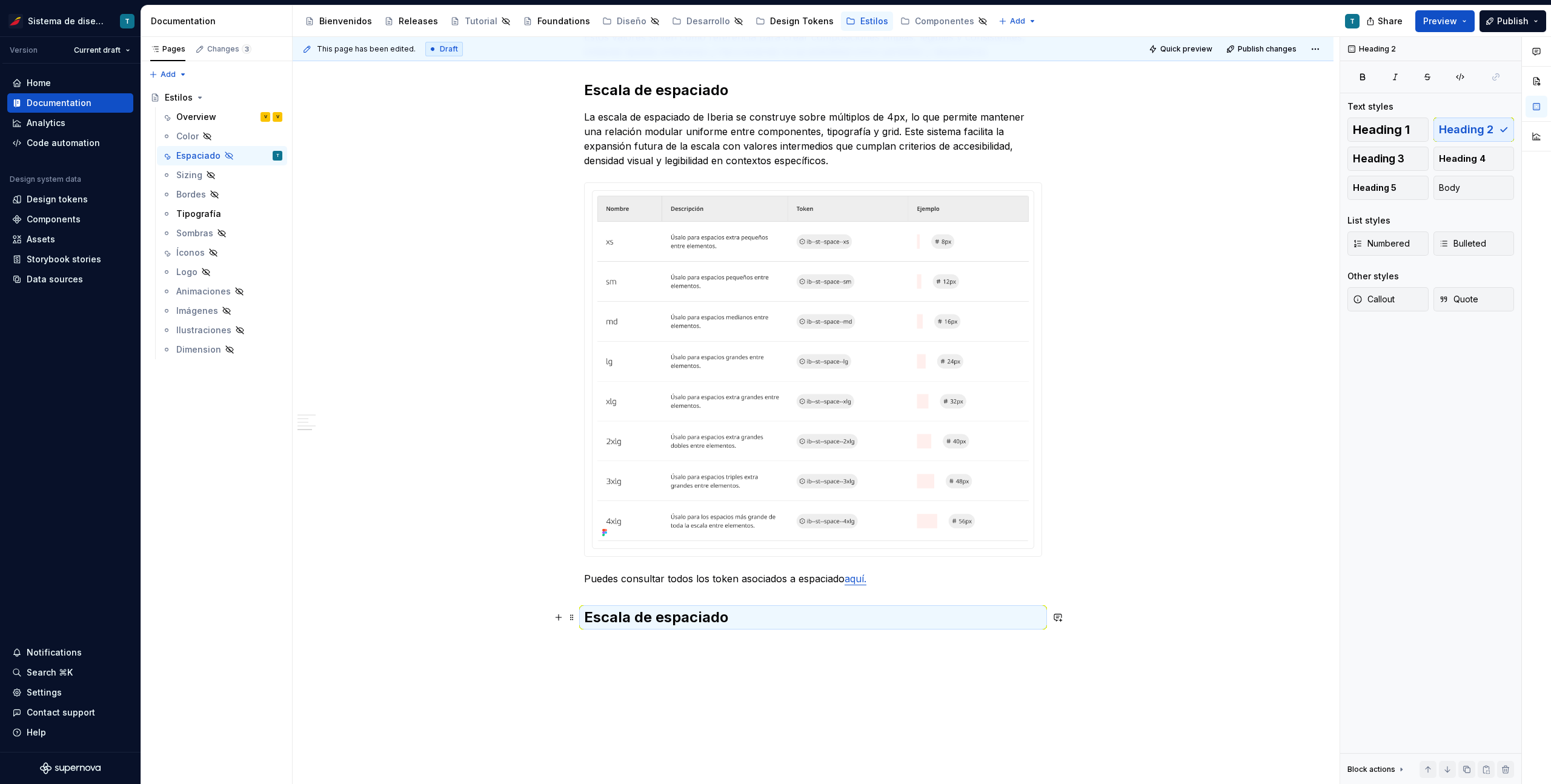
click at [625, 615] on h2 "Escala de espaciado" at bounding box center [812, 617] width 458 height 20
click at [625, 614] on h2 "Escala de espaciado" at bounding box center [812, 617] width 458 height 20
click at [635, 616] on h2 "Anatomías" at bounding box center [812, 617] width 458 height 20
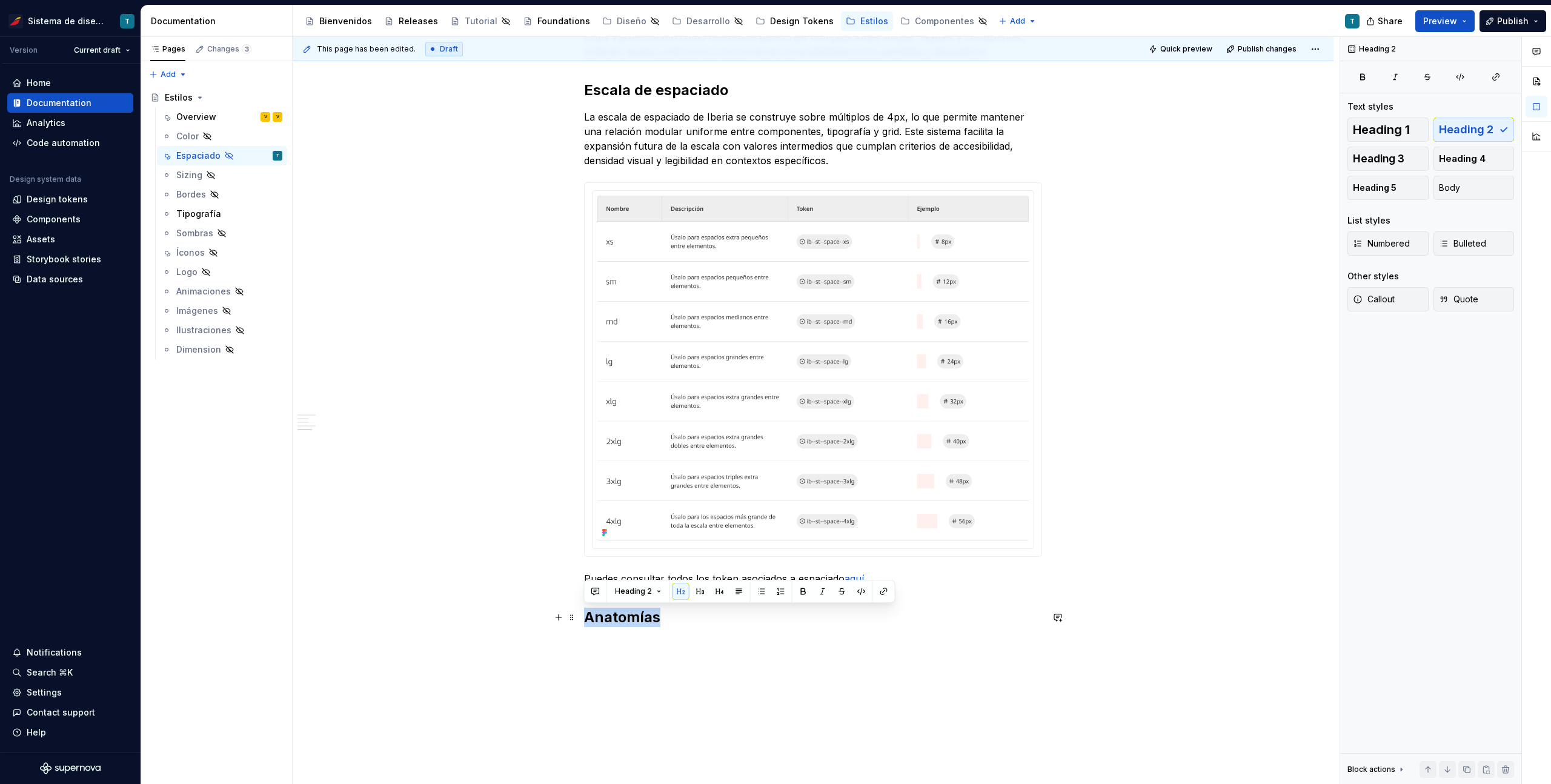
click at [635, 616] on h2 "Anatomías" at bounding box center [812, 617] width 458 height 20
click at [725, 649] on p at bounding box center [812, 644] width 458 height 15
click at [685, 617] on h2 "Anatomías" at bounding box center [812, 617] width 458 height 20
click at [644, 648] on p at bounding box center [812, 644] width 458 height 15
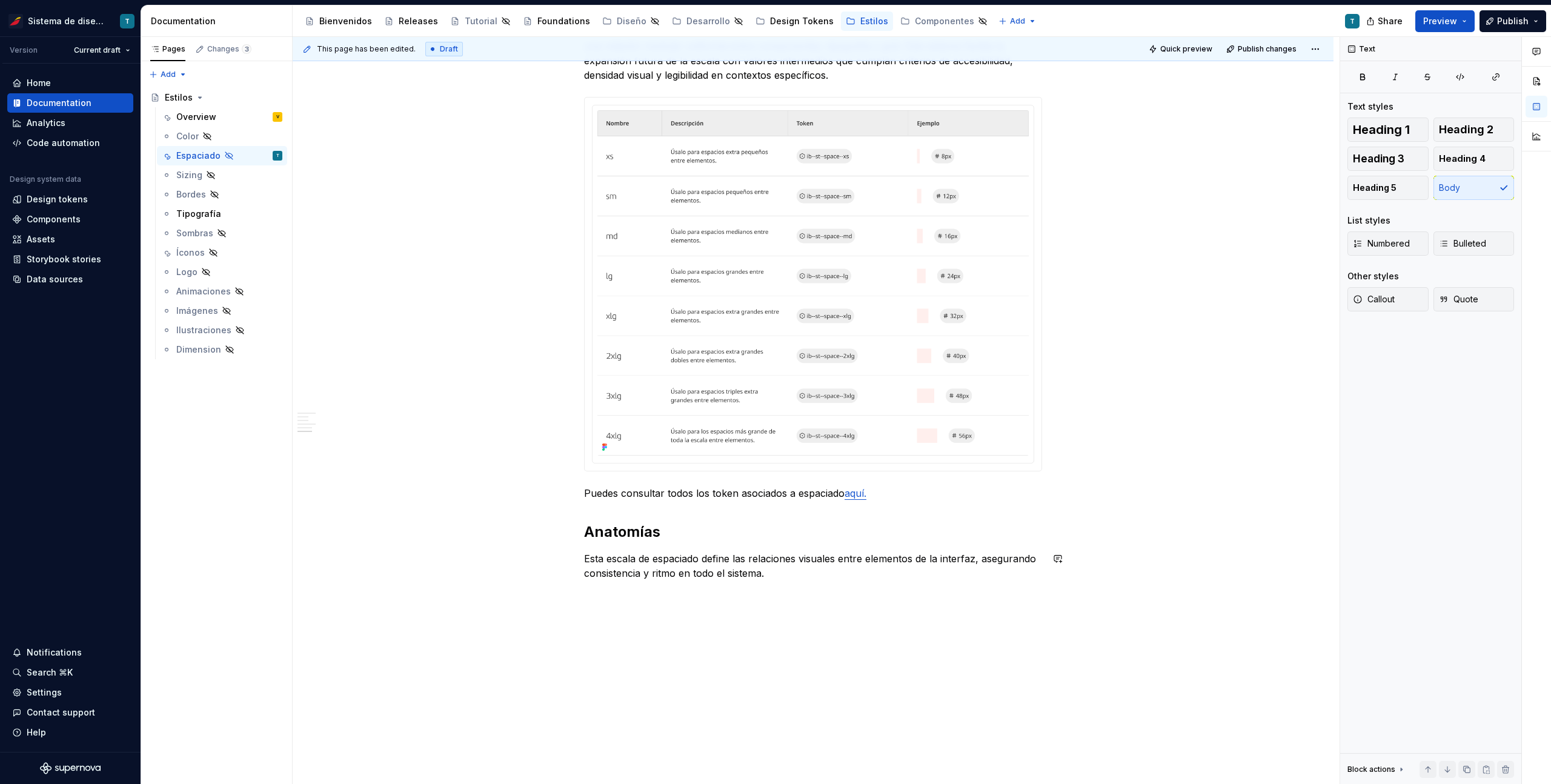
click at [1184, 558] on div "Espaciado El propósito del espaciado es crear una jerarquía visual clara, mejor…" at bounding box center [813, 92] width 1041 height 1518
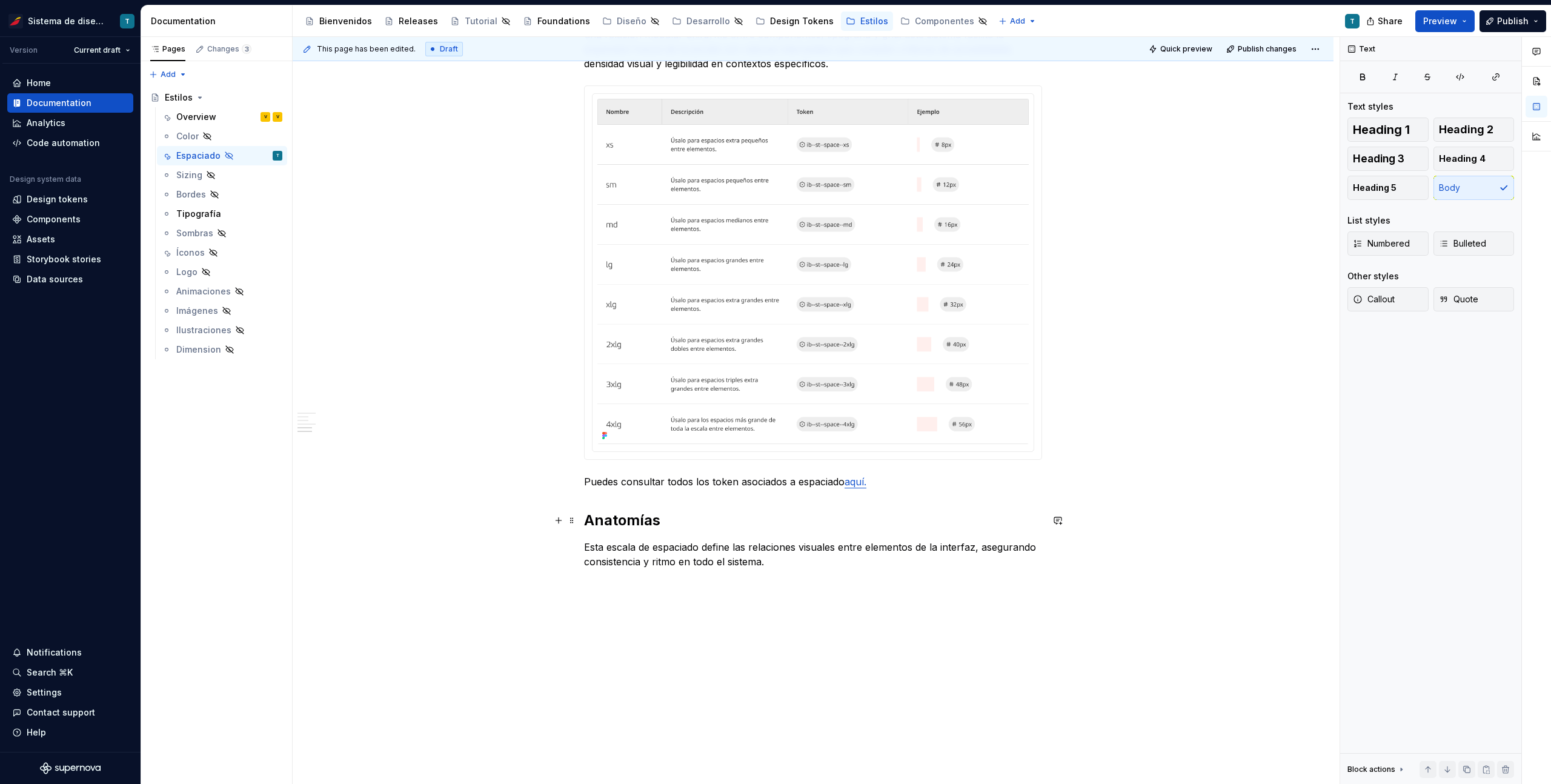
scroll to position [1002, 0]
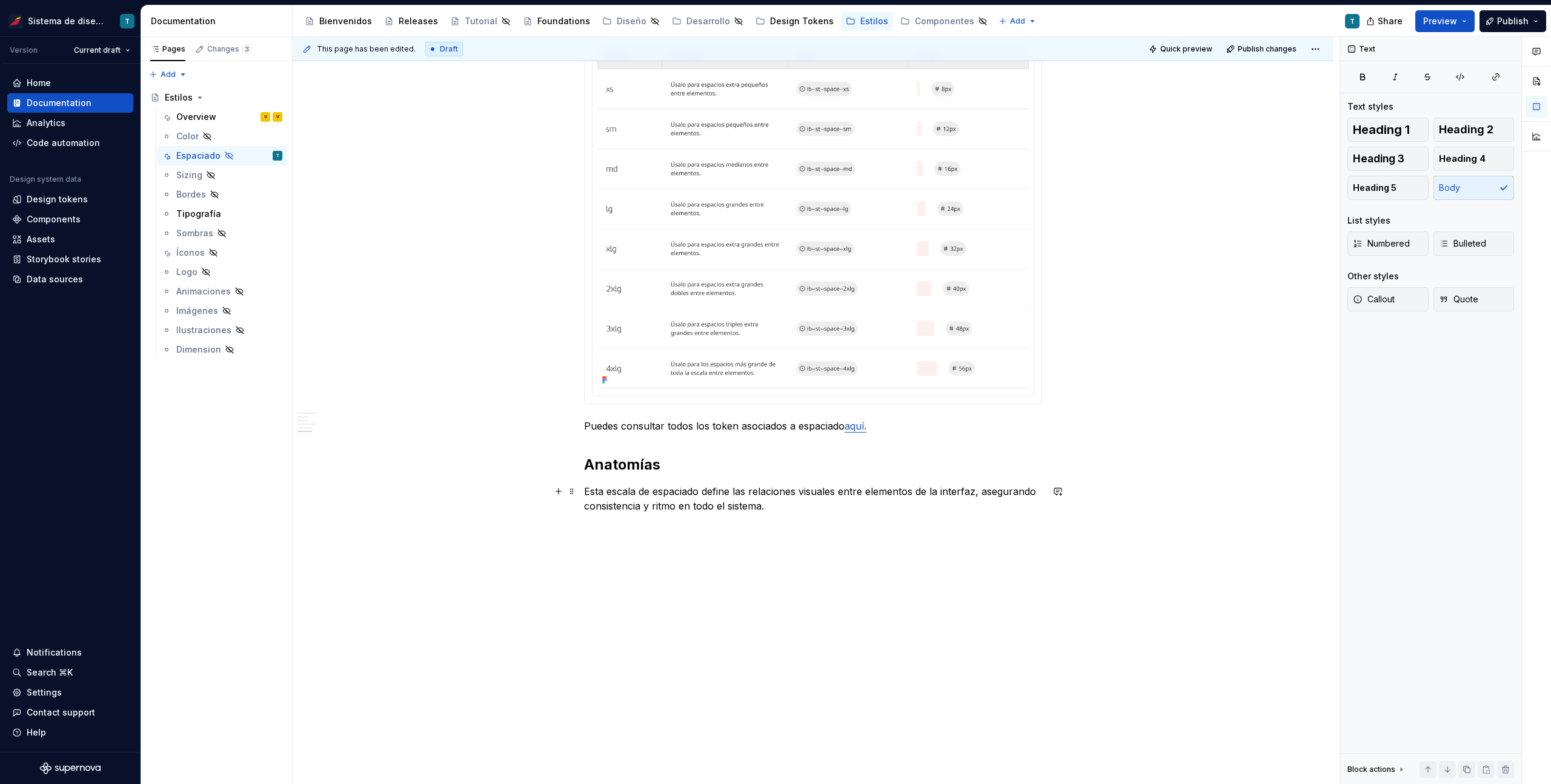
click at [809, 508] on p "Esta escala de espaciado define las relaciones visuales entre elementos de la i…" at bounding box center [812, 498] width 458 height 29
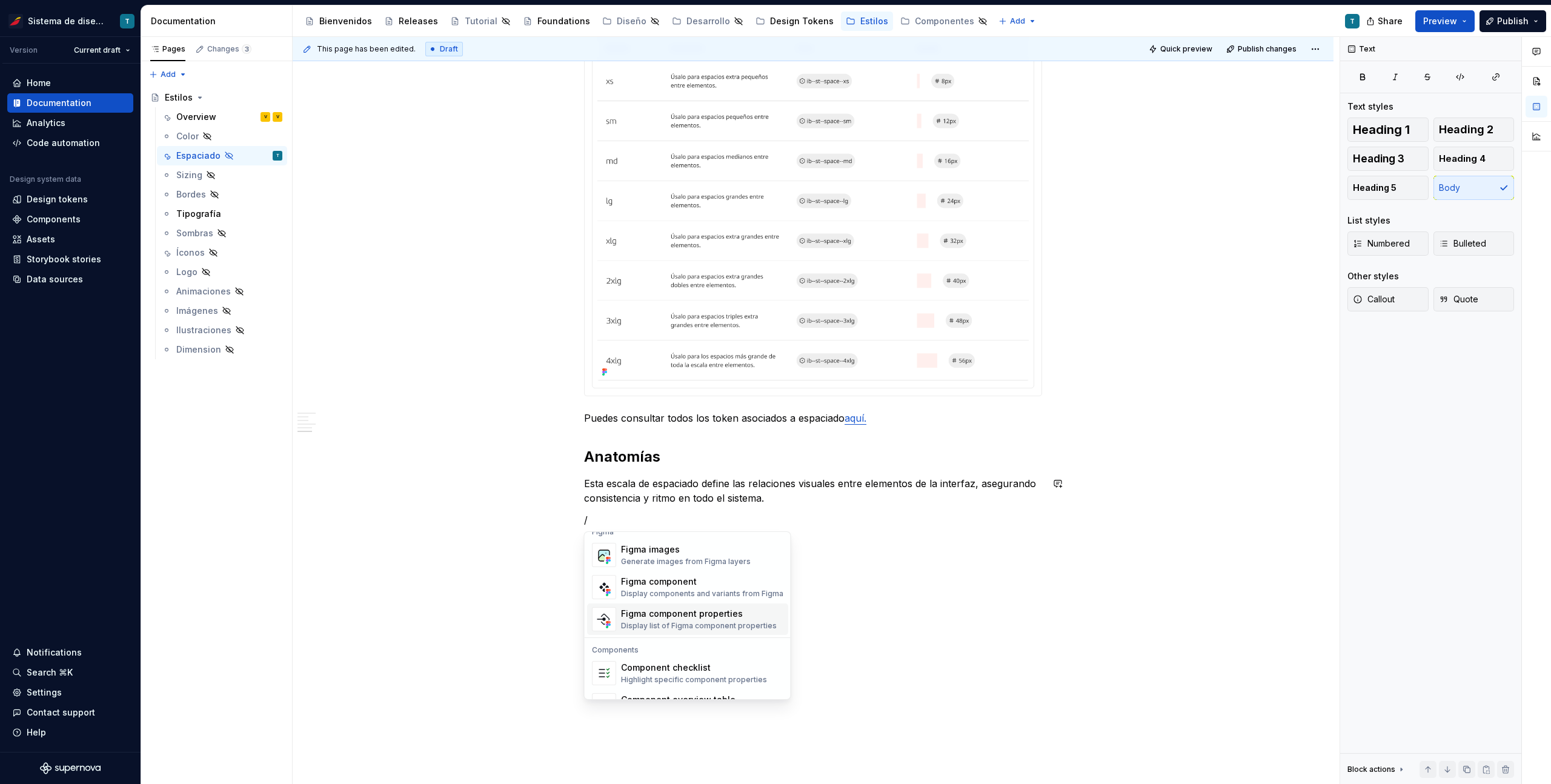
scroll to position [1127, 0]
click at [695, 581] on div "Generate images from Figma layers" at bounding box center [685, 584] width 130 height 10
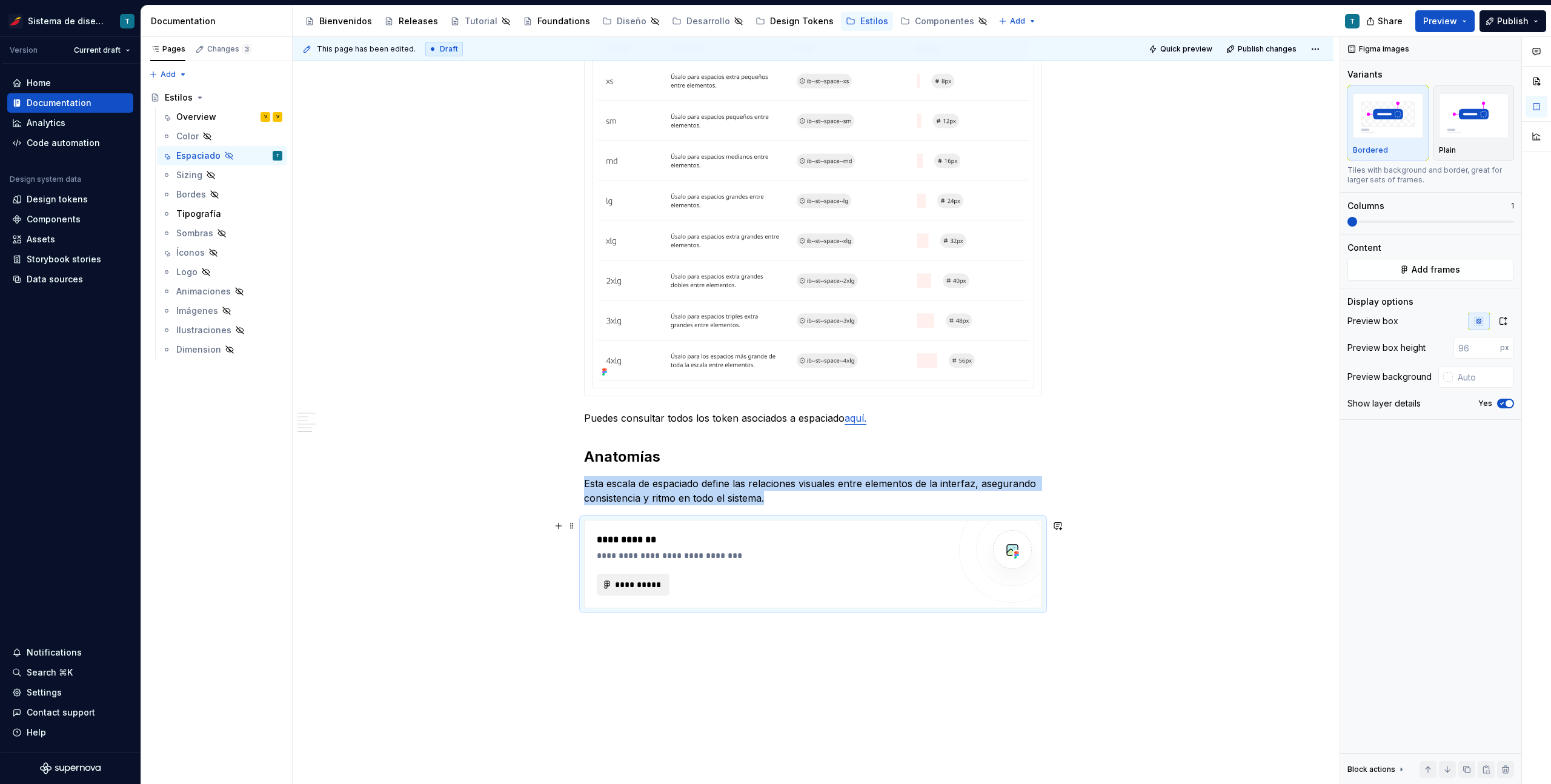
click at [627, 580] on span "**********" at bounding box center [637, 584] width 47 height 12
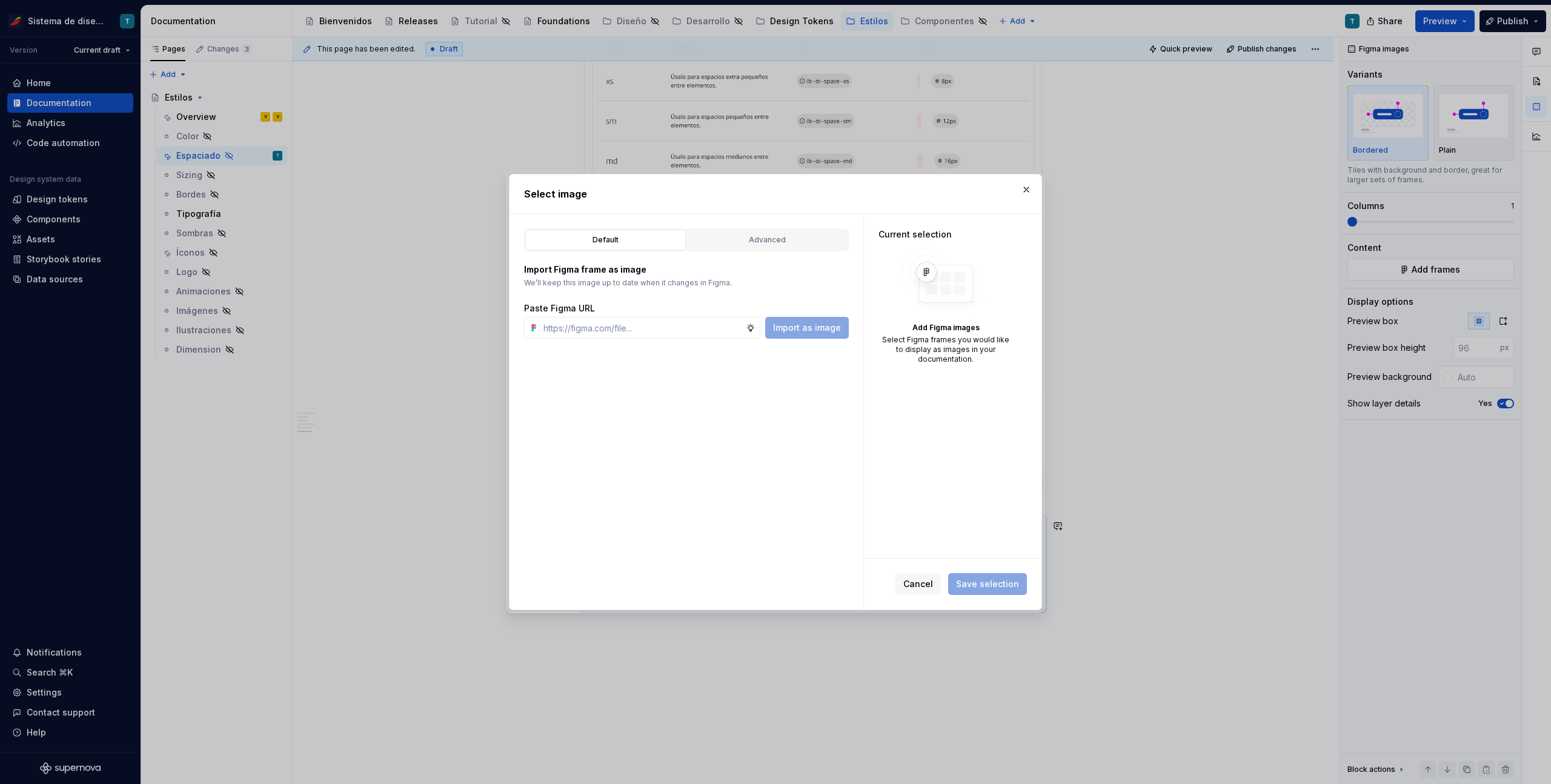
type textarea "*"
type input "[URL][DOMAIN_NAME]"
click at [796, 339] on div "Default Advanced Import Figma frame as image We’ll keep this image up to date w…" at bounding box center [686, 411] width 353 height 395
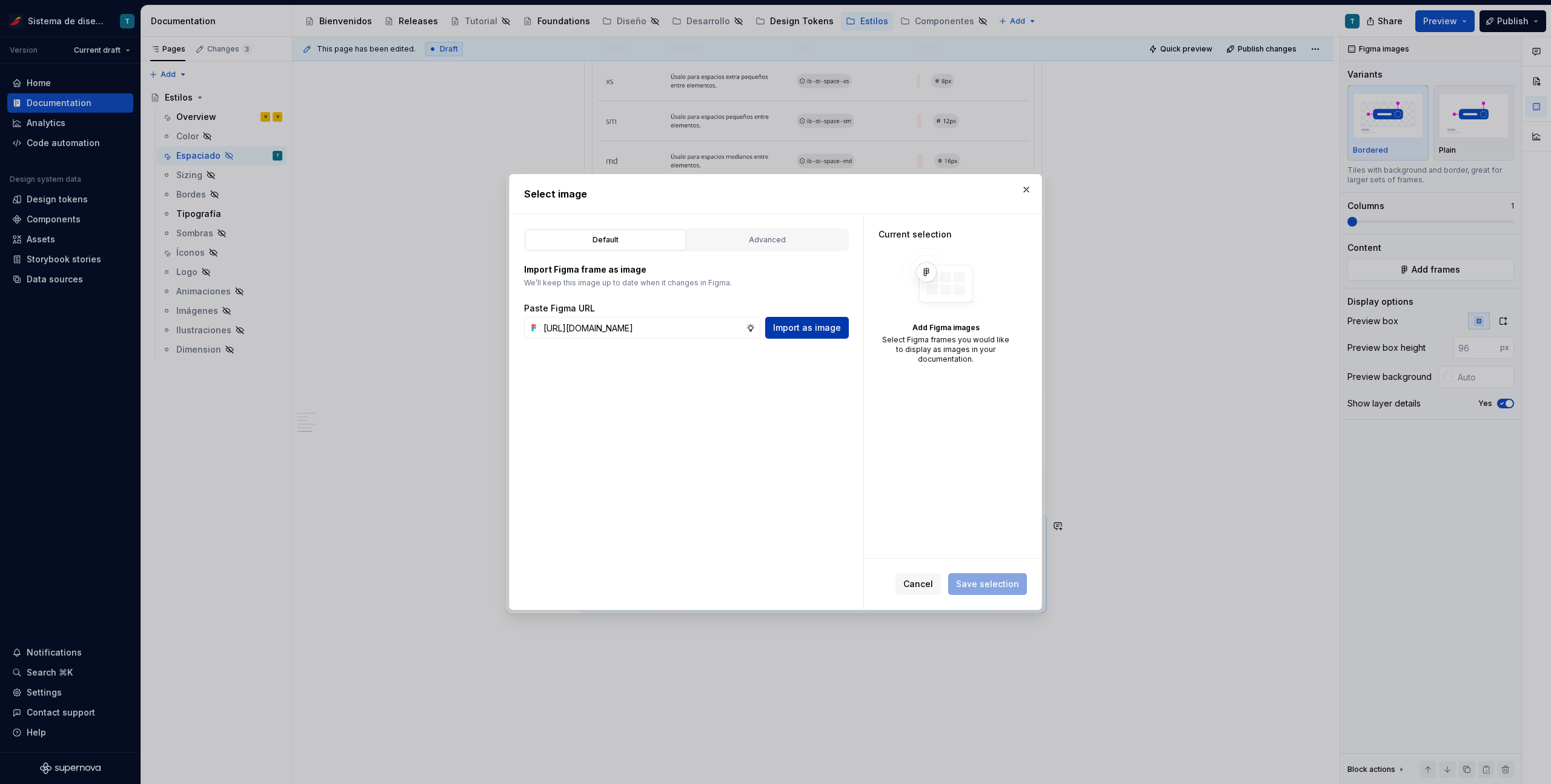
click at [797, 327] on span "Import as image" at bounding box center [806, 327] width 68 height 12
click at [996, 586] on span "Save selection" at bounding box center [987, 583] width 63 height 12
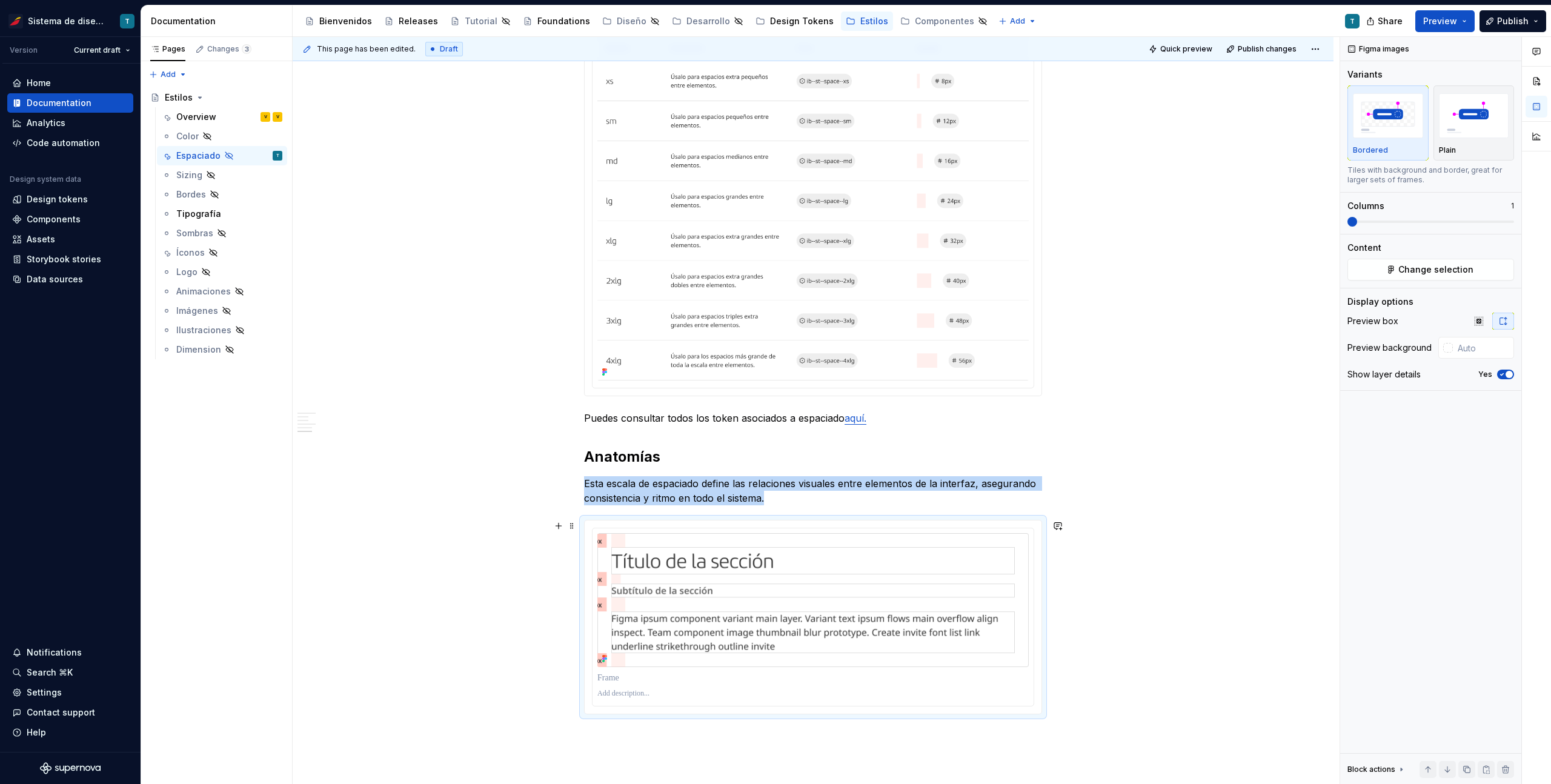
click at [1182, 558] on div "Espaciado El propósito del espaciado es crear una jerarquía visual clara, mejor…" at bounding box center [813, 126] width 1041 height 1734
click at [1173, 469] on div "Espaciado El propósito del espaciado es crear una jerarquía visual clara, mejor…" at bounding box center [813, 126] width 1041 height 1734
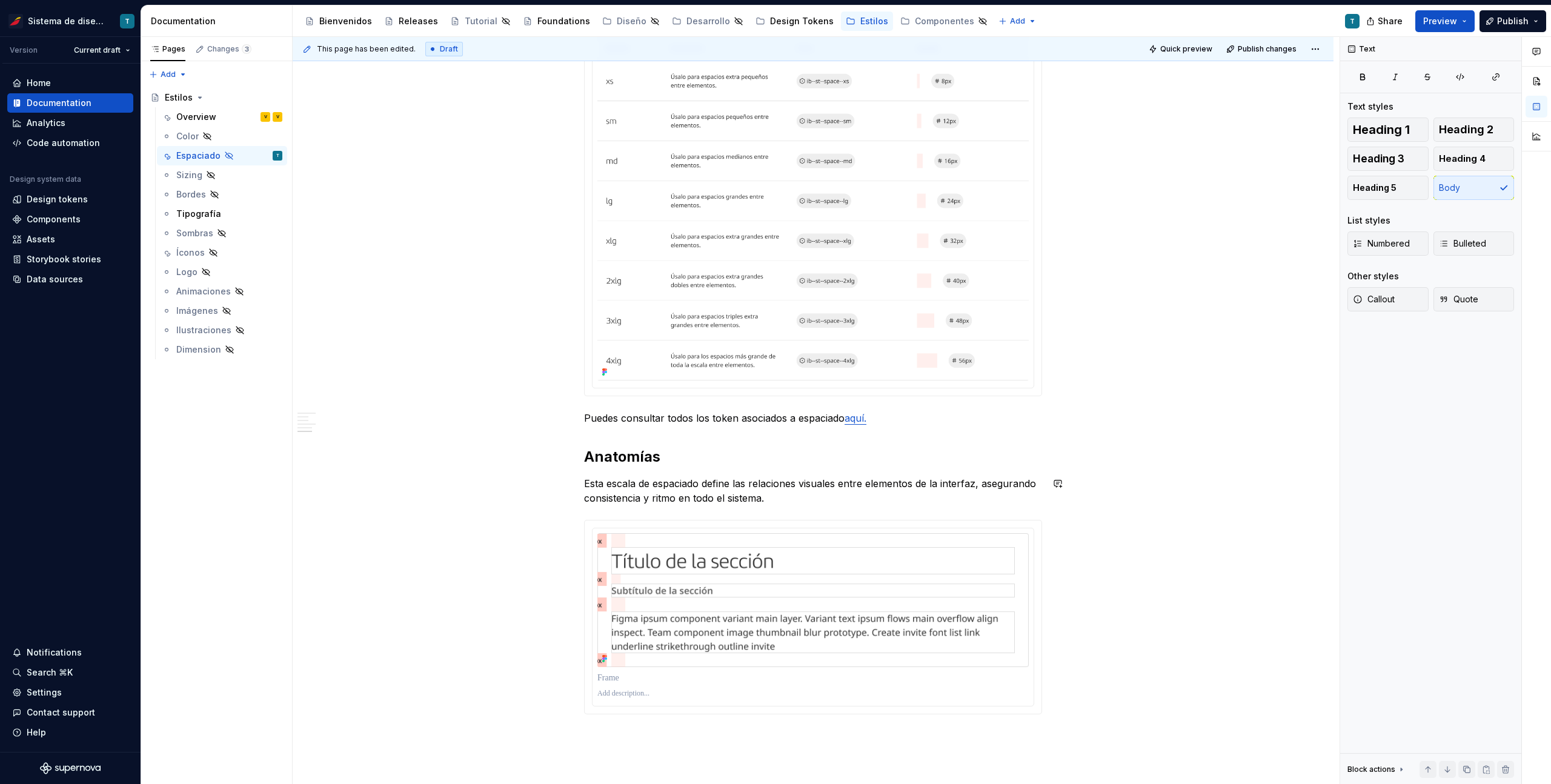
scroll to position [1017, 0]
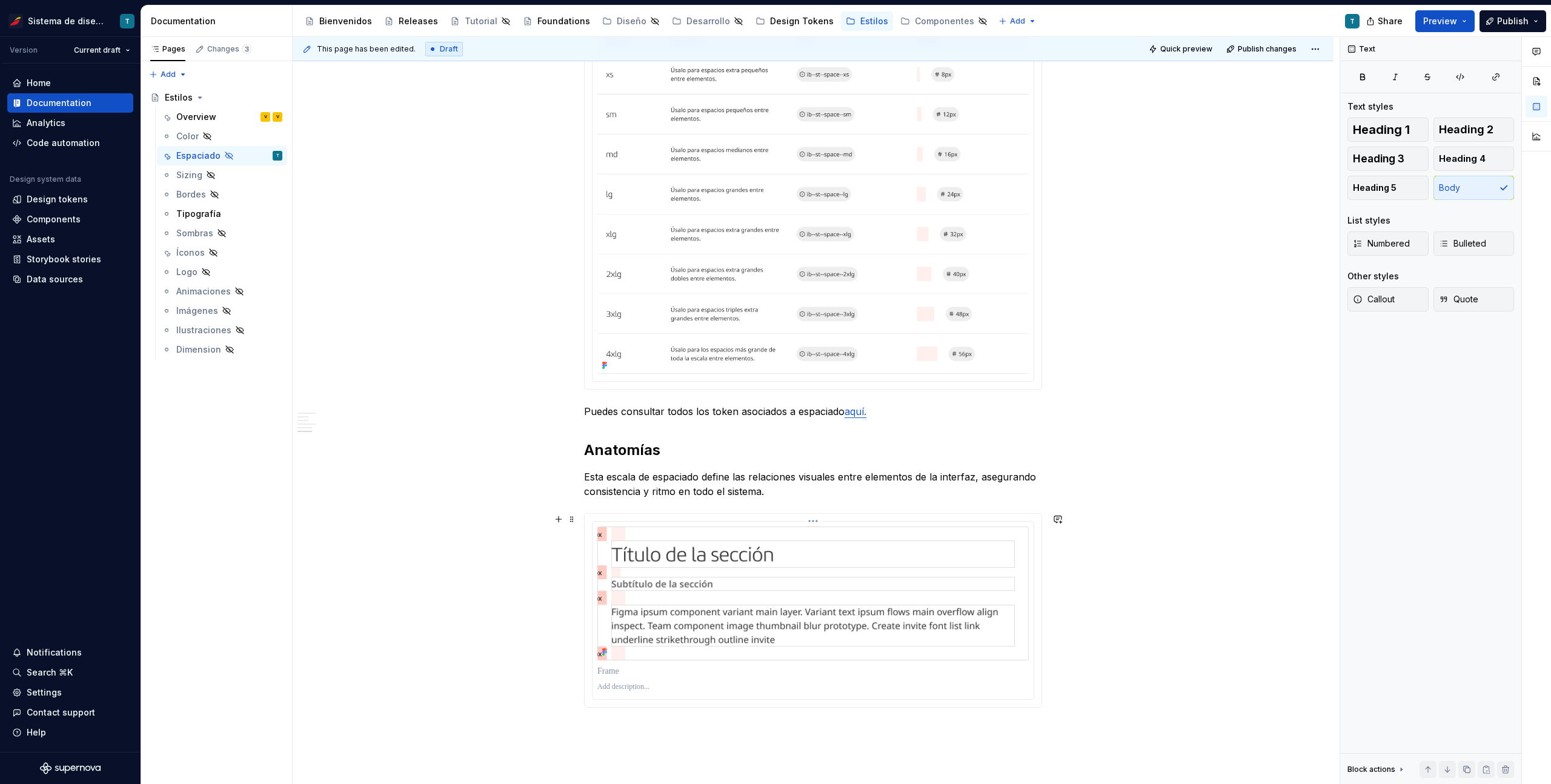
click at [929, 593] on img at bounding box center [813, 593] width 432 height 135
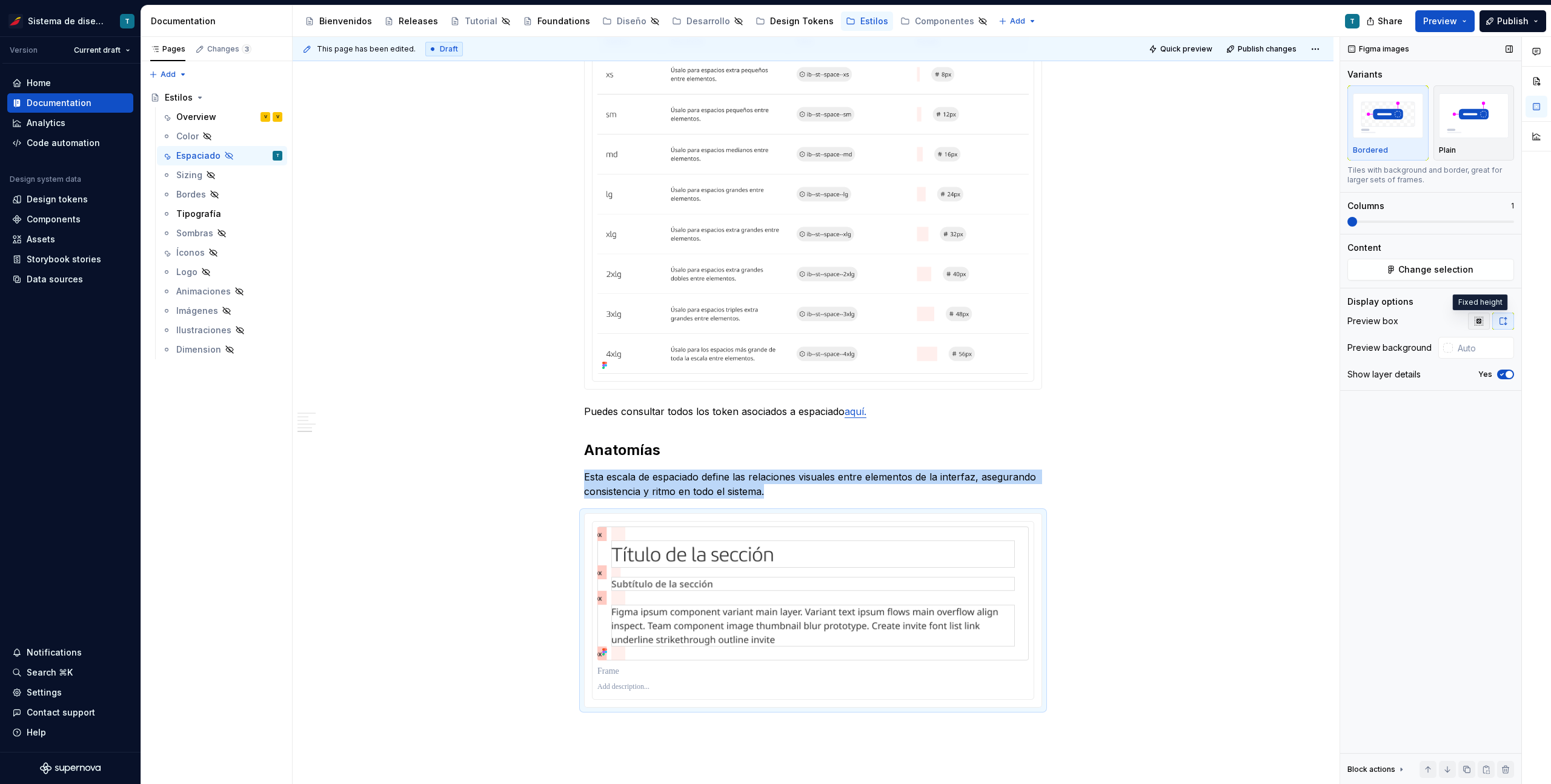
click at [1480, 319] on icon "button" at bounding box center [1479, 321] width 8 height 8
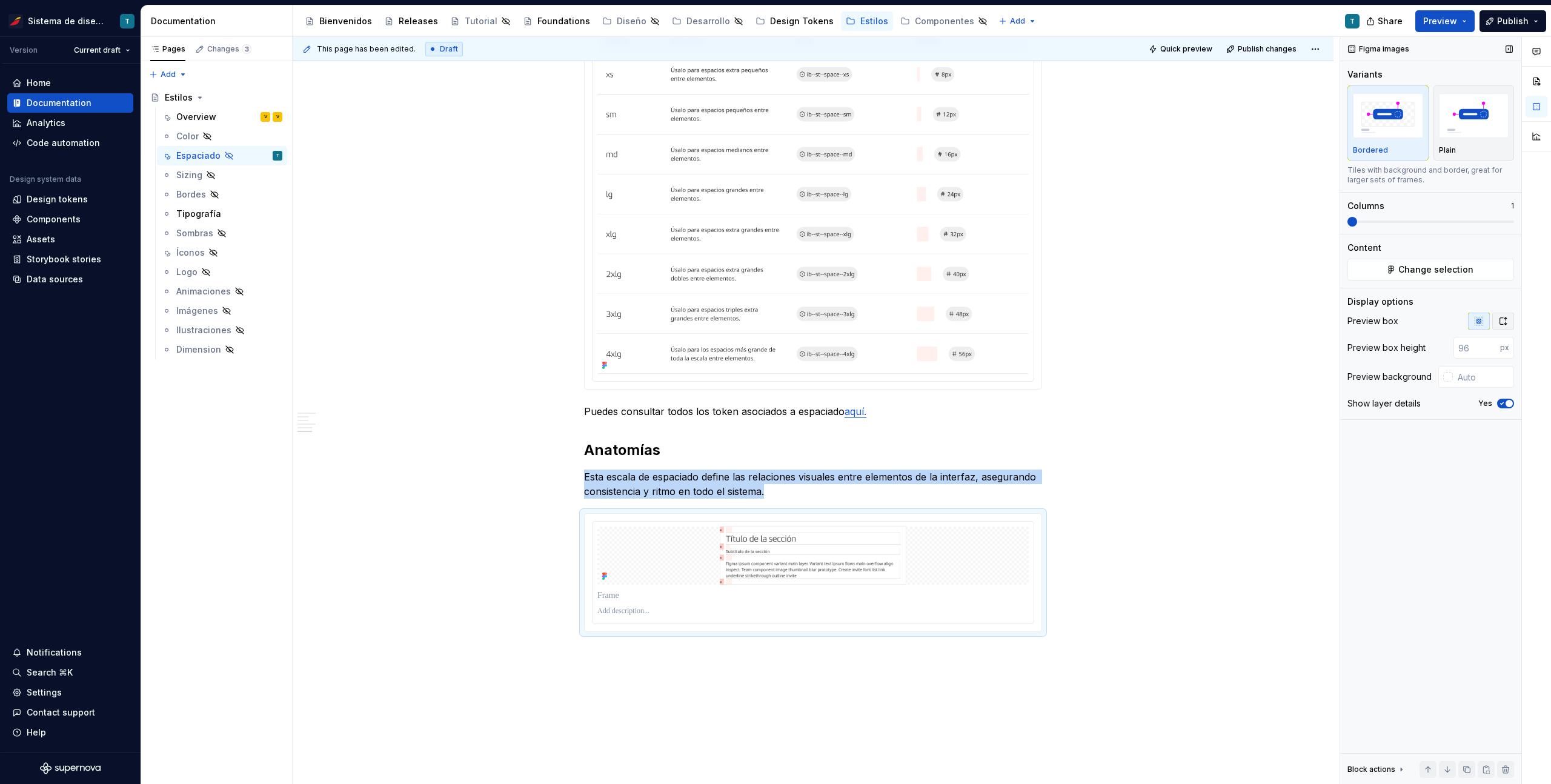
click at [1500, 318] on icon "button" at bounding box center [1503, 321] width 7 height 7
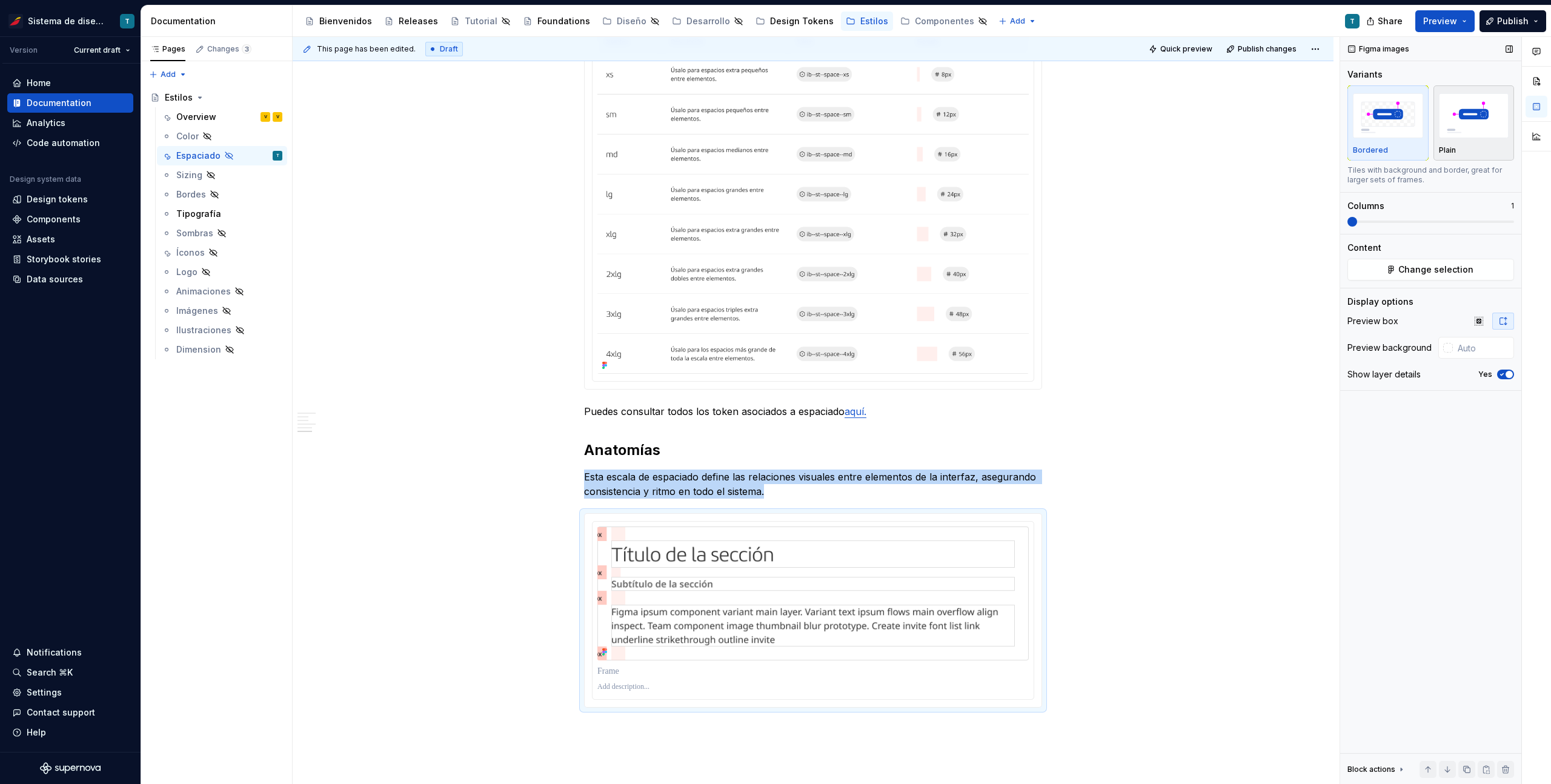
click at [1463, 117] on img "button" at bounding box center [1473, 115] width 70 height 44
click at [1373, 220] on span at bounding box center [1430, 221] width 167 height 2
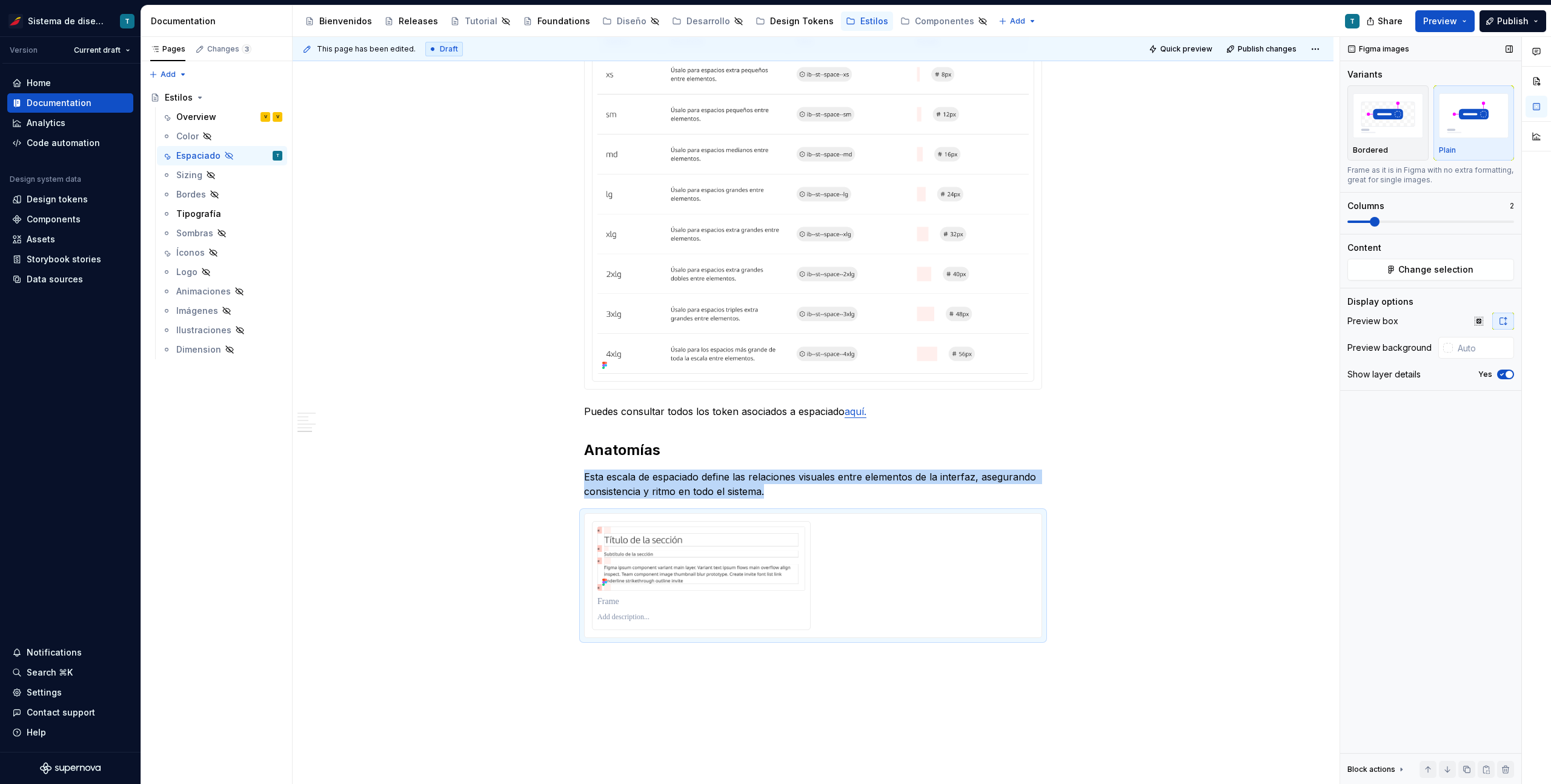
click at [1369, 219] on span at bounding box center [1374, 222] width 10 height 10
click at [1357, 219] on span at bounding box center [1430, 222] width 167 height 10
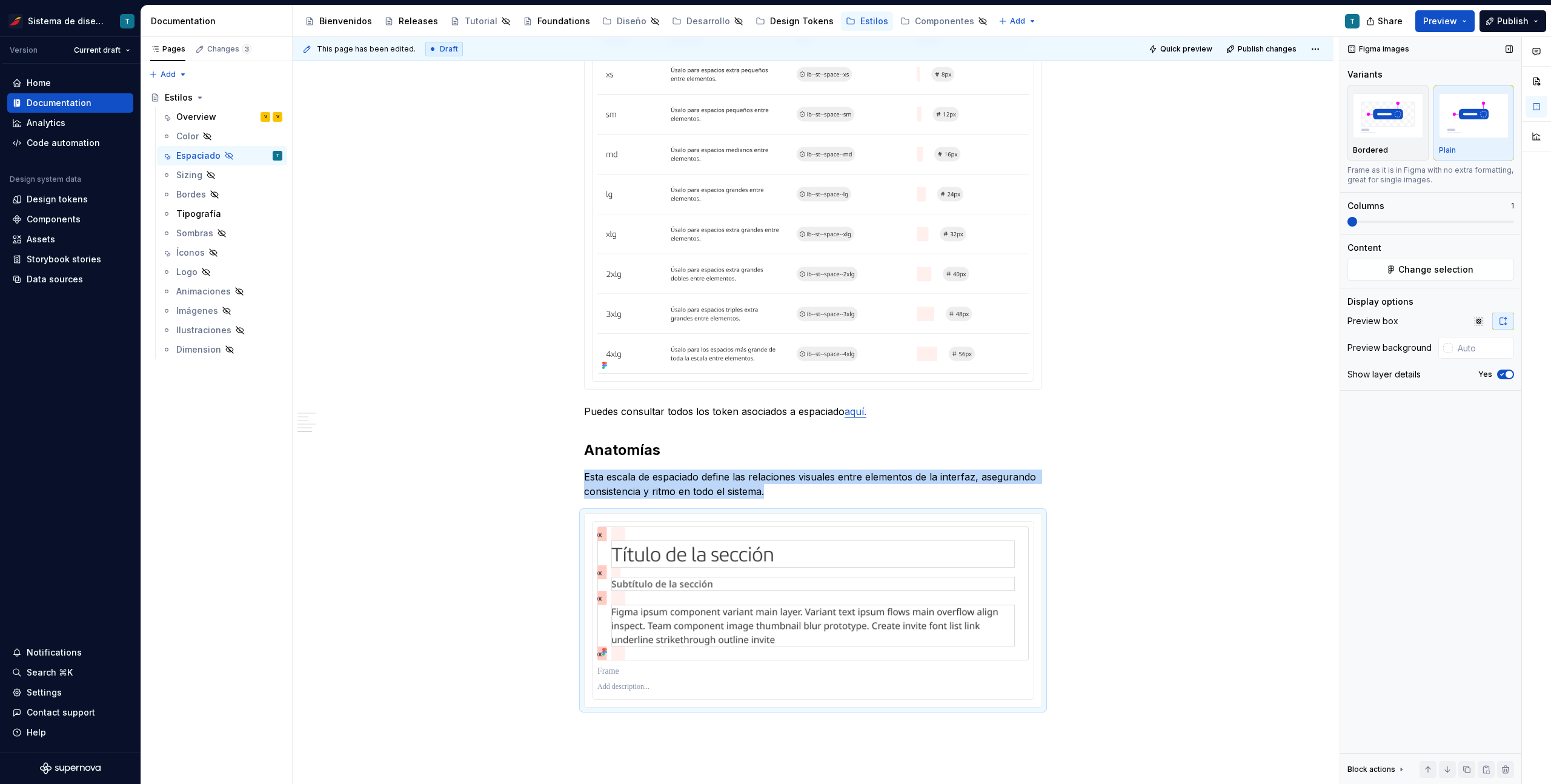
click at [1505, 375] on icon "button" at bounding box center [1502, 374] width 10 height 7
click at [961, 550] on img at bounding box center [813, 593] width 432 height 135
click at [814, 521] on html "Sistema de diseño Iberia T Version Current draft Home Documentation Analytics C…" at bounding box center [775, 392] width 1551 height 784
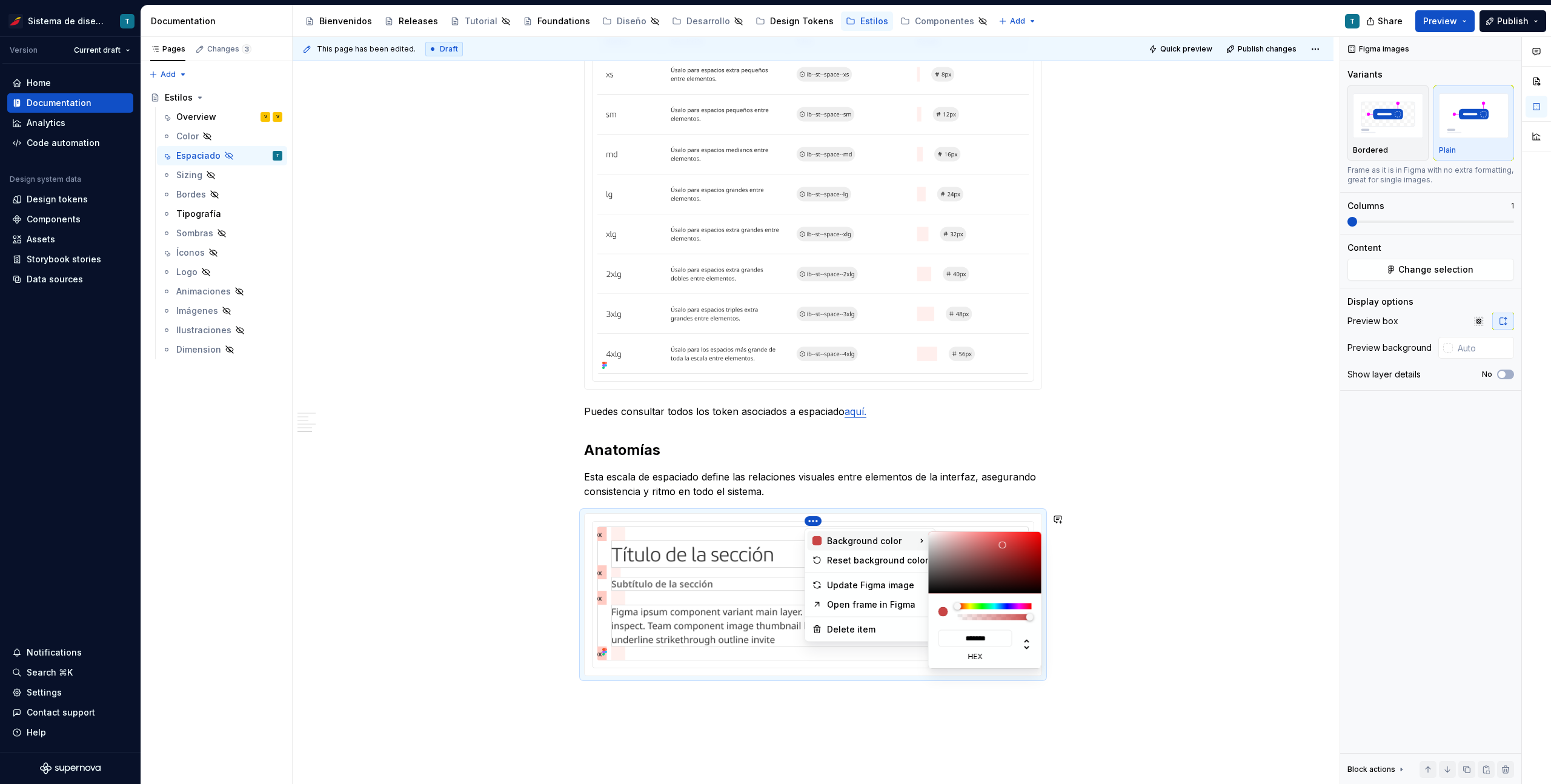
type input "*******"
drag, startPoint x: 991, startPoint y: 570, endPoint x: 1009, endPoint y: 544, distance: 31.6
click at [1009, 544] on div at bounding box center [985, 562] width 113 height 62
click at [898, 560] on div "Reset background color" at bounding box center [877, 560] width 101 height 12
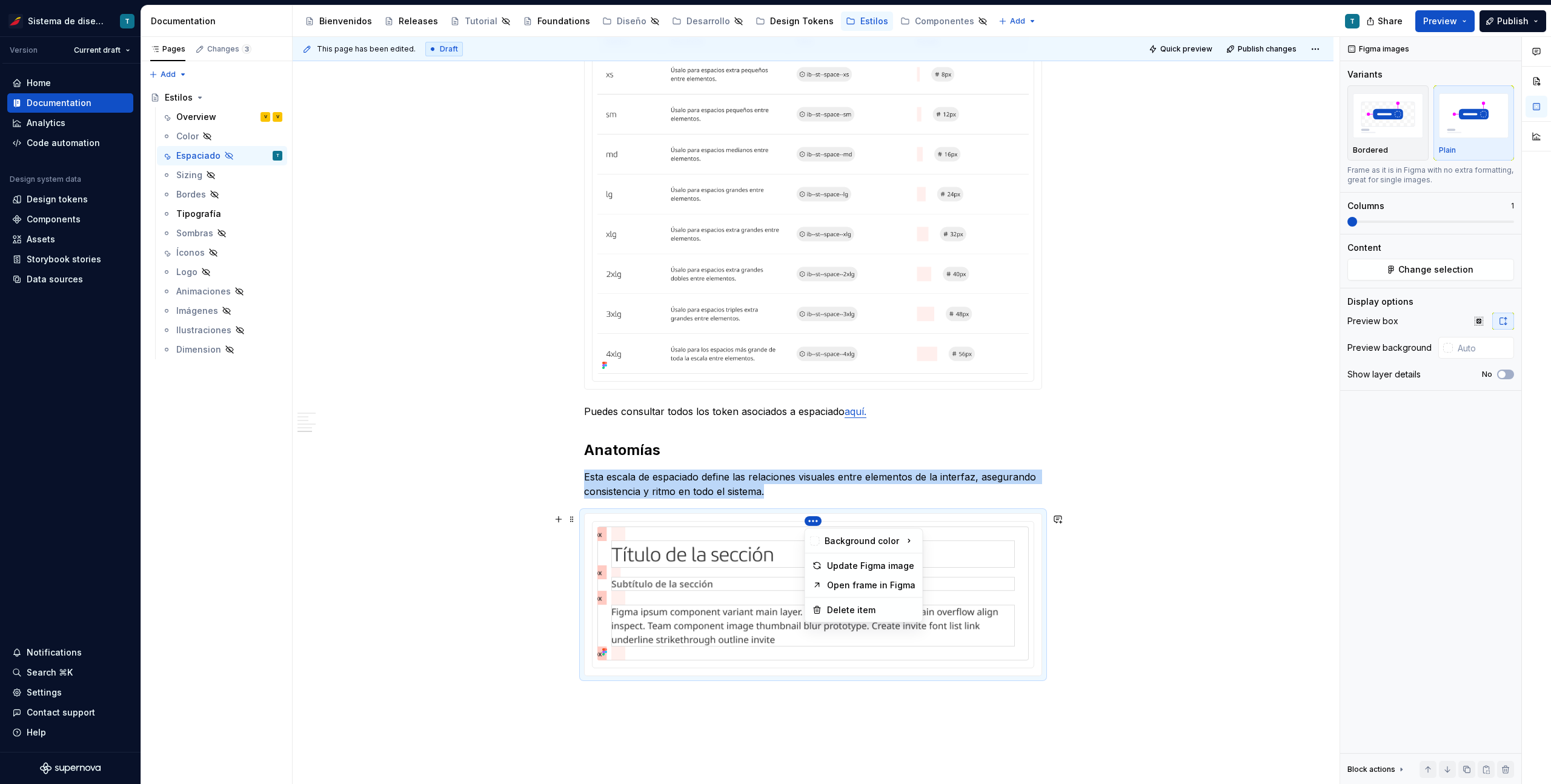
click at [811, 521] on html "Sistema de diseño Iberia T Version Current draft Home Documentation Analytics C…" at bounding box center [775, 392] width 1551 height 784
click at [875, 570] on div "Update Figma image" at bounding box center [871, 565] width 89 height 12
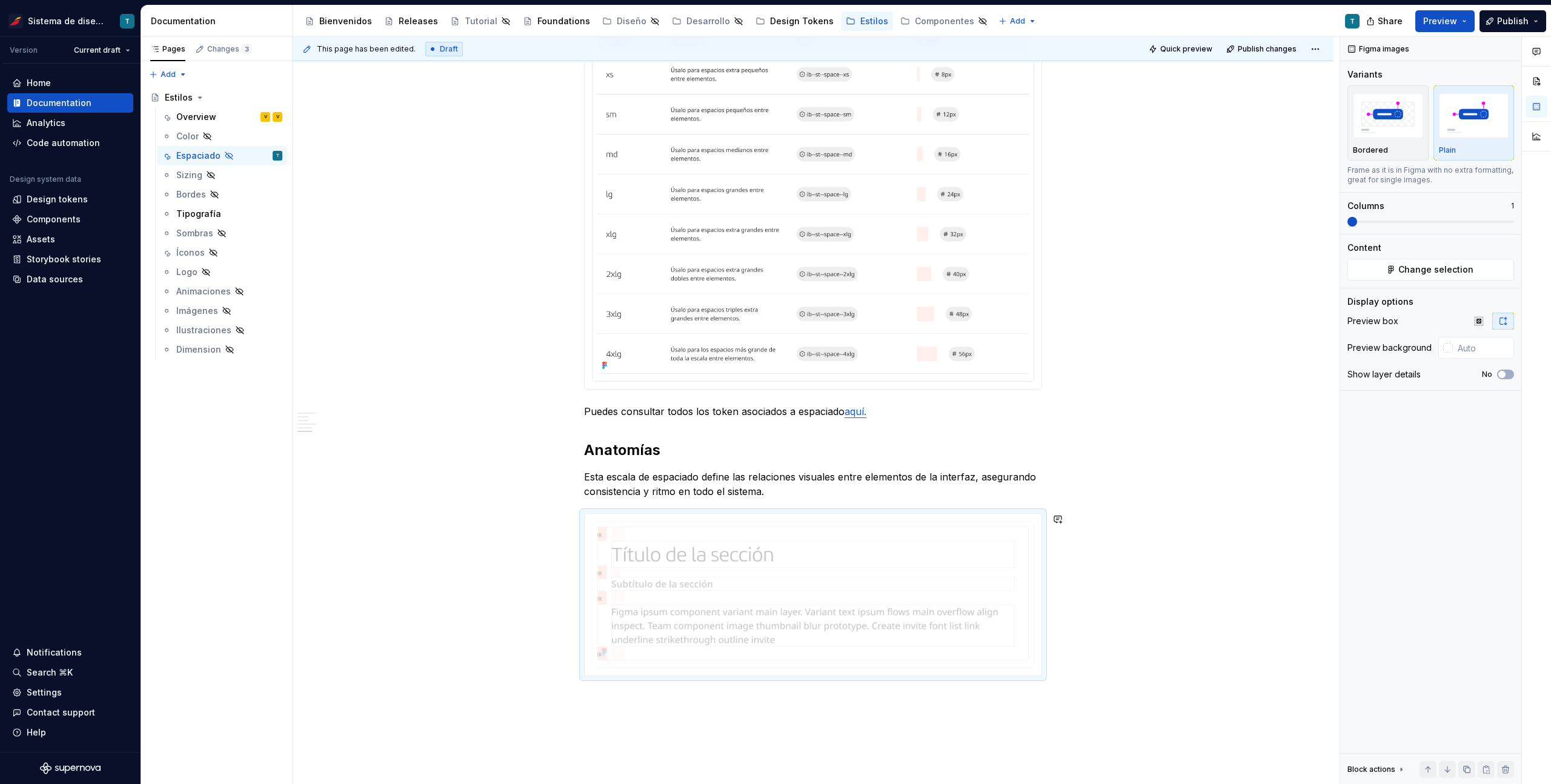
drag, startPoint x: 676, startPoint y: 600, endPoint x: 777, endPoint y: 602, distance: 101.0
click at [777, 602] on body "Sistema de diseño Iberia T Version Current draft Home Documentation Analytics C…" at bounding box center [775, 392] width 1551 height 784
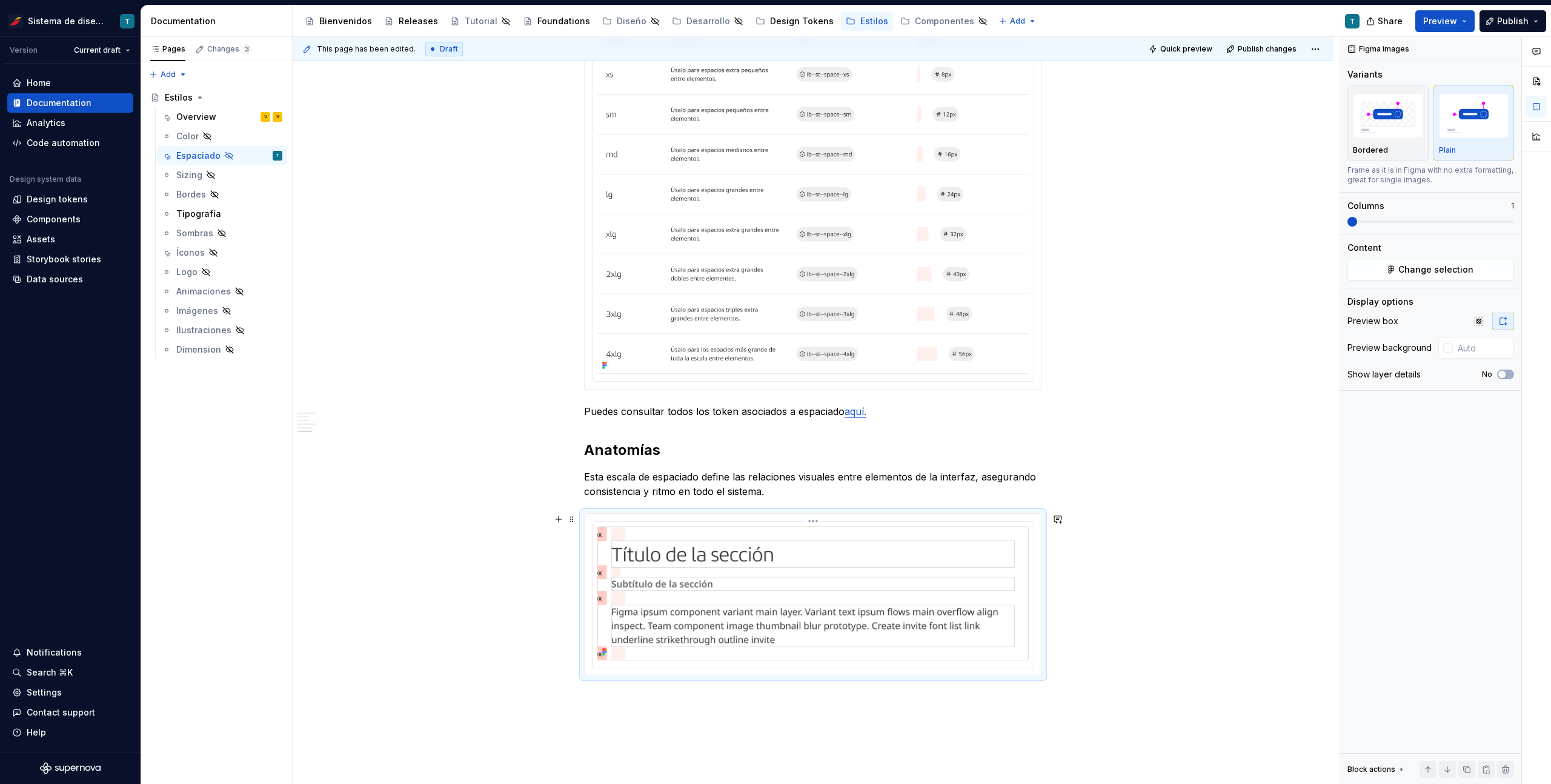
click at [1048, 599] on div "Espaciado El propósito del espaciado es crear una jerarquía visual clara, mejor…" at bounding box center [813, 104] width 1041 height 1703
click at [1113, 590] on div "Espaciado El propósito del espaciado es crear una jerarquía visual clara, mejor…" at bounding box center [813, 104] width 1041 height 1703
click at [1146, 534] on div "Espaciado El propósito del espaciado es crear una jerarquía visual clara, mejor…" at bounding box center [813, 104] width 1041 height 1703
type textarea "*"
